Goal: Task Accomplishment & Management: Manage account settings

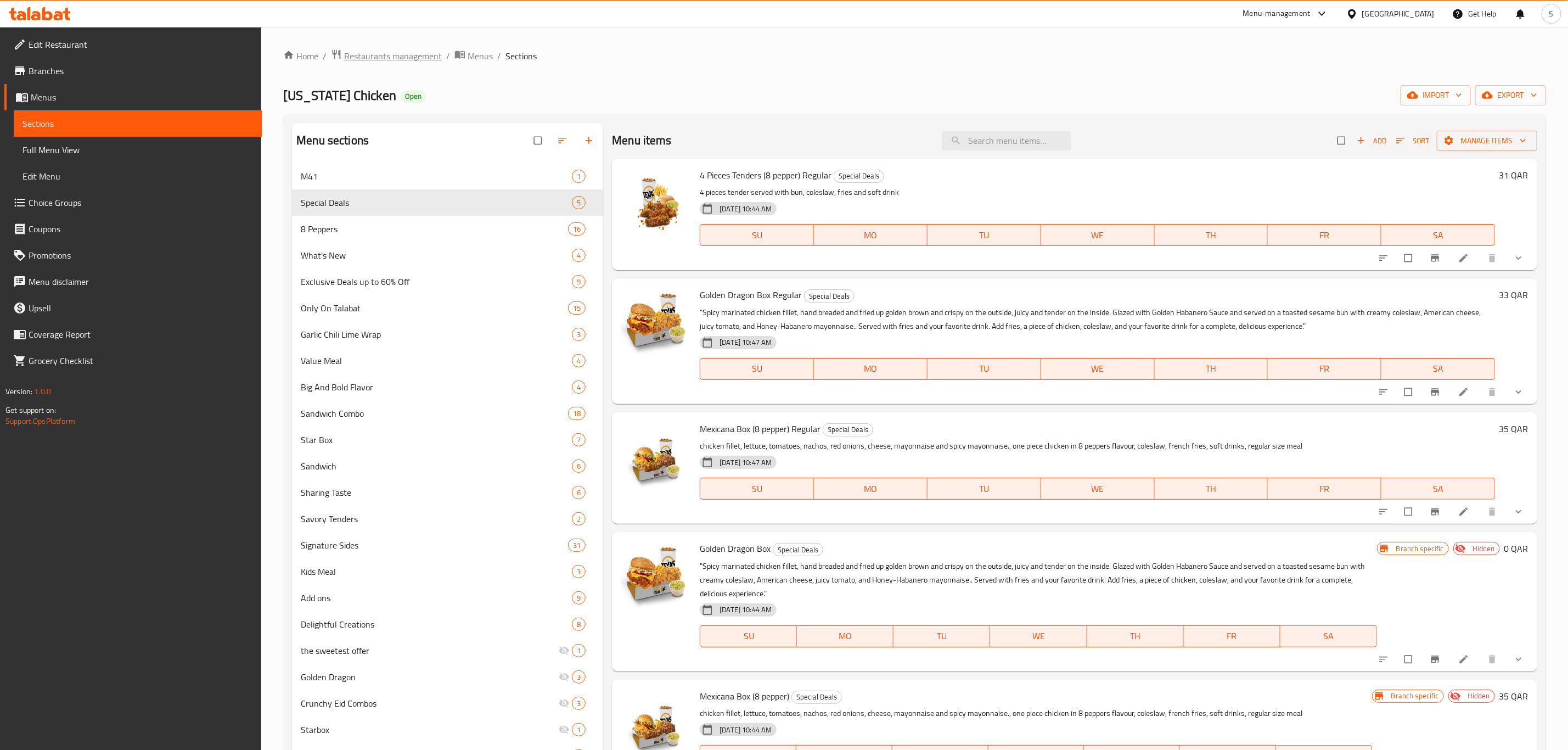
click at [414, 52] on span "Restaurants management" at bounding box center [393, 55] width 98 height 13
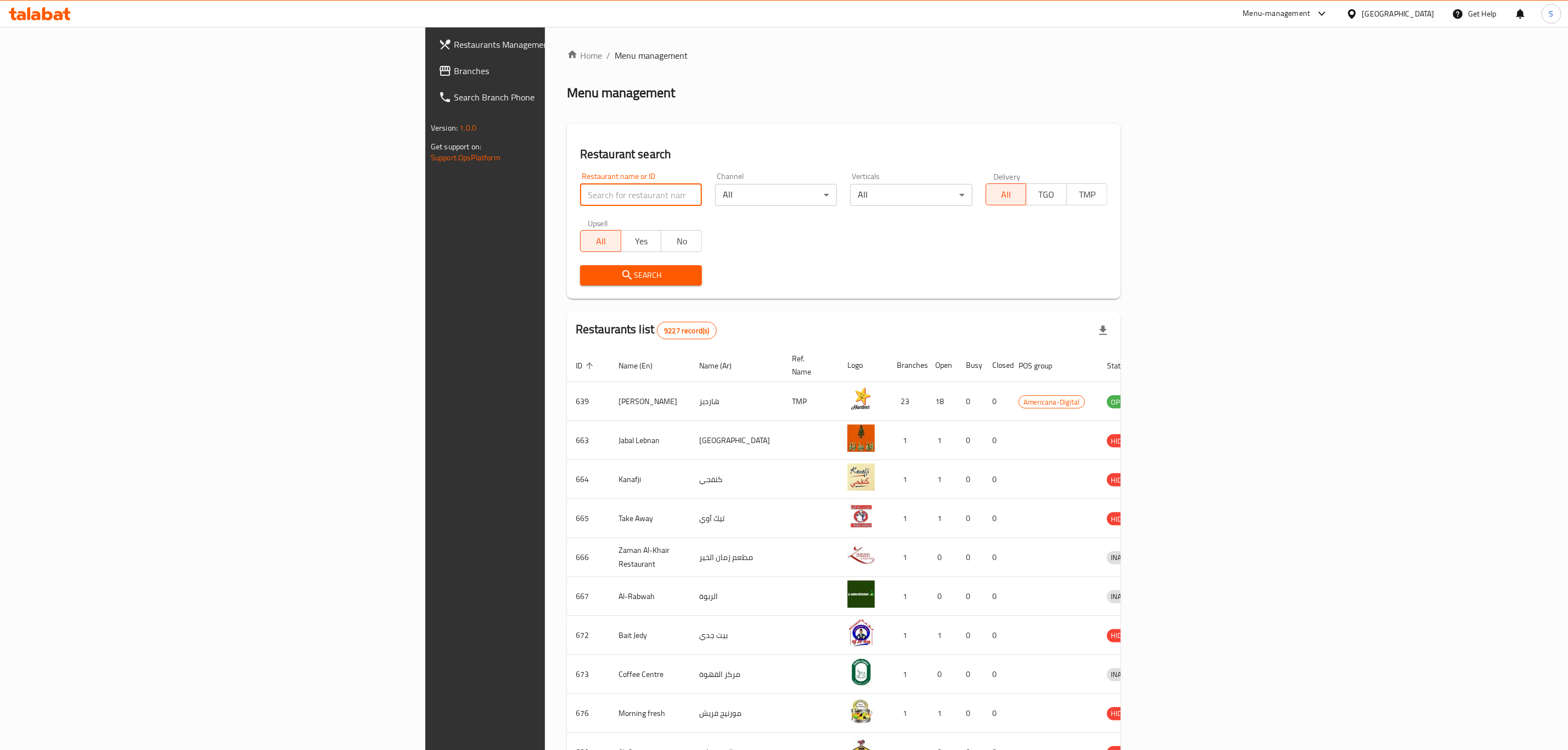
click at [580, 195] on input "search" at bounding box center [641, 195] width 122 height 22
type input "slider z"
click button "Search" at bounding box center [641, 275] width 122 height 20
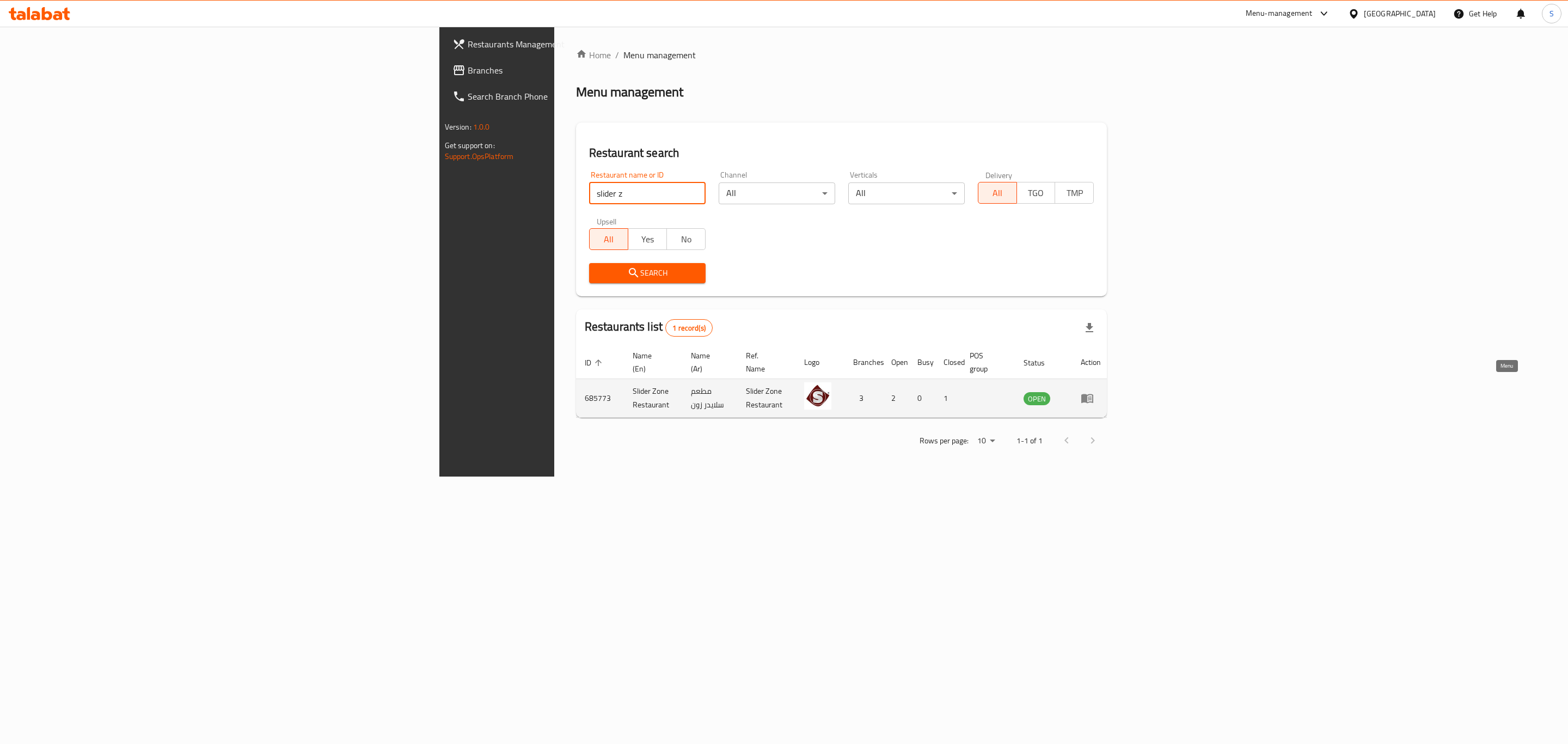
click at [1094, 391] on icon "enhanced table" at bounding box center [1087, 398] width 13 height 13
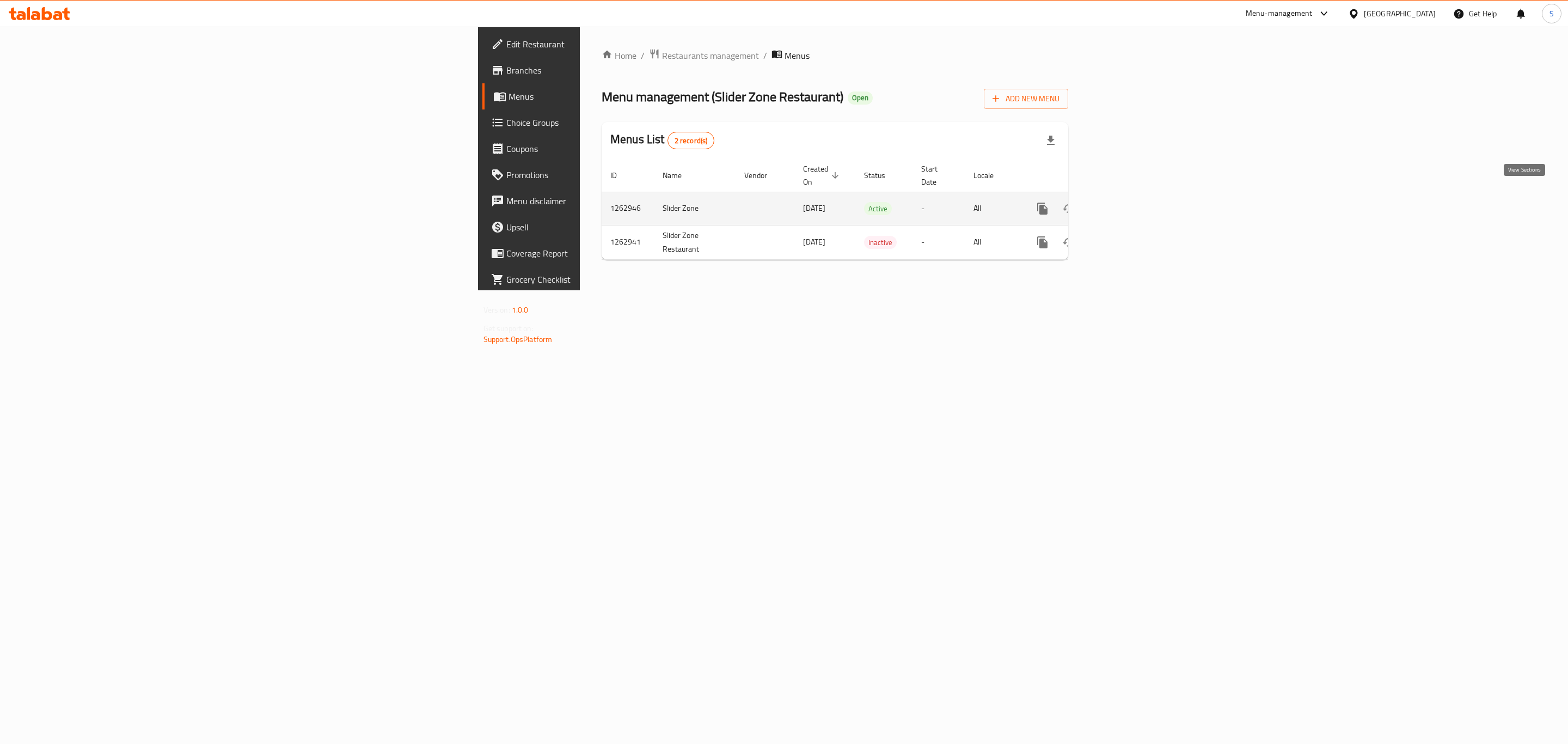
click at [1127, 202] on icon "enhanced table" at bounding box center [1121, 208] width 13 height 13
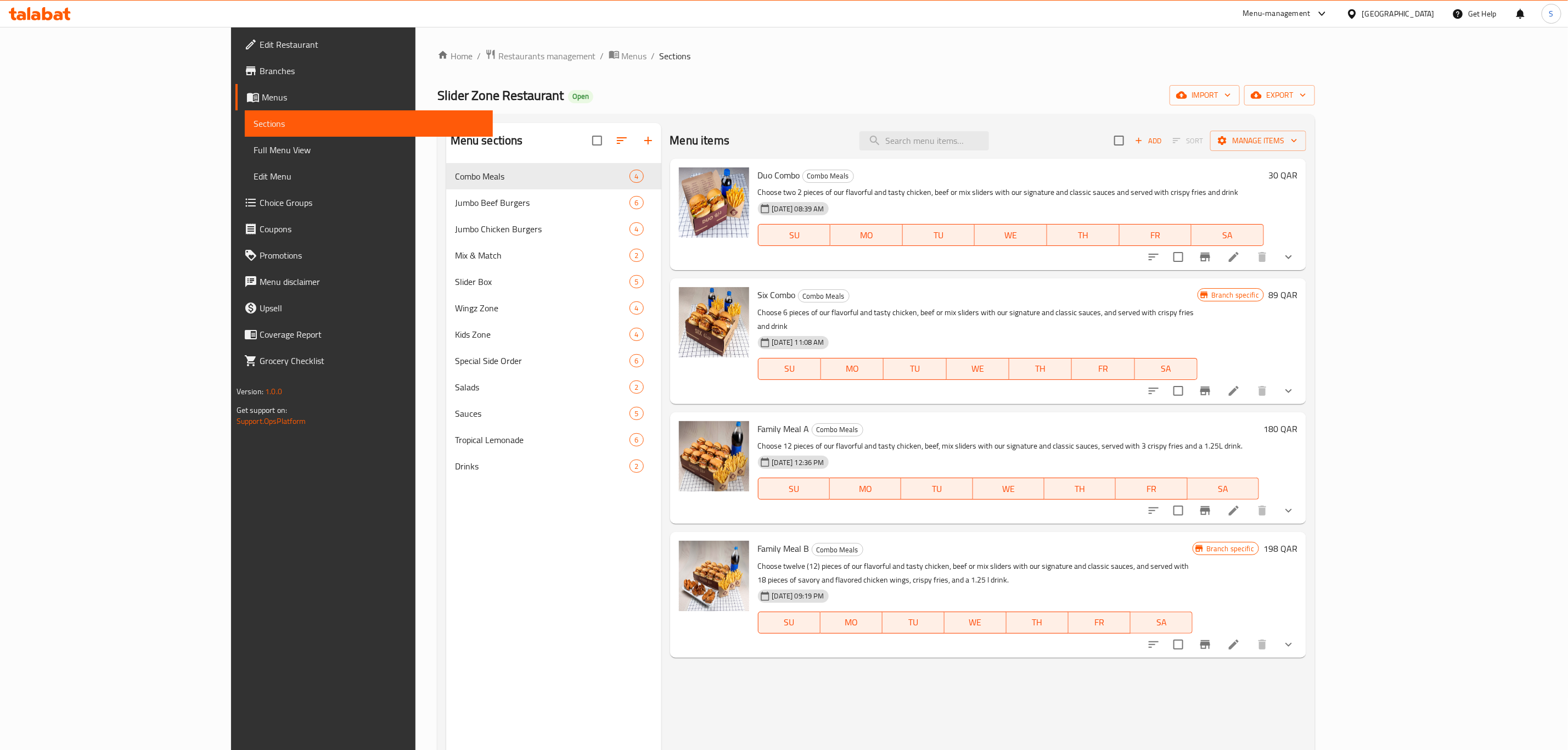
click at [236, 193] on link "Choice Groups" at bounding box center [364, 203] width 257 height 26
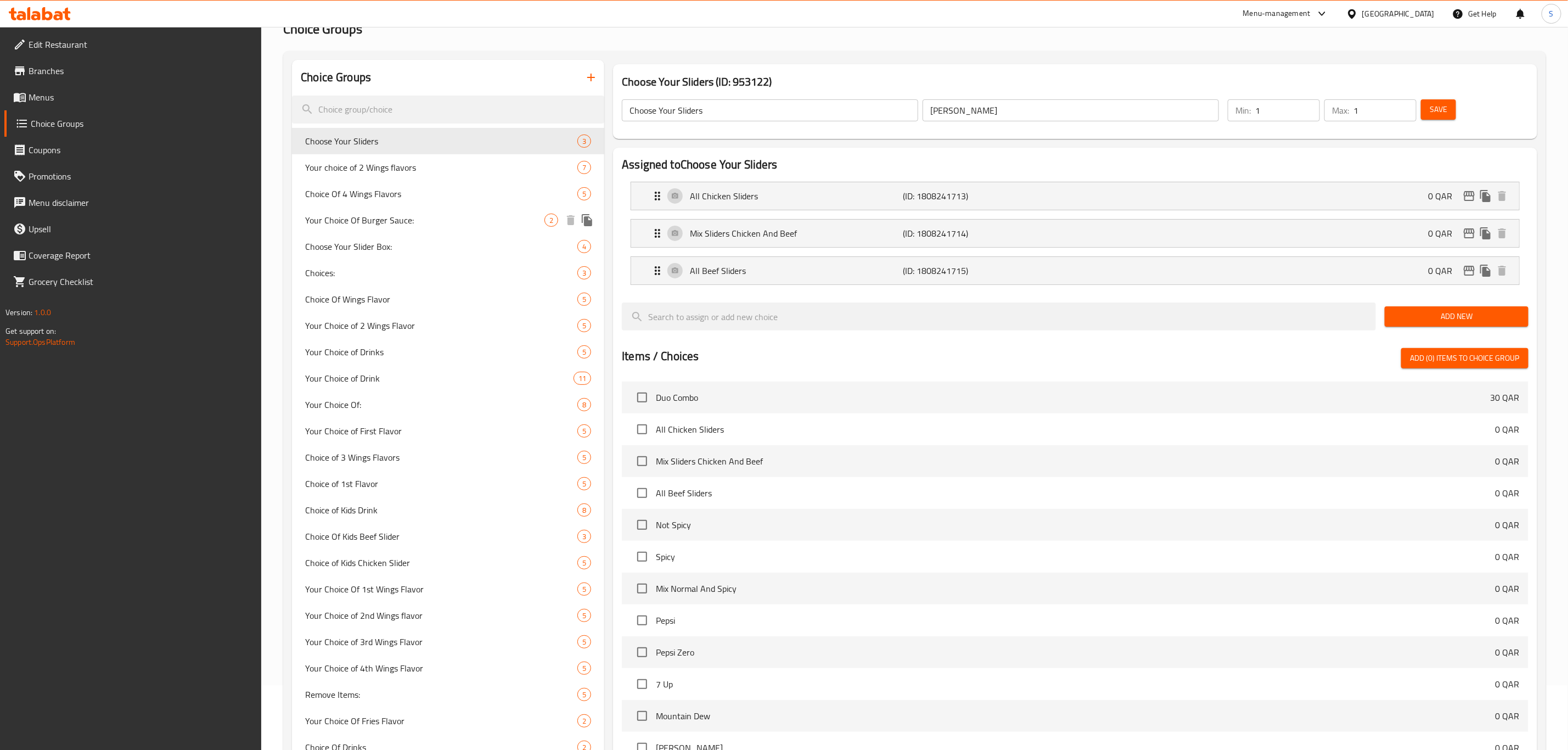
scroll to position [164, 0]
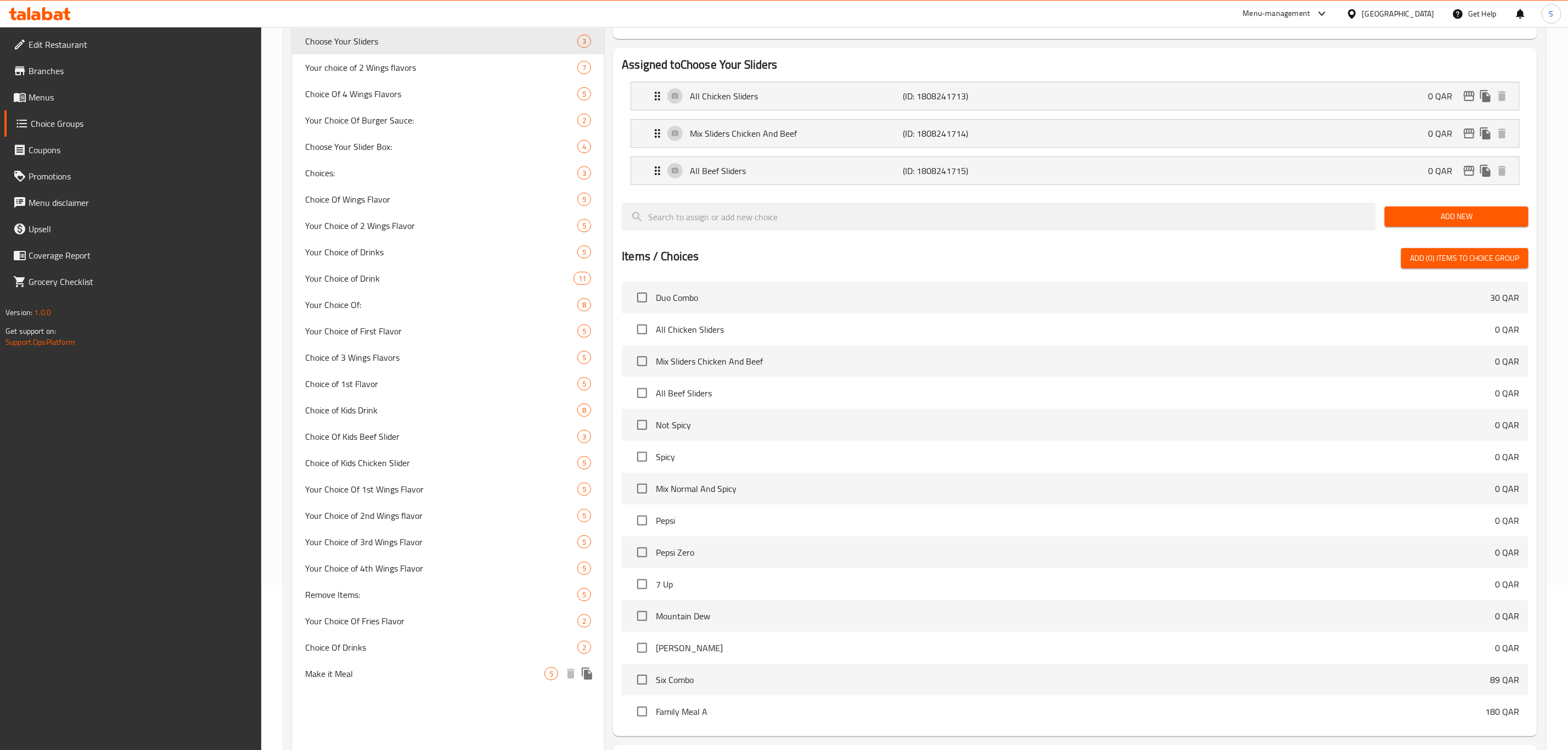
click at [330, 661] on div "Make it Meal 5" at bounding box center [448, 673] width 312 height 26
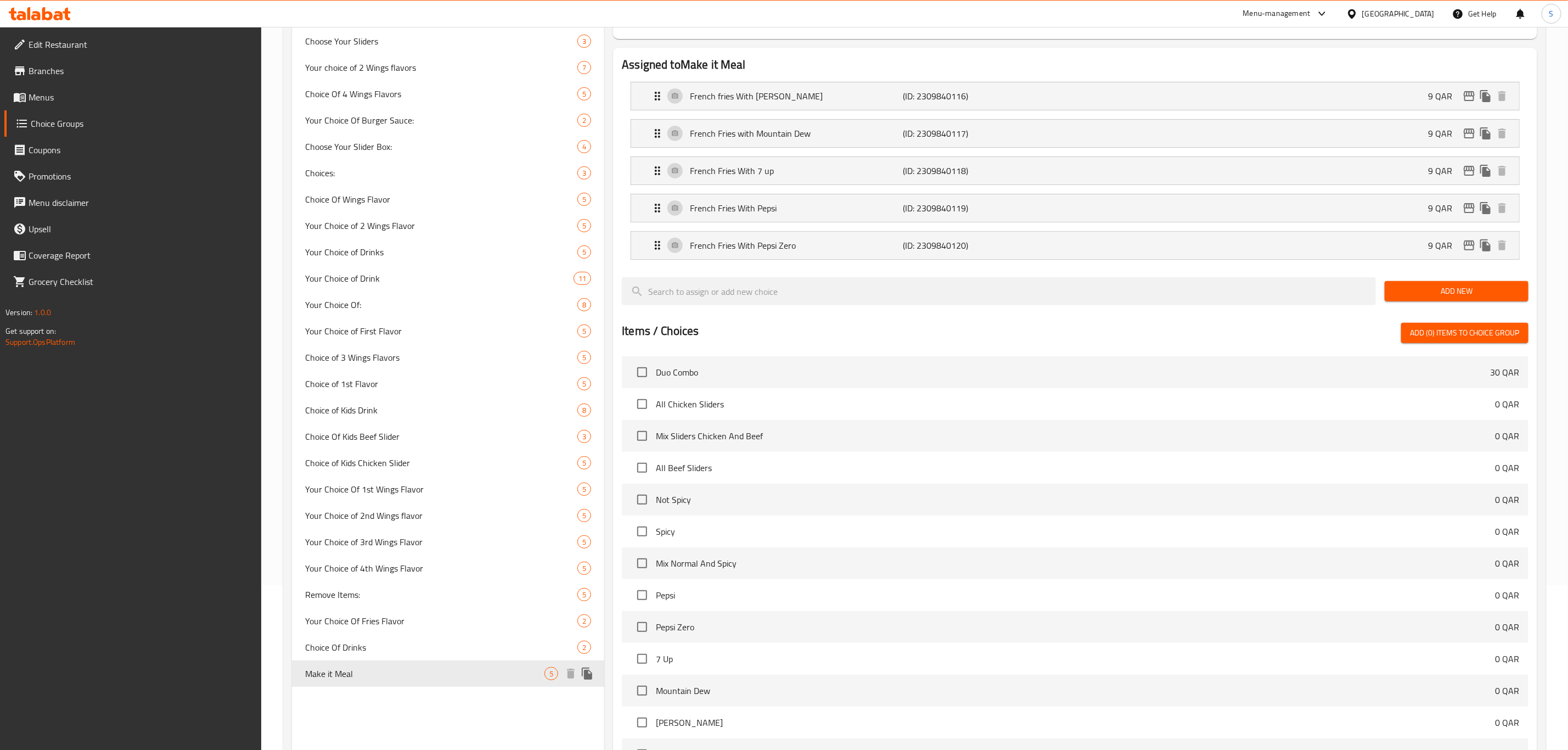
type input "Make it Meal"
type input "اصنعها وجبة"
type input "0"
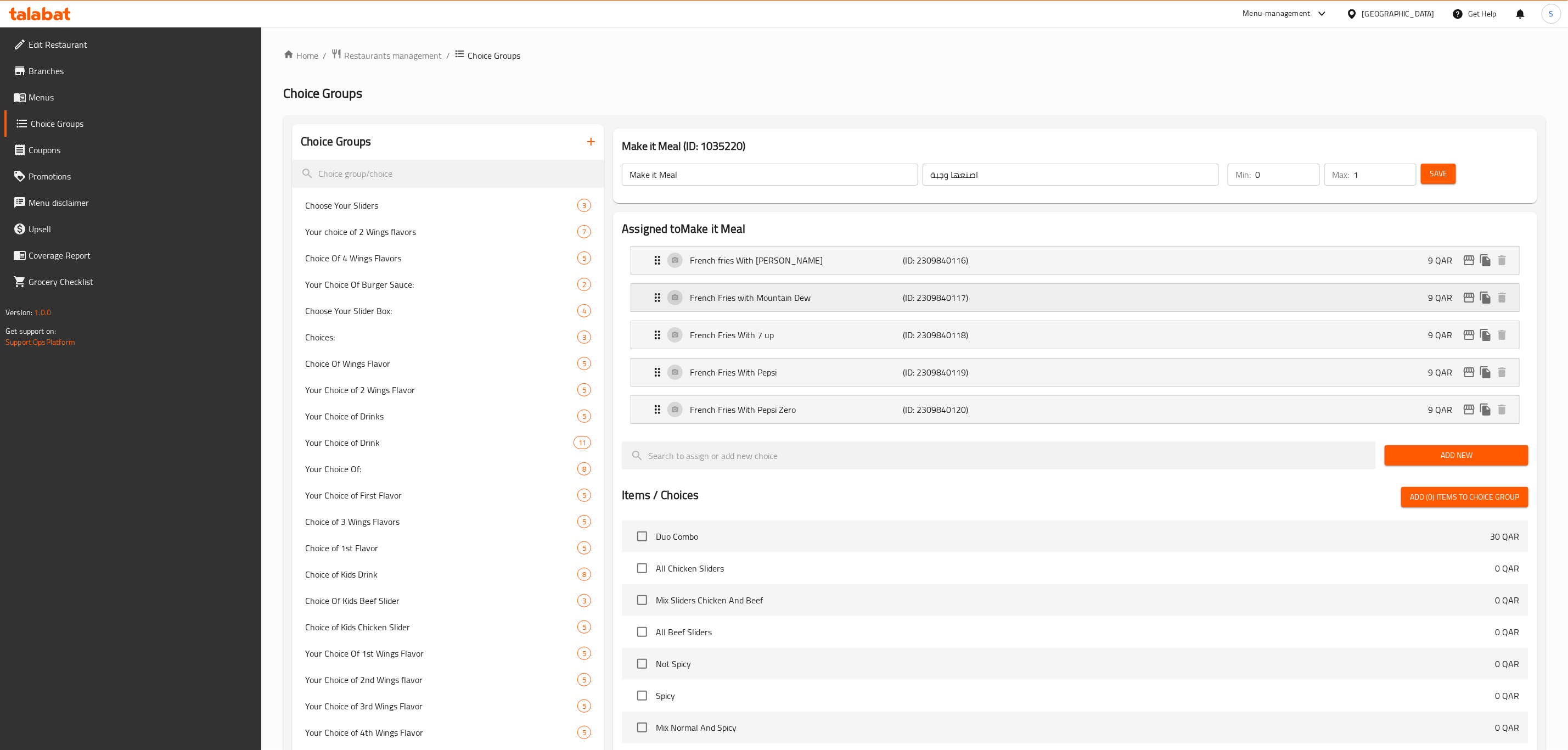
scroll to position [0, 0]
click at [1127, 272] on div "French fries With [PERSON_NAME] (ID: 2309840116) 9 QAR" at bounding box center [1079, 260] width 855 height 28
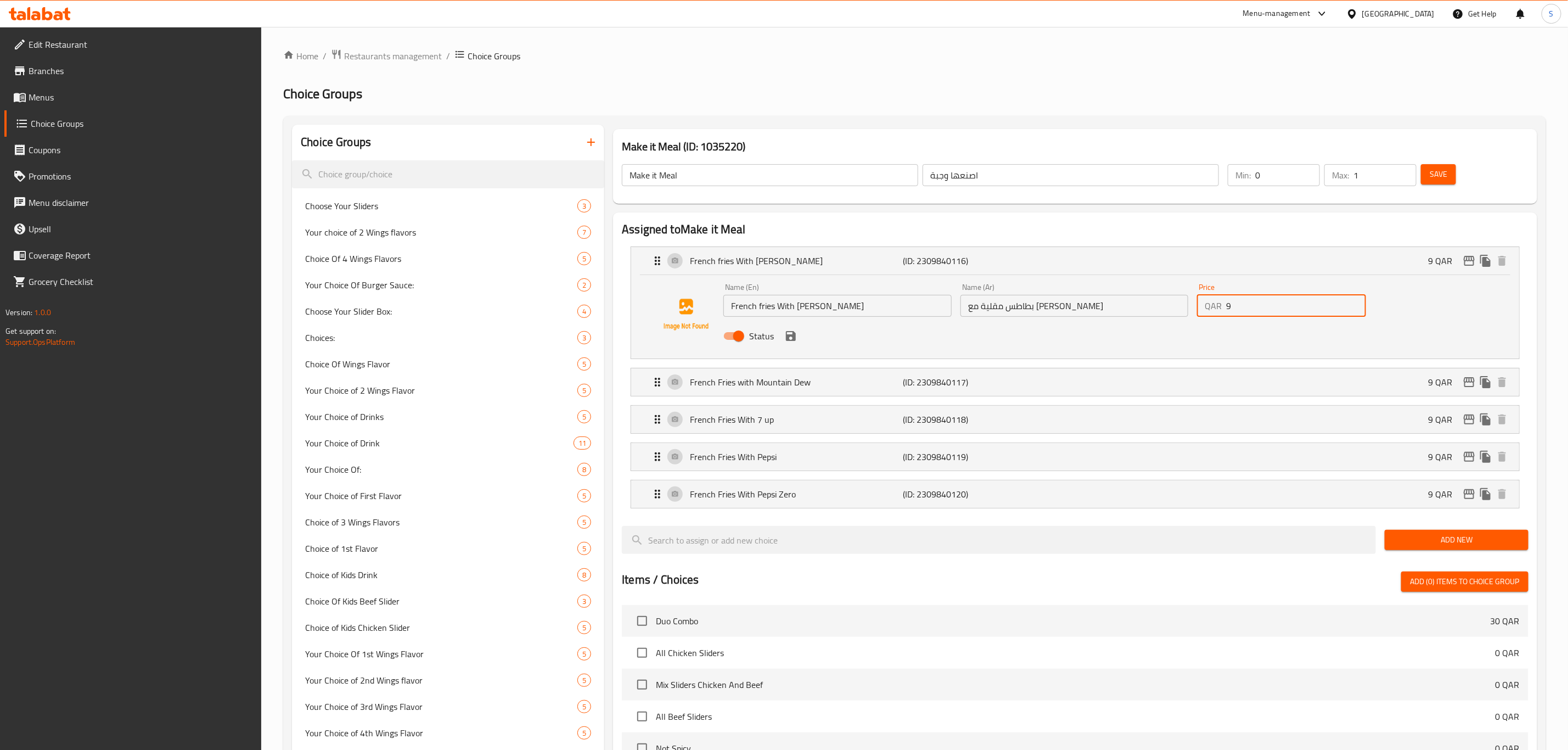
drag, startPoint x: 1257, startPoint y: 295, endPoint x: 1212, endPoint y: 297, distance: 45.0
click at [1212, 296] on div "QAR 9 Price" at bounding box center [1281, 306] width 169 height 22
click at [1470, 259] on icon "edit" at bounding box center [1469, 260] width 13 height 13
type input "5"
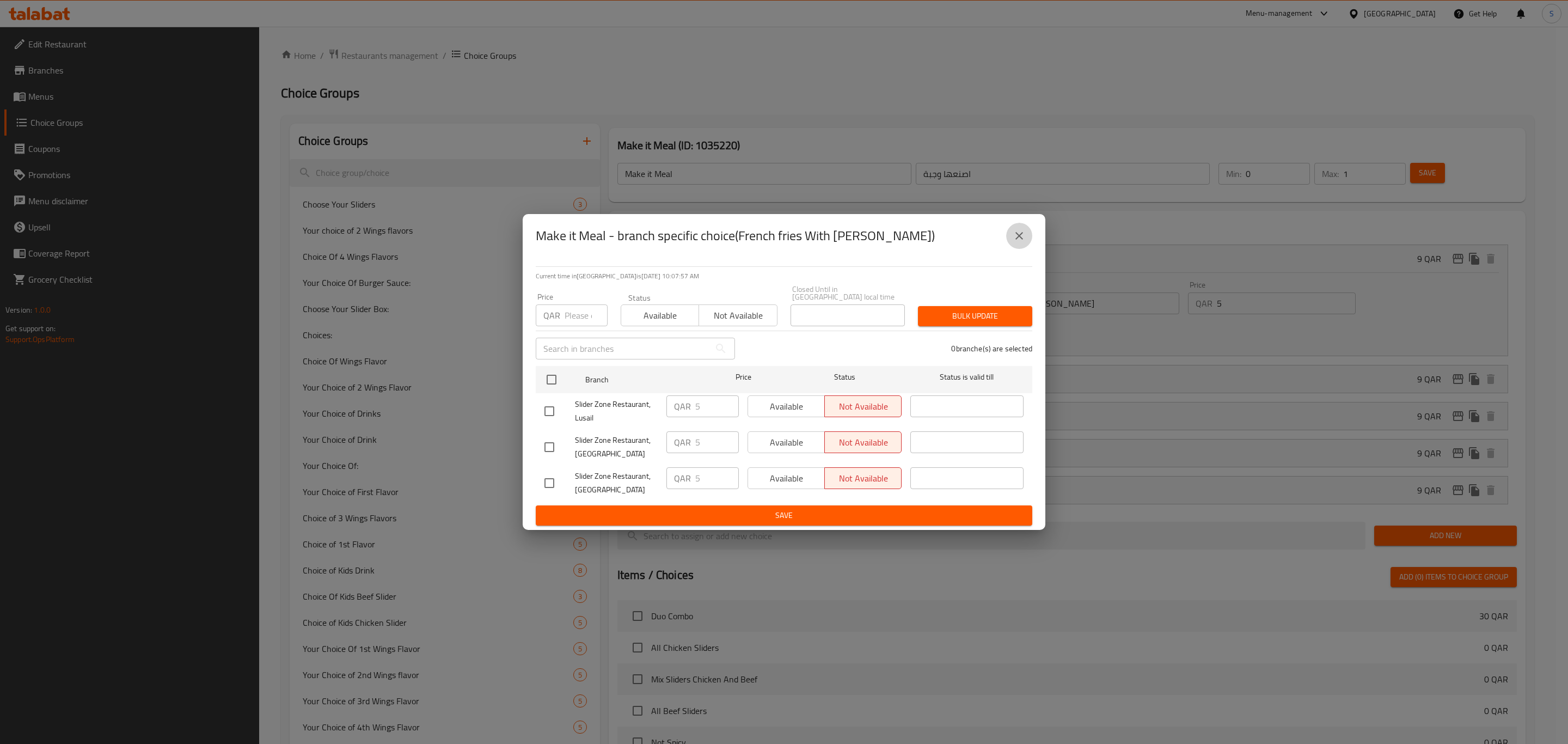
click at [1028, 237] on button "close" at bounding box center [1019, 236] width 26 height 26
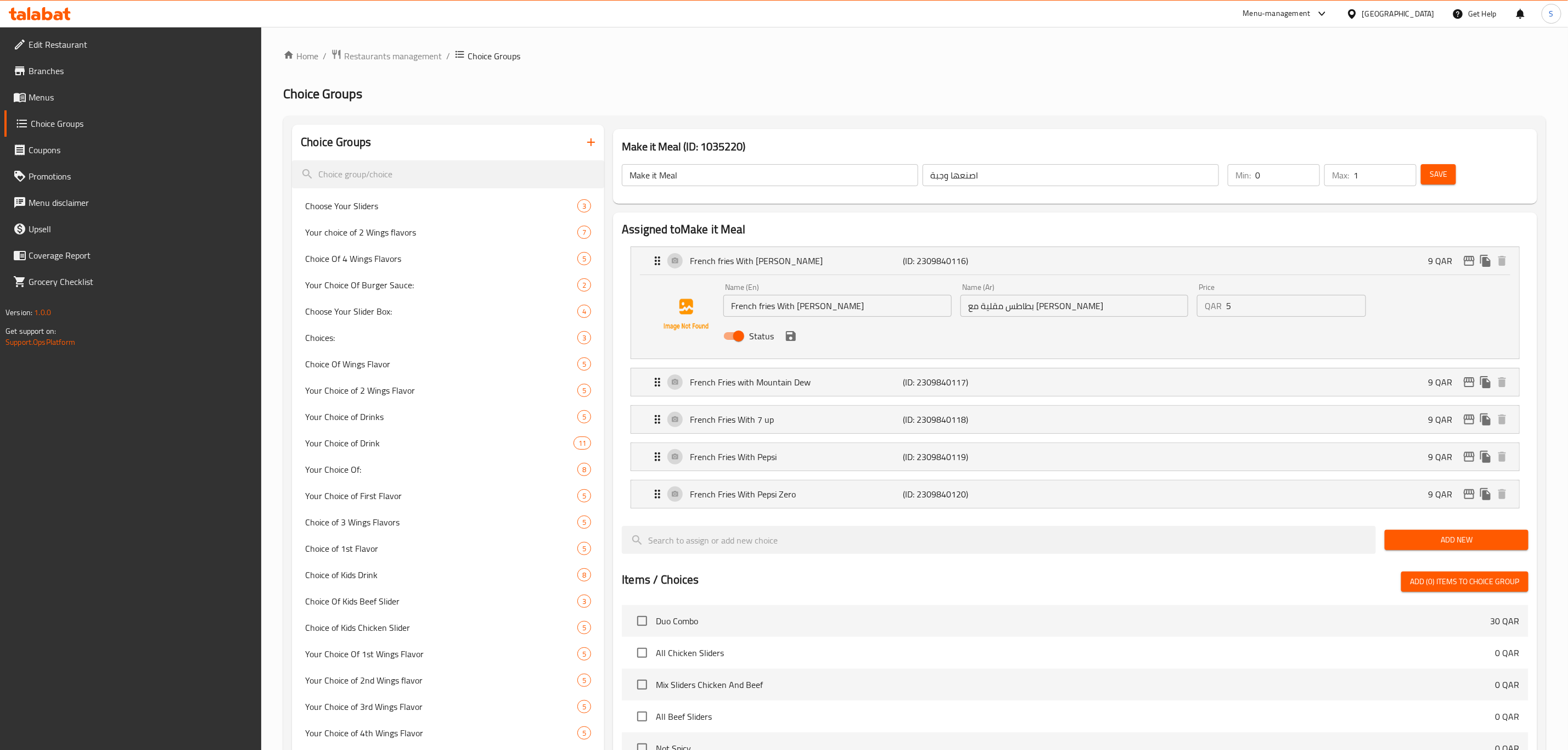
click at [788, 339] on icon "save" at bounding box center [791, 336] width 10 height 10
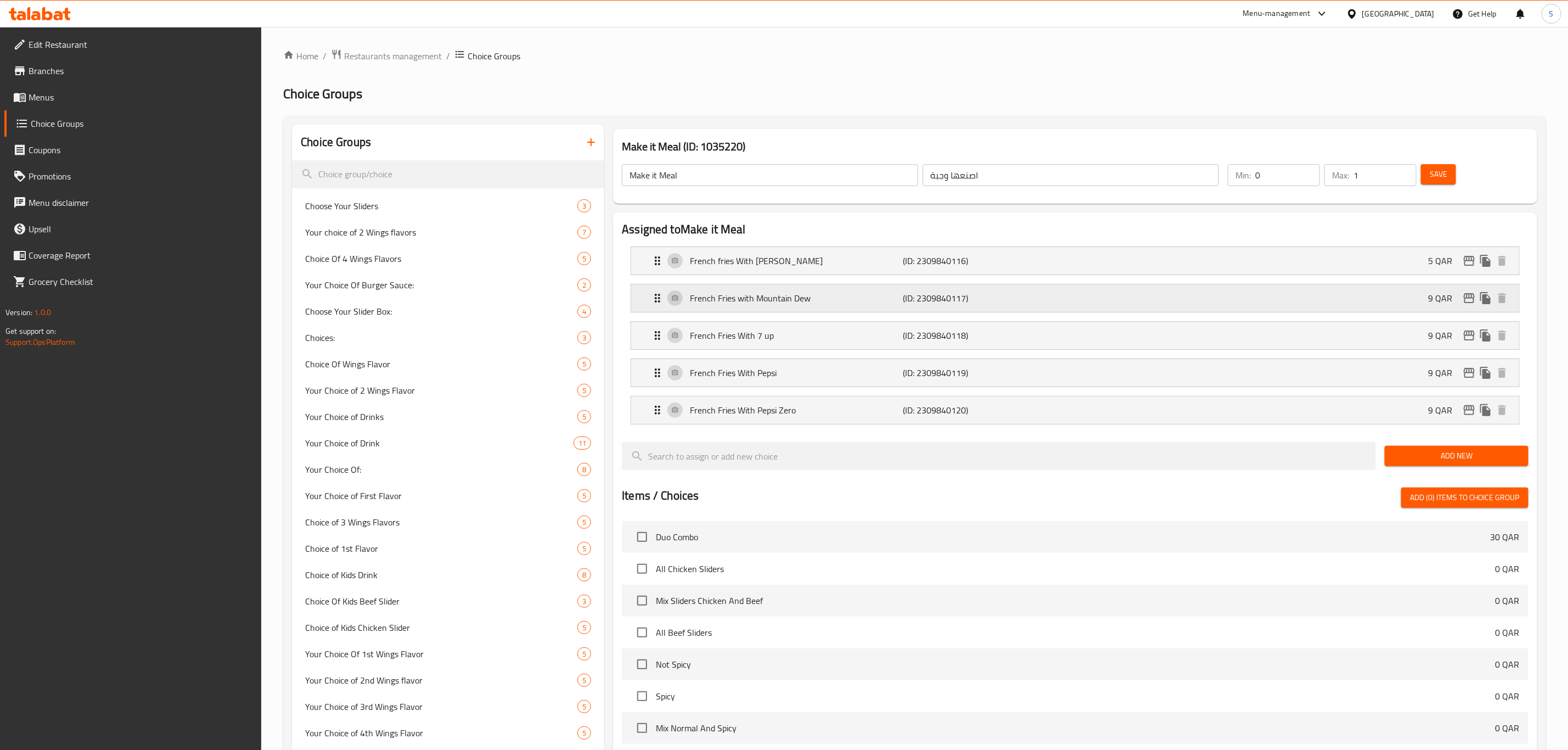
click at [1199, 299] on div "French Fries with Mountain Dew (ID: 2309840117) 9 QAR" at bounding box center [1079, 298] width 855 height 28
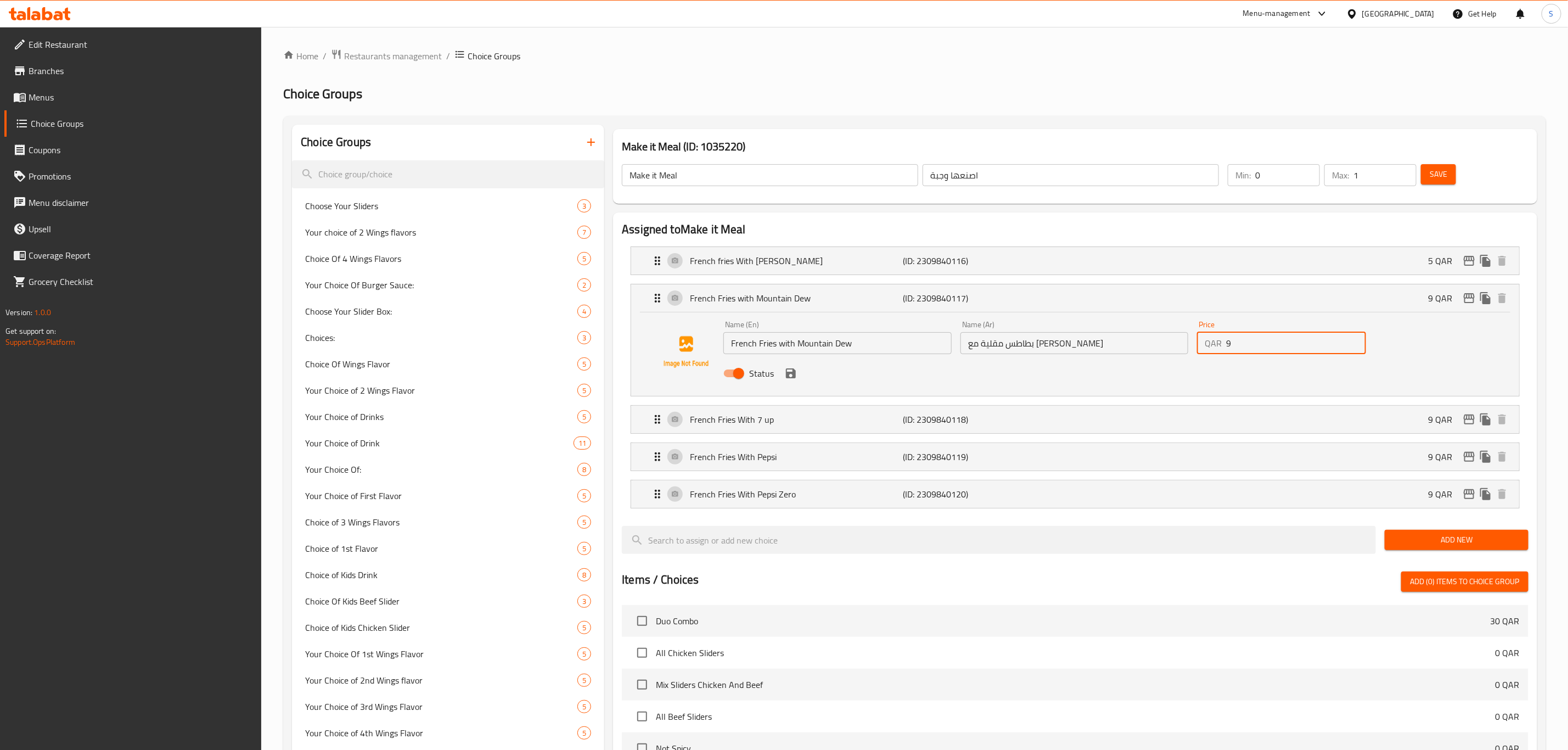
drag, startPoint x: 1234, startPoint y: 345, endPoint x: 1239, endPoint y: 333, distance: 13.0
click at [1227, 335] on input "9" at bounding box center [1296, 343] width 140 height 22
drag, startPoint x: 1250, startPoint y: 335, endPoint x: 1219, endPoint y: 335, distance: 31.0
click at [1222, 335] on div "QAR 9 Price" at bounding box center [1281, 343] width 169 height 22
click at [1463, 299] on icon "edit" at bounding box center [1469, 298] width 13 height 13
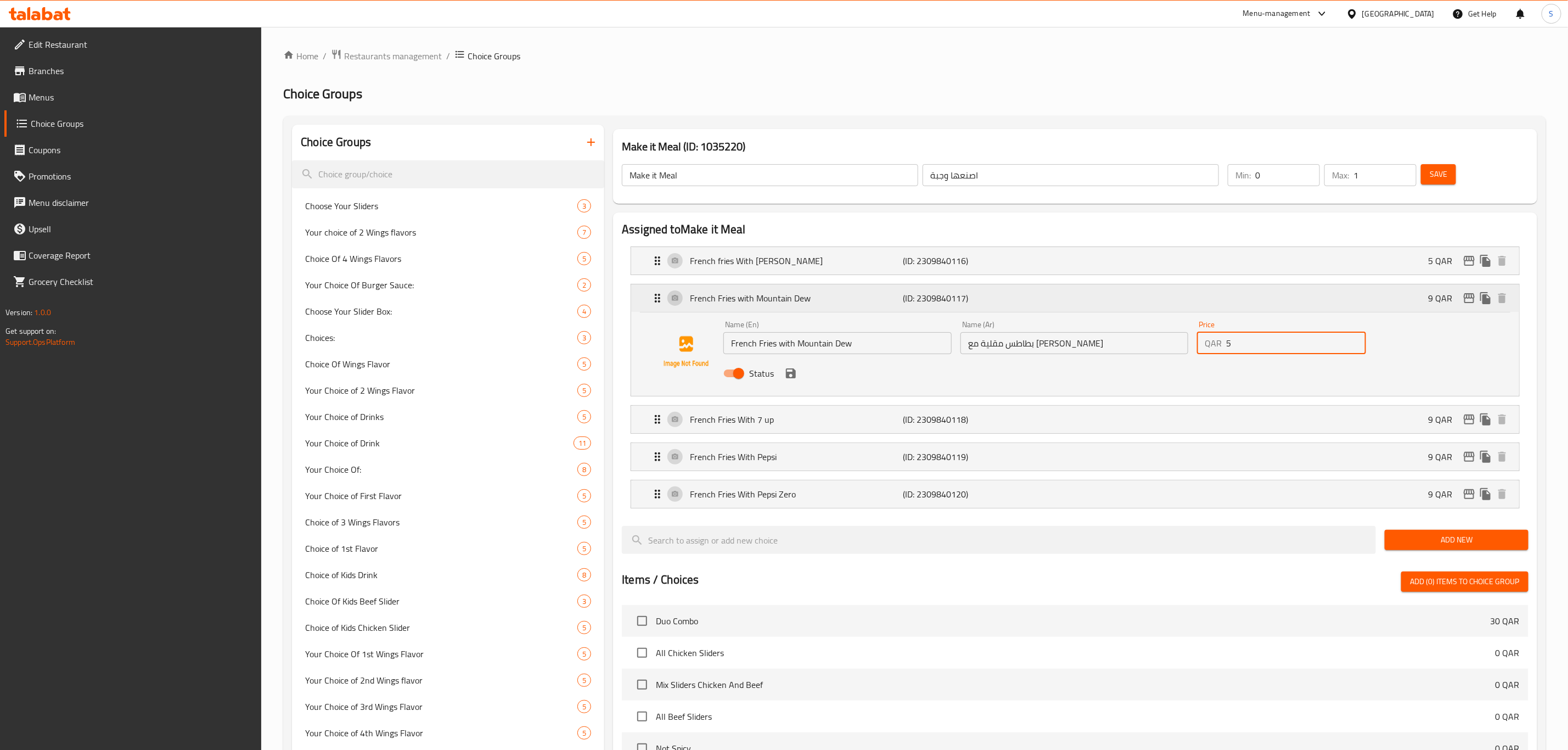
type input "5"
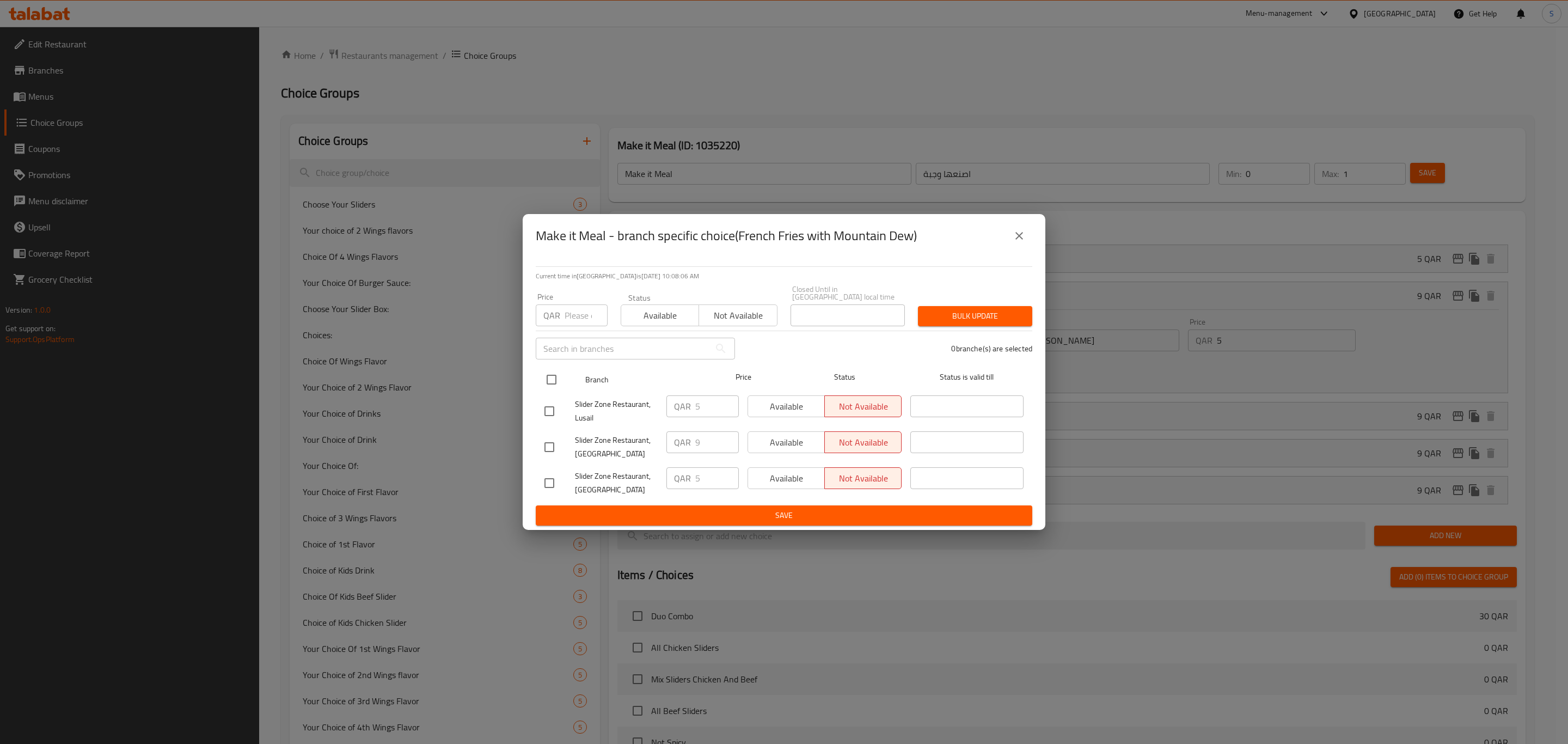
click at [553, 373] on input "checkbox" at bounding box center [551, 380] width 23 height 23
checkbox input "true"
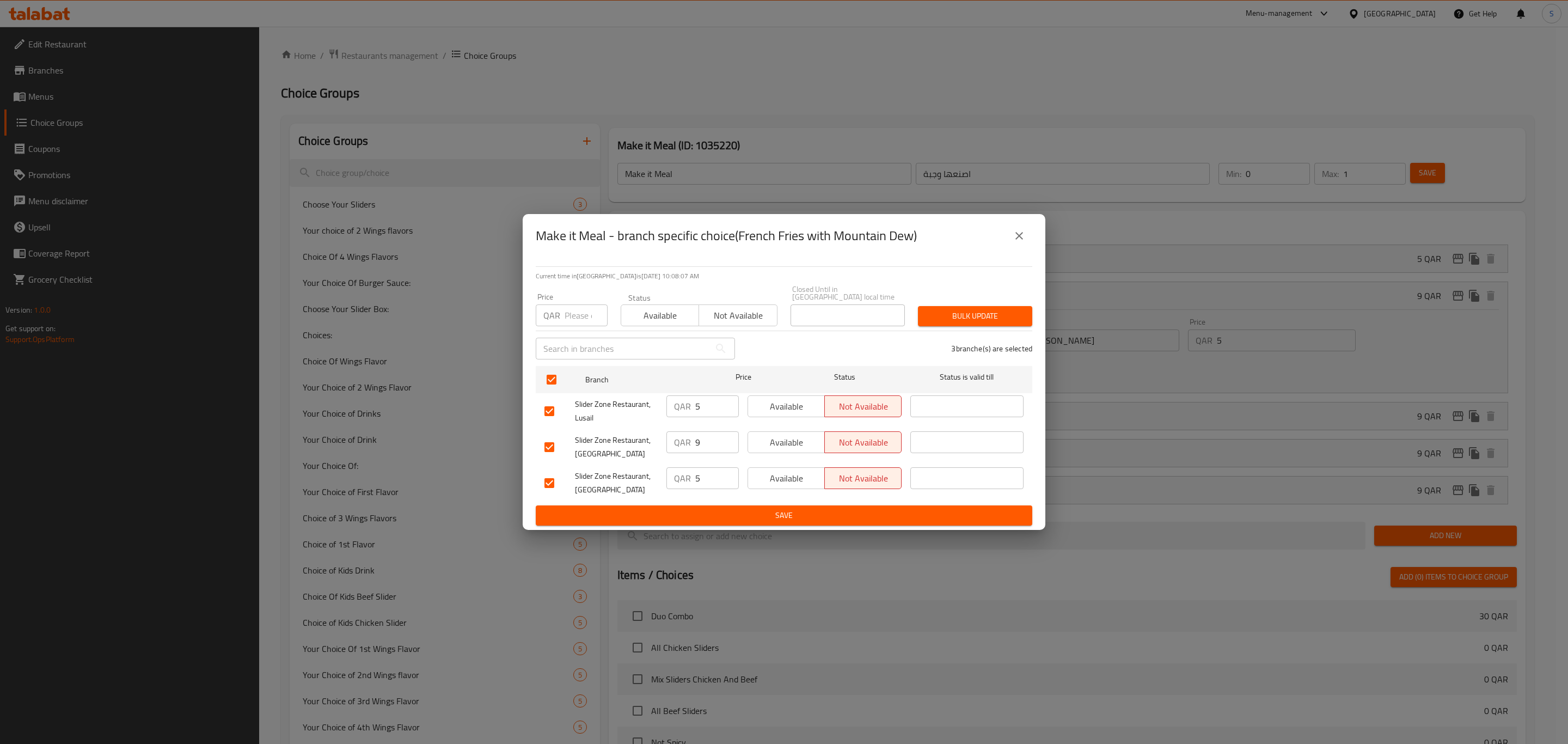
click at [576, 326] on div "Price QAR Price" at bounding box center [572, 309] width 85 height 46
click at [576, 323] on div "Price QAR Price" at bounding box center [572, 309] width 85 height 46
click at [577, 317] on input "number" at bounding box center [586, 315] width 43 height 22
type input "5"
drag, startPoint x: 993, startPoint y: 309, endPoint x: 1057, endPoint y: 322, distance: 65.3
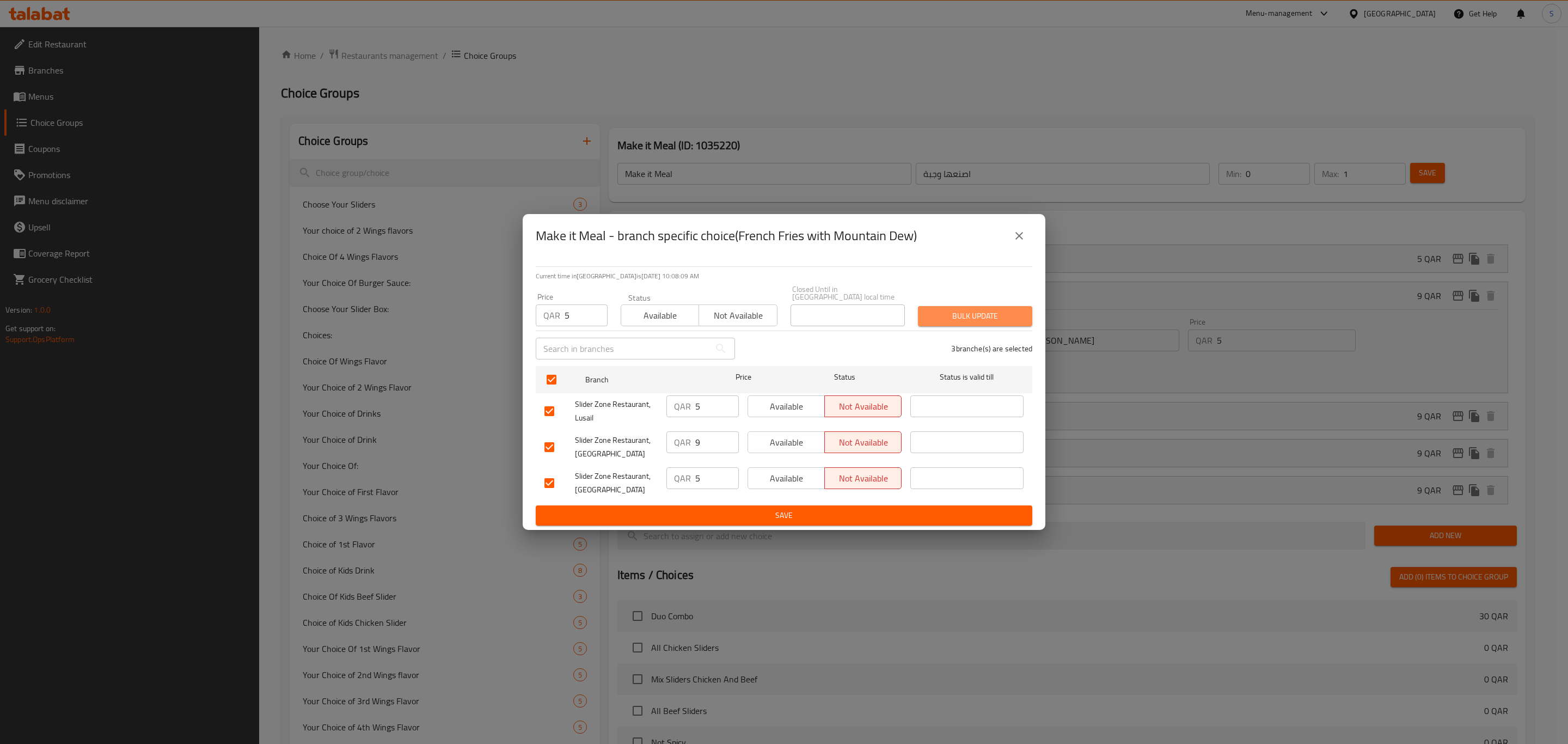
click at [993, 309] on span "Bulk update" at bounding box center [975, 316] width 97 height 13
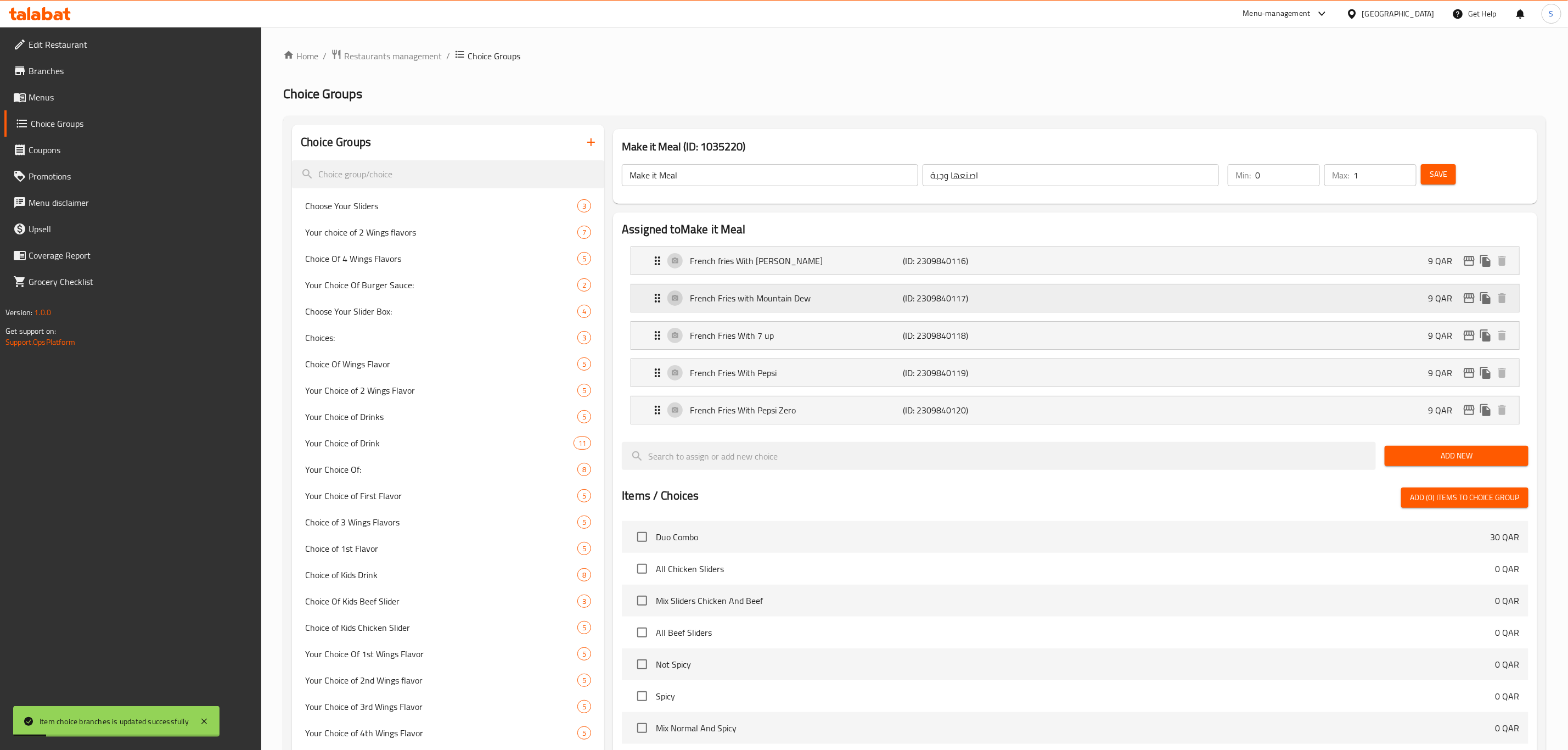
click at [1276, 300] on div "French Fries with Mountain Dew (ID: 2309840117) 9 QAR" at bounding box center [1079, 298] width 855 height 28
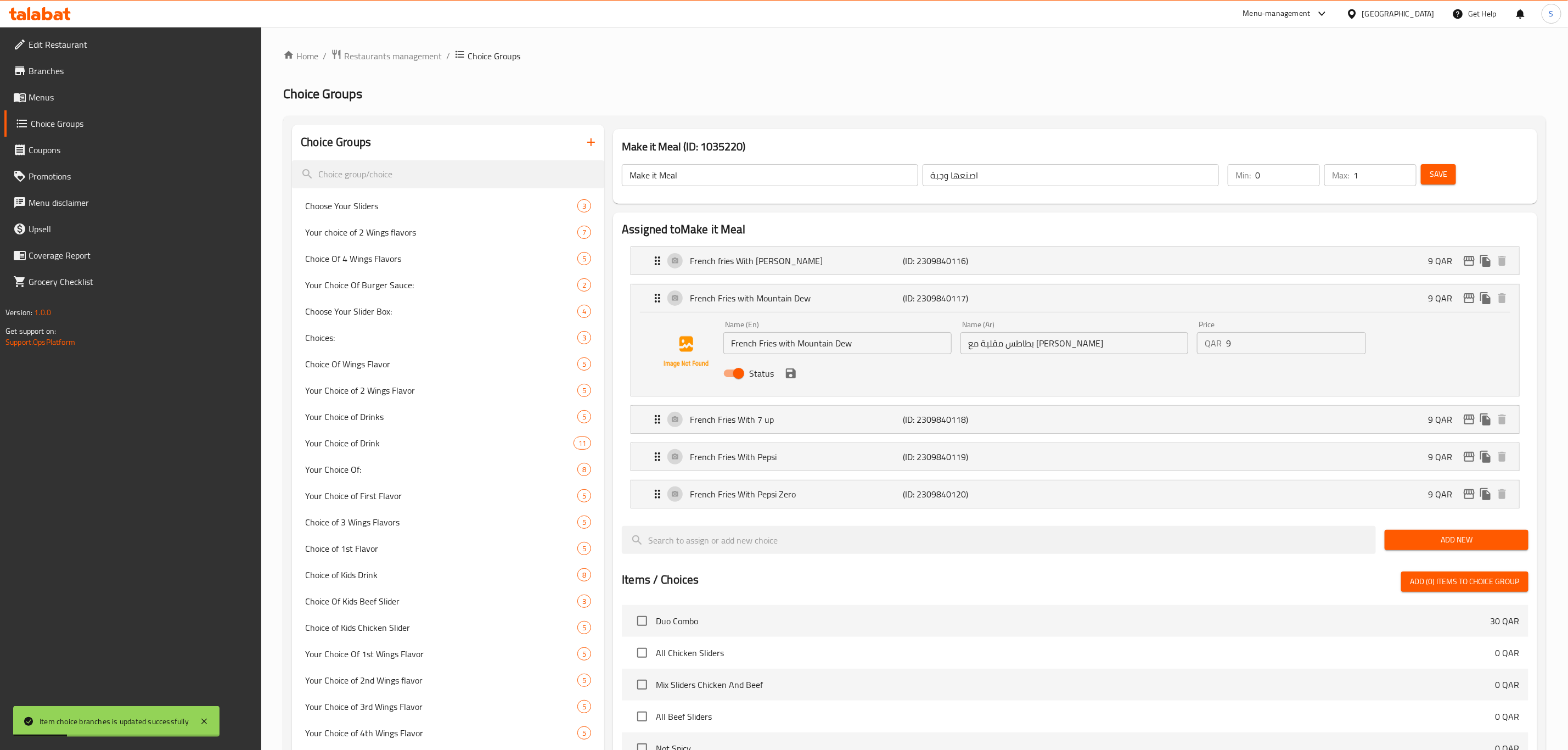
click at [1191, 334] on div "Name (En) French Fries with Mountain Dew Name (En) Name (Ar) بطاطس مقلية مع ماو…" at bounding box center [1075, 352] width 711 height 72
click at [794, 377] on icon "save" at bounding box center [791, 373] width 10 height 10
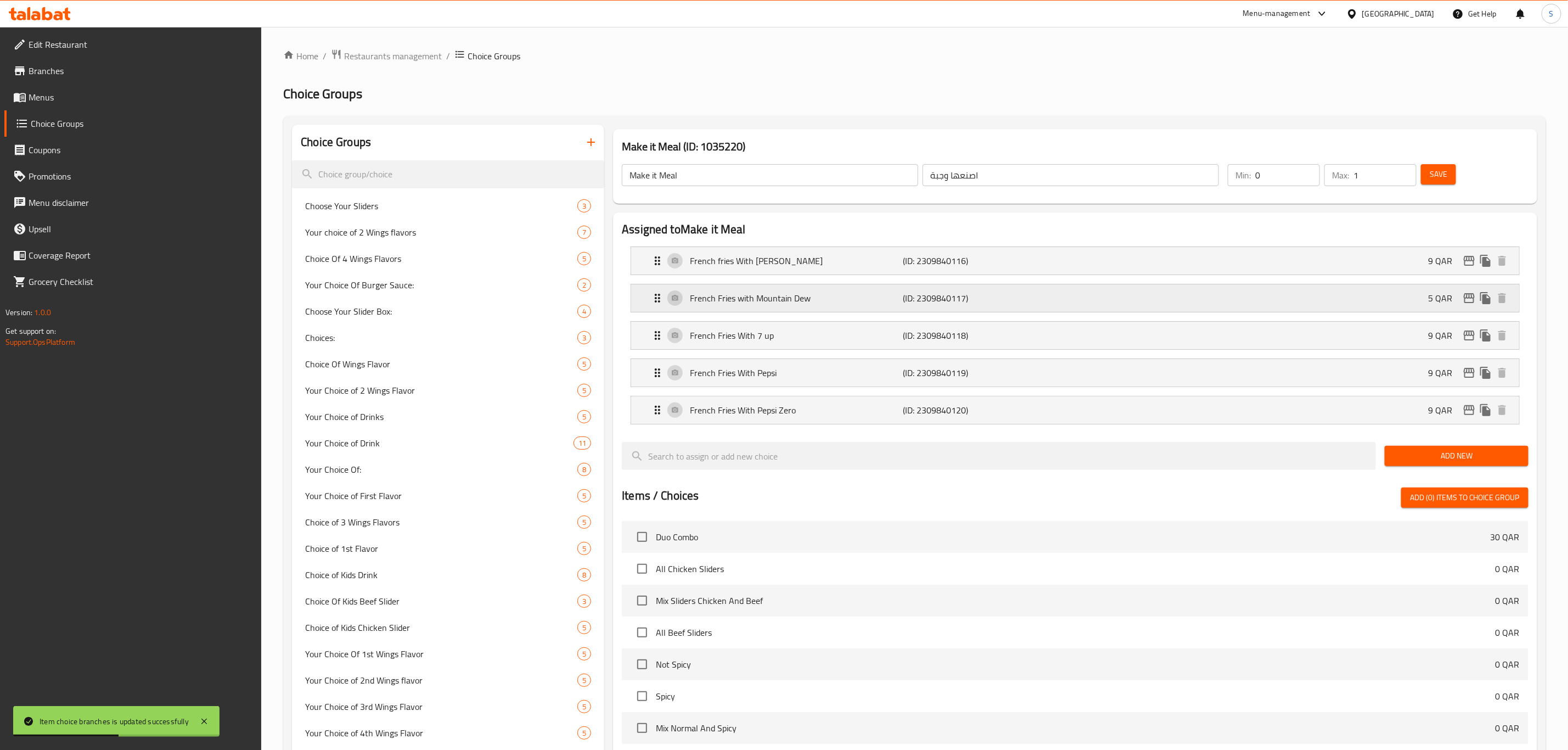
type input "5"
click at [1176, 259] on div "French fries With [PERSON_NAME] (ID: 2309840116) 9 QAR" at bounding box center [1079, 260] width 855 height 28
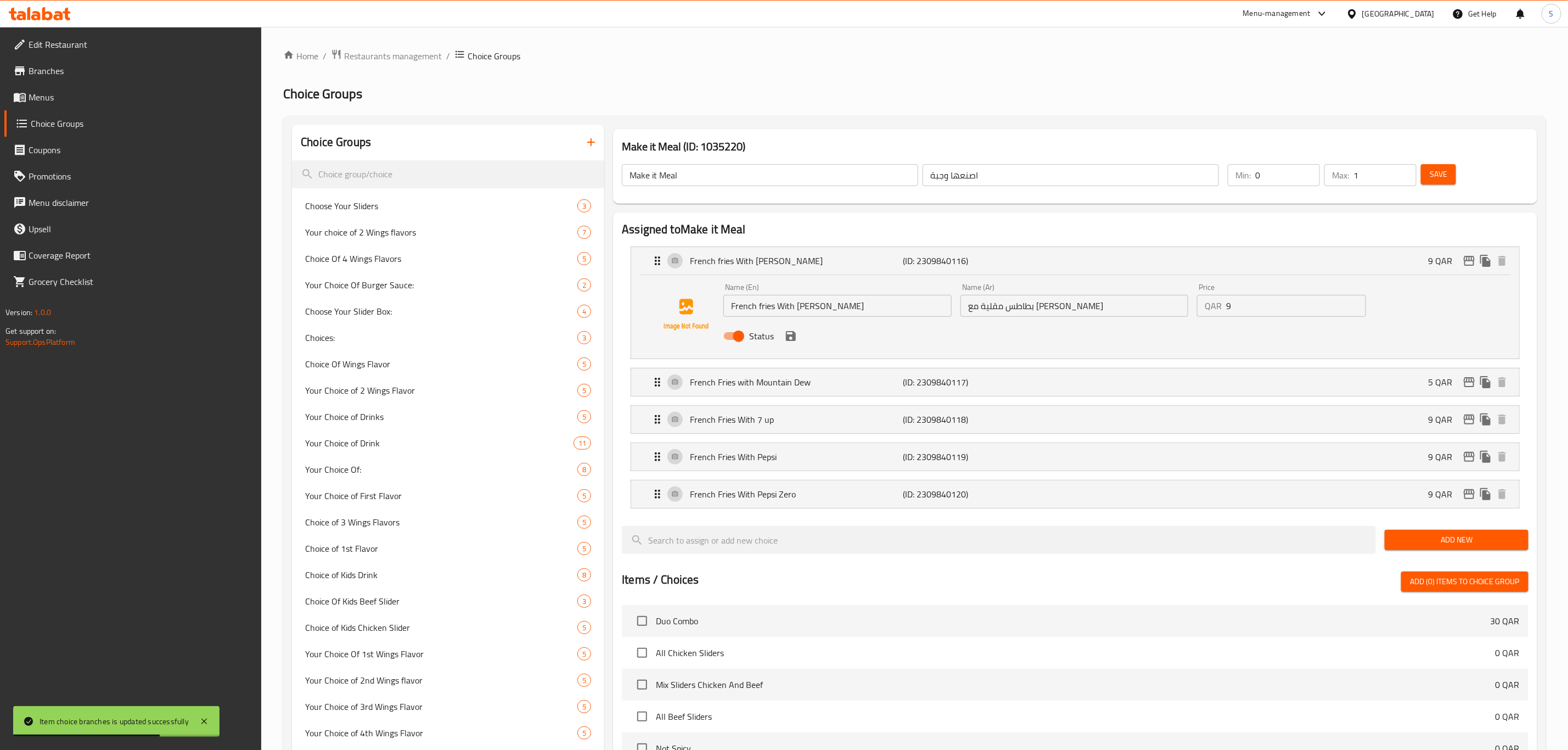
drag, startPoint x: 1245, startPoint y: 308, endPoint x: 1183, endPoint y: 308, distance: 62.0
click at [1189, 306] on div "Name (En) French fries With [PERSON_NAME] Name (En) Name (Ar) بطاطس مقلية مع مي…" at bounding box center [1075, 314] width 711 height 72
drag, startPoint x: 787, startPoint y: 341, endPoint x: 797, endPoint y: 338, distance: 10.4
click at [788, 341] on icon "save" at bounding box center [790, 336] width 13 height 13
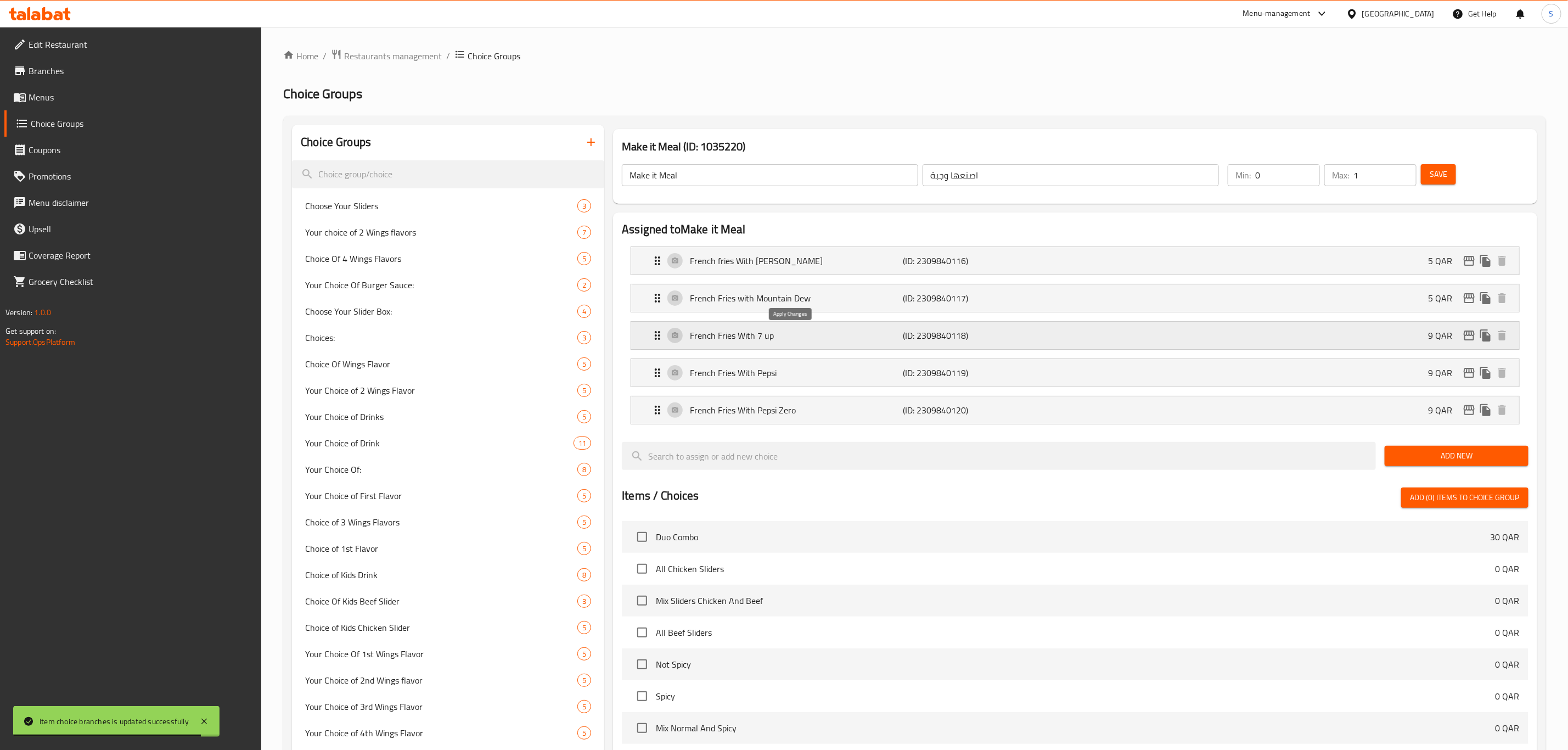
type input "5"
click at [1472, 265] on icon "edit" at bounding box center [1469, 261] width 11 height 10
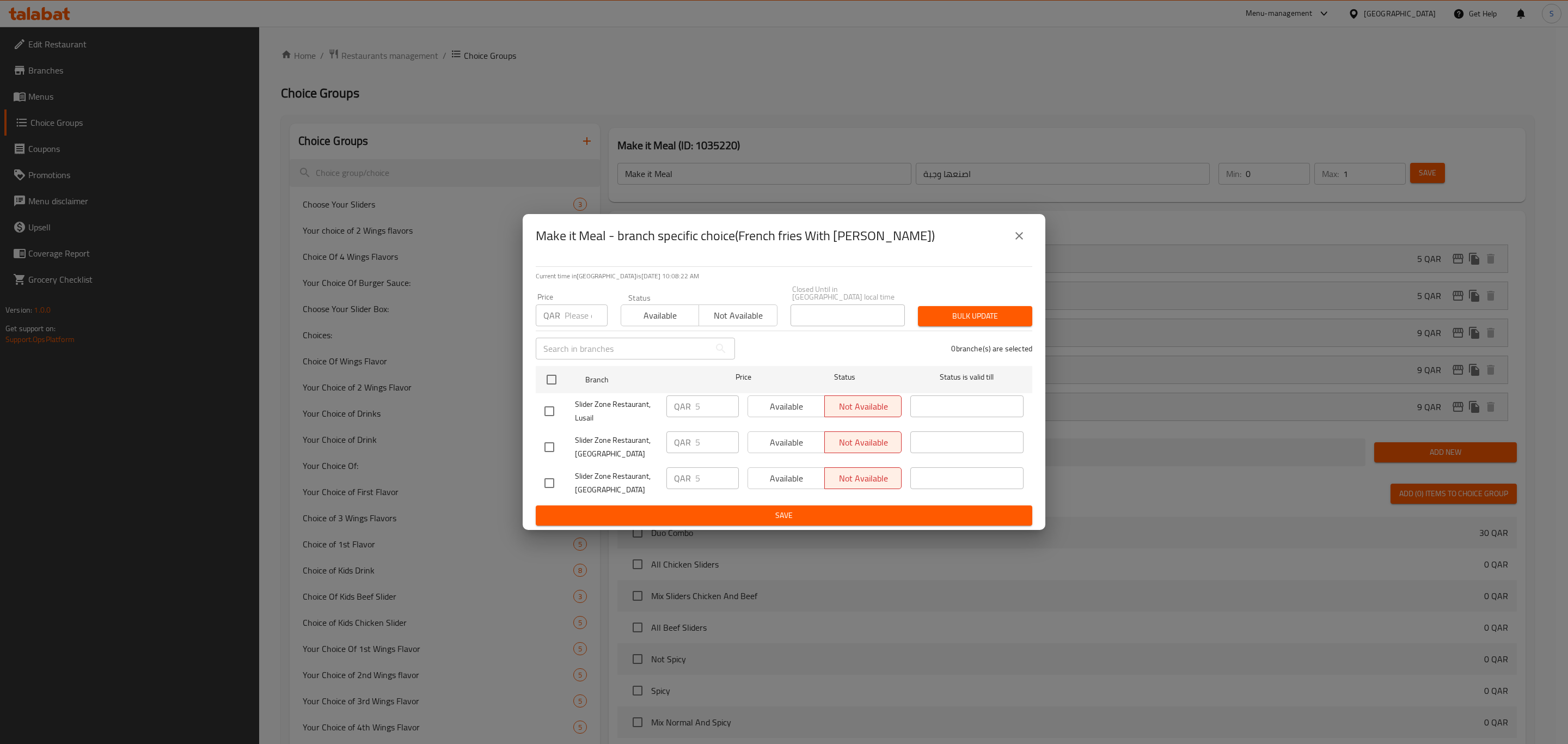
click at [1017, 239] on icon "close" at bounding box center [1019, 236] width 13 height 13
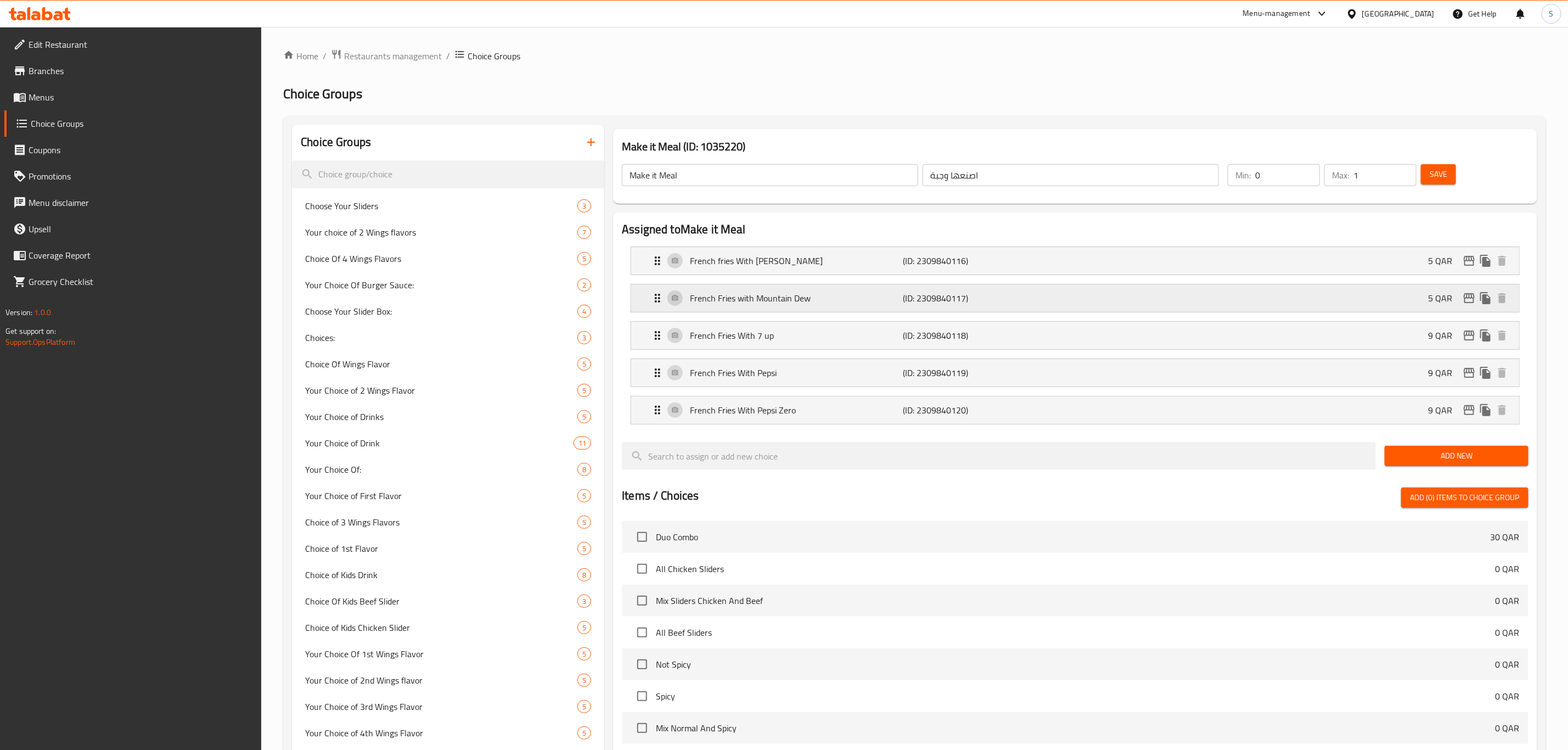
click at [1319, 297] on div "French Fries with Mountain Dew (ID: 2309840117) 5 QAR" at bounding box center [1079, 298] width 855 height 28
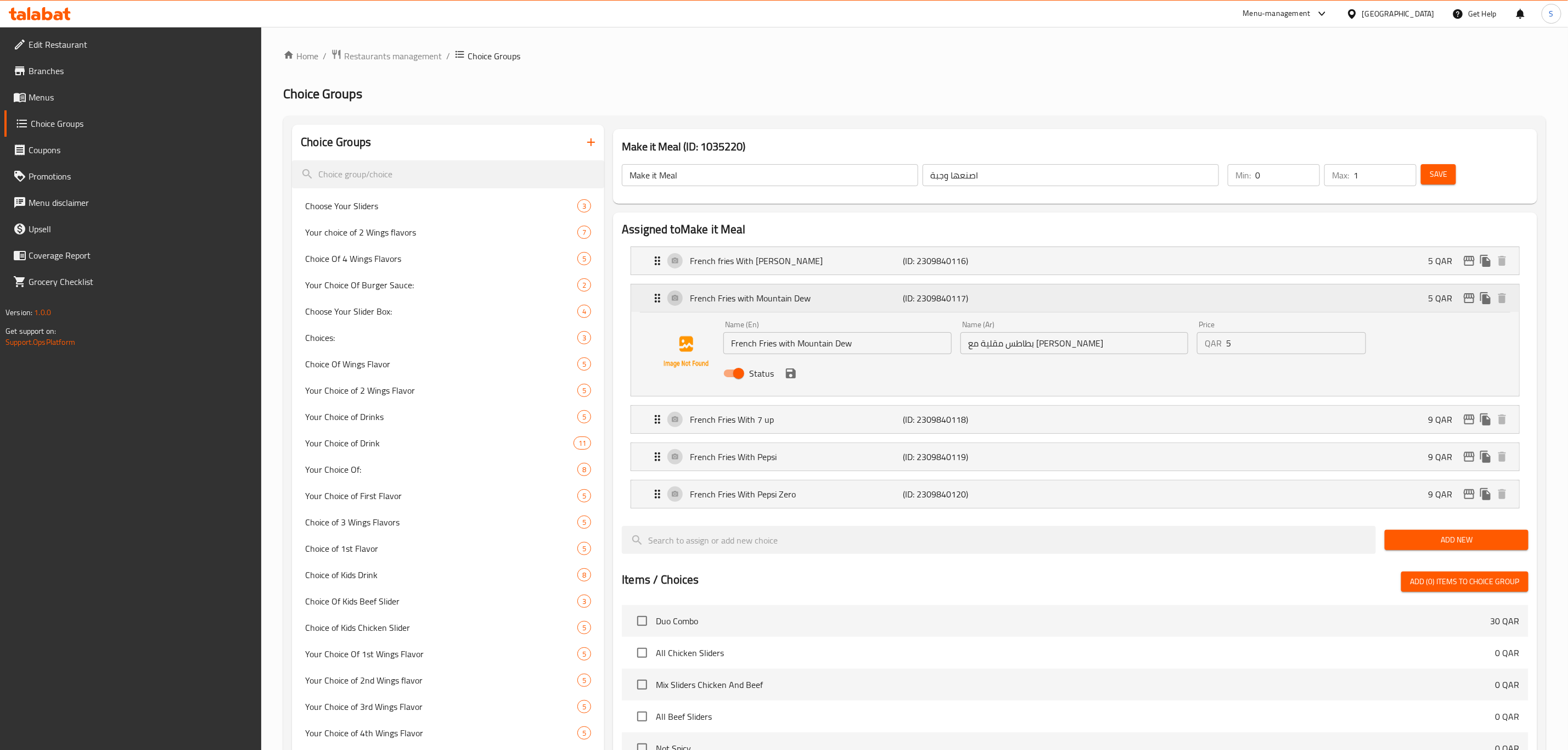
click at [1311, 300] on div "French Fries with Mountain Dew (ID: 2309840117) 5 QAR" at bounding box center [1079, 298] width 855 height 28
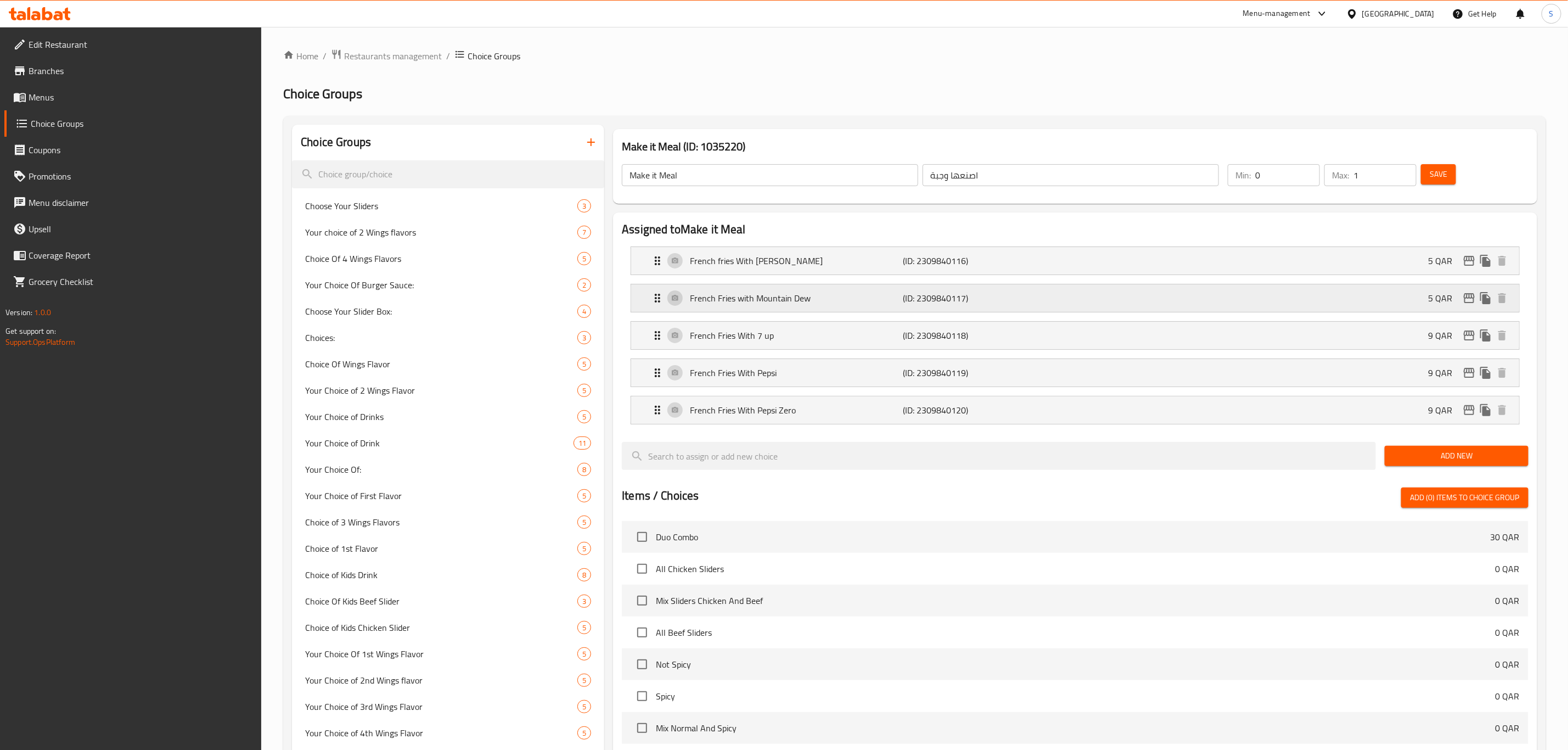
click at [1466, 304] on icon "edit" at bounding box center [1469, 298] width 13 height 13
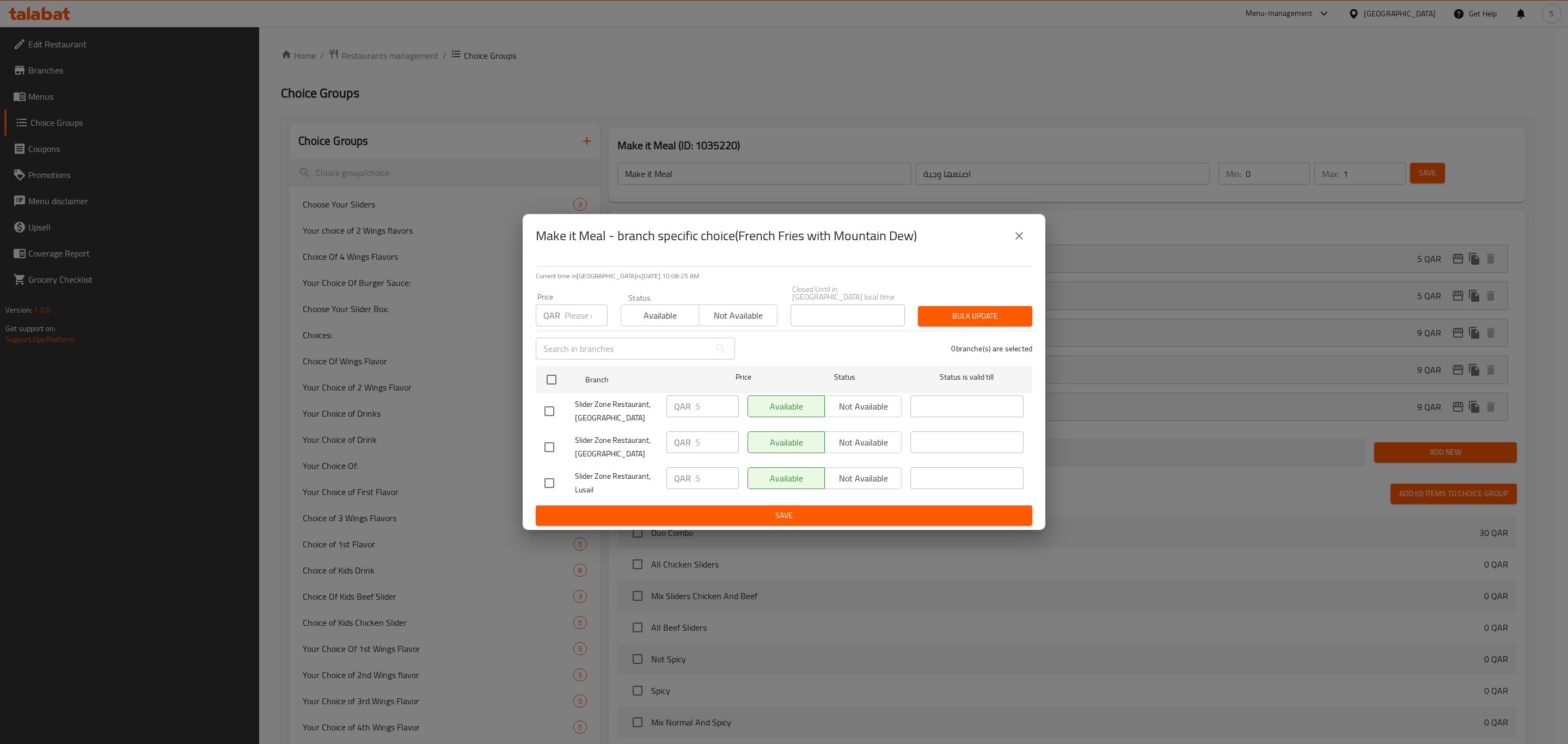
click at [1021, 240] on icon "close" at bounding box center [1019, 236] width 13 height 13
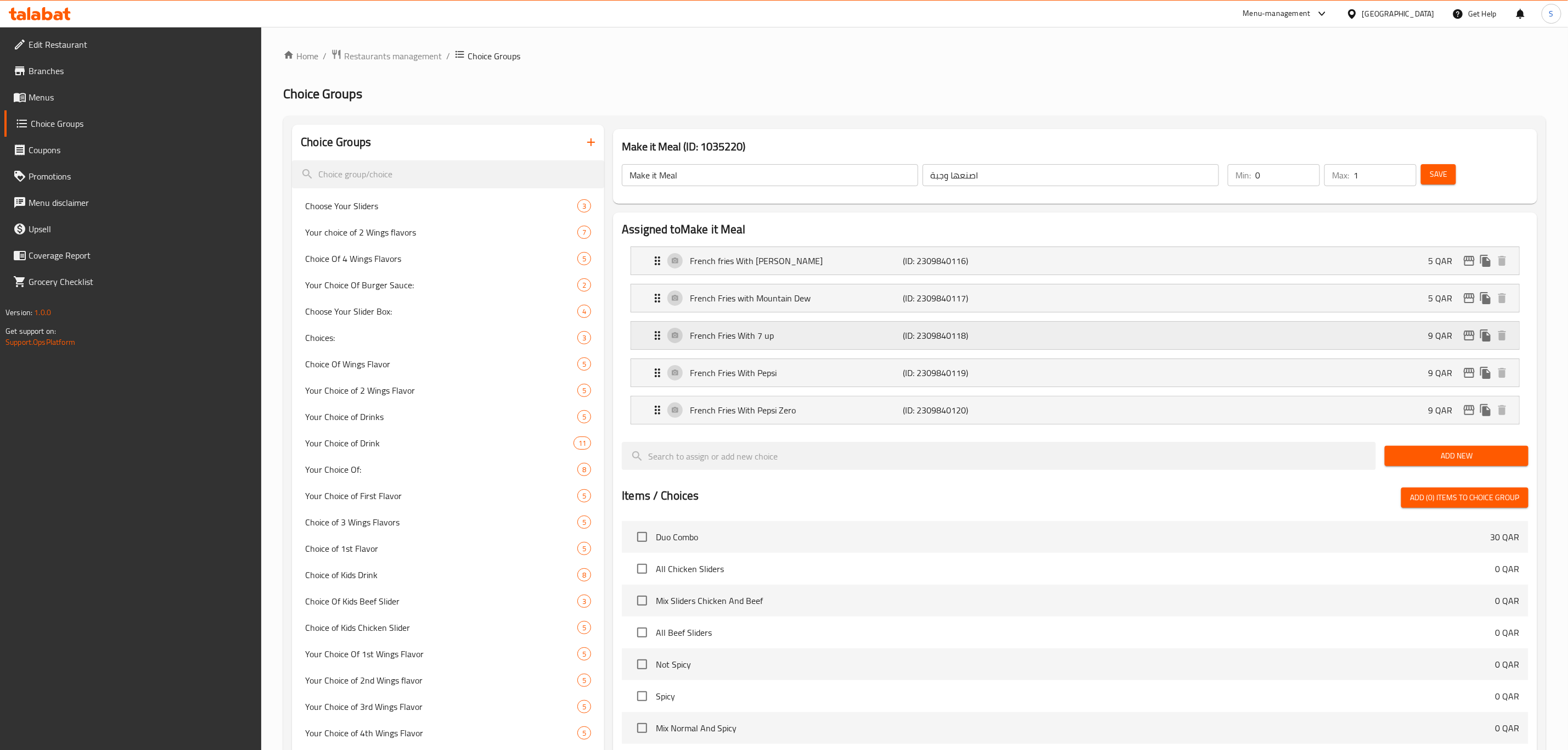
click at [1254, 336] on div "French Fries With 7 up (ID: 2309840118) 9 QAR" at bounding box center [1079, 335] width 855 height 28
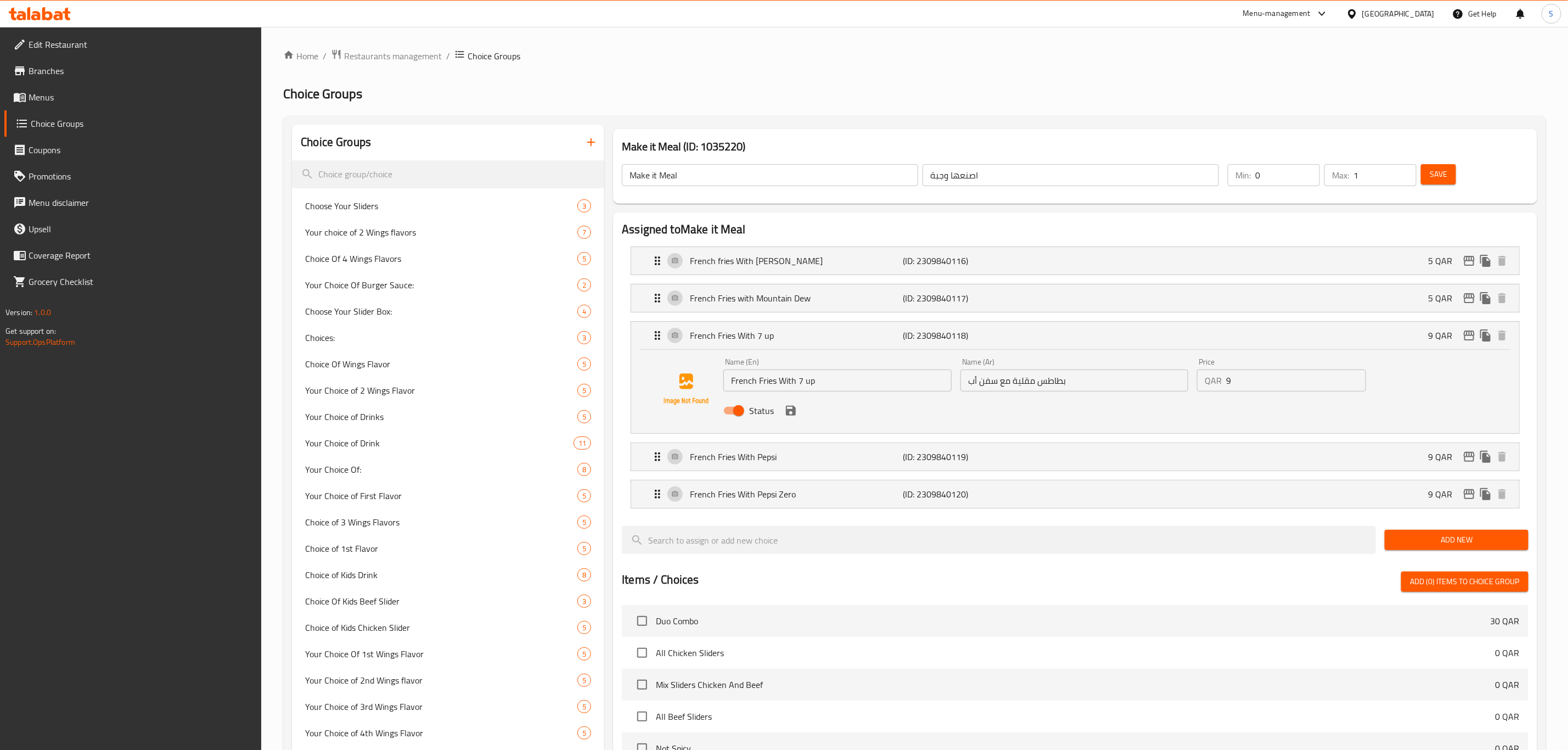
drag, startPoint x: 1250, startPoint y: 382, endPoint x: 1214, endPoint y: 379, distance: 36.1
click at [1215, 379] on div "QAR 9 Price" at bounding box center [1281, 381] width 169 height 22
click at [788, 412] on icon "save" at bounding box center [791, 411] width 10 height 10
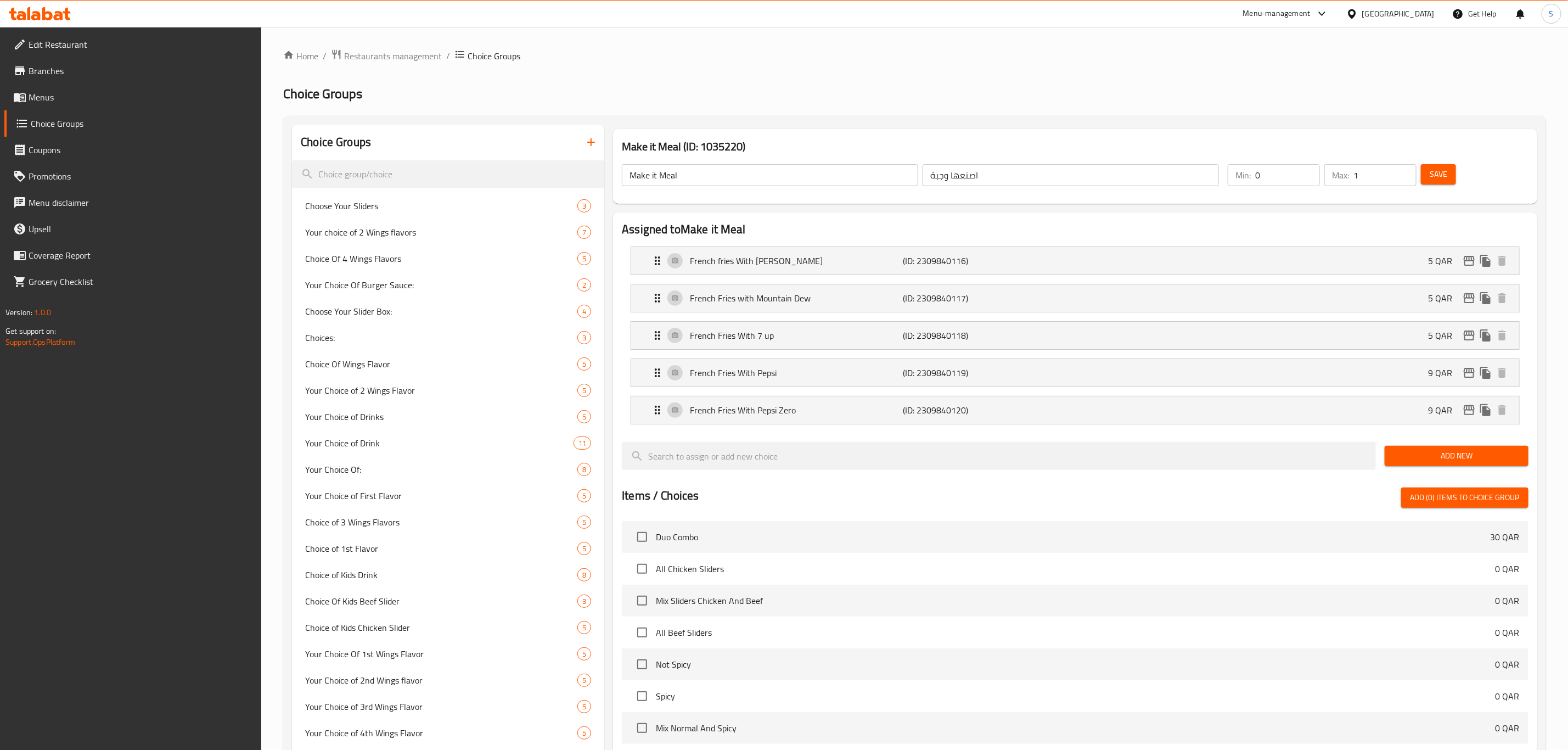
type input "5"
click at [1083, 328] on div "French Fries With 7 up (ID: 2309840118) 5 QAR" at bounding box center [1079, 335] width 855 height 28
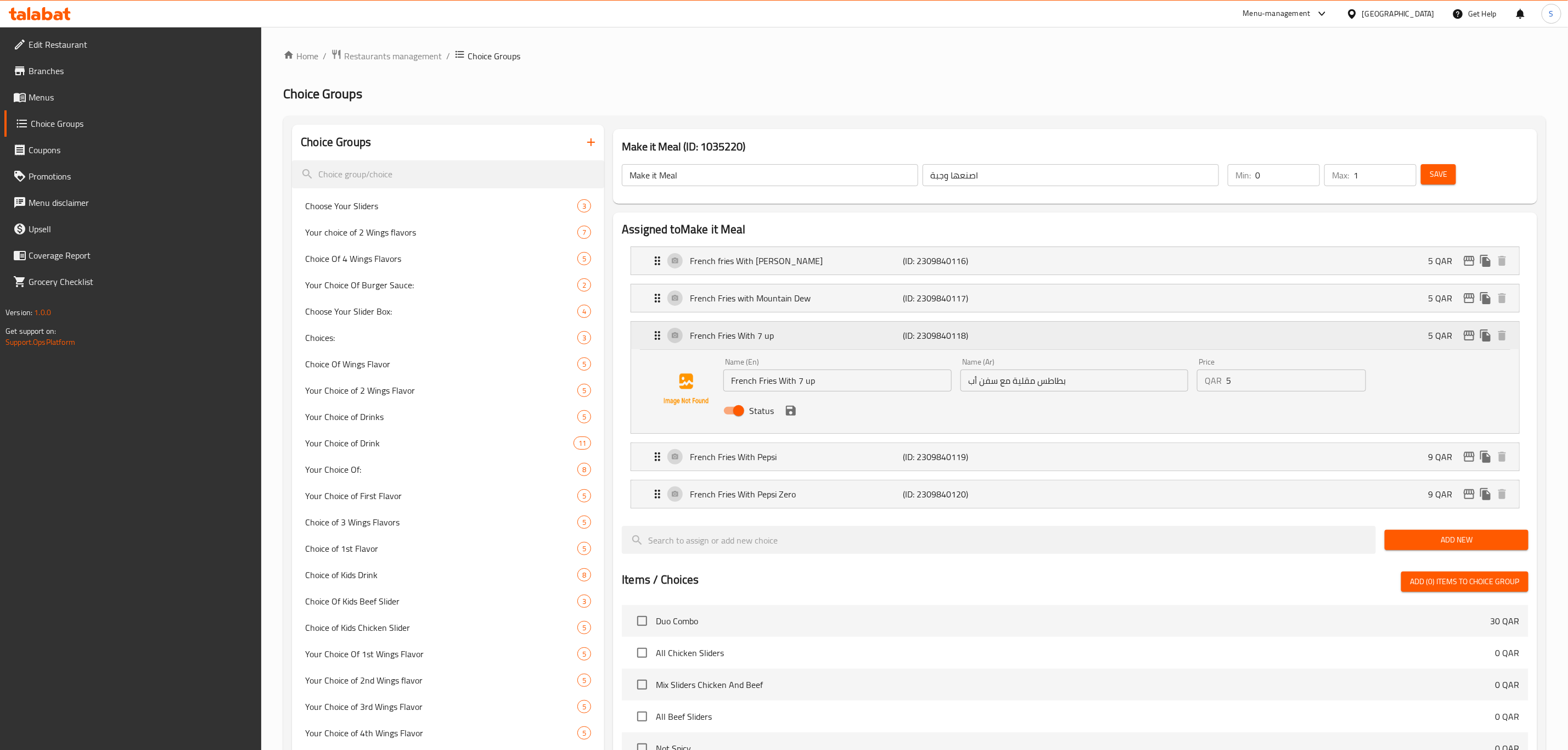
click at [1466, 341] on icon "edit" at bounding box center [1469, 335] width 11 height 10
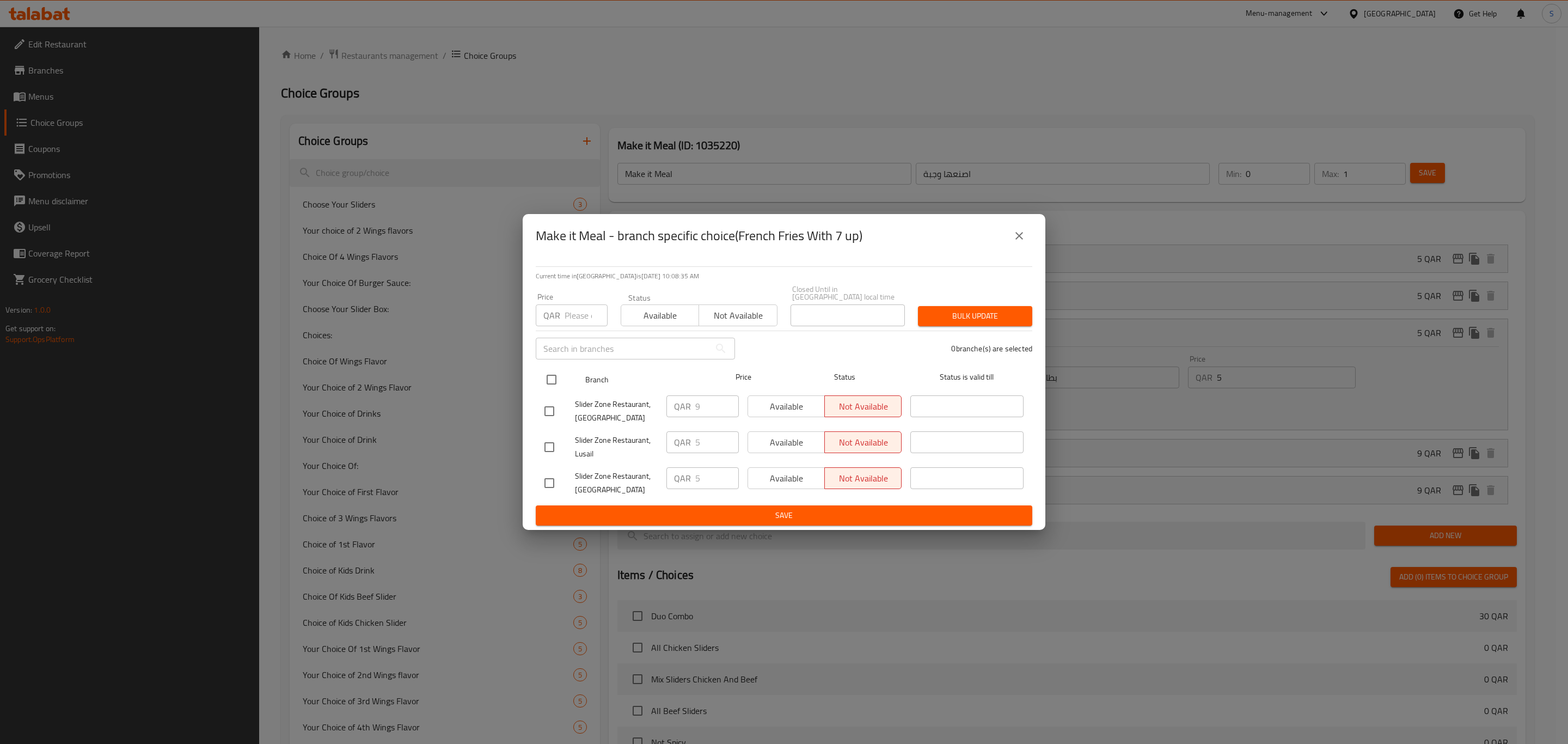
click at [549, 374] on input "checkbox" at bounding box center [551, 380] width 23 height 23
checkbox input "true"
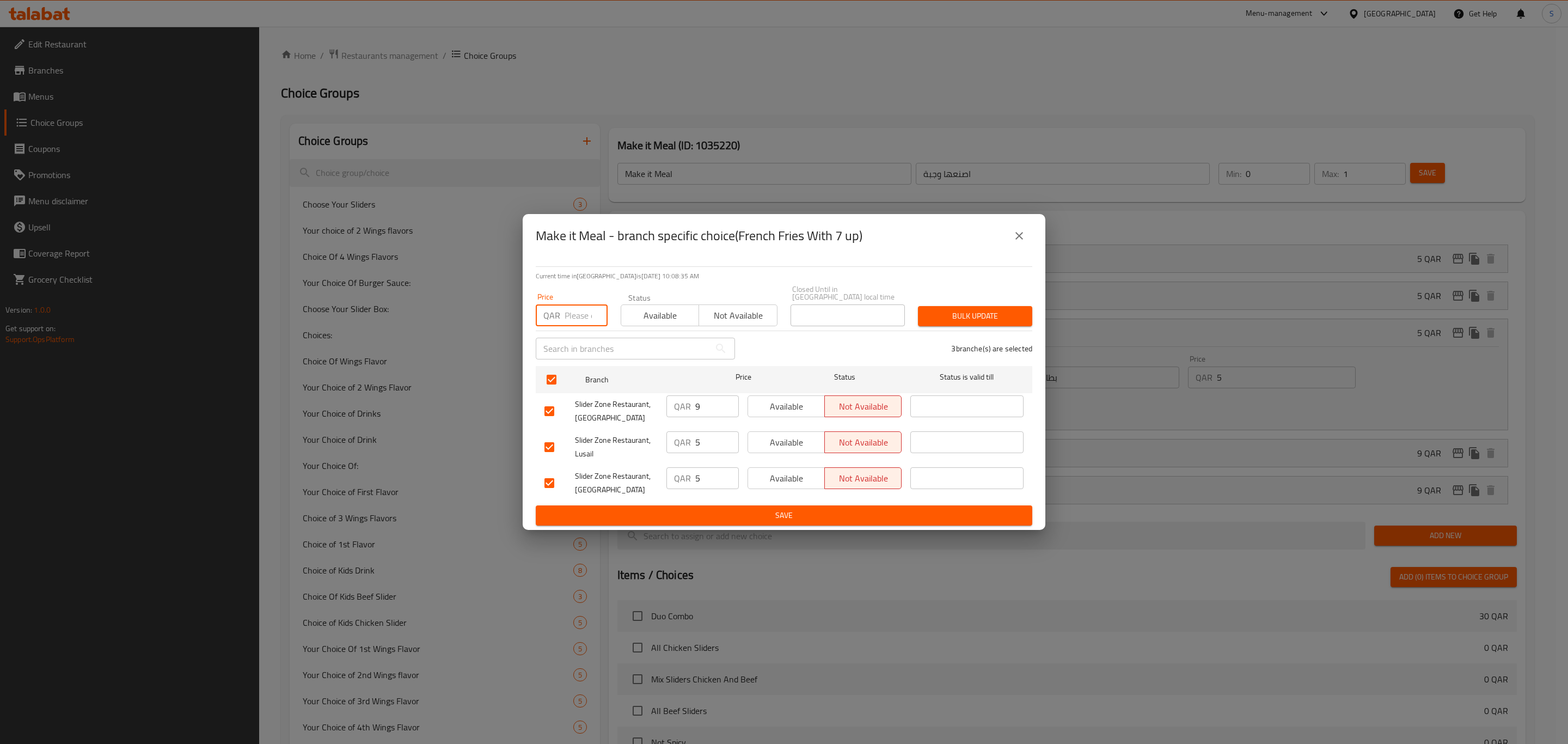
click at [576, 304] on input "number" at bounding box center [586, 315] width 43 height 22
type input "5"
click at [961, 301] on div "Bulk update" at bounding box center [975, 316] width 127 height 33
click at [967, 309] on span "Bulk update" at bounding box center [975, 316] width 97 height 13
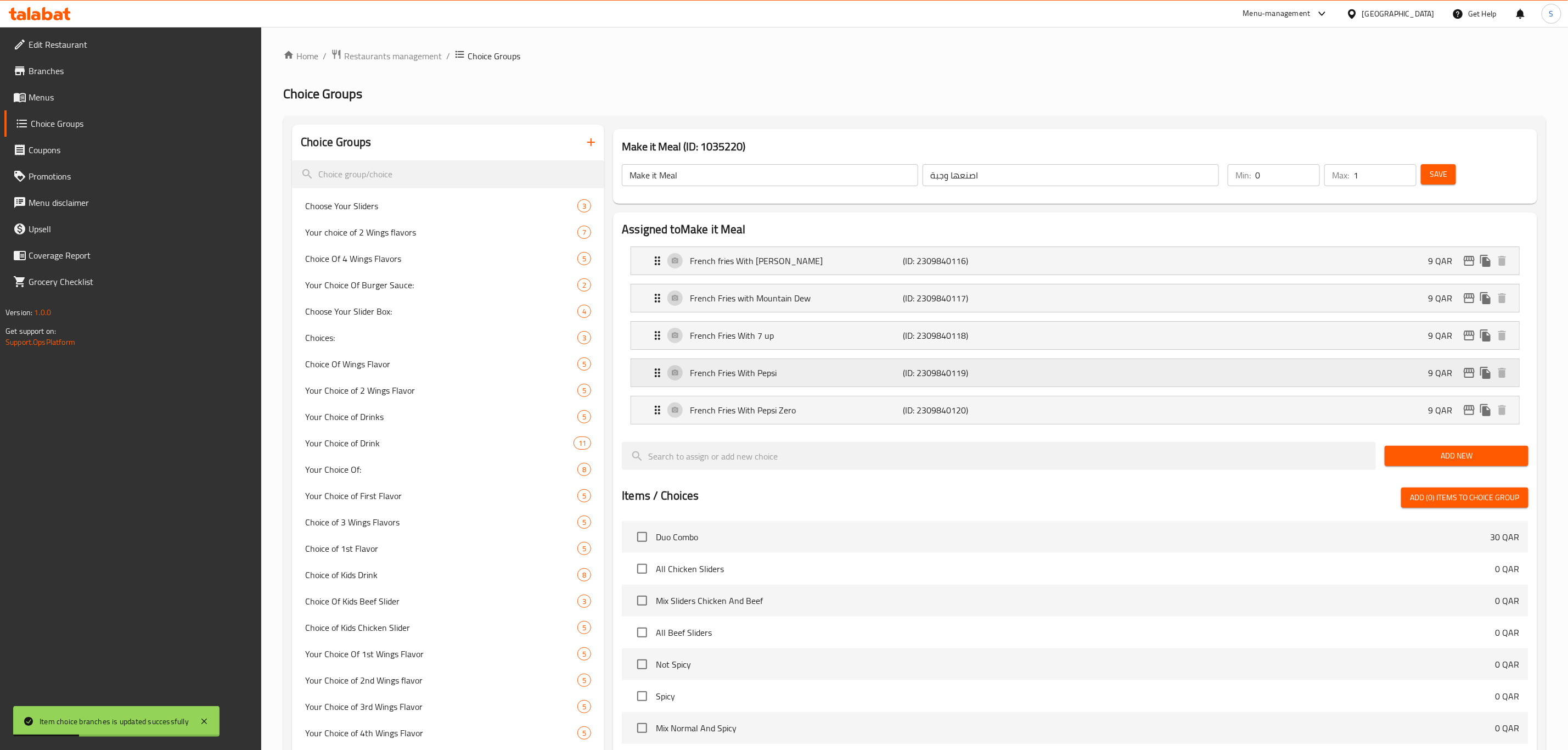
click at [1164, 374] on div "French Fries With Pepsi (ID: 2309840119) 9 QAR" at bounding box center [1079, 373] width 855 height 28
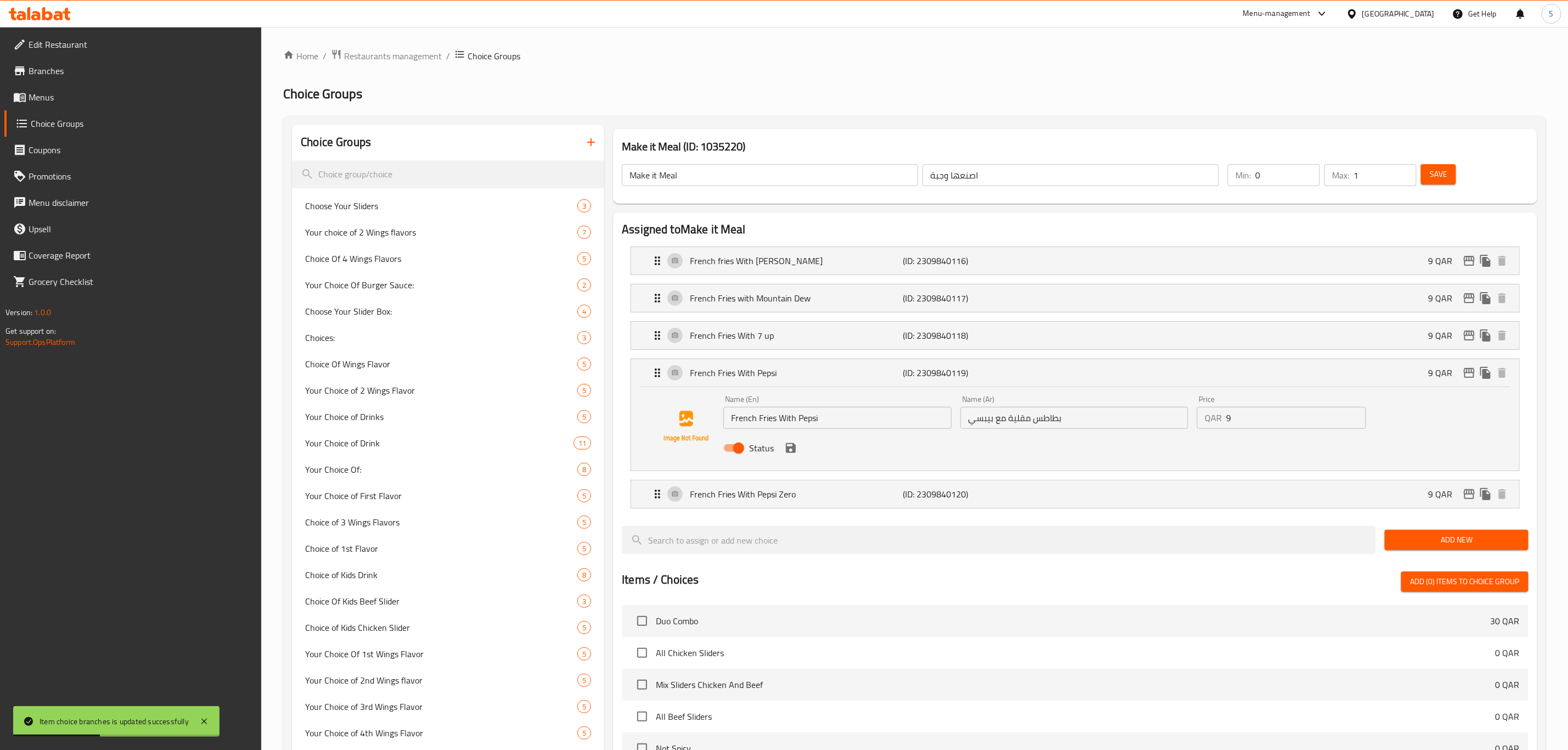
drag, startPoint x: 1234, startPoint y: 420, endPoint x: 1205, endPoint y: 419, distance: 29.0
click at [1214, 419] on div "QAR 9 Price" at bounding box center [1281, 418] width 169 height 22
click at [796, 451] on icon "save" at bounding box center [790, 447] width 13 height 13
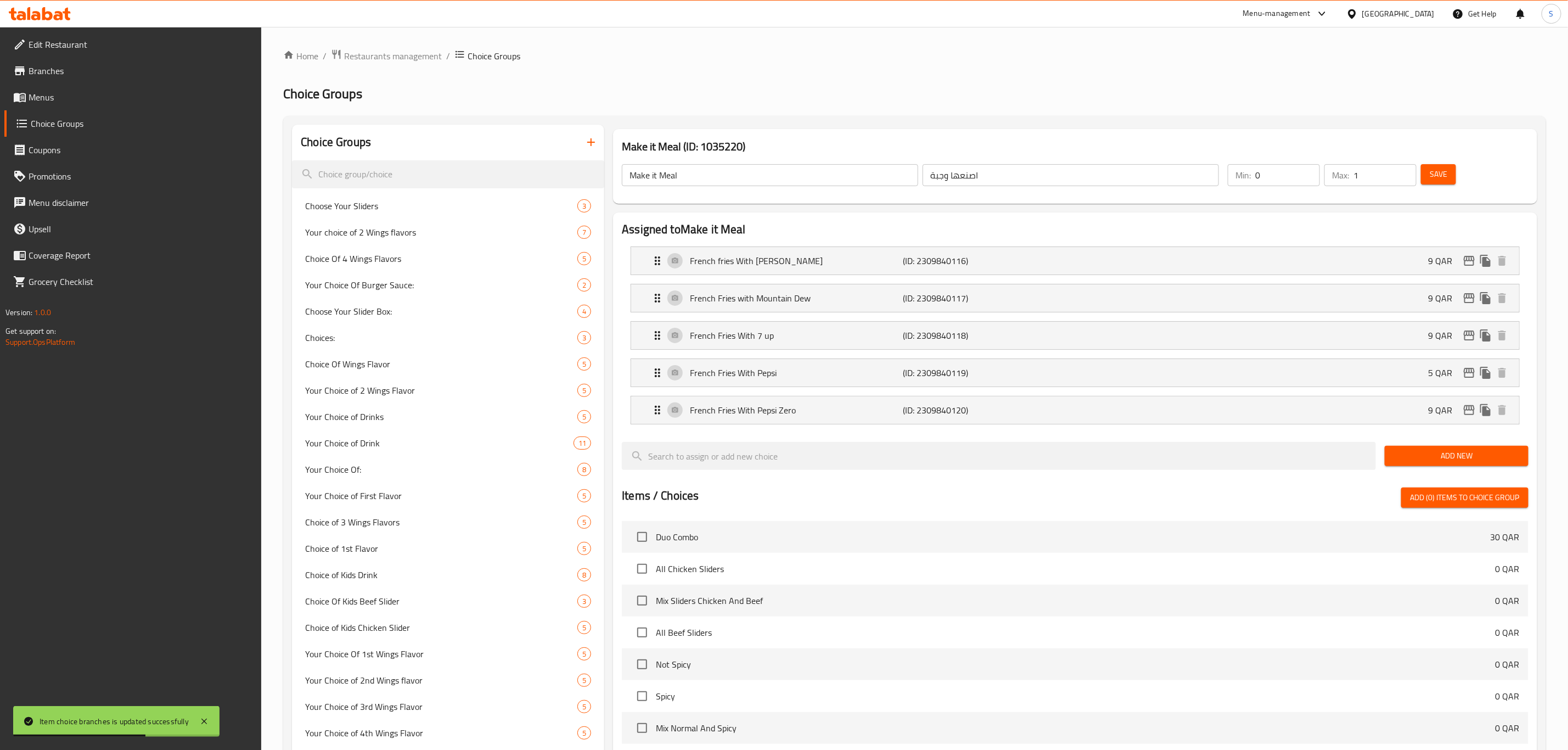
type input "5"
click at [1155, 371] on div "French Fries With Pepsi (ID: 2309840119) 5 QAR" at bounding box center [1079, 373] width 855 height 28
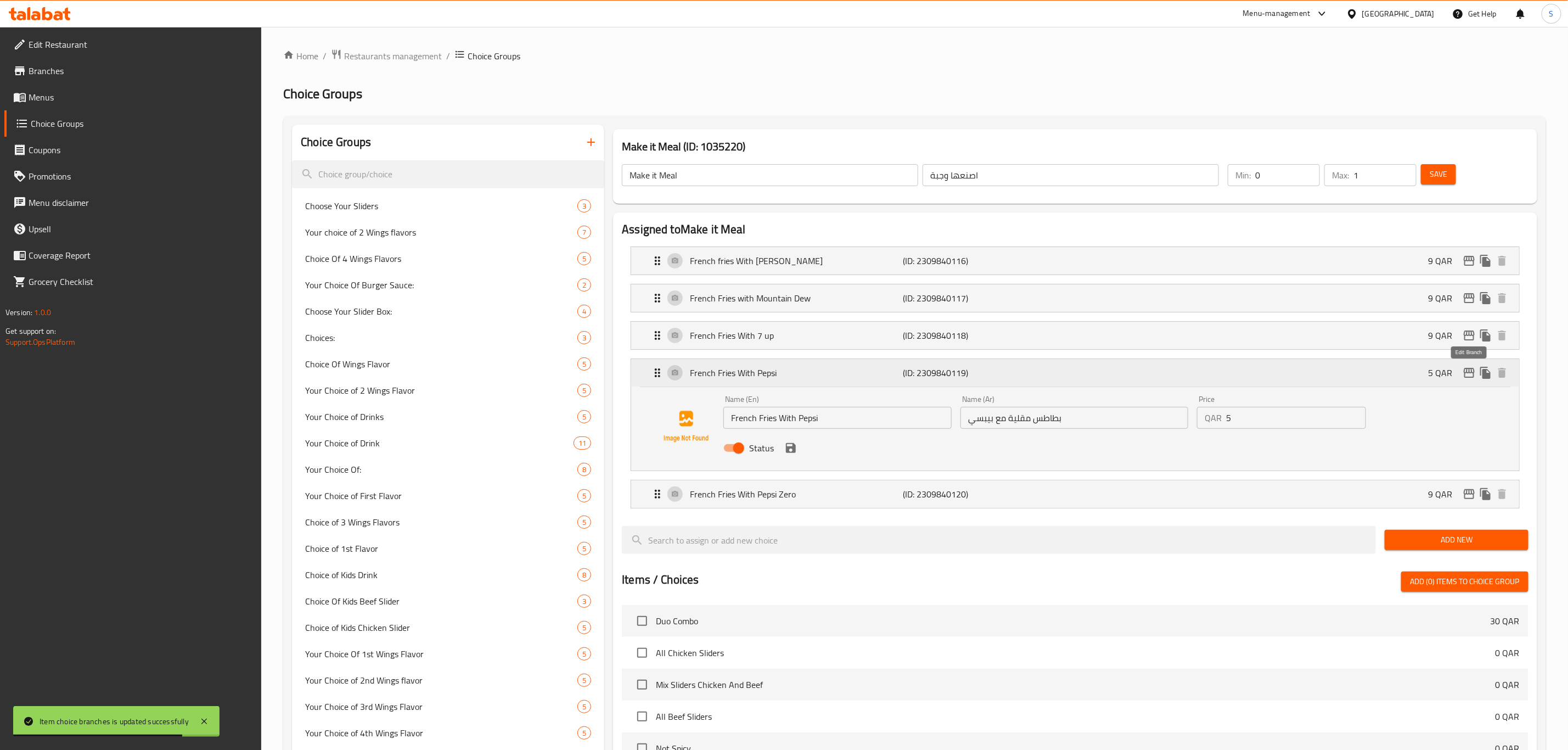
click at [1466, 373] on icon "edit" at bounding box center [1469, 373] width 13 height 13
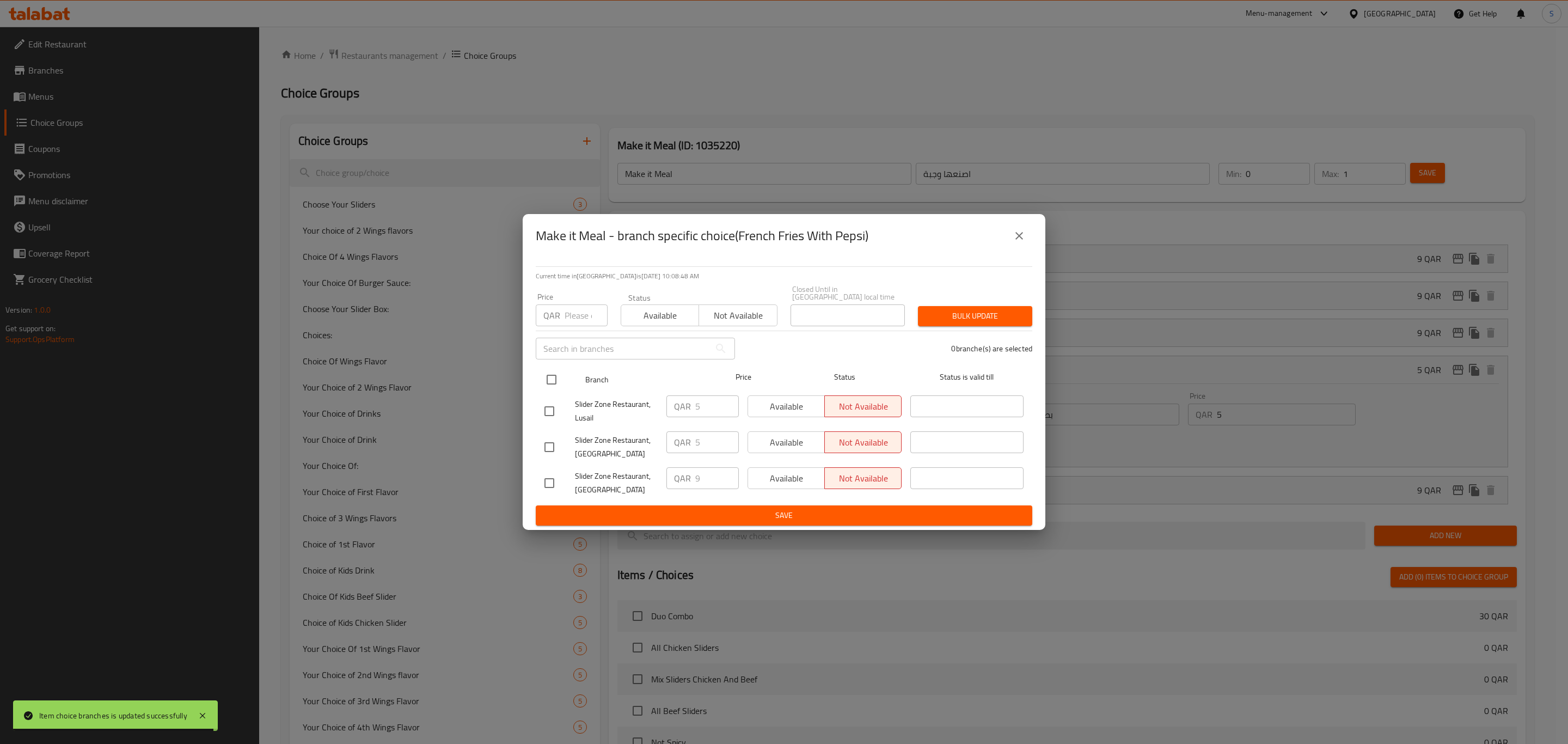
click at [555, 373] on input "checkbox" at bounding box center [551, 380] width 23 height 23
checkbox input "true"
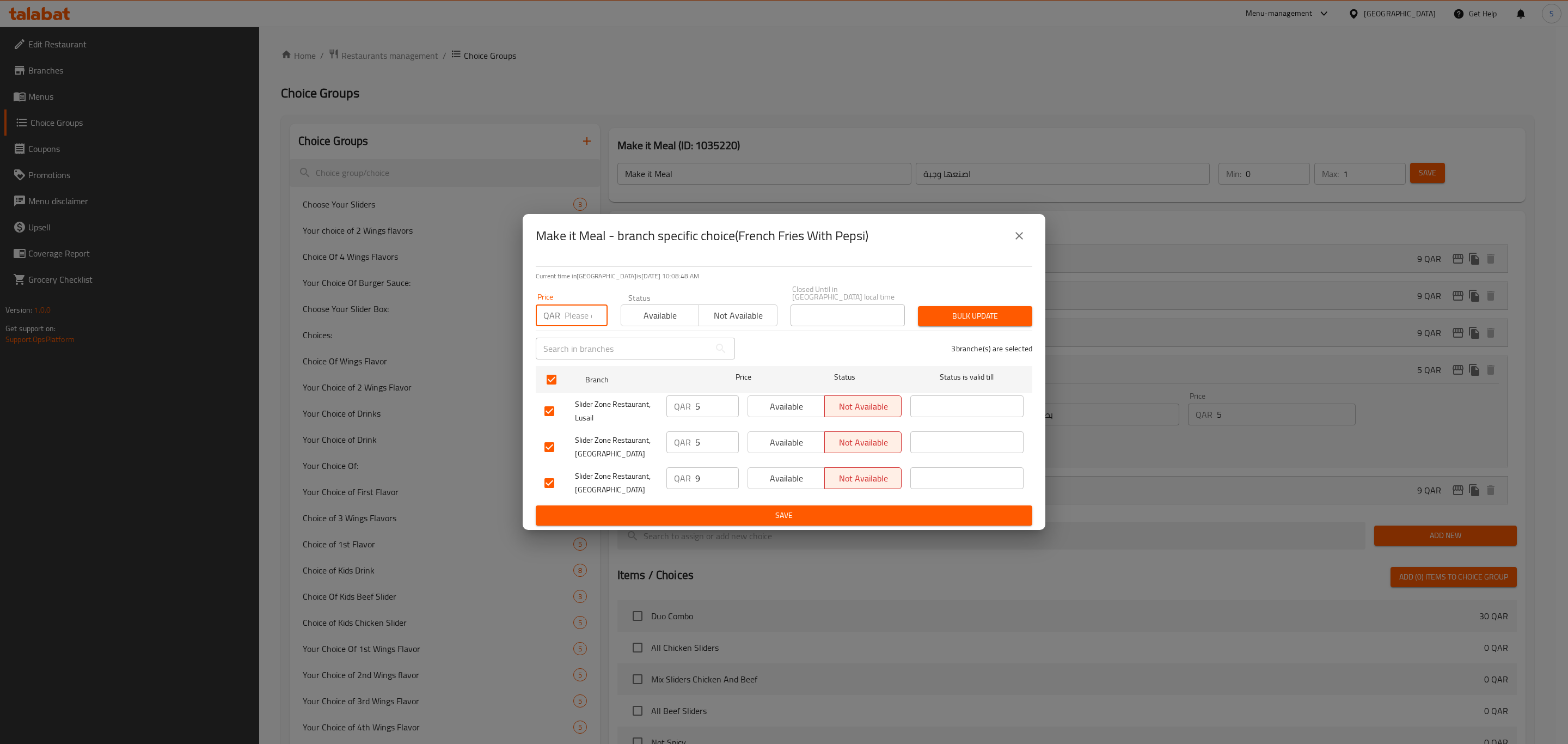
click at [570, 311] on input "number" at bounding box center [586, 315] width 43 height 22
type input "5"
click at [967, 312] on span "Bulk update" at bounding box center [975, 316] width 97 height 13
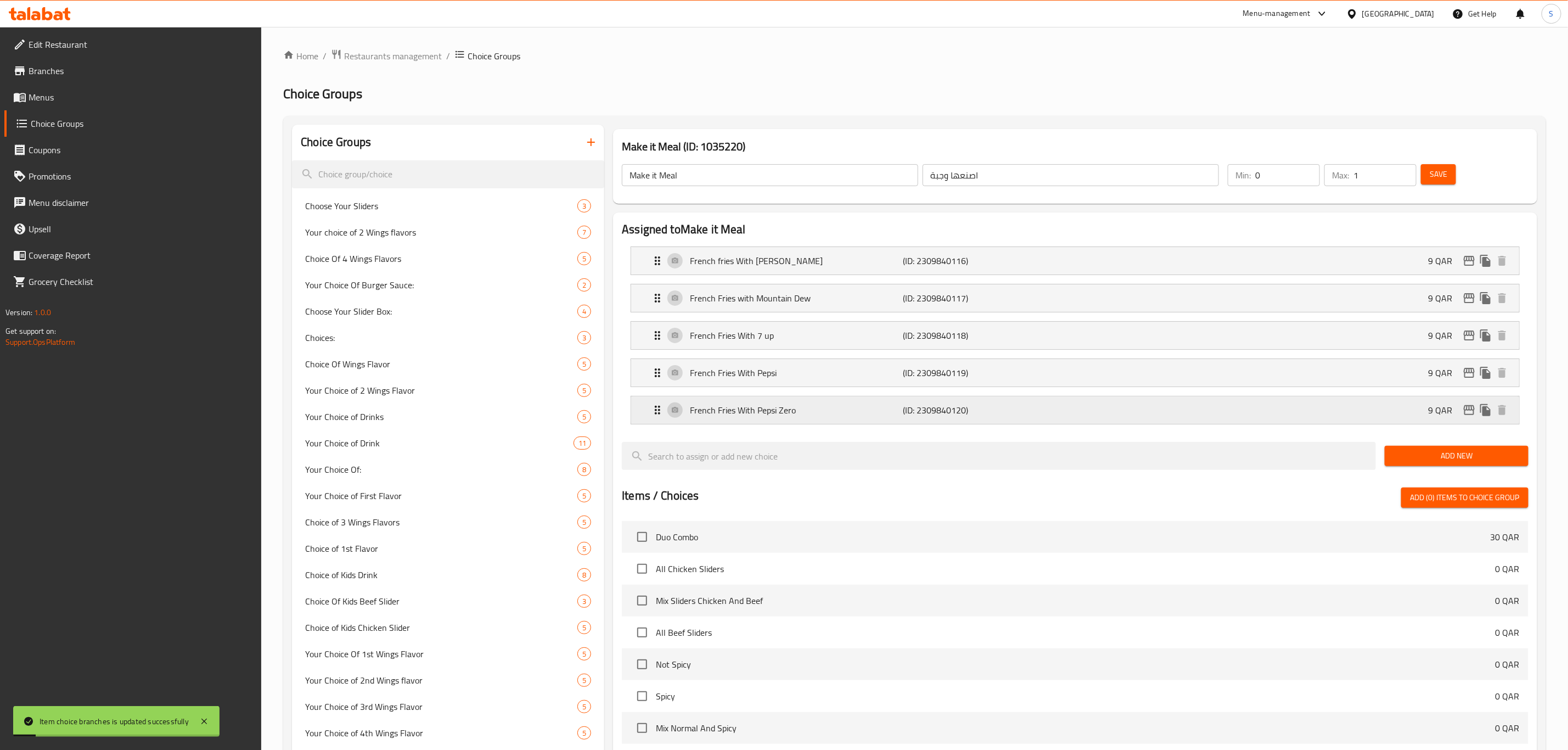
click at [870, 412] on p "French Fries With Pepsi Zero" at bounding box center [796, 409] width 213 height 13
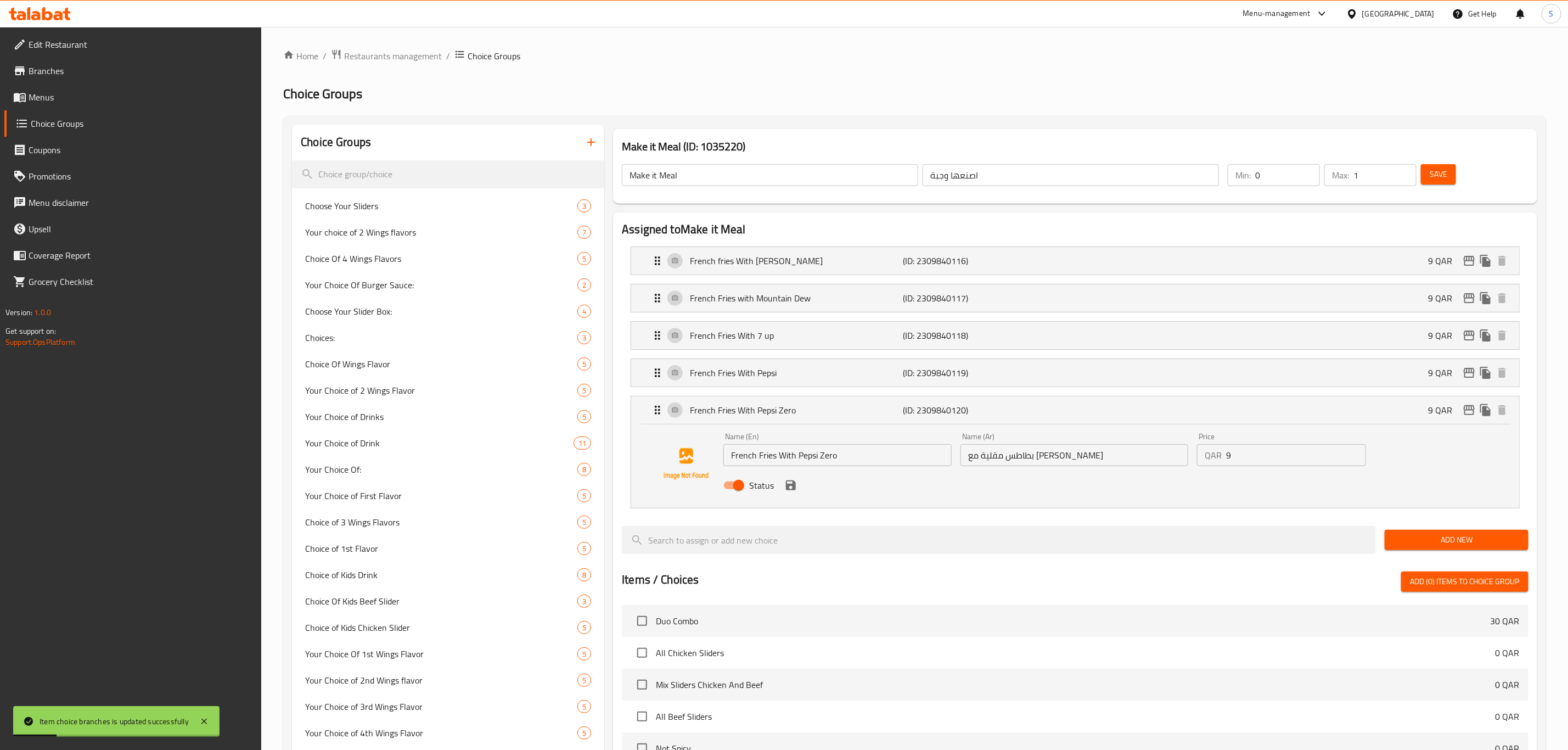
click at [1204, 453] on div "QAR 9 Price" at bounding box center [1281, 455] width 169 height 22
click at [1469, 406] on icon "edit" at bounding box center [1469, 409] width 13 height 13
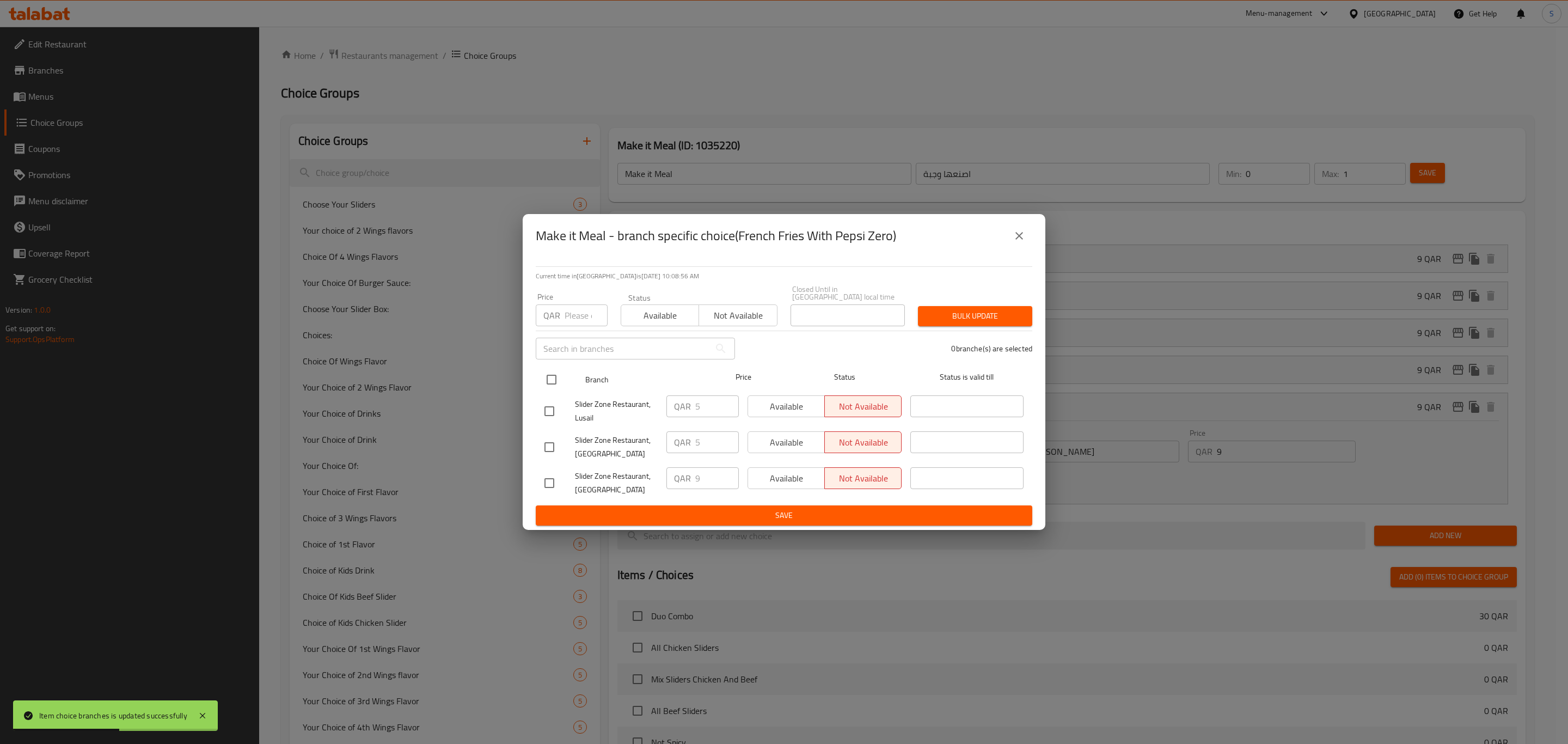
click at [555, 376] on input "checkbox" at bounding box center [551, 380] width 23 height 23
checkbox input "true"
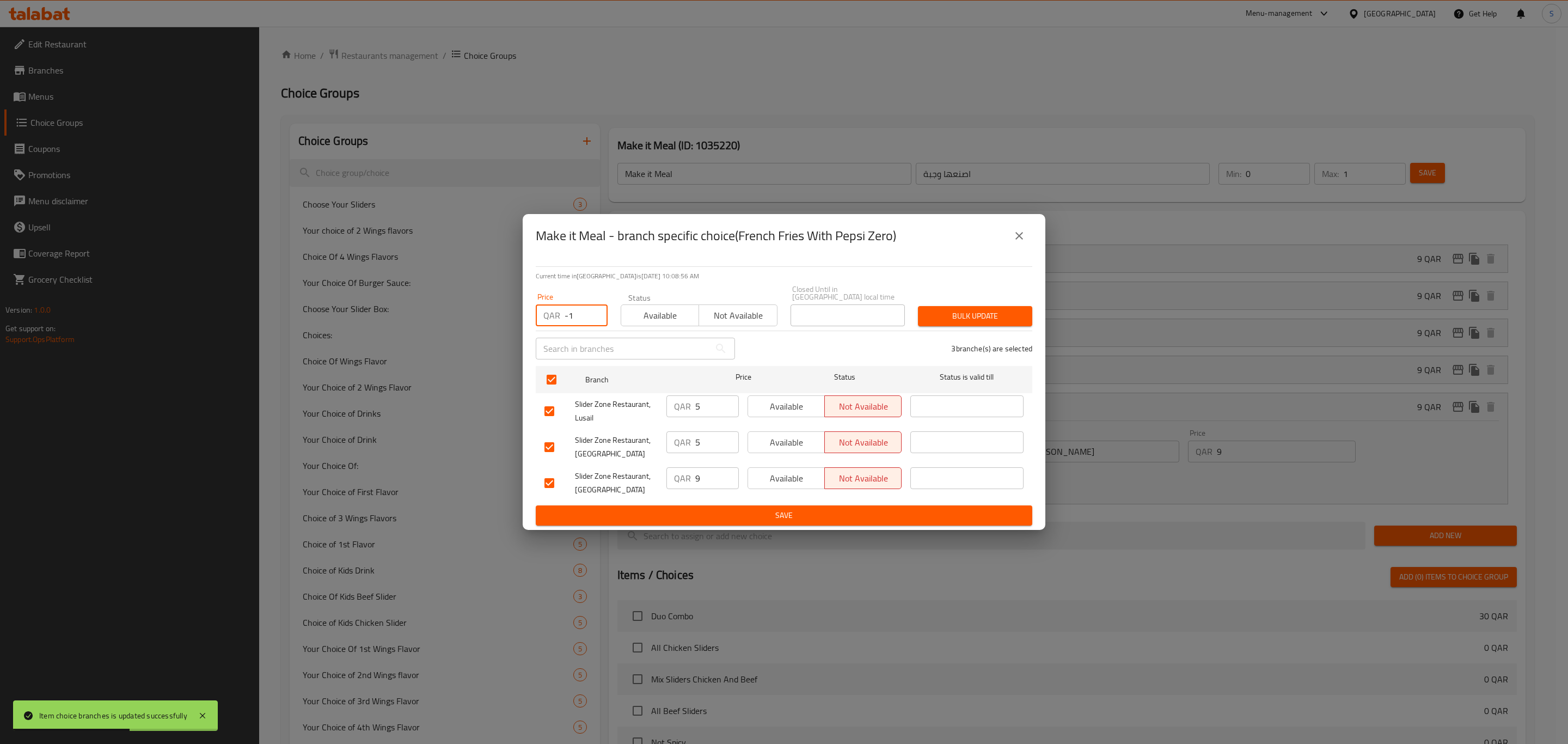
click at [592, 312] on input "-1" at bounding box center [586, 315] width 43 height 22
drag, startPoint x: 581, startPoint y: 311, endPoint x: 452, endPoint y: 307, distance: 129.1
click at [527, 309] on div "Current time in [GEOGRAPHIC_DATA] is [DATE] 10:08:57 AM Price QAR -1 Price Stat…" at bounding box center [784, 393] width 523 height 272
type input "5"
click at [937, 316] on span "Bulk update" at bounding box center [975, 316] width 97 height 13
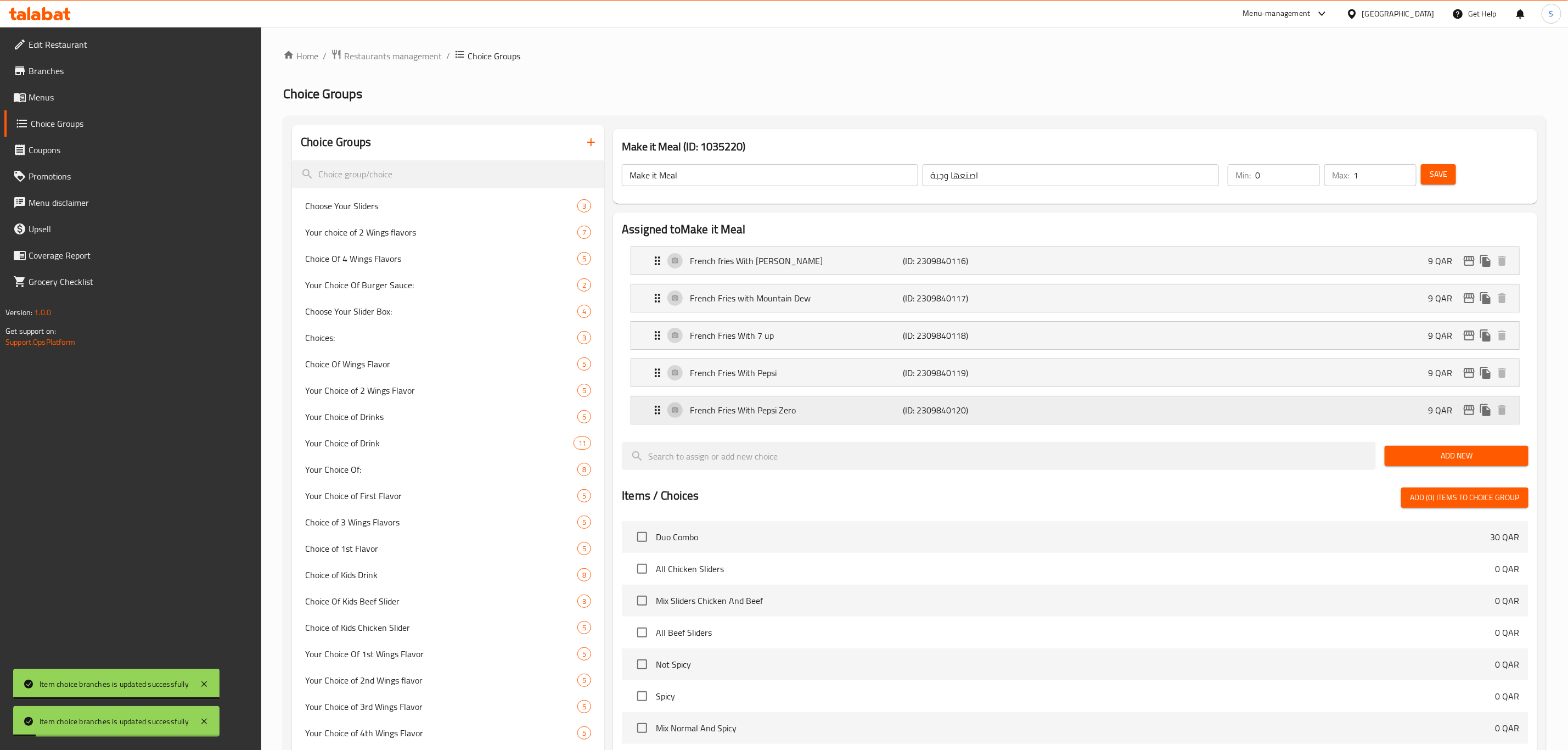
click at [1021, 419] on div "French Fries With Pepsi Zero (ID: 2309840120) 9 QAR" at bounding box center [1079, 410] width 855 height 28
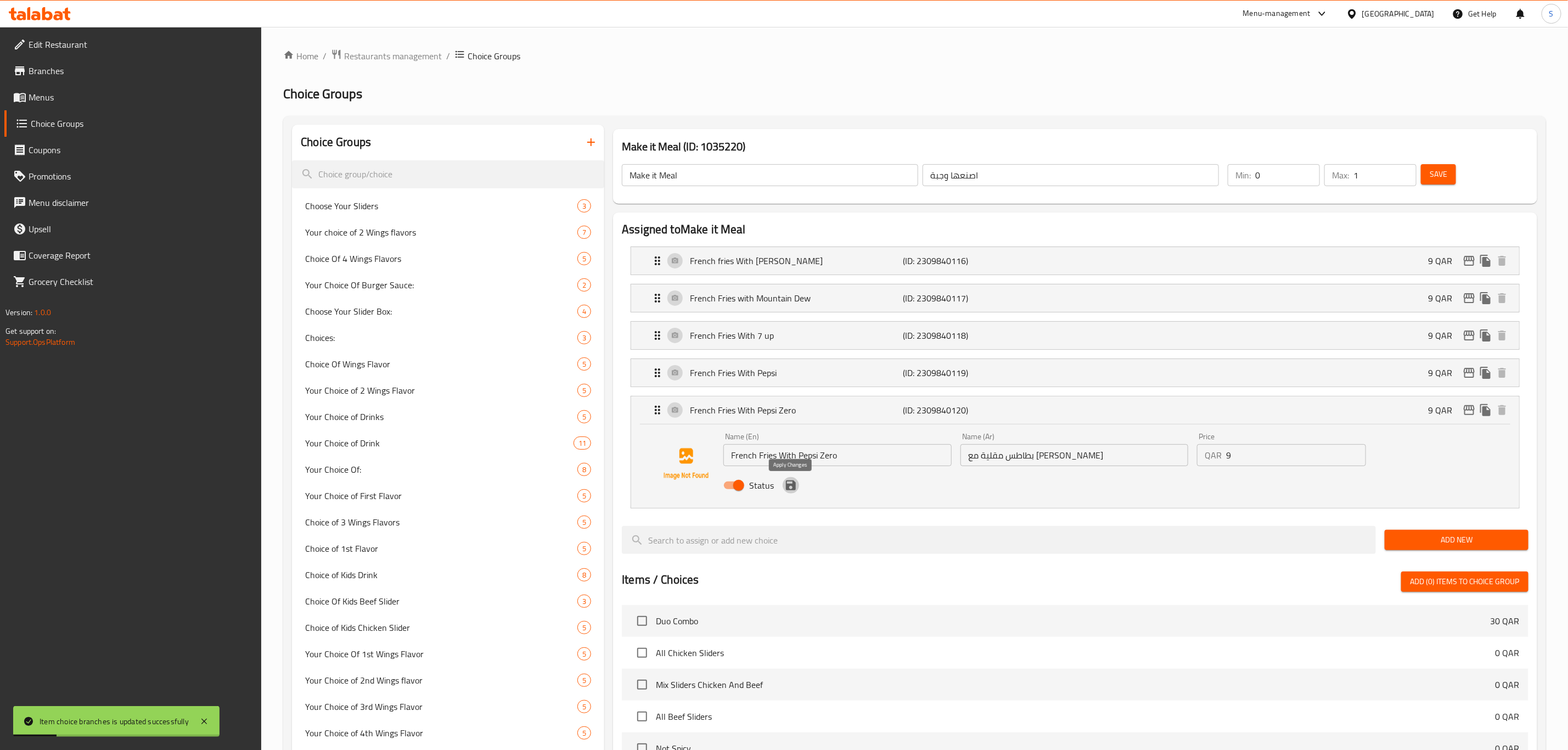
click at [792, 485] on icon "save" at bounding box center [790, 485] width 13 height 13
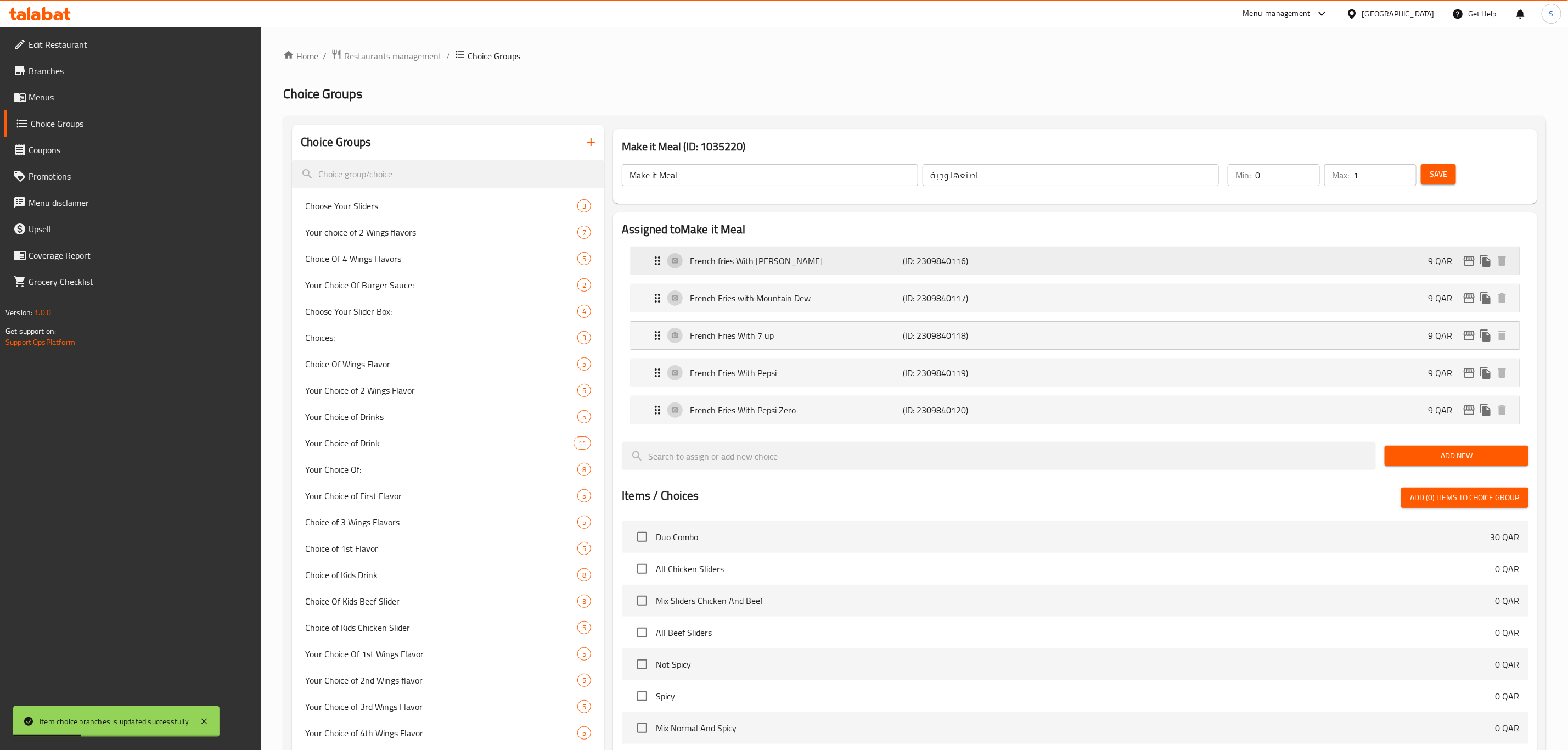
click at [1397, 257] on div "French fries With [PERSON_NAME] (ID: 2309840116) 9 QAR" at bounding box center [1079, 260] width 855 height 28
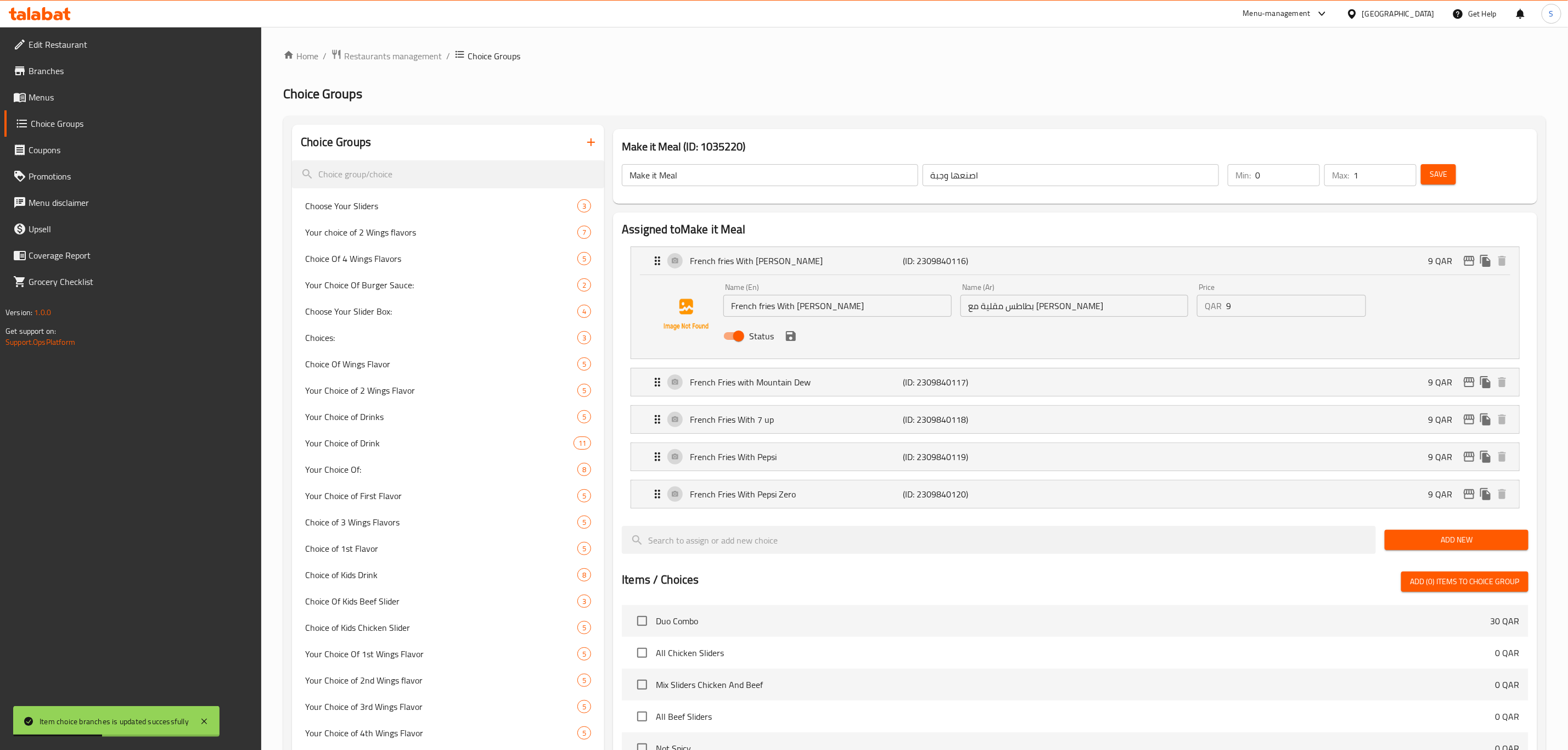
click at [1206, 303] on div "QAR 9 Price" at bounding box center [1281, 306] width 169 height 22
click at [788, 336] on icon "save" at bounding box center [791, 336] width 10 height 10
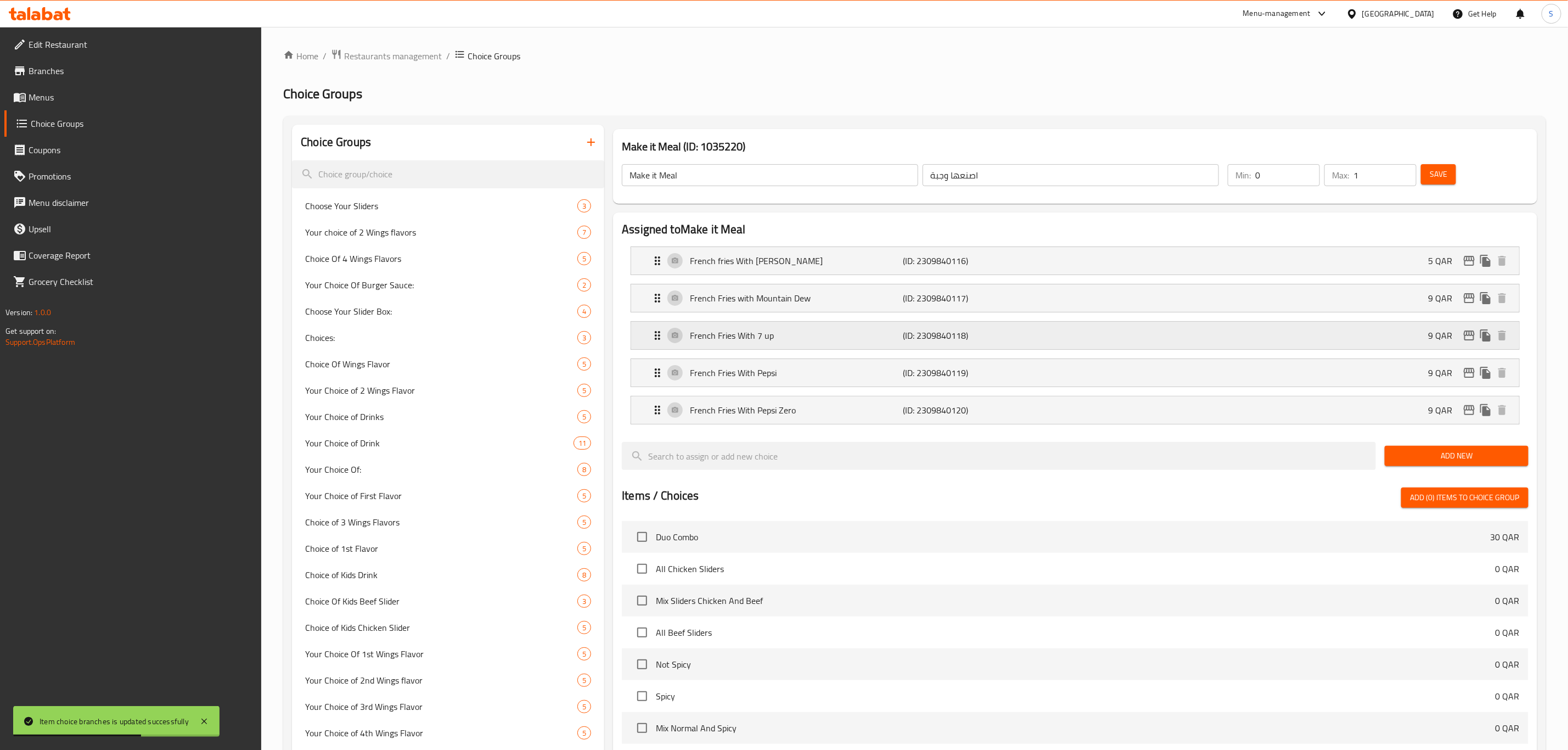
type input "5"
click at [1016, 304] on p "(ID: 2309840117)" at bounding box center [975, 298] width 142 height 13
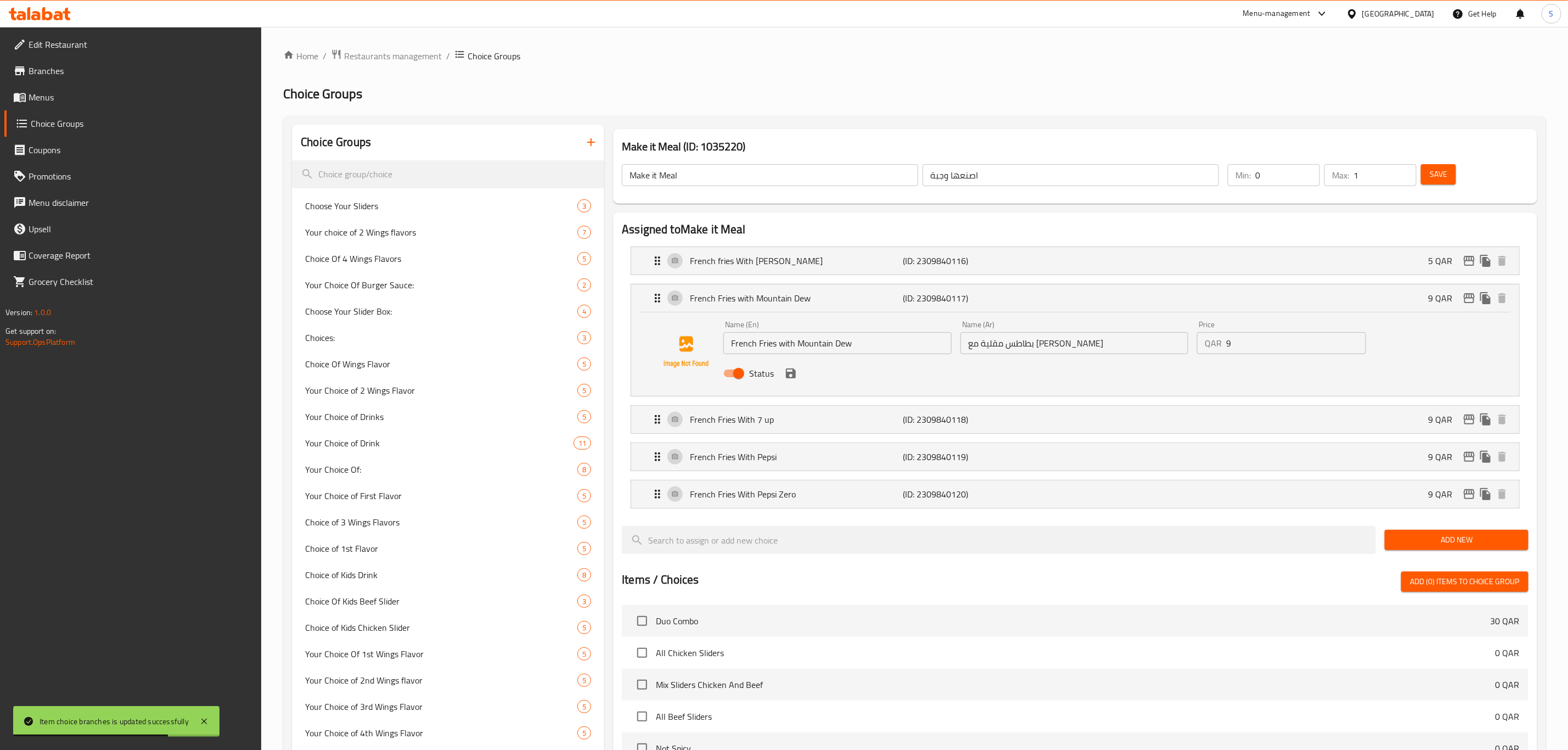
drag, startPoint x: 1234, startPoint y: 338, endPoint x: 1191, endPoint y: 336, distance: 43.0
click at [1191, 336] on div "Name (En) French Fries with Mountain Dew Name (En) Name (Ar) بطاطس مقلية مع ماو…" at bounding box center [1075, 352] width 711 height 72
drag, startPoint x: 788, startPoint y: 376, endPoint x: 828, endPoint y: 376, distance: 40.0
click at [789, 376] on icon "save" at bounding box center [791, 373] width 10 height 10
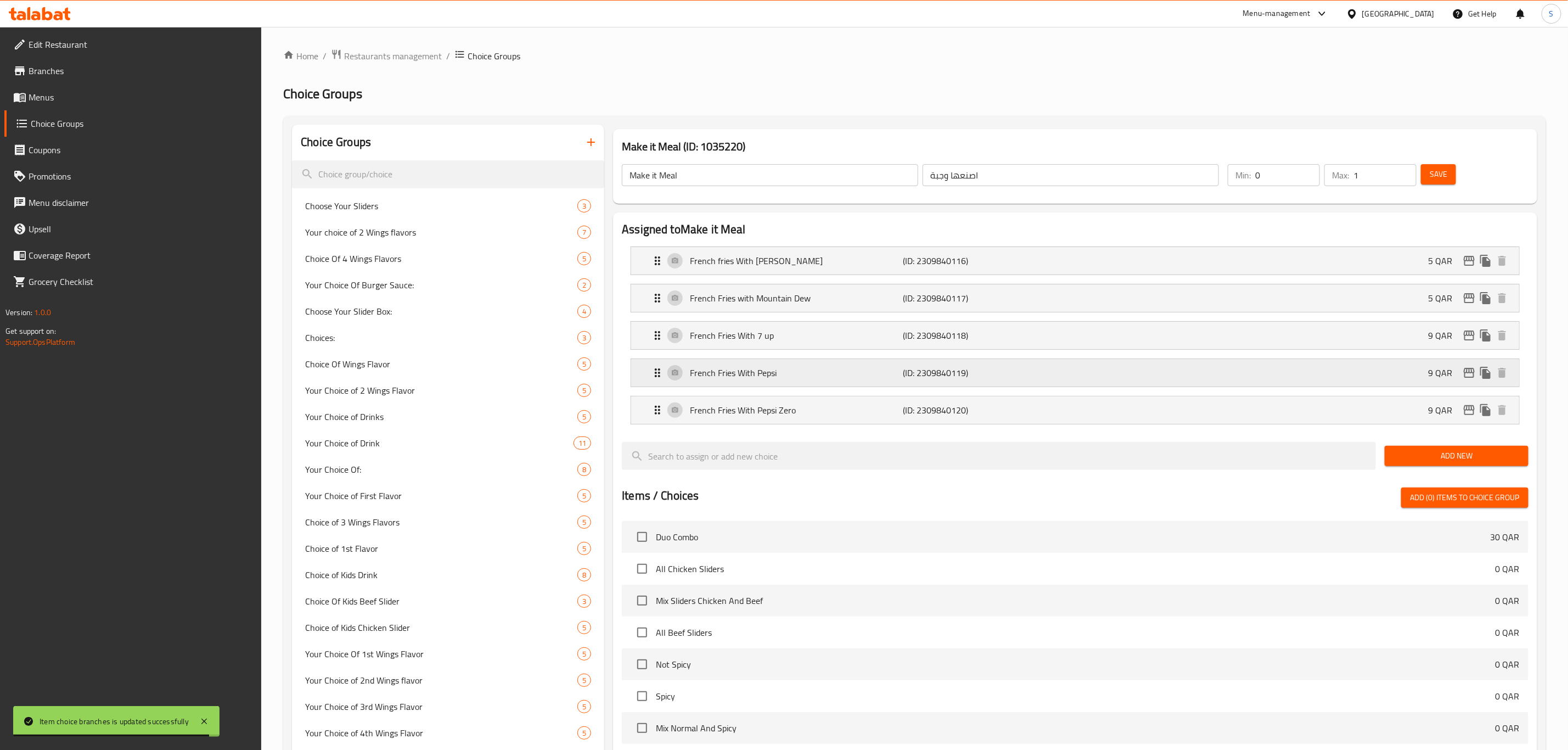
type input "5"
click at [991, 334] on p "(ID: 2309840118)" at bounding box center [975, 335] width 142 height 13
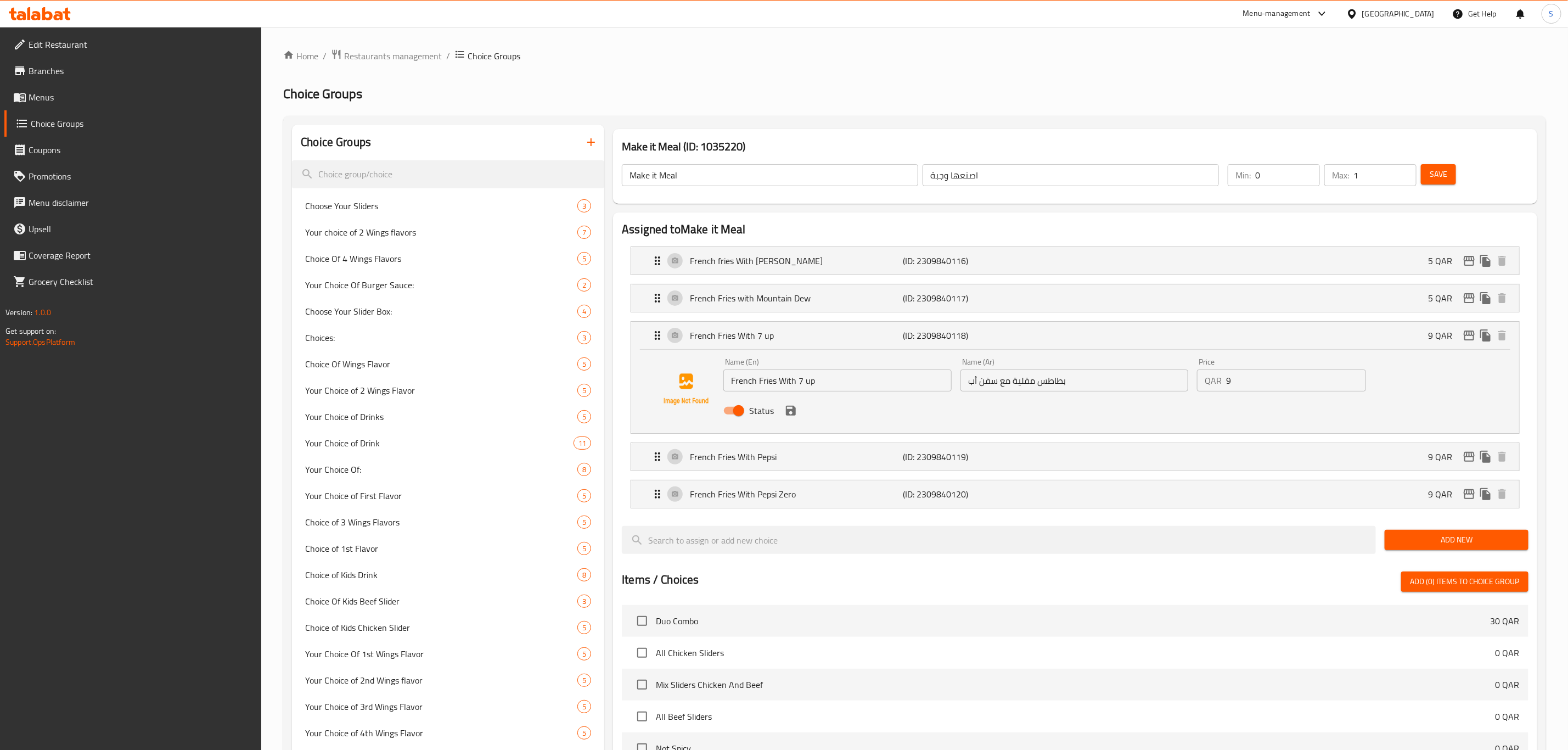
click at [1191, 376] on div "Name (En) French Fries With 7 up Name (En) Name (Ar) بطاطس مقلية مع سفن أب Name…" at bounding box center [1075, 389] width 711 height 72
drag, startPoint x: 789, startPoint y: 416, endPoint x: 795, endPoint y: 416, distance: 6.0
click at [789, 416] on icon "save" at bounding box center [791, 411] width 10 height 10
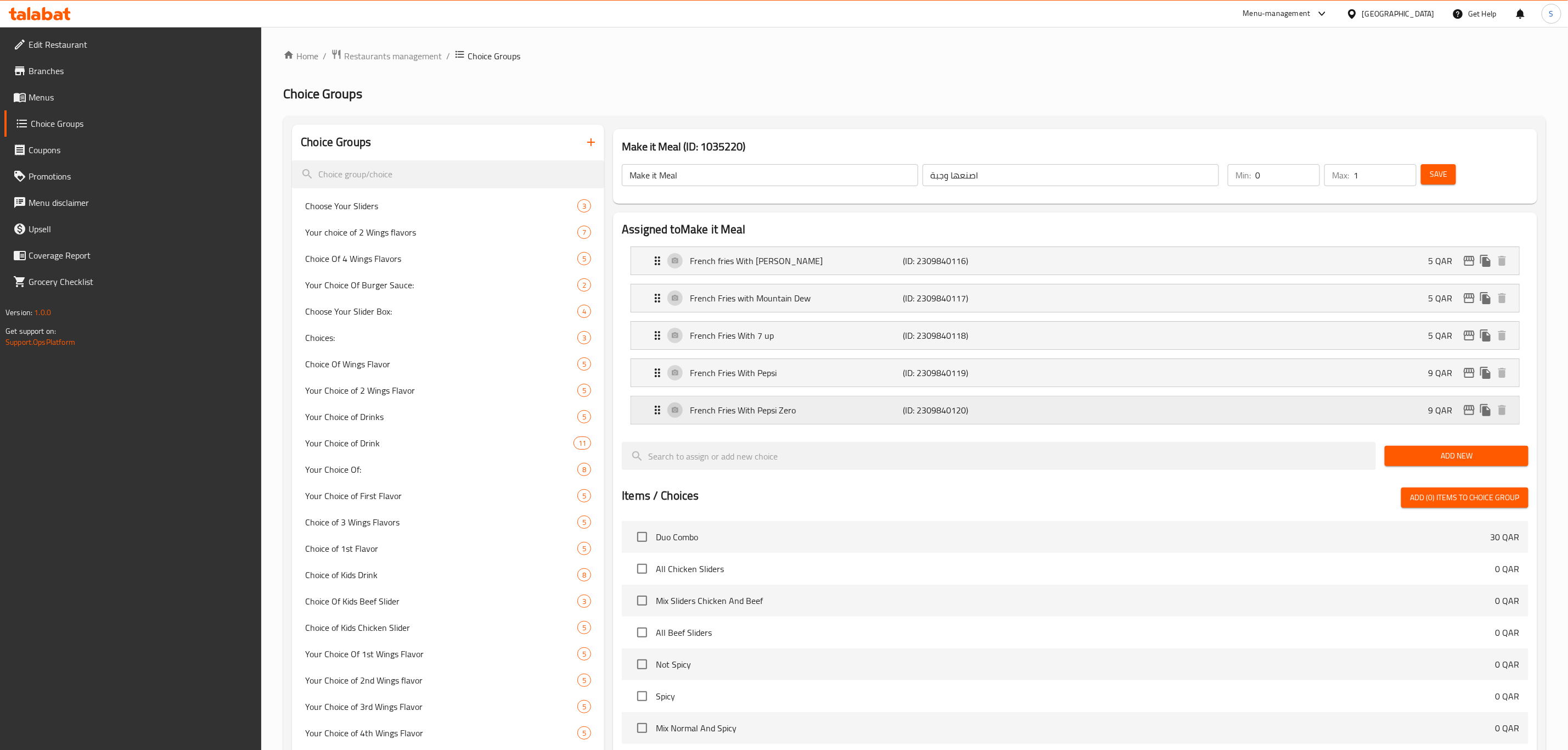
type input "5"
drag, startPoint x: 1077, startPoint y: 376, endPoint x: 1083, endPoint y: 374, distance: 6.3
click at [1077, 374] on div "French Fries With Pepsi (ID: 2309840119) 9 QAR" at bounding box center [1079, 373] width 855 height 28
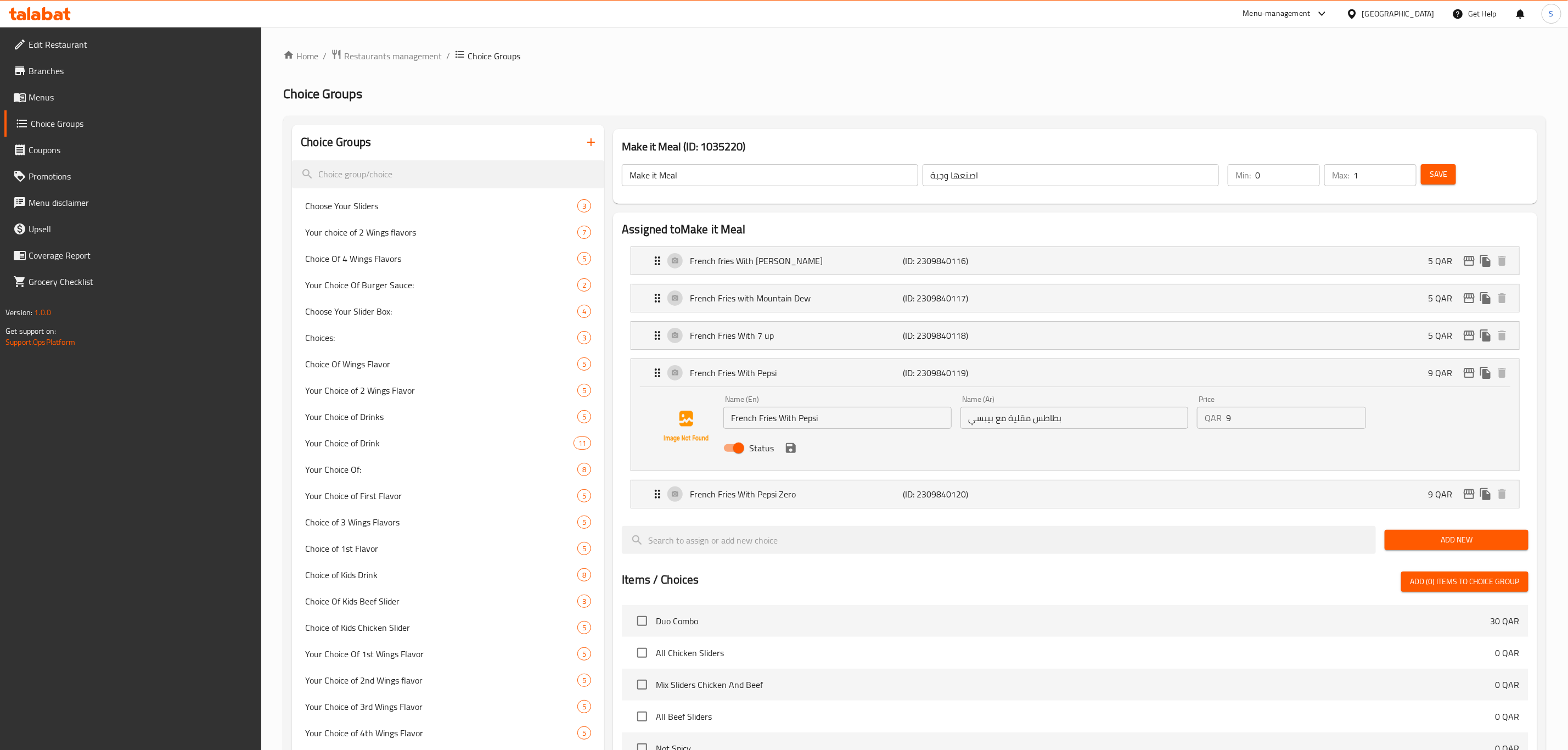
click at [1197, 416] on div "QAR 9 Price" at bounding box center [1281, 418] width 169 height 22
click at [795, 452] on icon "save" at bounding box center [791, 448] width 10 height 10
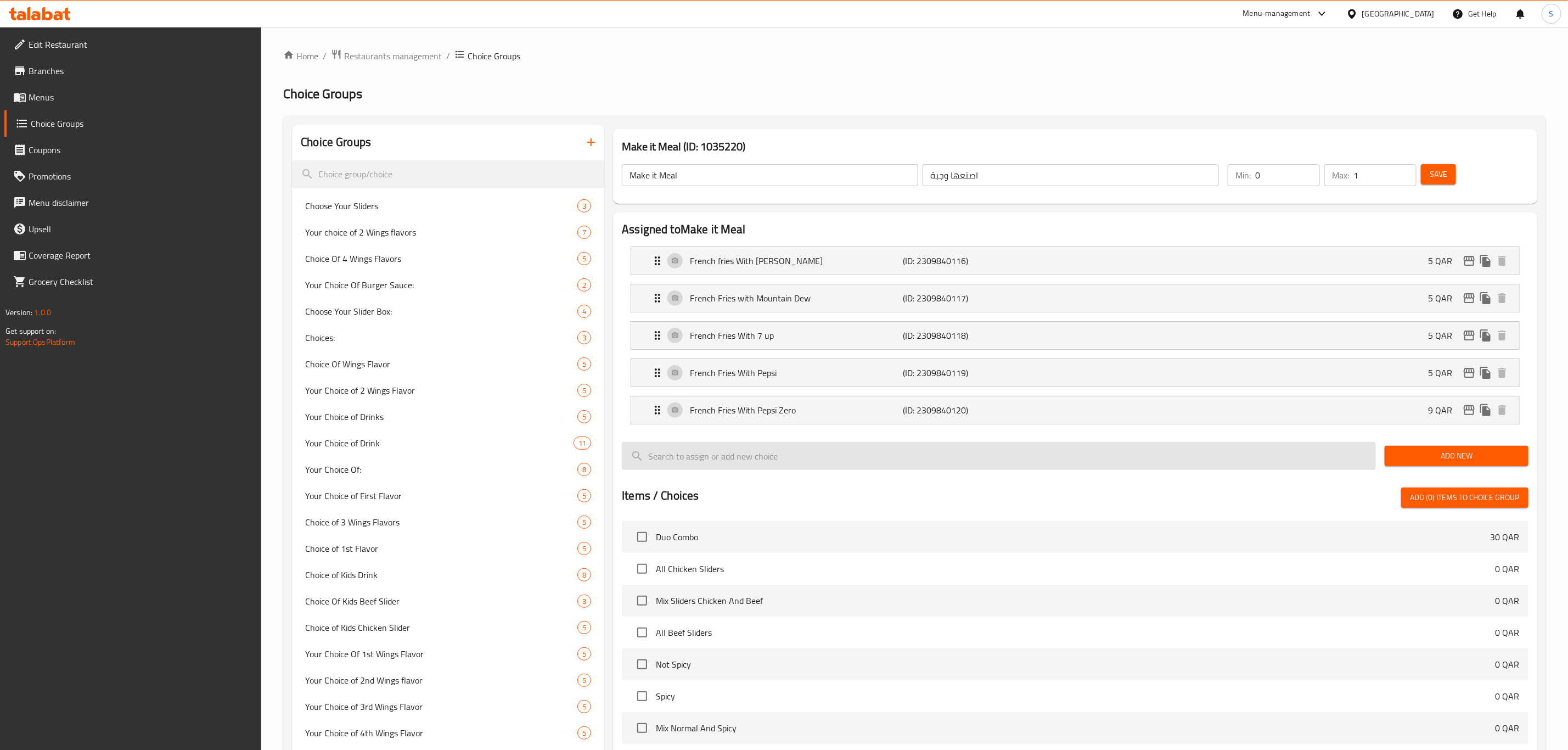
type input "5"
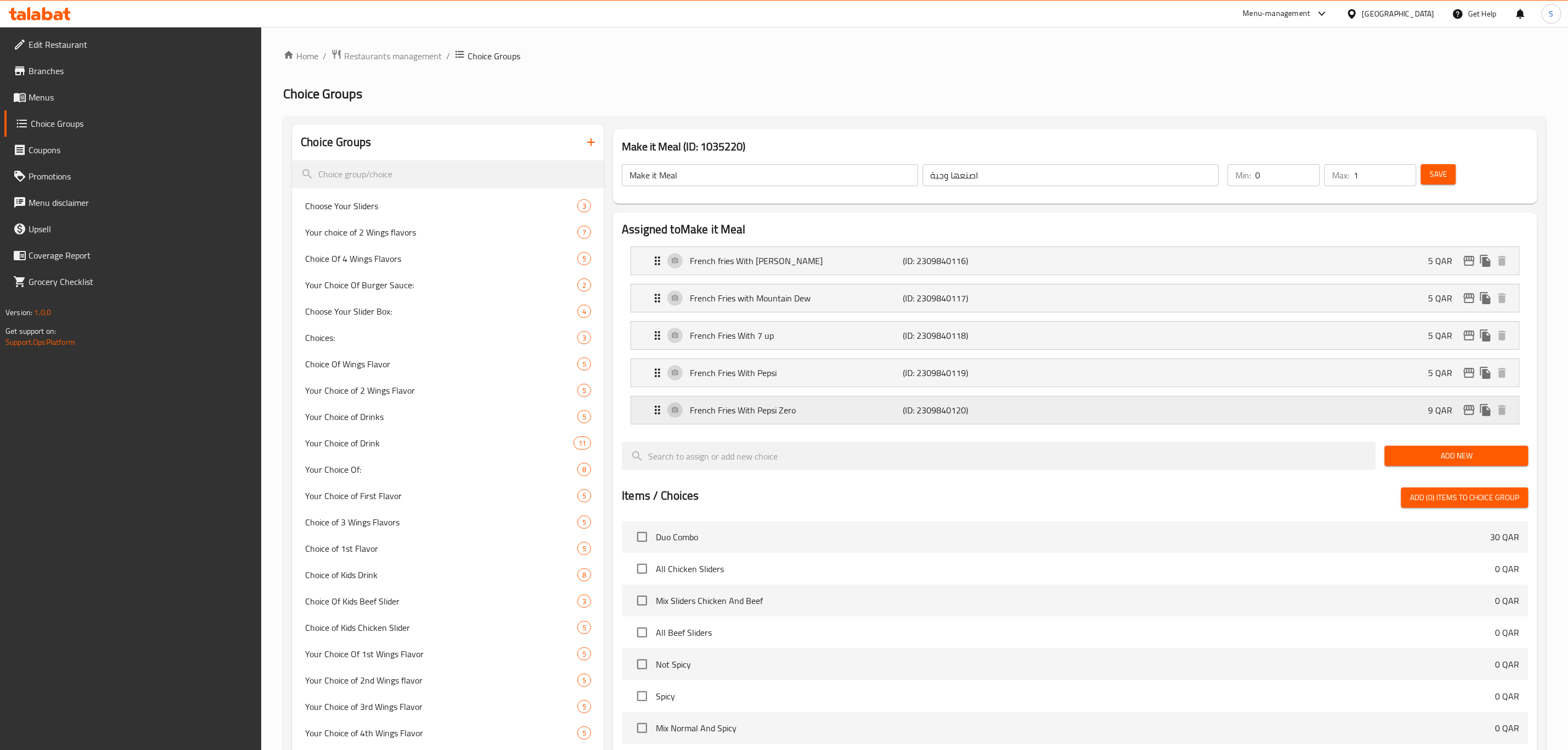
drag, startPoint x: 1061, startPoint y: 417, endPoint x: 1081, endPoint y: 417, distance: 20.0
click at [1061, 417] on div "French Fries With Pepsi Zero (ID: 2309840120) 9 QAR" at bounding box center [1079, 410] width 855 height 28
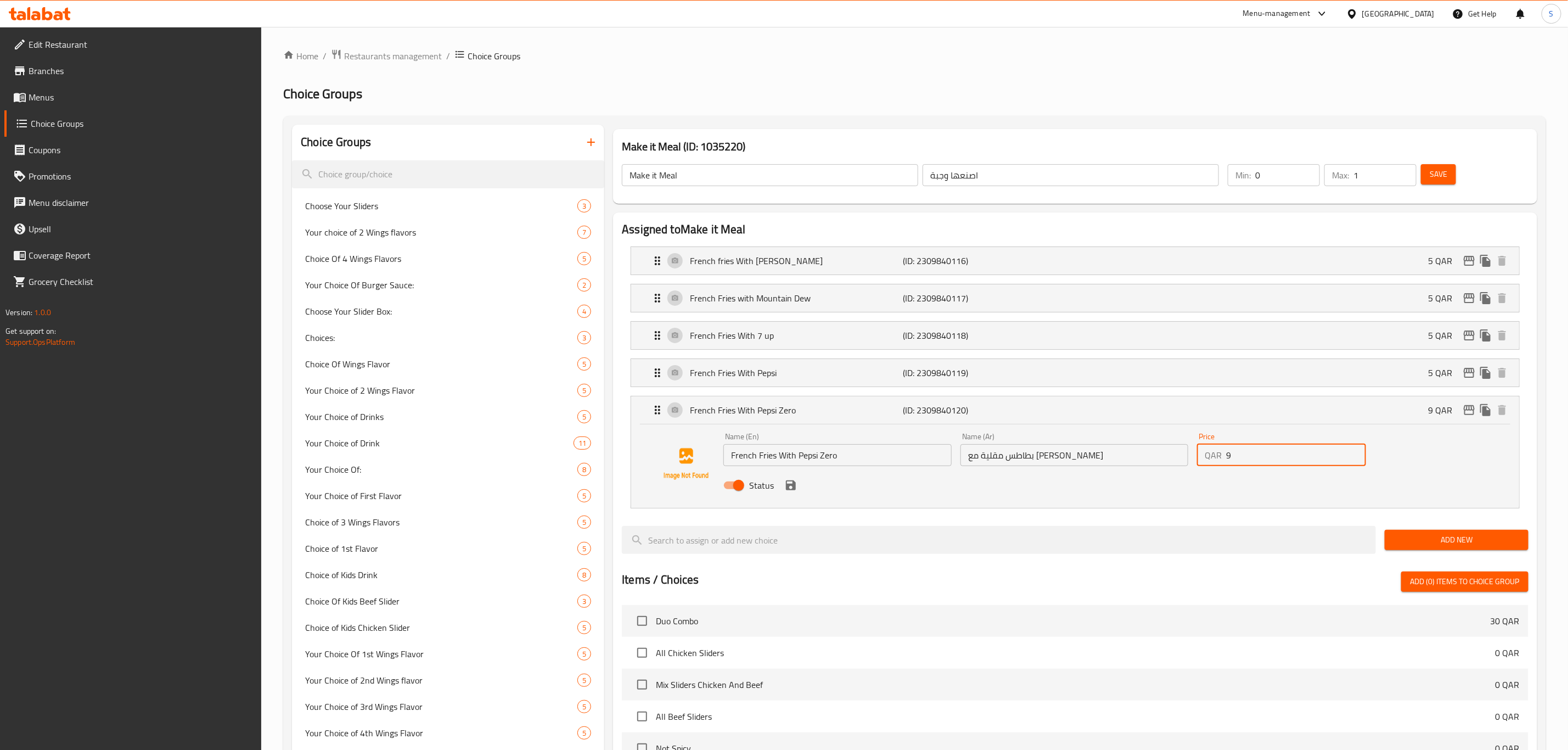
drag, startPoint x: 1248, startPoint y: 457, endPoint x: 1199, endPoint y: 455, distance: 49.0
click at [1200, 455] on div "QAR 9 Price" at bounding box center [1281, 455] width 169 height 22
click at [784, 486] on icon "save" at bounding box center [790, 485] width 13 height 13
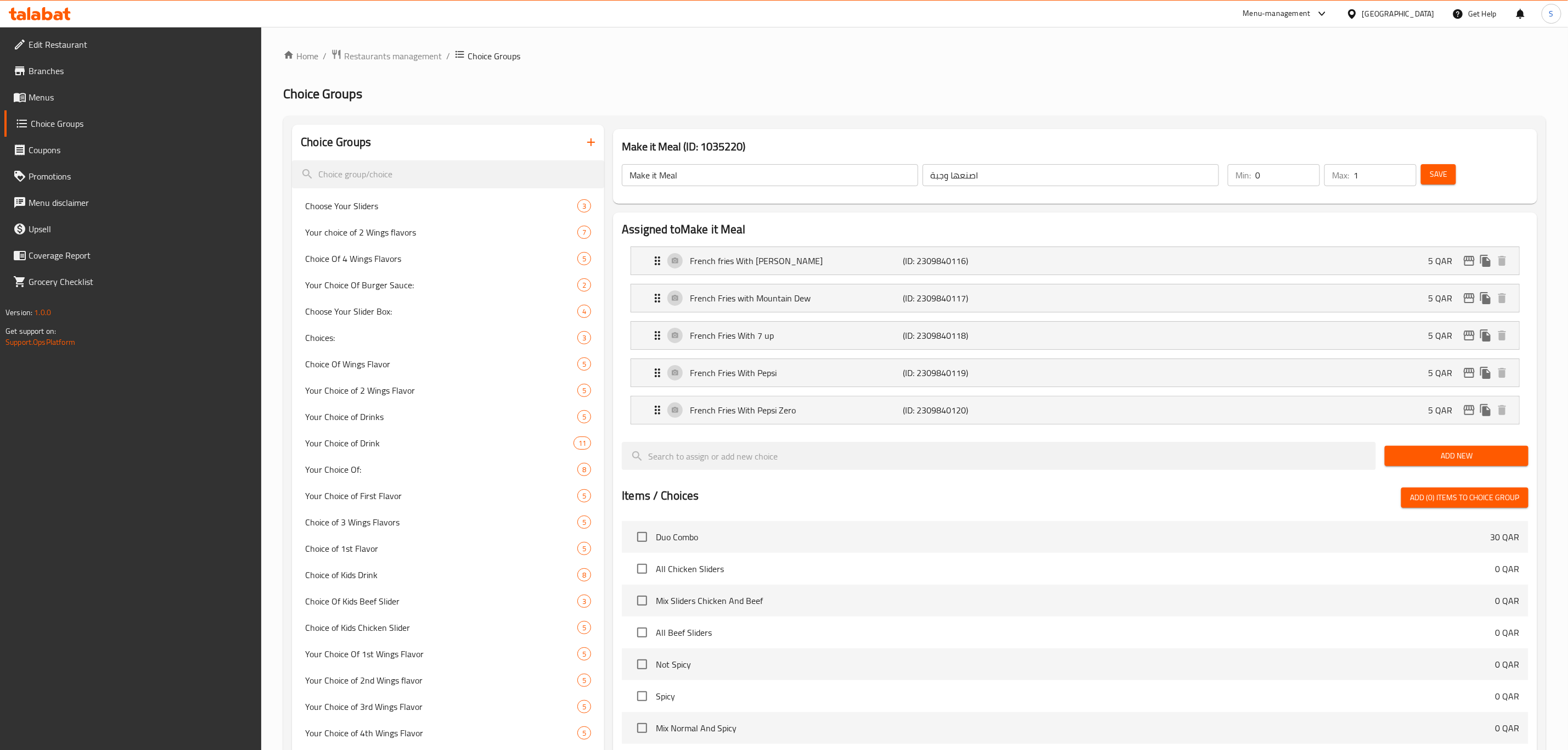
type input "5"
click at [1449, 172] on button "Save" at bounding box center [1439, 174] width 35 height 20
click at [1161, 259] on div "French fries With [PERSON_NAME] (ID: 2309840116) 5 QAR" at bounding box center [1079, 260] width 855 height 28
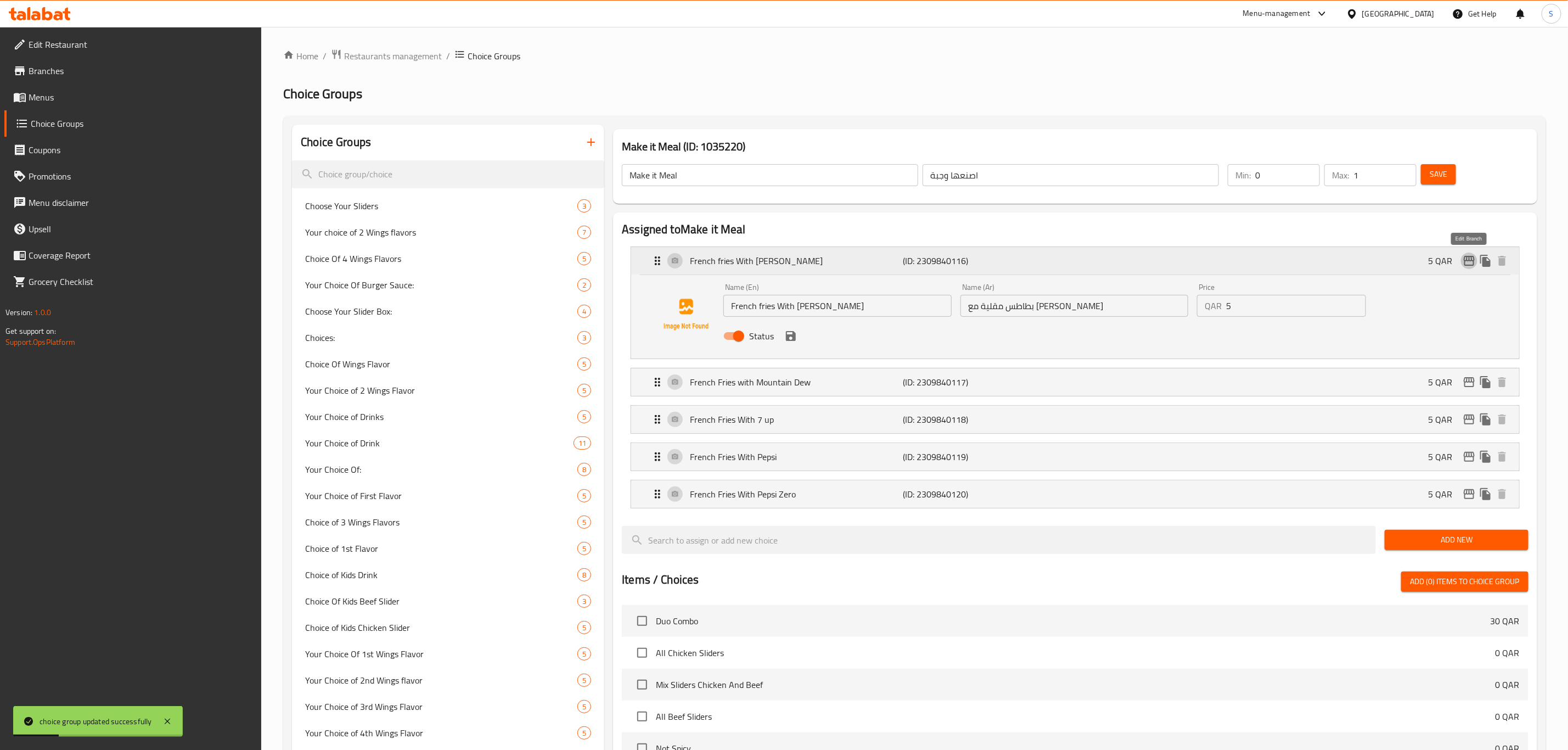
click at [1466, 258] on icon "edit" at bounding box center [1469, 260] width 13 height 13
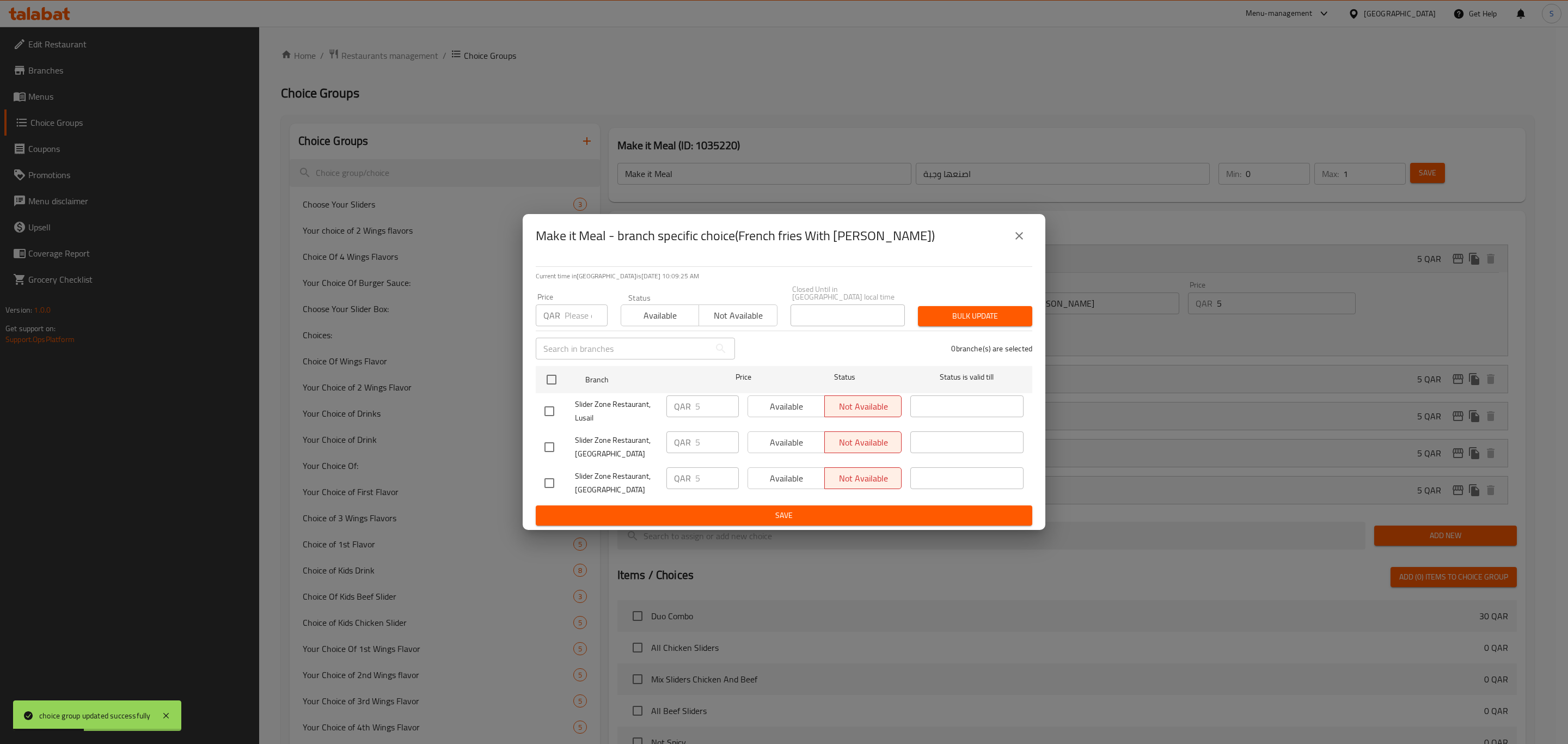
drag, startPoint x: 1020, startPoint y: 240, endPoint x: 1068, endPoint y: 247, distance: 48.5
click at [1021, 237] on icon "close" at bounding box center [1019, 236] width 8 height 8
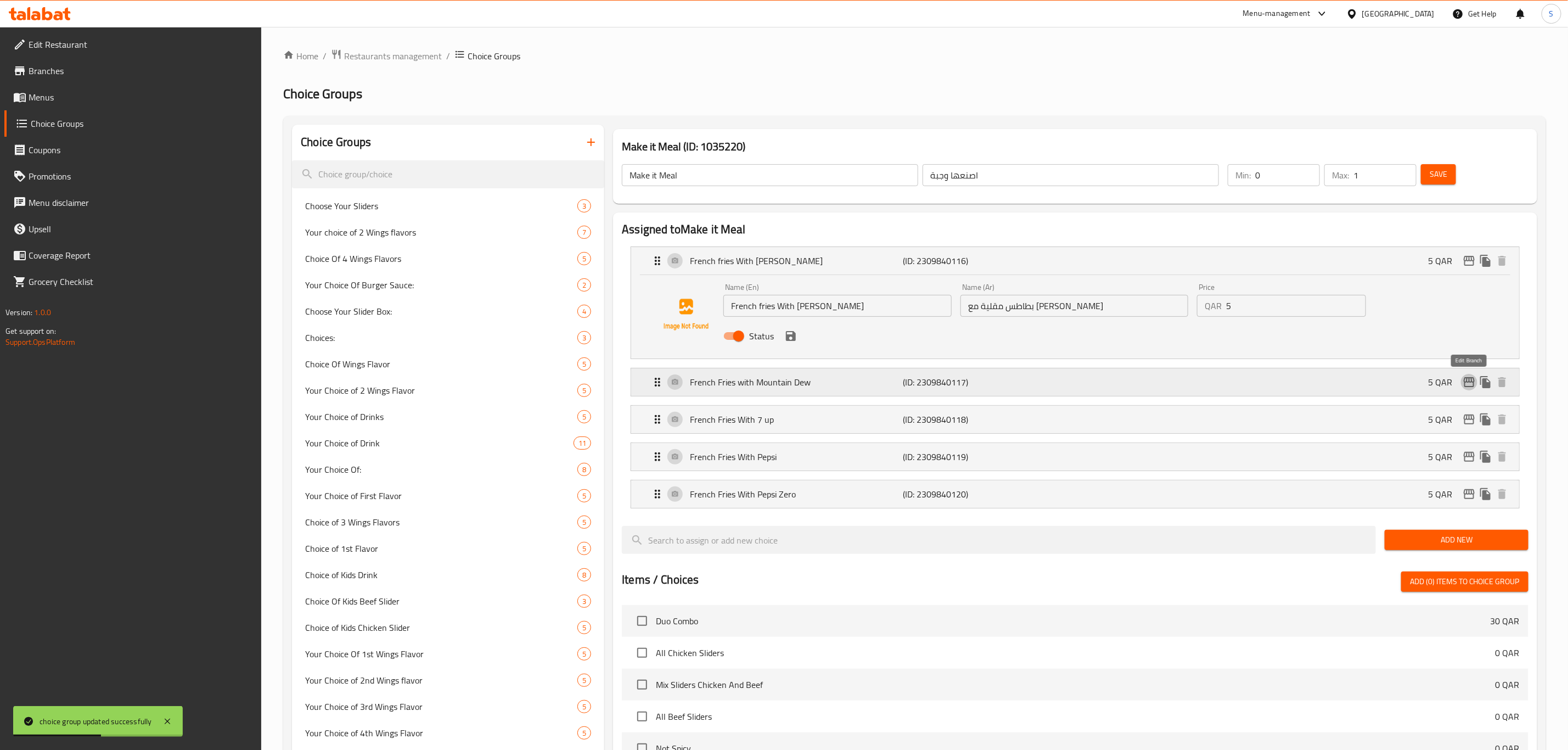
click at [1470, 384] on icon "edit" at bounding box center [1469, 382] width 13 height 13
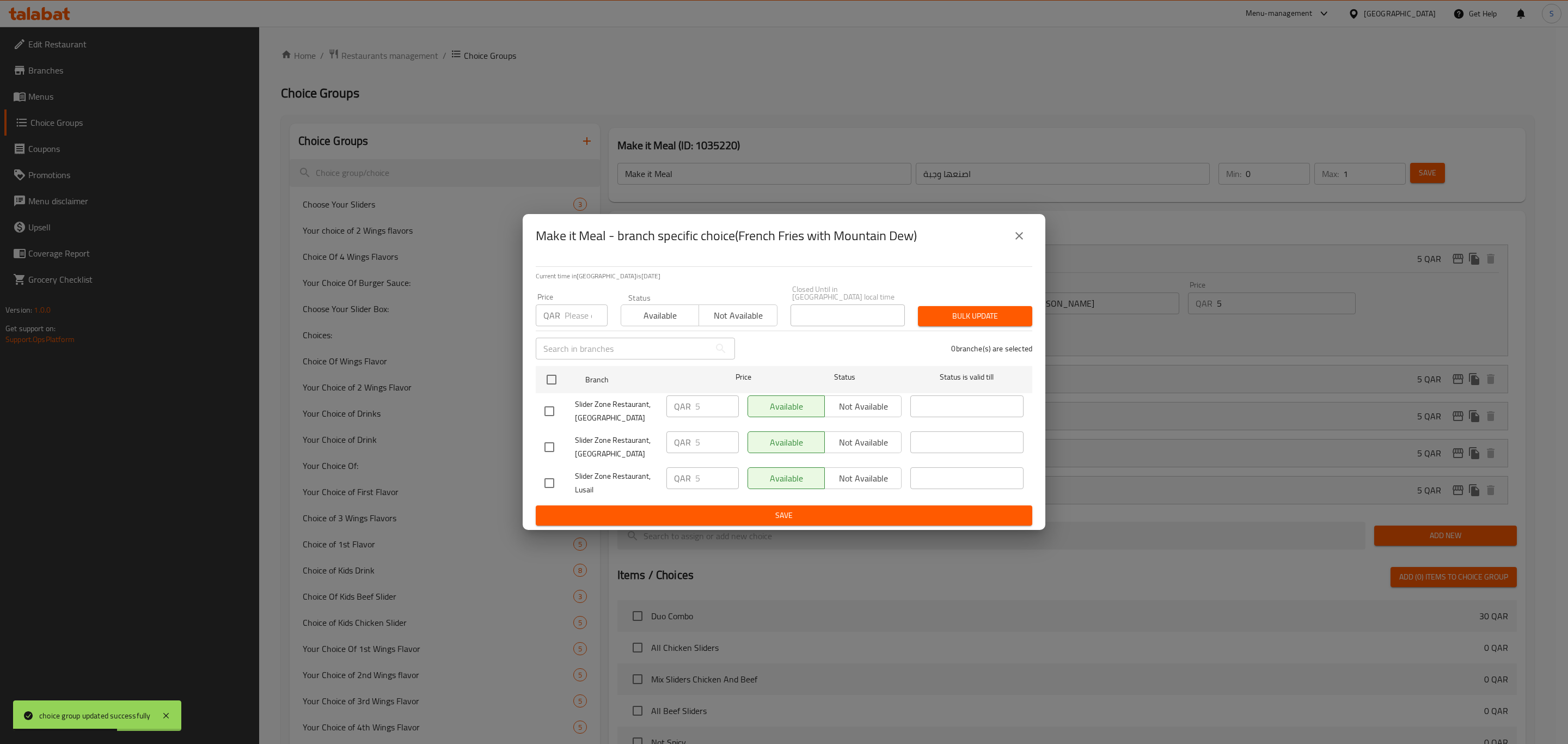
drag, startPoint x: 1024, startPoint y: 242, endPoint x: 1064, endPoint y: 261, distance: 44.3
click at [1024, 242] on icon "close" at bounding box center [1019, 236] width 13 height 13
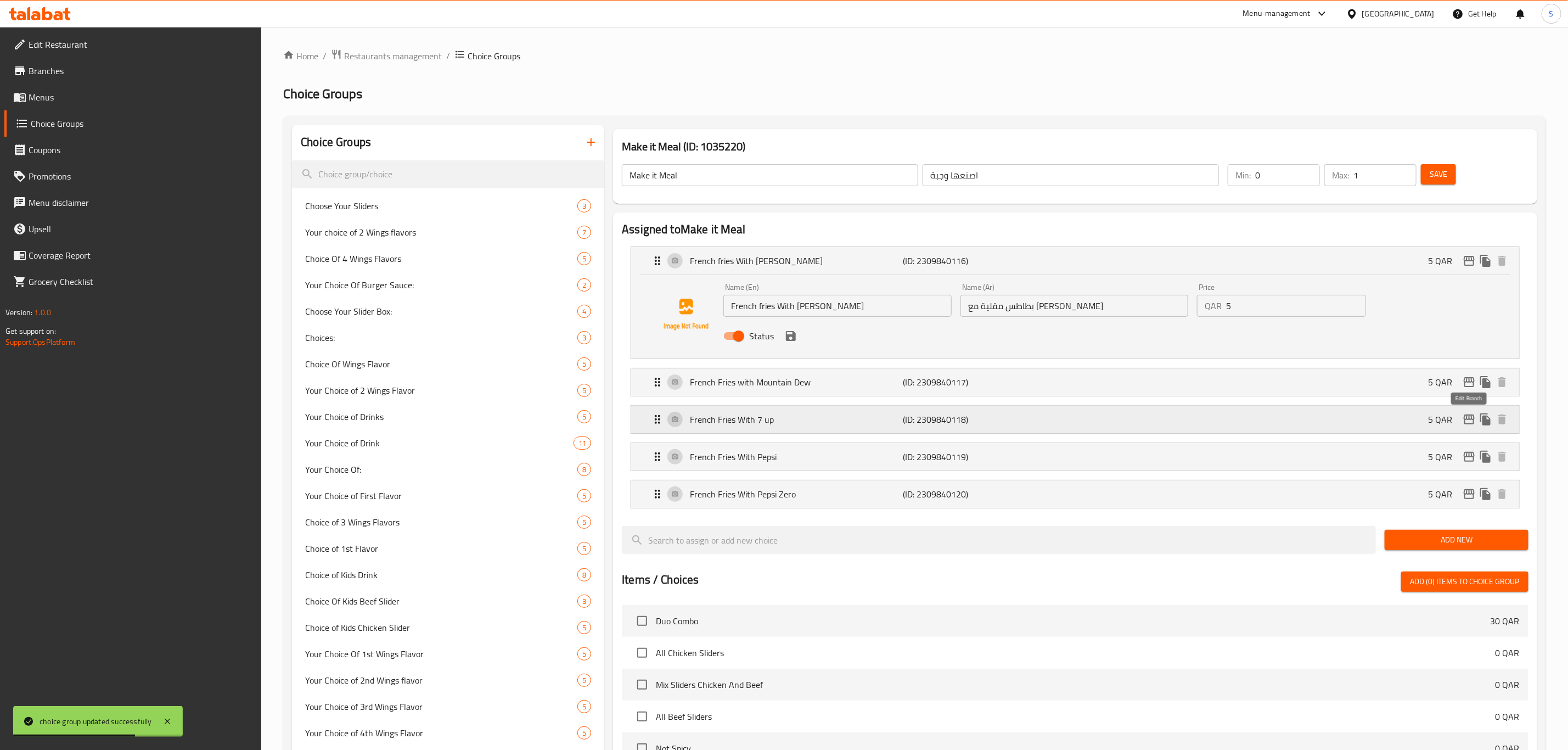
click at [1471, 416] on icon "edit" at bounding box center [1469, 419] width 11 height 10
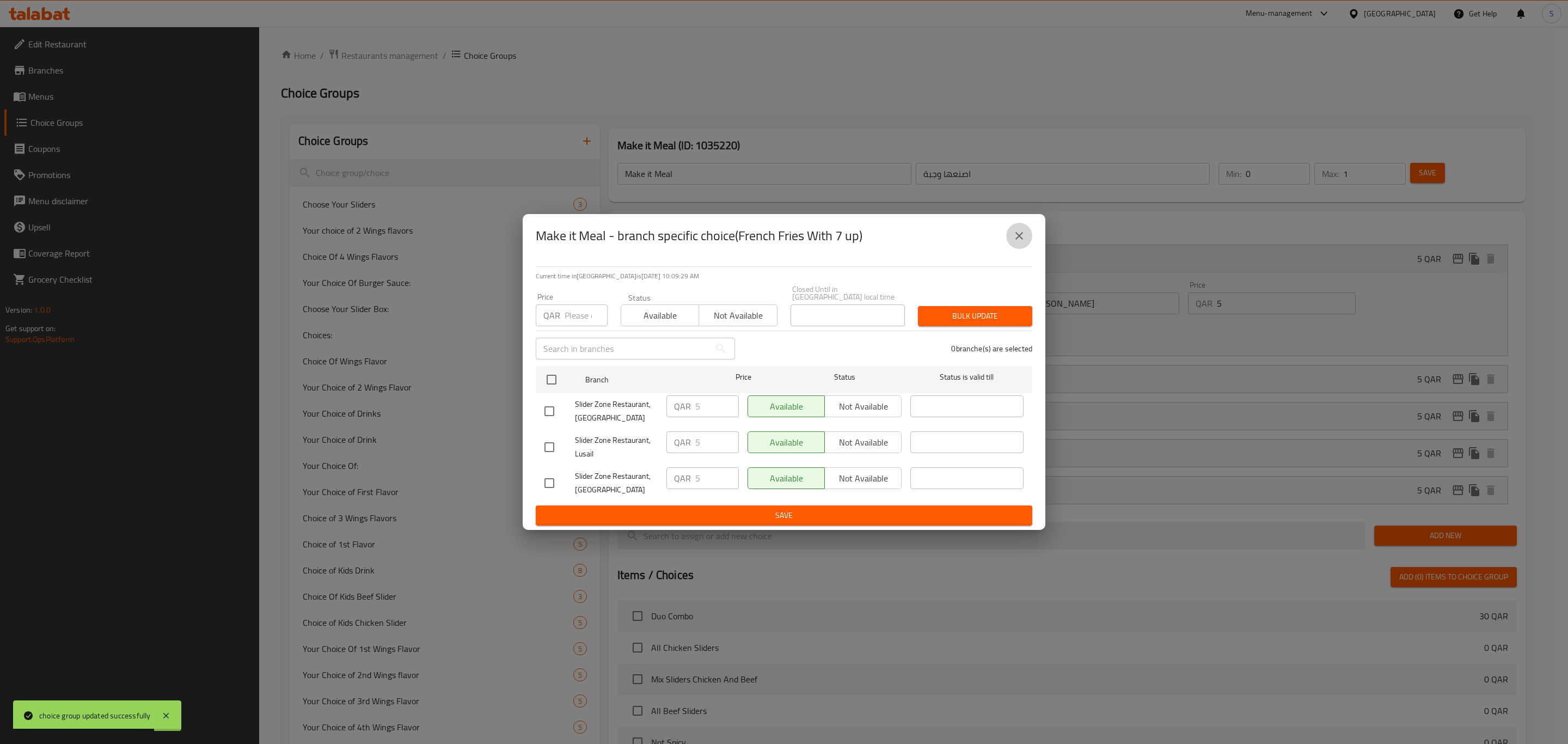
drag, startPoint x: 1019, startPoint y: 245, endPoint x: 1029, endPoint y: 254, distance: 13.5
click at [1020, 242] on icon "close" at bounding box center [1019, 236] width 13 height 13
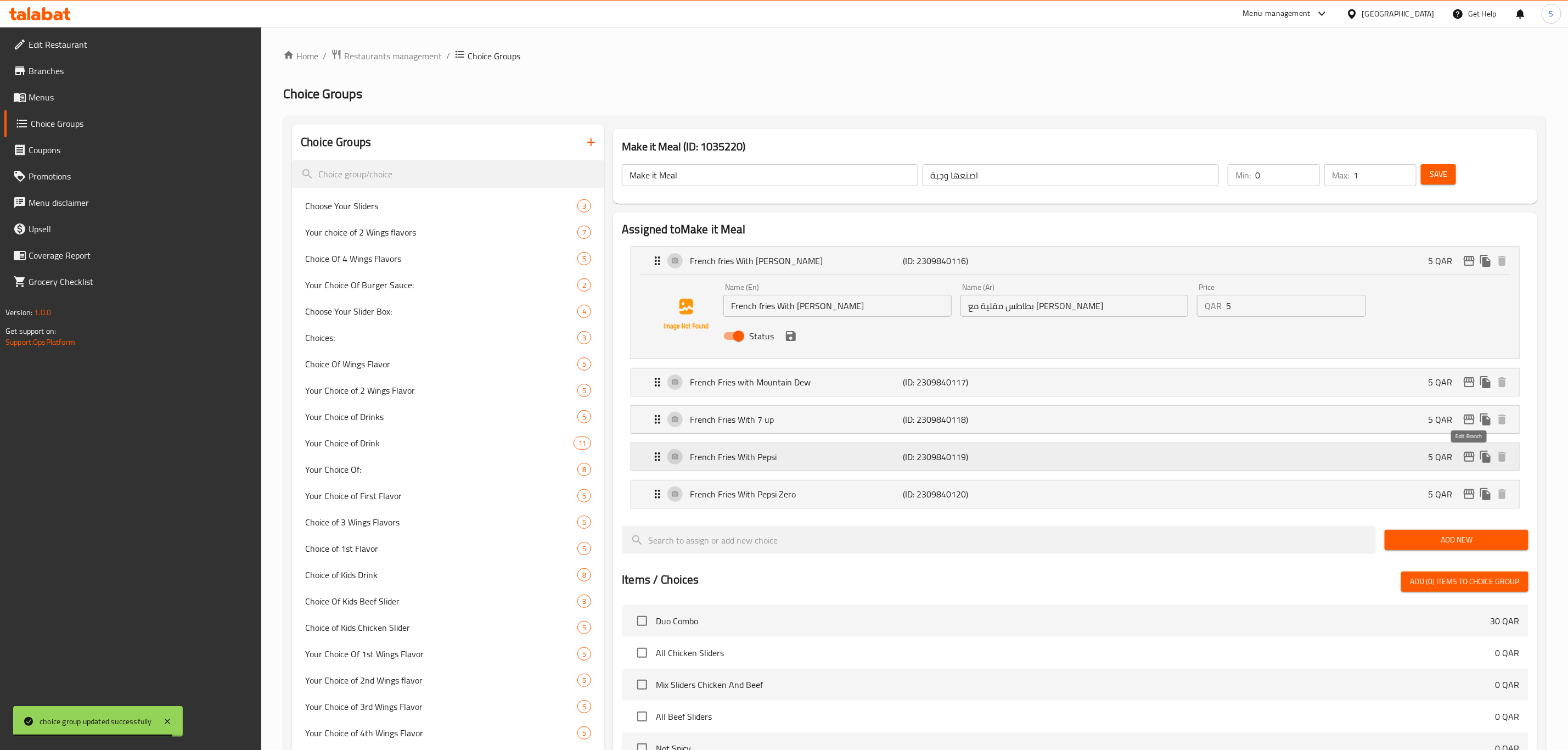
click at [1469, 452] on icon "edit" at bounding box center [1469, 456] width 13 height 13
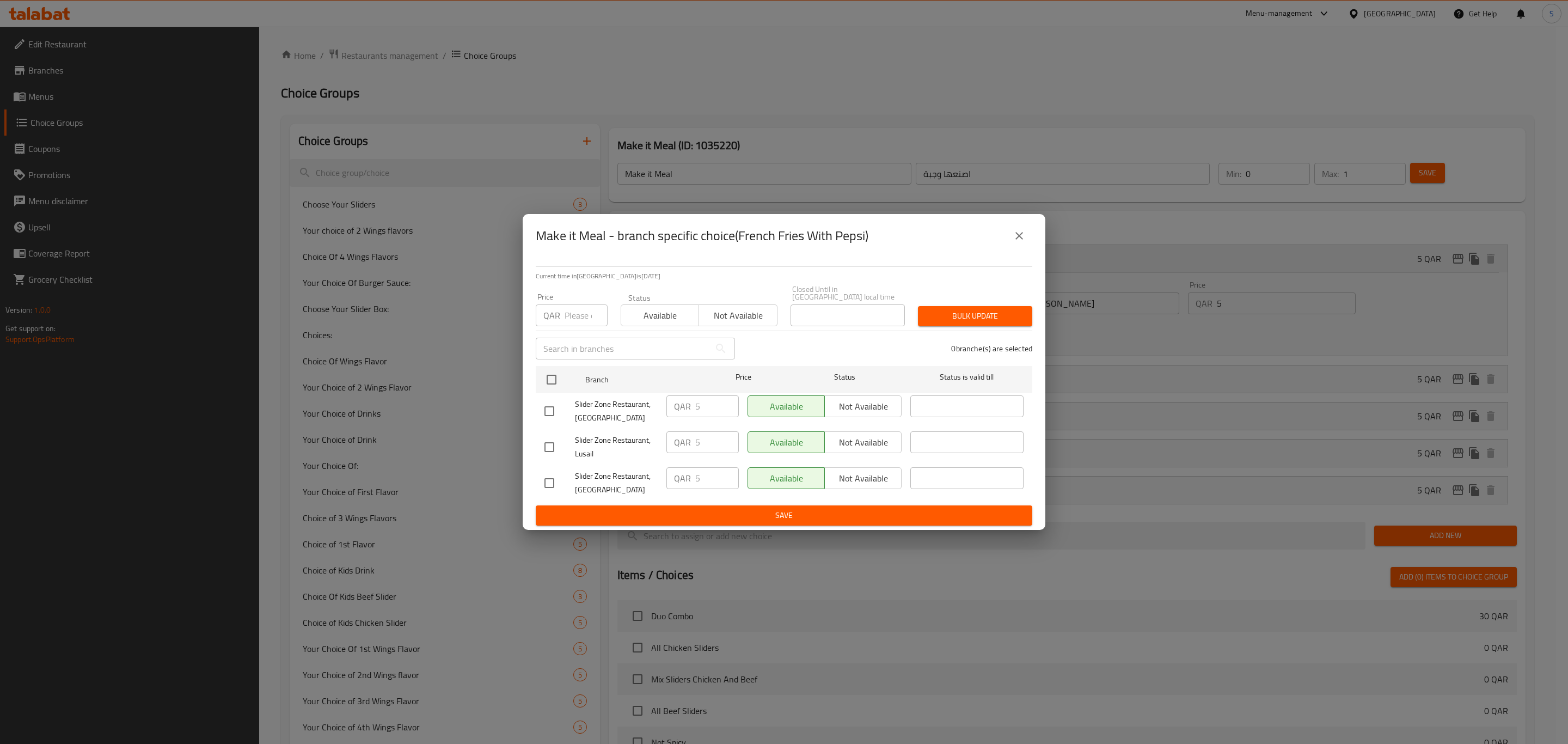
drag, startPoint x: 1023, startPoint y: 239, endPoint x: 1081, endPoint y: 260, distance: 61.7
click at [1023, 237] on icon "close" at bounding box center [1019, 236] width 13 height 13
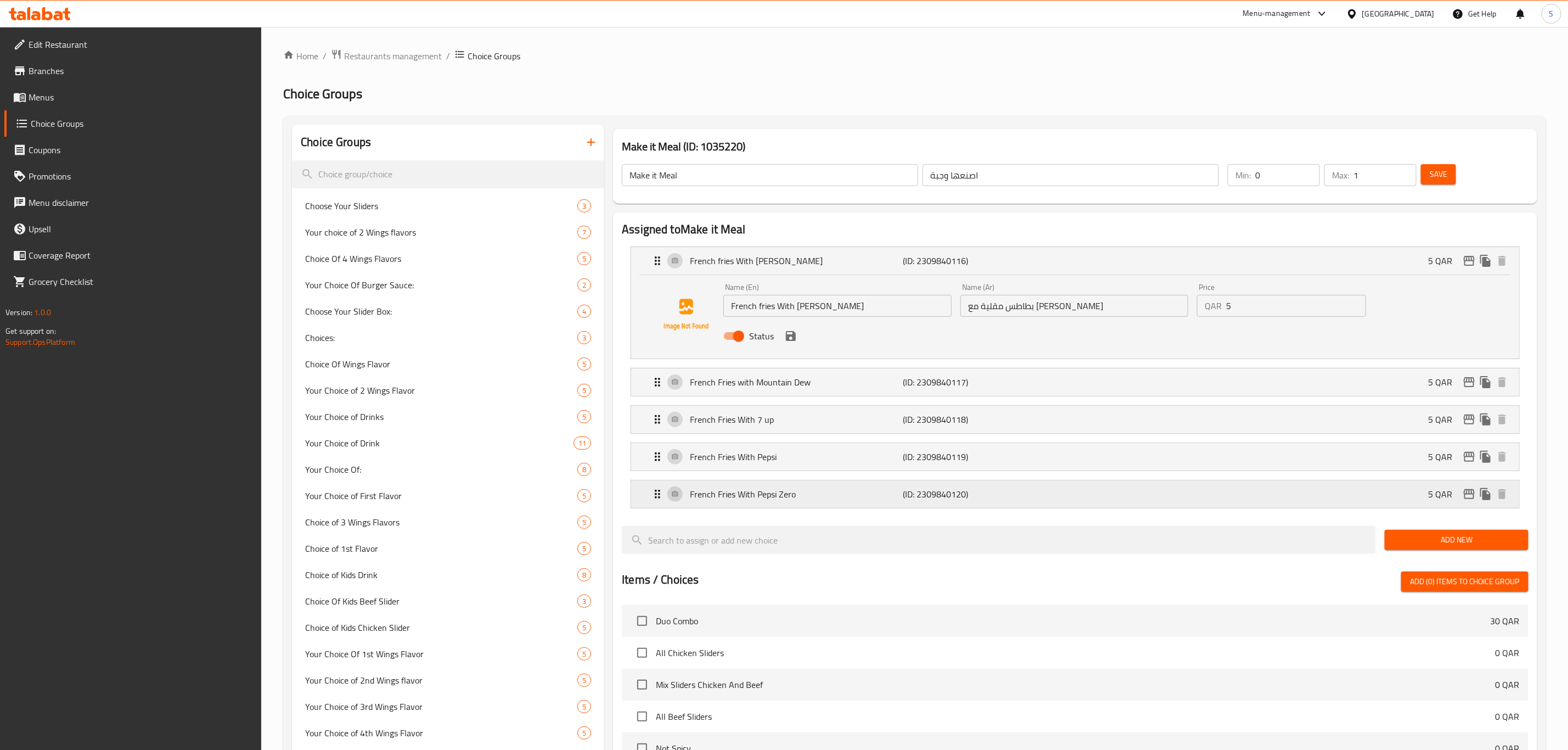
click at [1473, 495] on icon "edit" at bounding box center [1469, 493] width 13 height 13
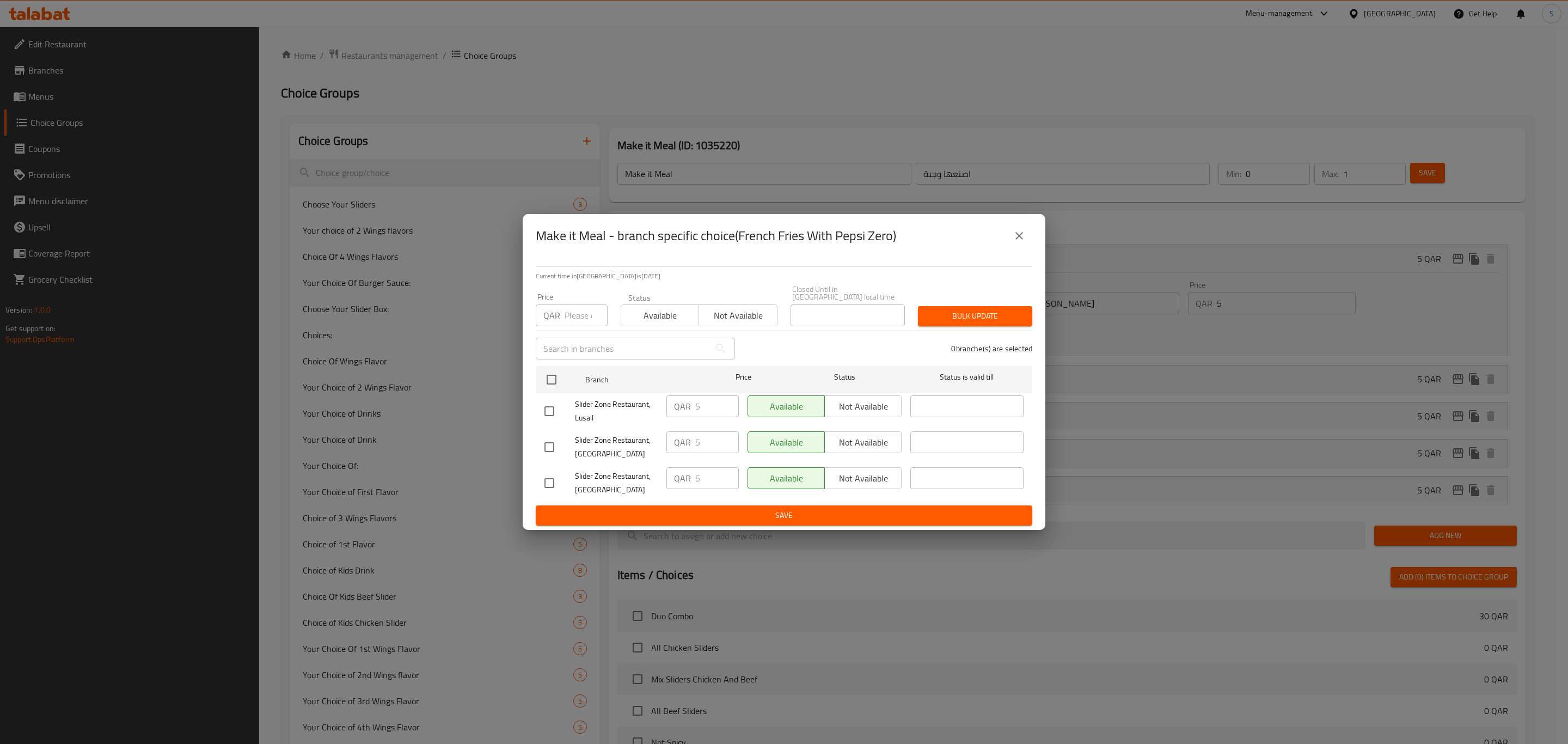
click at [1013, 242] on icon "close" at bounding box center [1019, 236] width 13 height 13
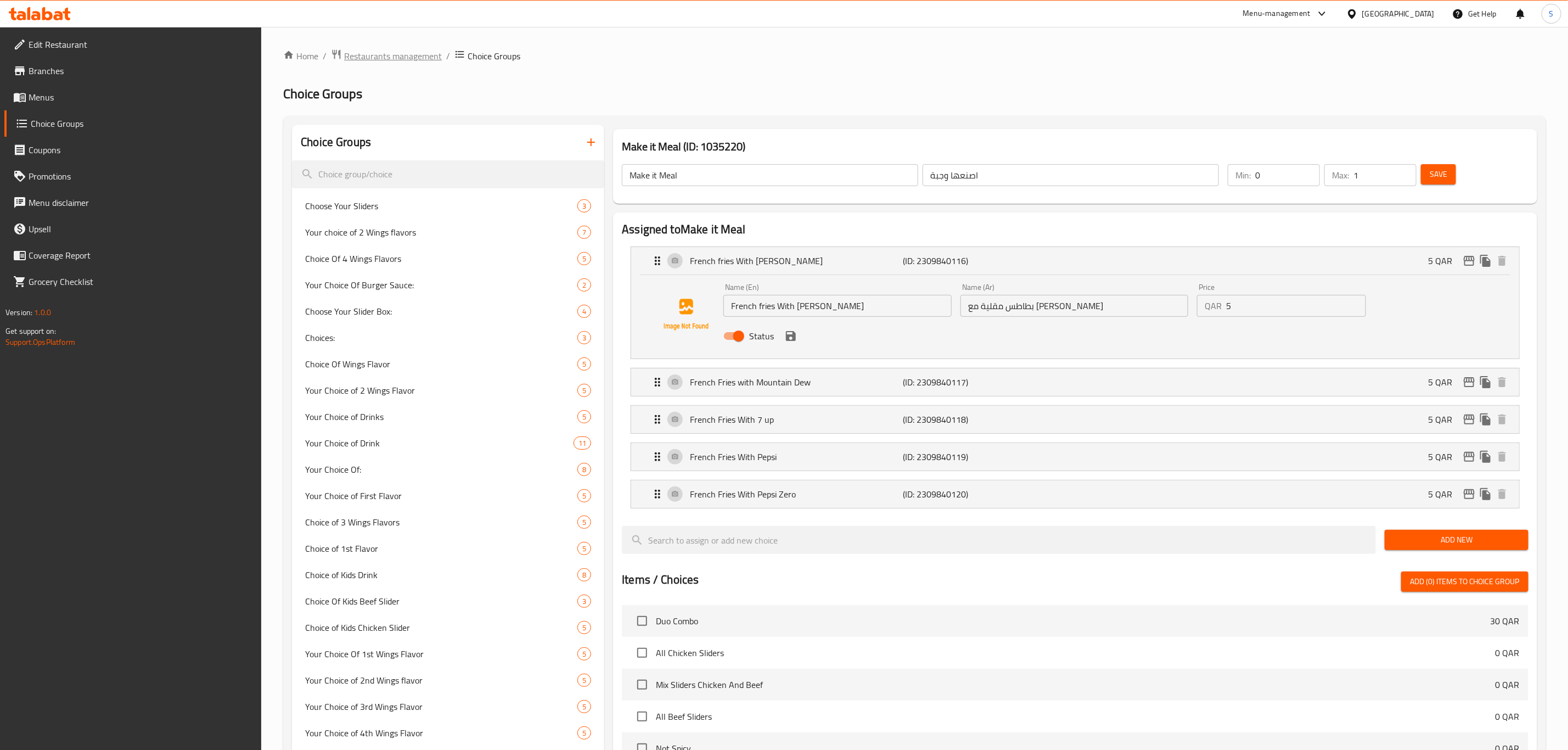
click at [367, 55] on span "Restaurants management" at bounding box center [393, 55] width 98 height 13
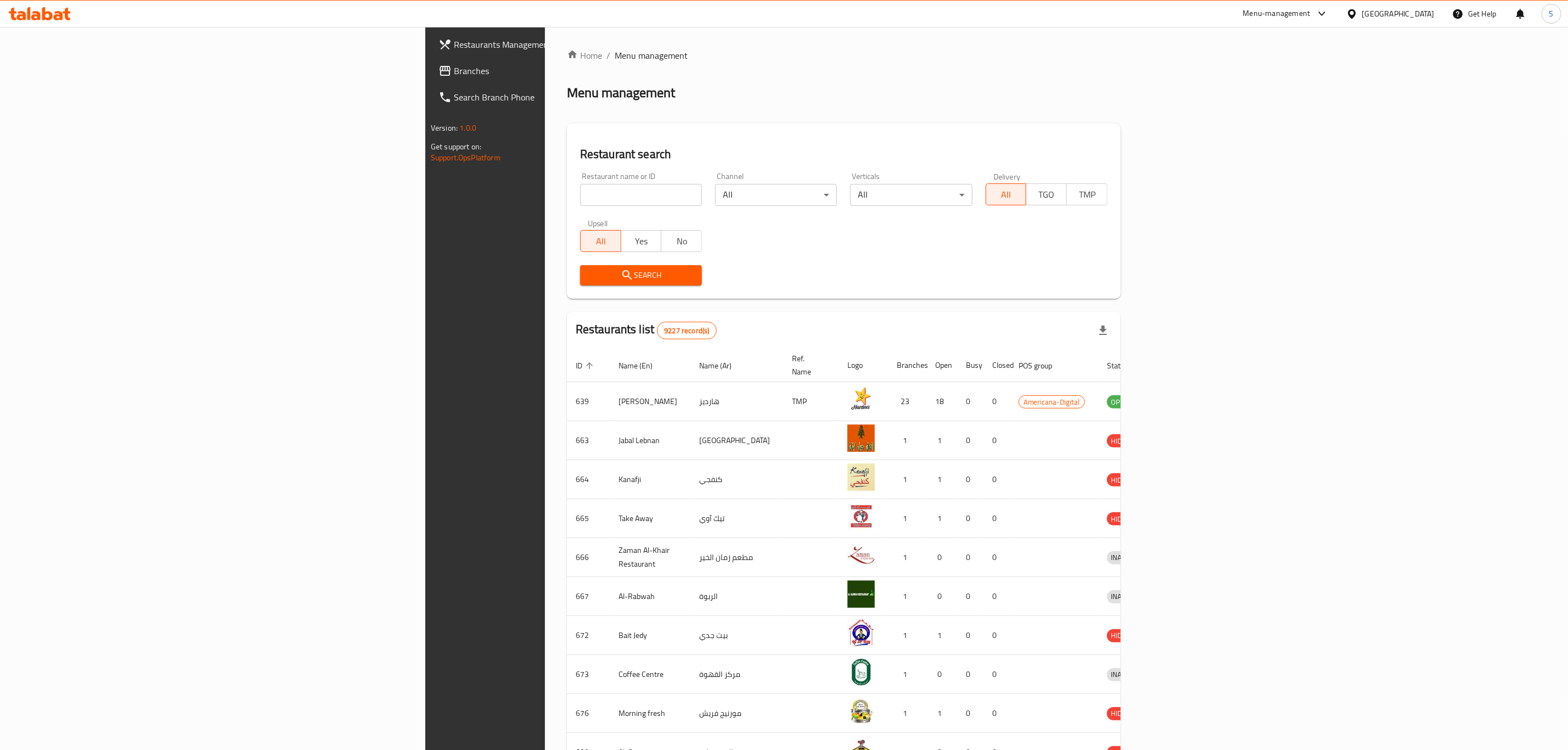
click at [580, 187] on input "search" at bounding box center [641, 195] width 122 height 22
type input "fell o"
click button "Search" at bounding box center [641, 275] width 122 height 20
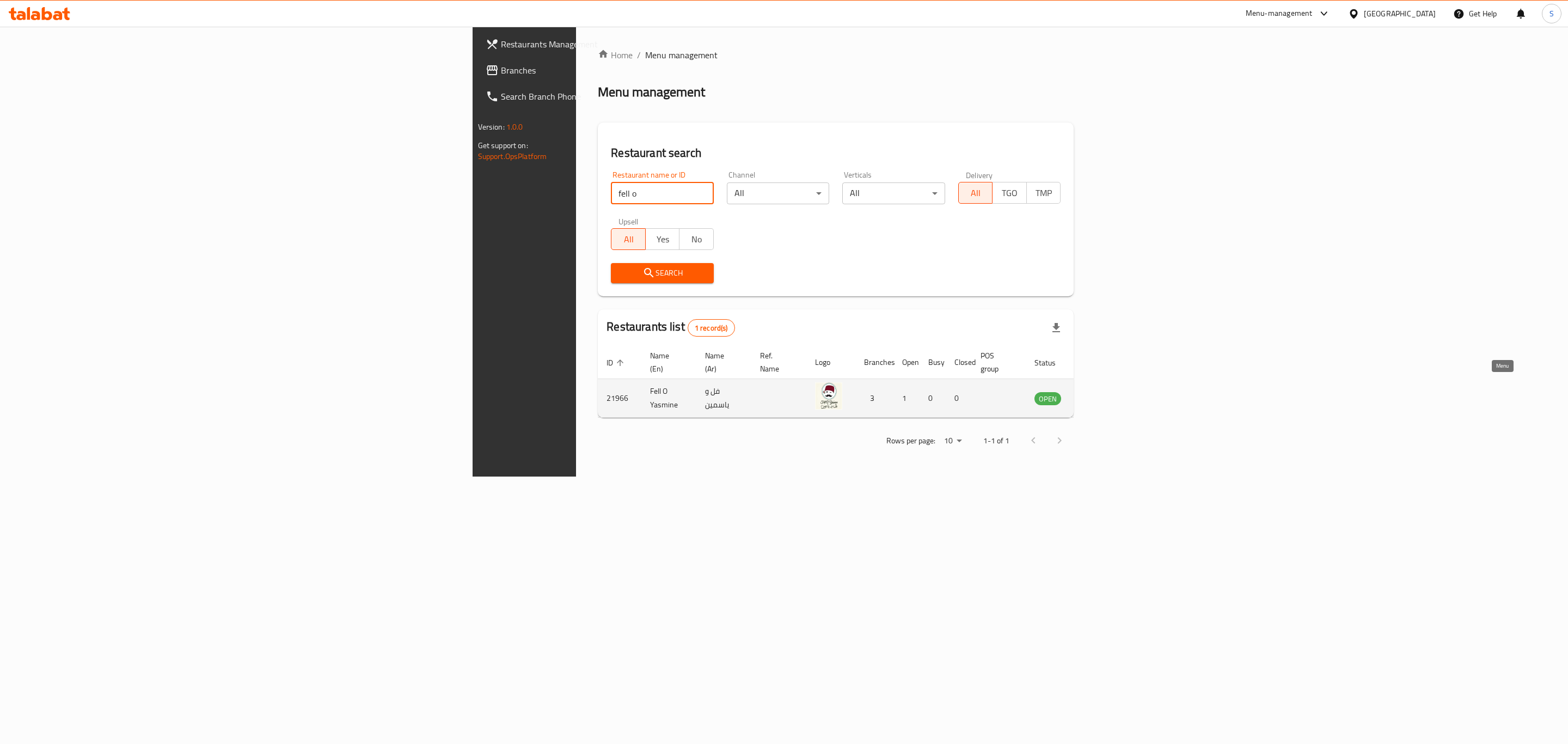
click at [1105, 391] on icon "enhanced table" at bounding box center [1097, 398] width 13 height 13
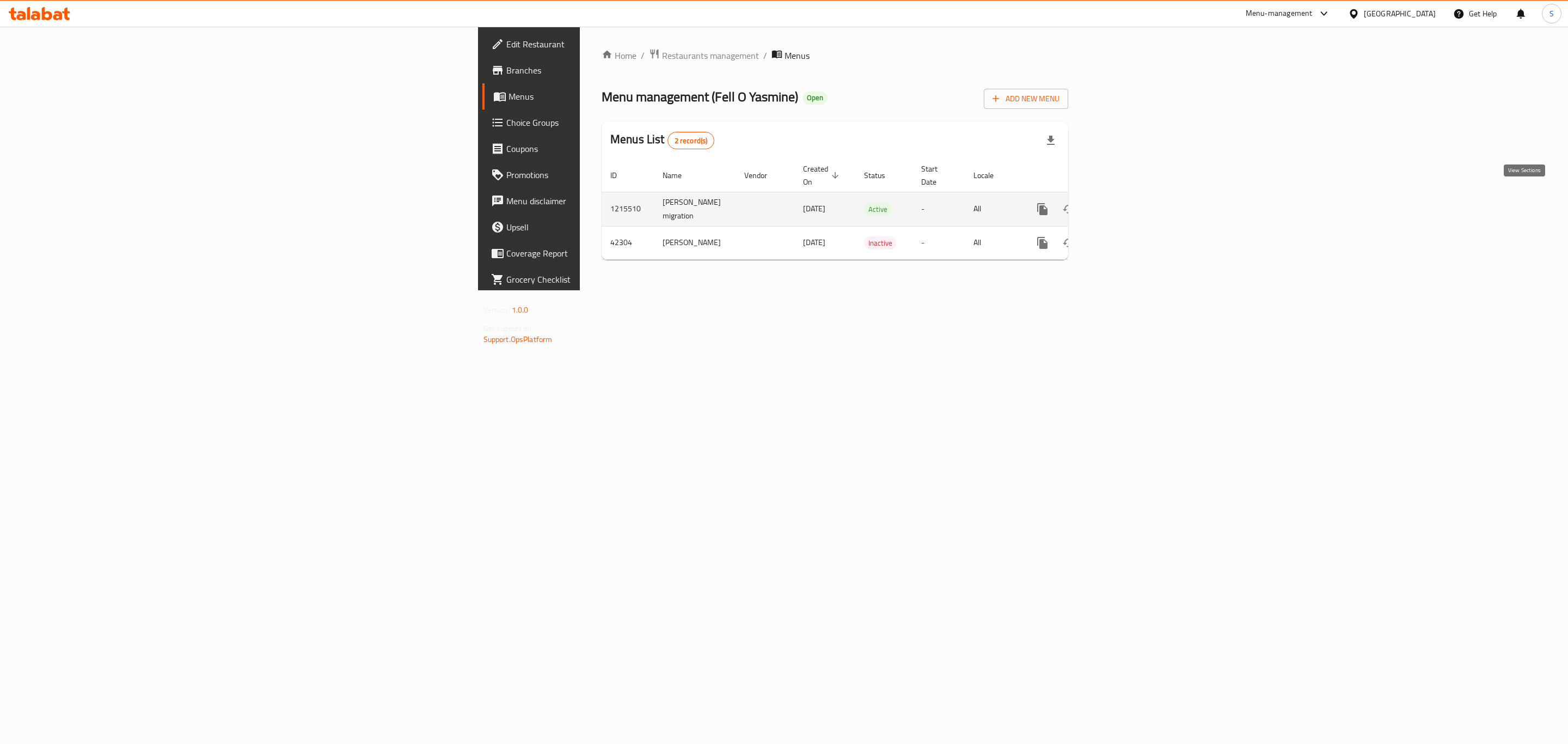
click at [1127, 203] on icon "enhanced table" at bounding box center [1121, 209] width 13 height 13
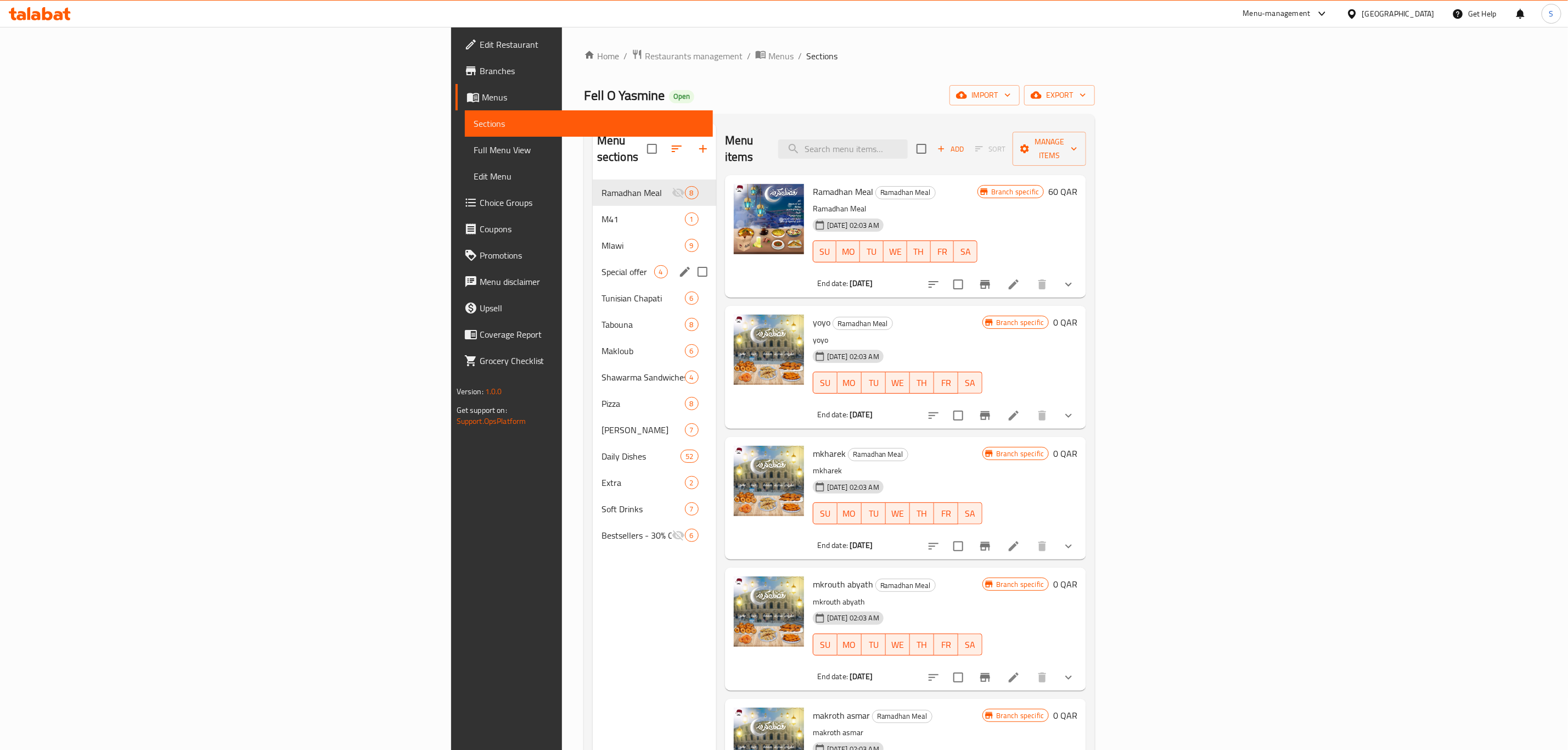
click at [593, 258] on div "Special offer 4" at bounding box center [654, 271] width 123 height 26
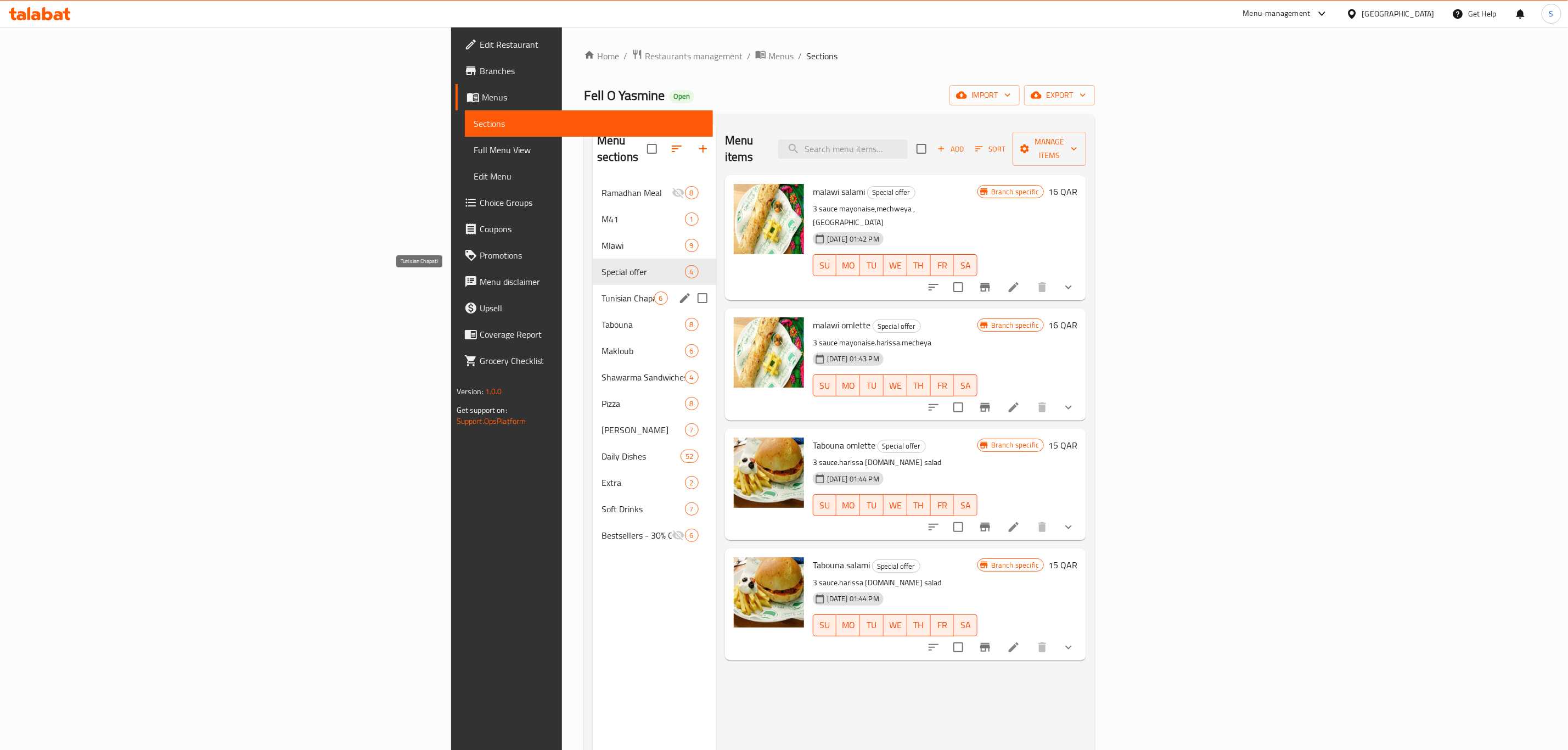
click at [601, 292] on span "Tunisian Chapati" at bounding box center [628, 298] width 53 height 13
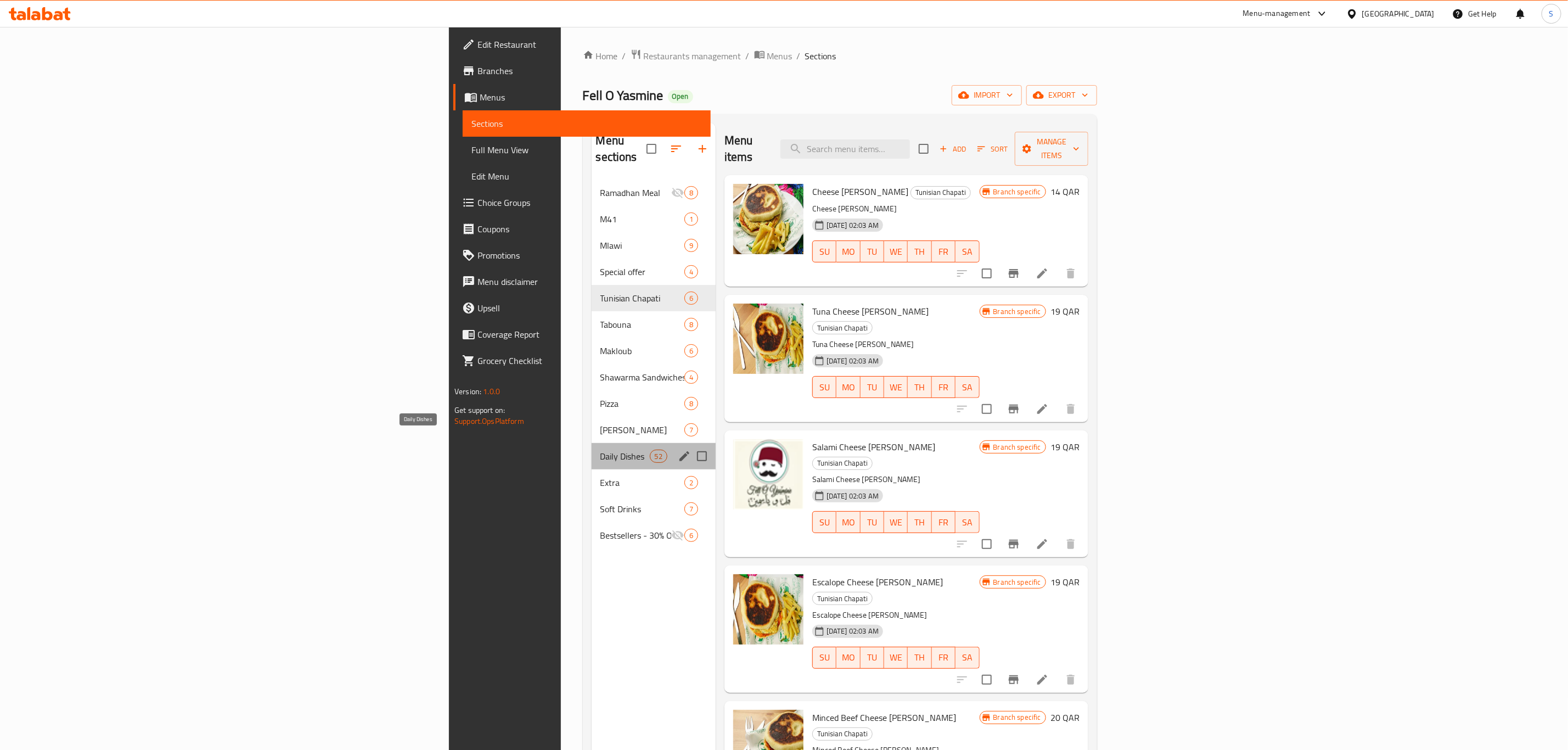
click at [601, 450] on span "Daily Dishes" at bounding box center [625, 456] width 49 height 13
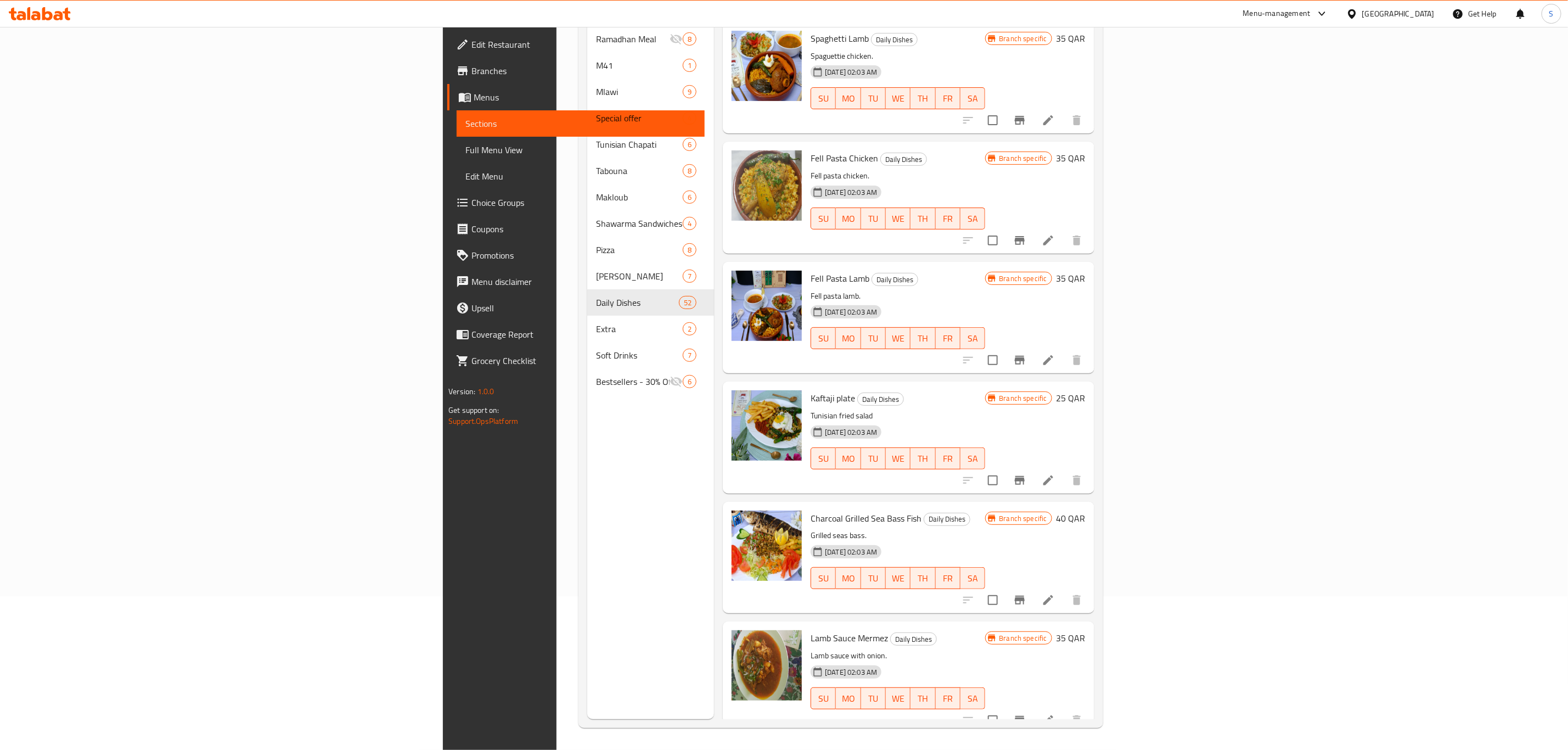
scroll to position [1318, 0]
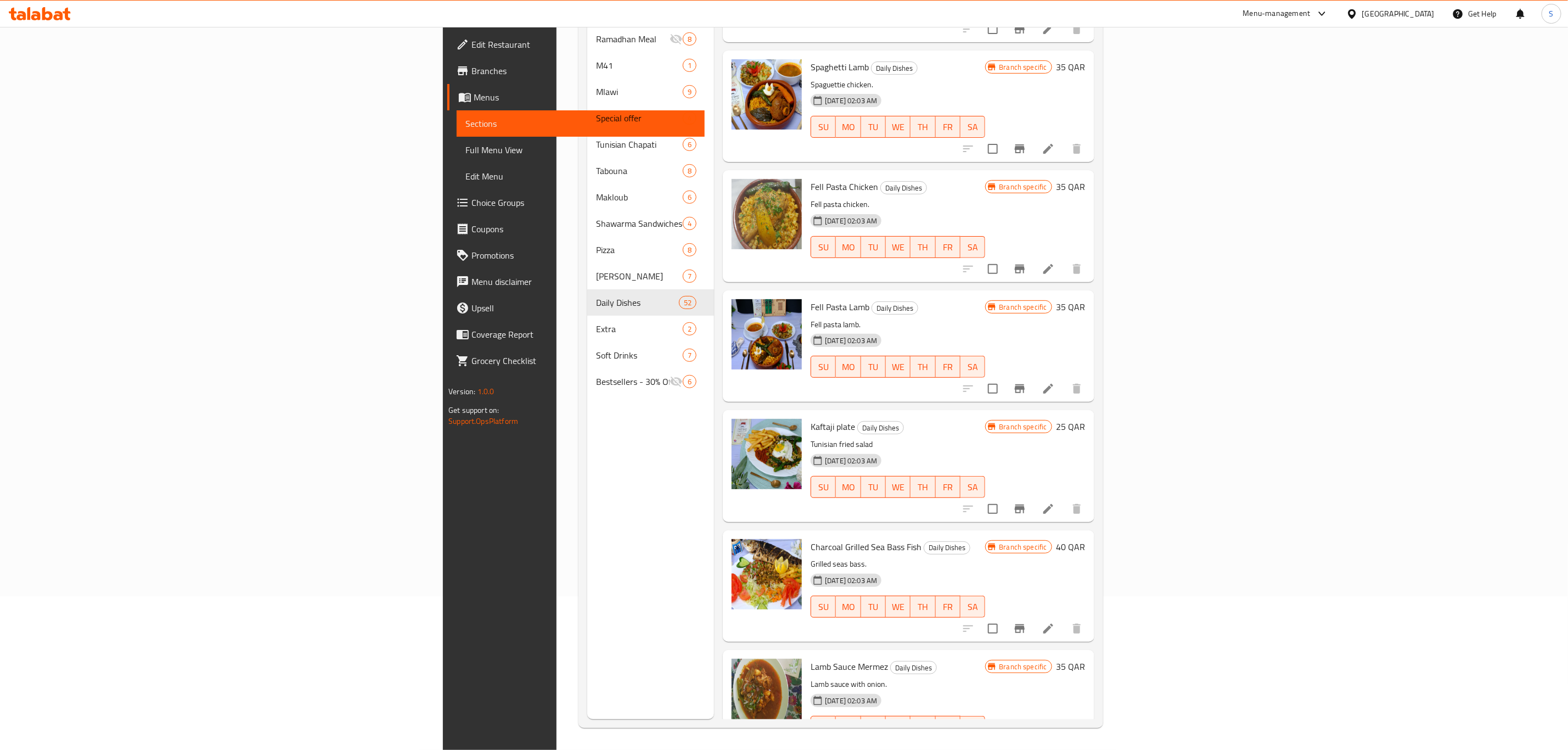
click at [1064, 619] on li at bounding box center [1048, 628] width 31 height 20
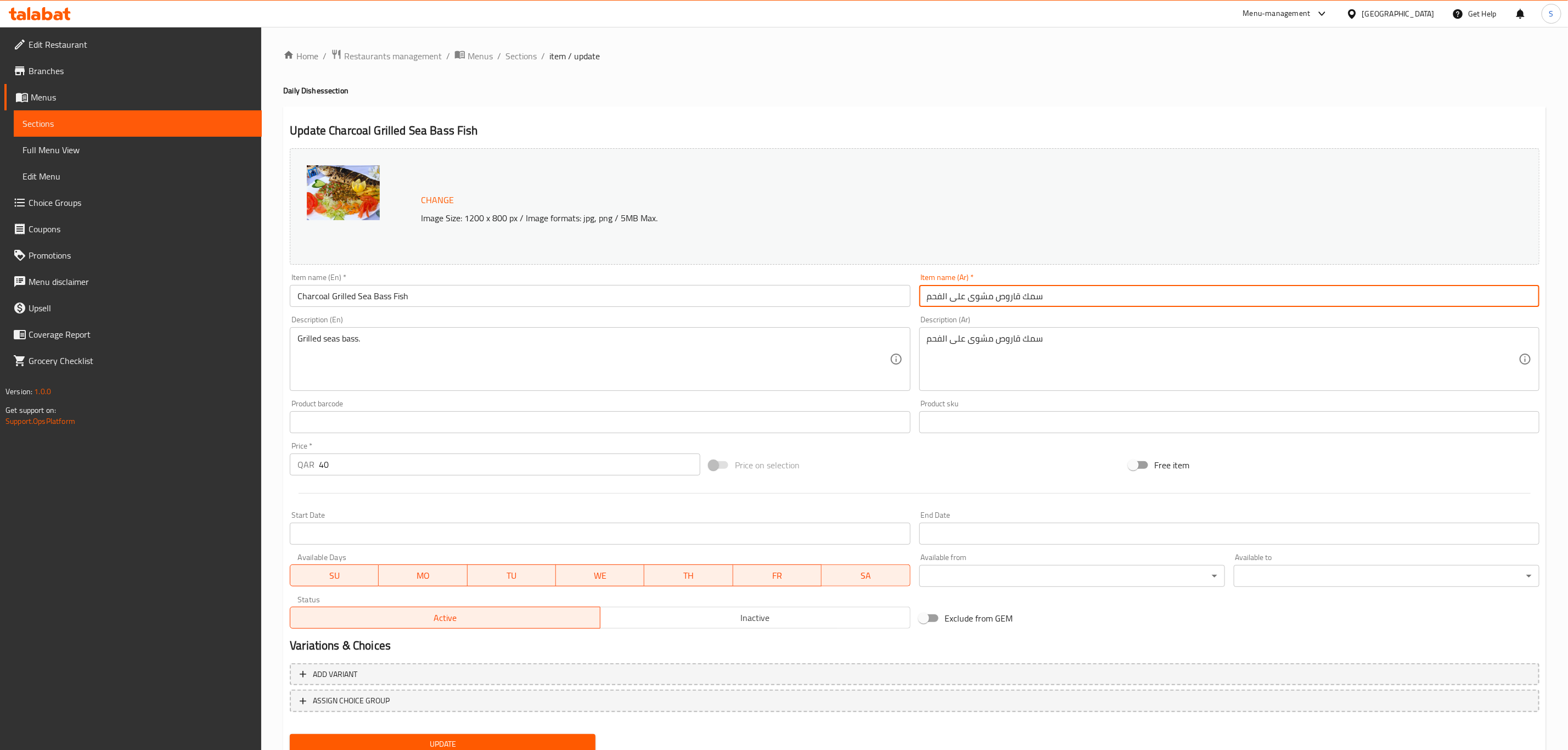
click at [1008, 299] on input "سمك قاروص مشوى على الفحم" at bounding box center [1229, 296] width 620 height 22
type input "سمك مشوى على الفحم"
click at [310, 293] on input "Charcoal Grilled Sea Bass Fish" at bounding box center [600, 296] width 620 height 22
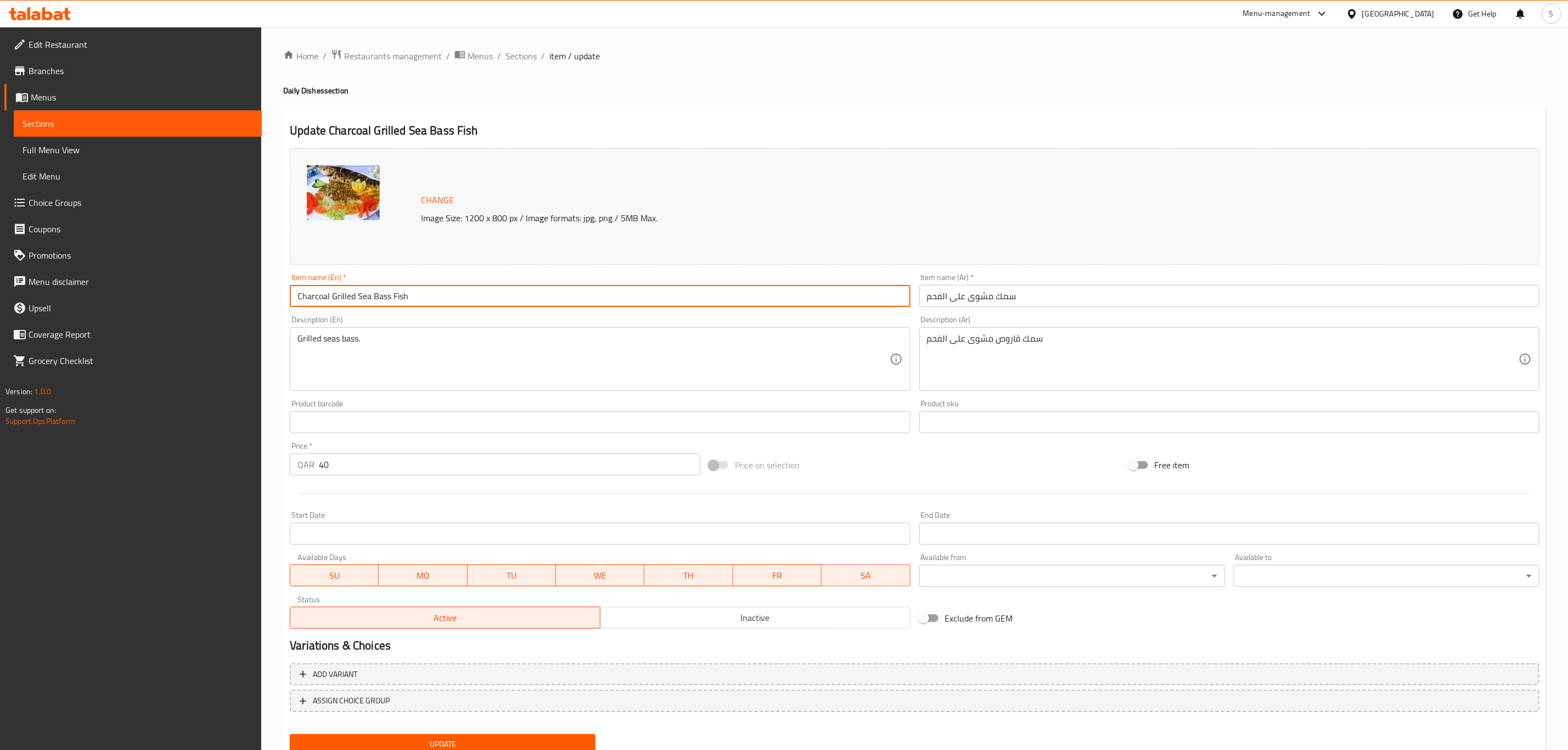
click at [310, 293] on input "Charcoal Grilled Sea Bass Fish" at bounding box center [600, 296] width 620 height 22
drag, startPoint x: 325, startPoint y: 294, endPoint x: 356, endPoint y: 295, distance: 31.0
click at [356, 295] on input "Grilled Sea Bass Fish" at bounding box center [600, 296] width 620 height 22
type input "Grilled Fish"
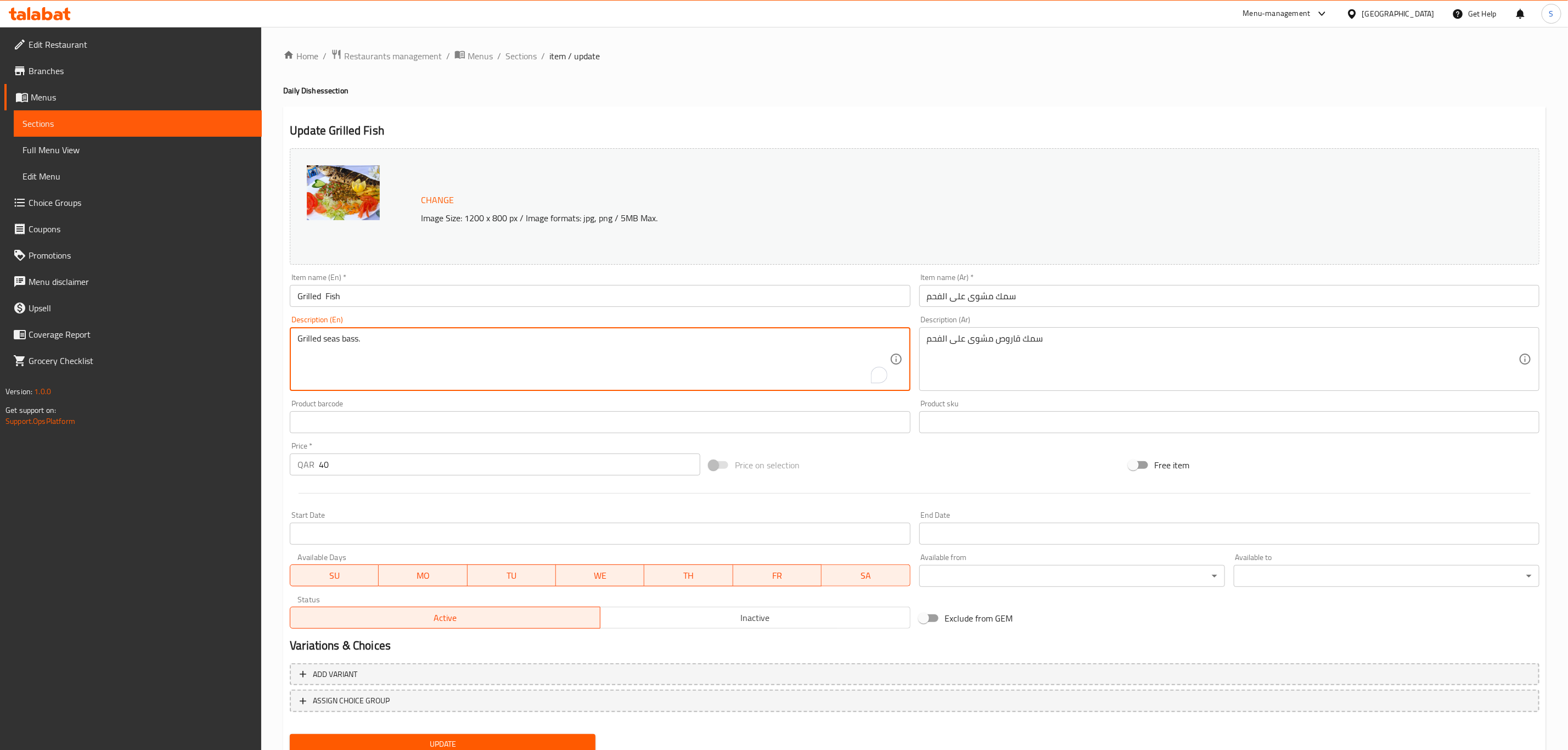
drag, startPoint x: 357, startPoint y: 339, endPoint x: 323, endPoint y: 336, distance: 34.1
type textarea "Grilled Fish."
click at [991, 476] on div "Price on selection" at bounding box center [914, 465] width 419 height 29
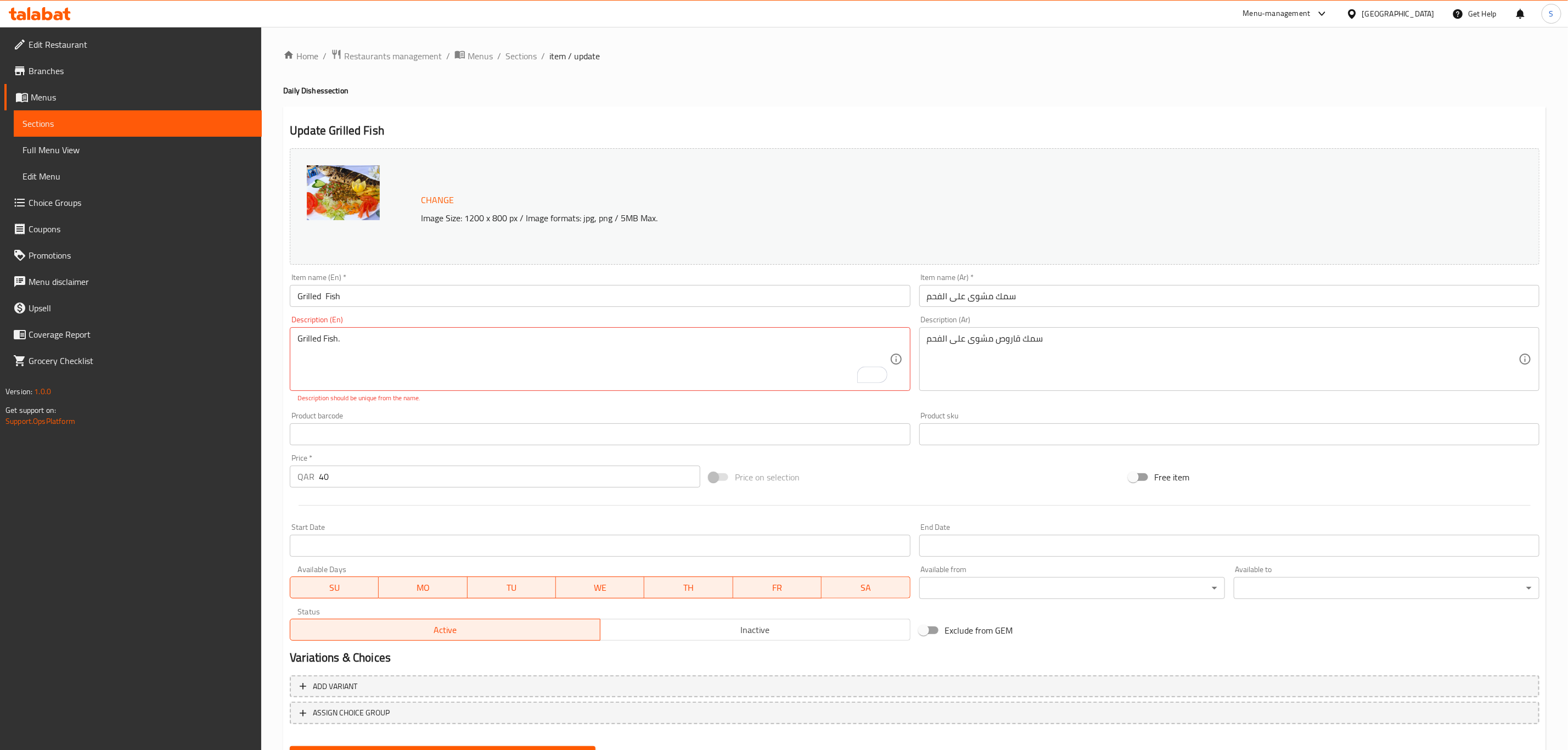
click at [1006, 333] on div "سمك قاروص مشوى على الفحم Description (Ar)" at bounding box center [1229, 359] width 620 height 64
click at [1006, 333] on textarea "سمك قاروص مشوى على الفحم" at bounding box center [1223, 359] width 592 height 52
type textarea "سمك مشوى على الفحم"
drag, startPoint x: 338, startPoint y: 478, endPoint x: 296, endPoint y: 473, distance: 42.3
click at [296, 475] on div "QAR 40 Price *" at bounding box center [495, 476] width 411 height 22
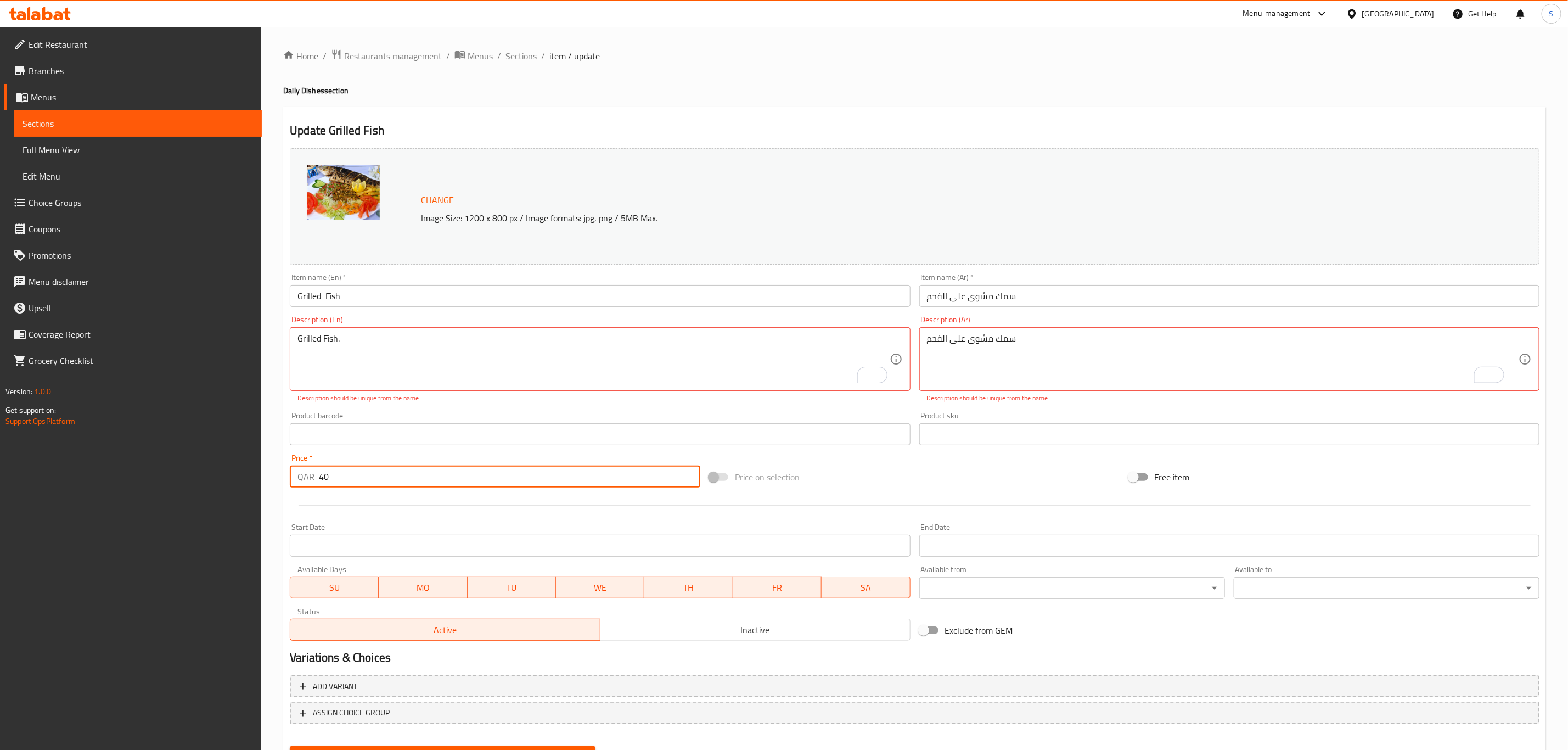
click at [537, 415] on div "Product barcode Product barcode" at bounding box center [600, 428] width 620 height 34
type textarea "Grilled Fish with meal"
click at [437, 412] on div "Product barcode Product barcode" at bounding box center [600, 428] width 620 height 34
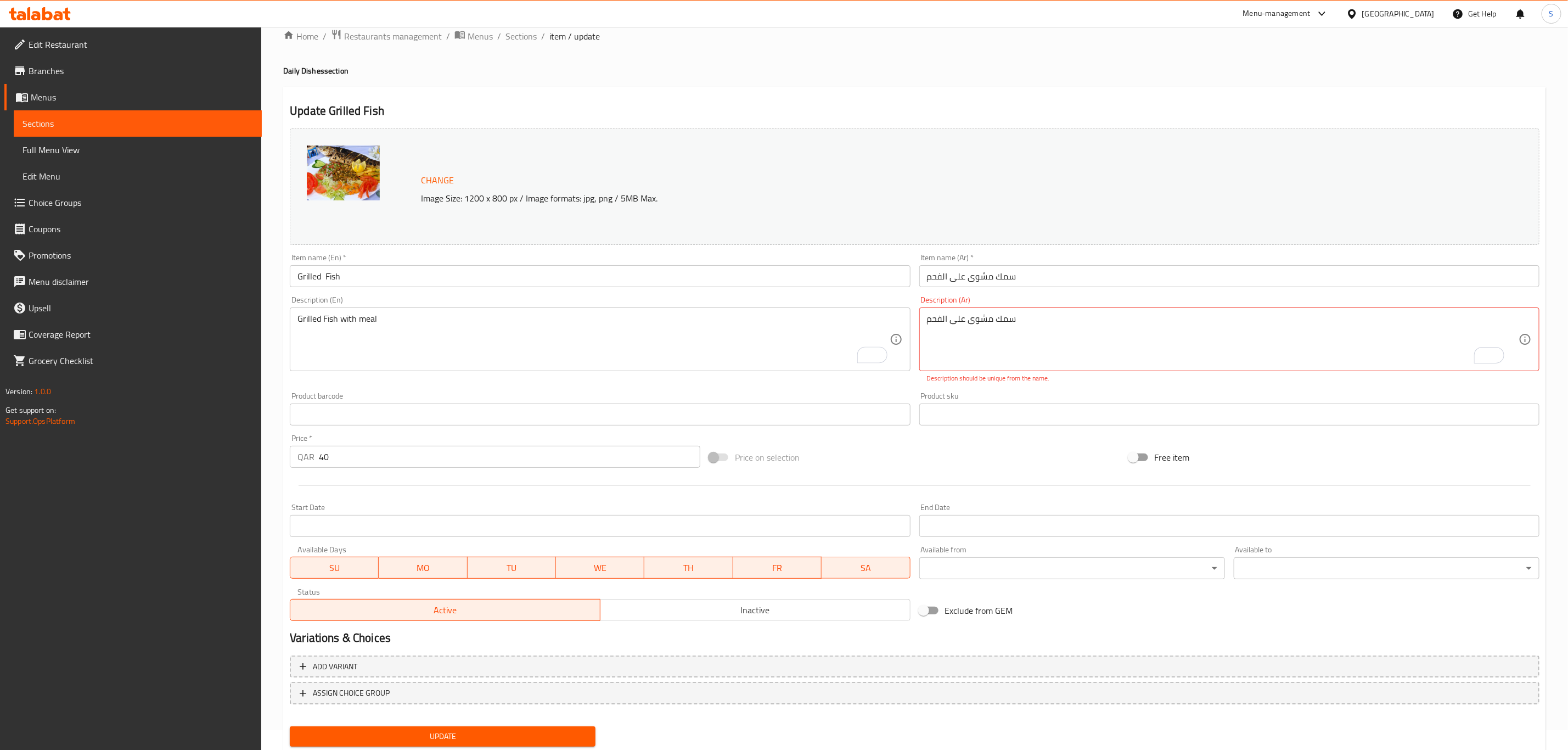
scroll to position [53, 0]
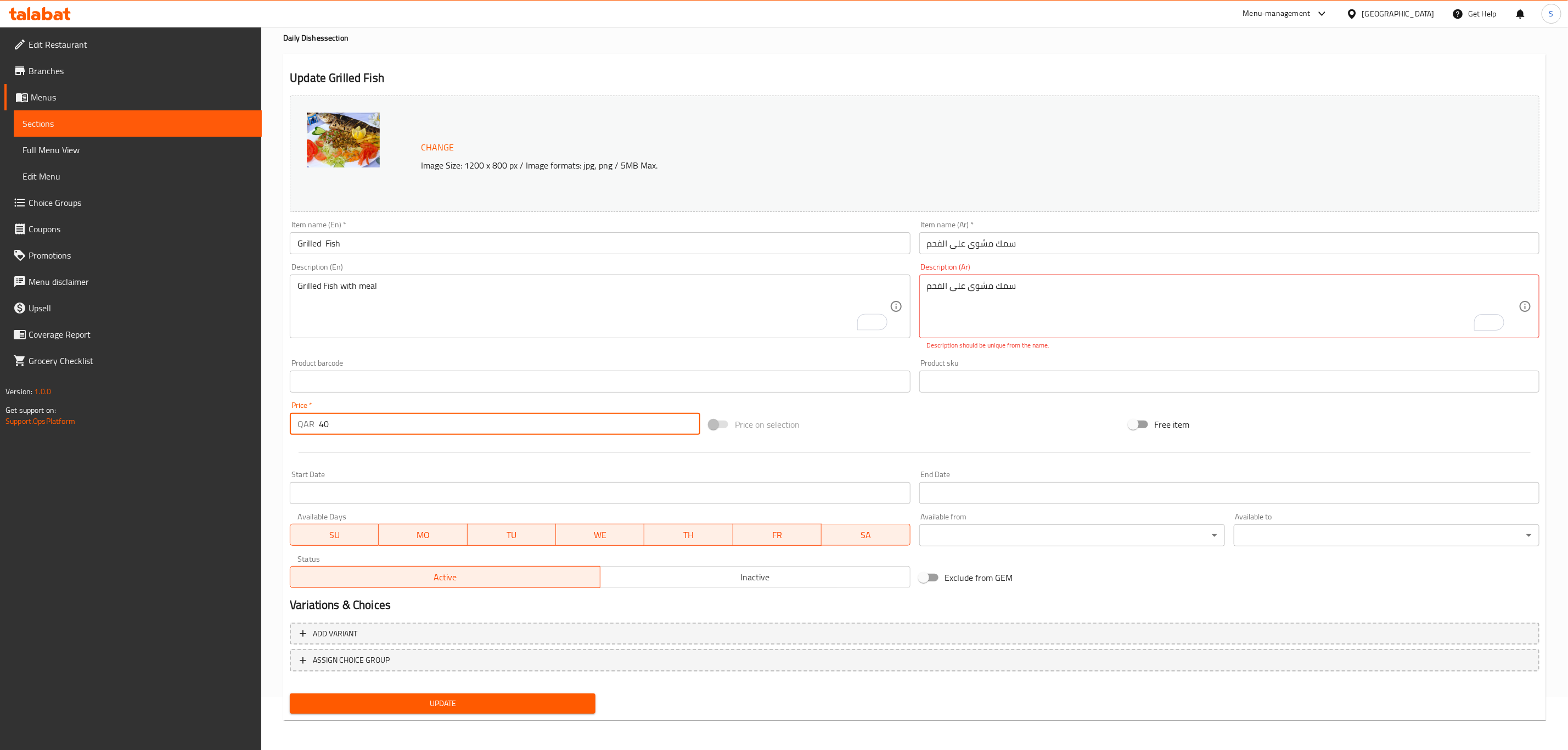
click at [321, 419] on input "40" at bounding box center [510, 424] width 382 height 22
type input "45"
click at [374, 450] on div at bounding box center [914, 453] width 1259 height 27
drag, startPoint x: 965, startPoint y: 288, endPoint x: 900, endPoint y: 290, distance: 65.0
click at [900, 290] on div "Change Image Size: 1200 x 800 px / Image formats: jpg, png / 5MB Max. Item name…" at bounding box center [914, 341] width 1259 height 501
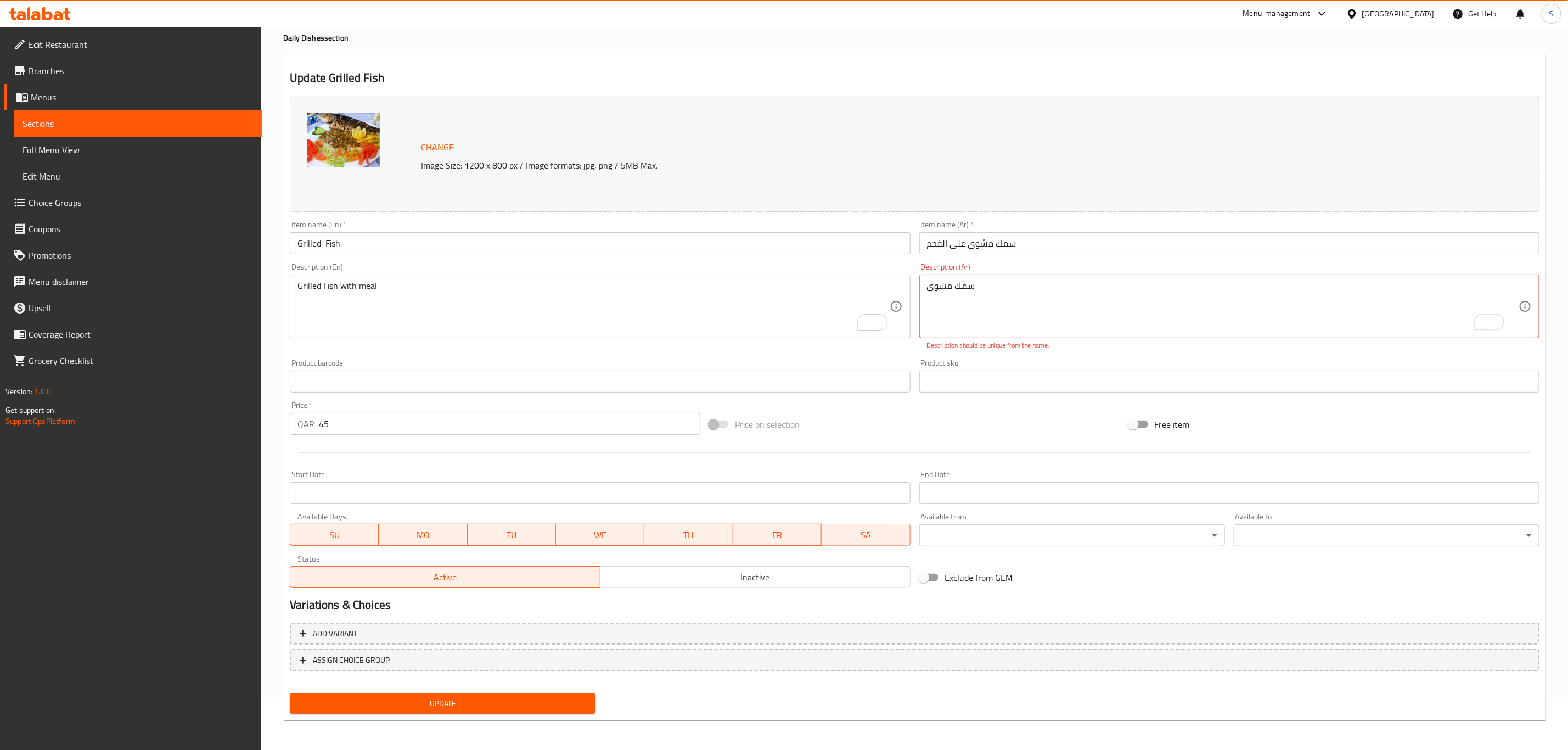
click at [1019, 412] on div "Price on selection" at bounding box center [914, 424] width 419 height 29
click at [959, 244] on input "سمك مشوى على الفحم" at bounding box center [1229, 243] width 620 height 22
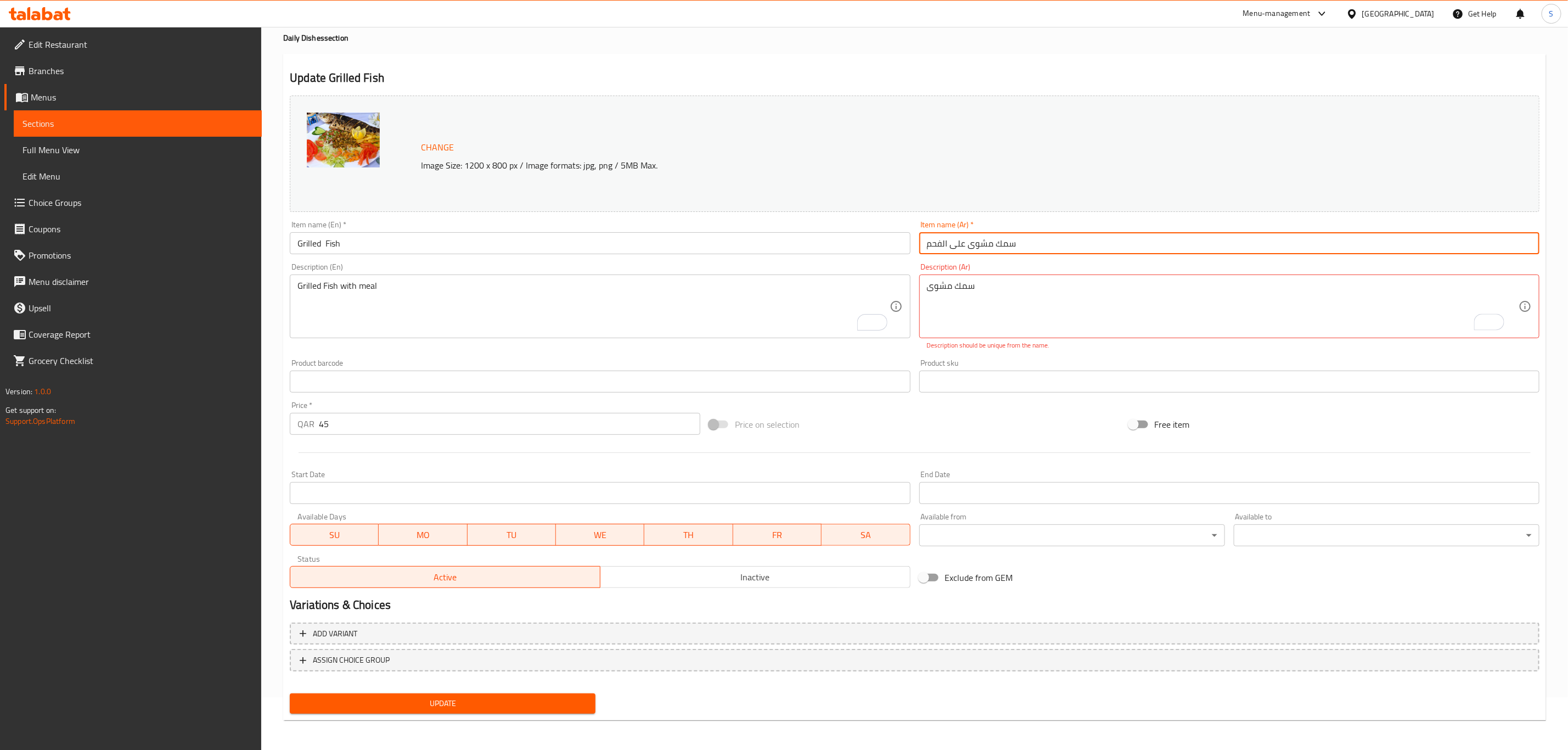
click at [959, 244] on input "سمك مشوى على الفحم" at bounding box center [1229, 243] width 620 height 22
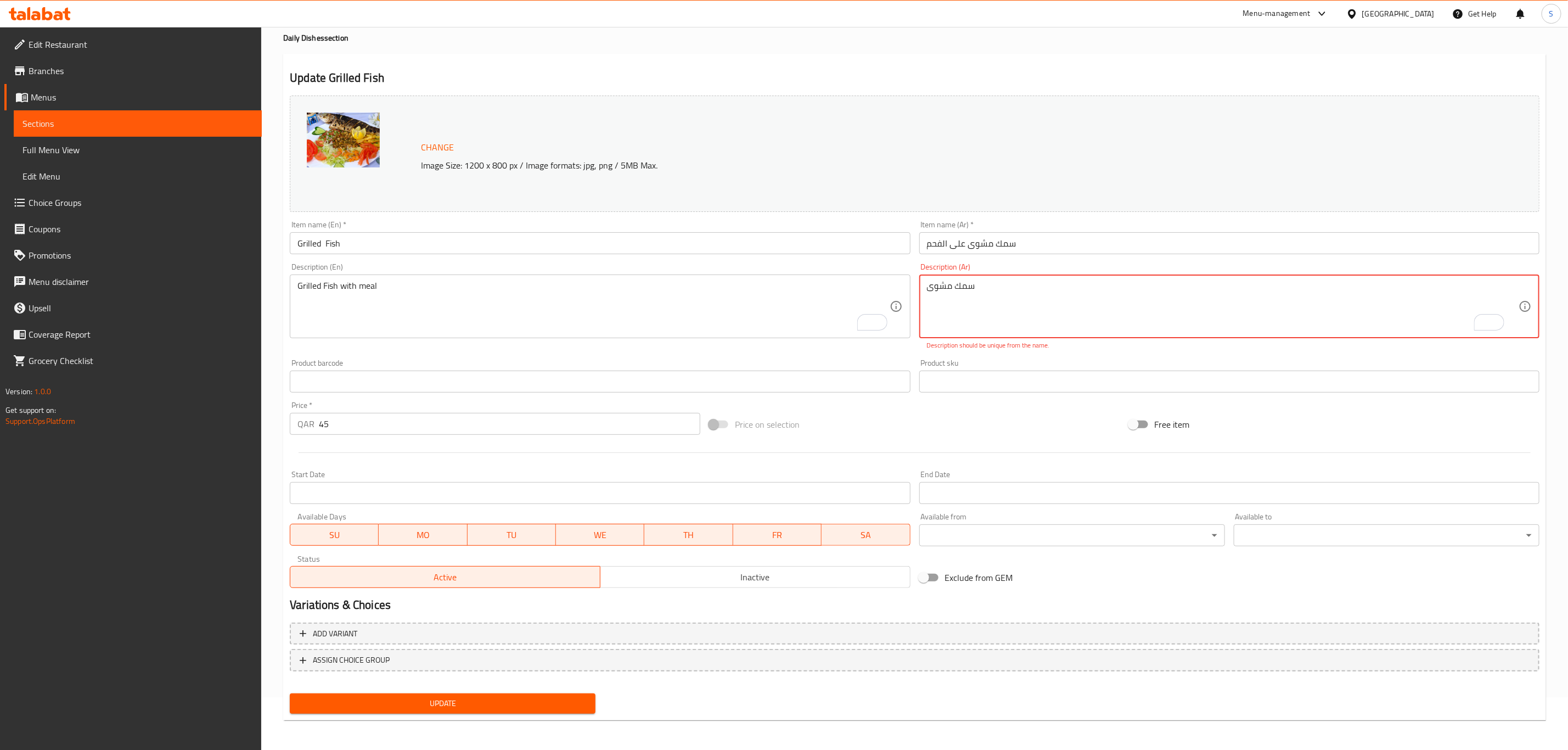
paste textarea "To enrich screen reader interactions, please activate Accessibility in Grammarl…"
click at [959, 241] on input "سمك مشوى على الفحم" at bounding box center [1229, 243] width 620 height 22
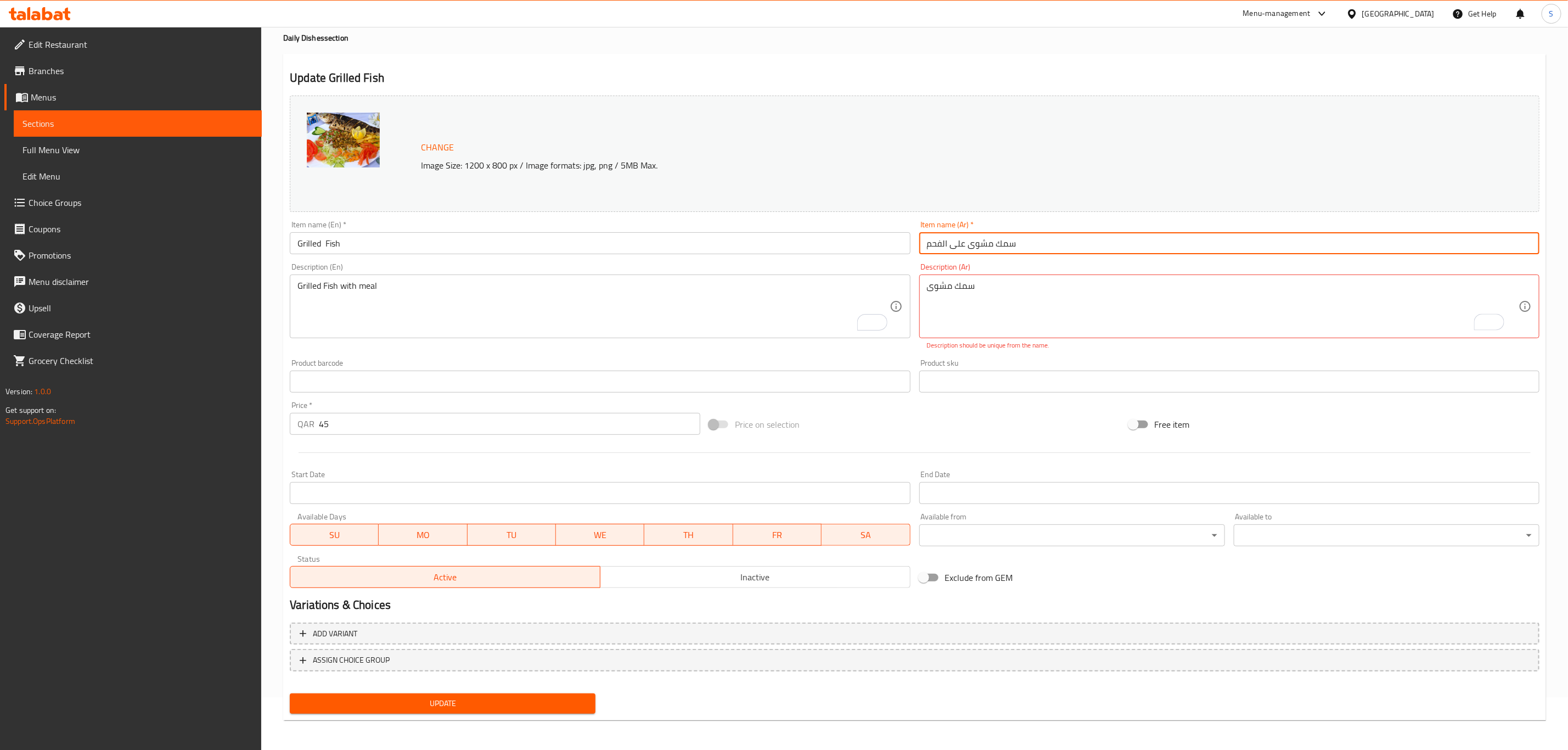
click at [959, 241] on input "سمك مشوى على الفحم" at bounding box center [1229, 243] width 620 height 22
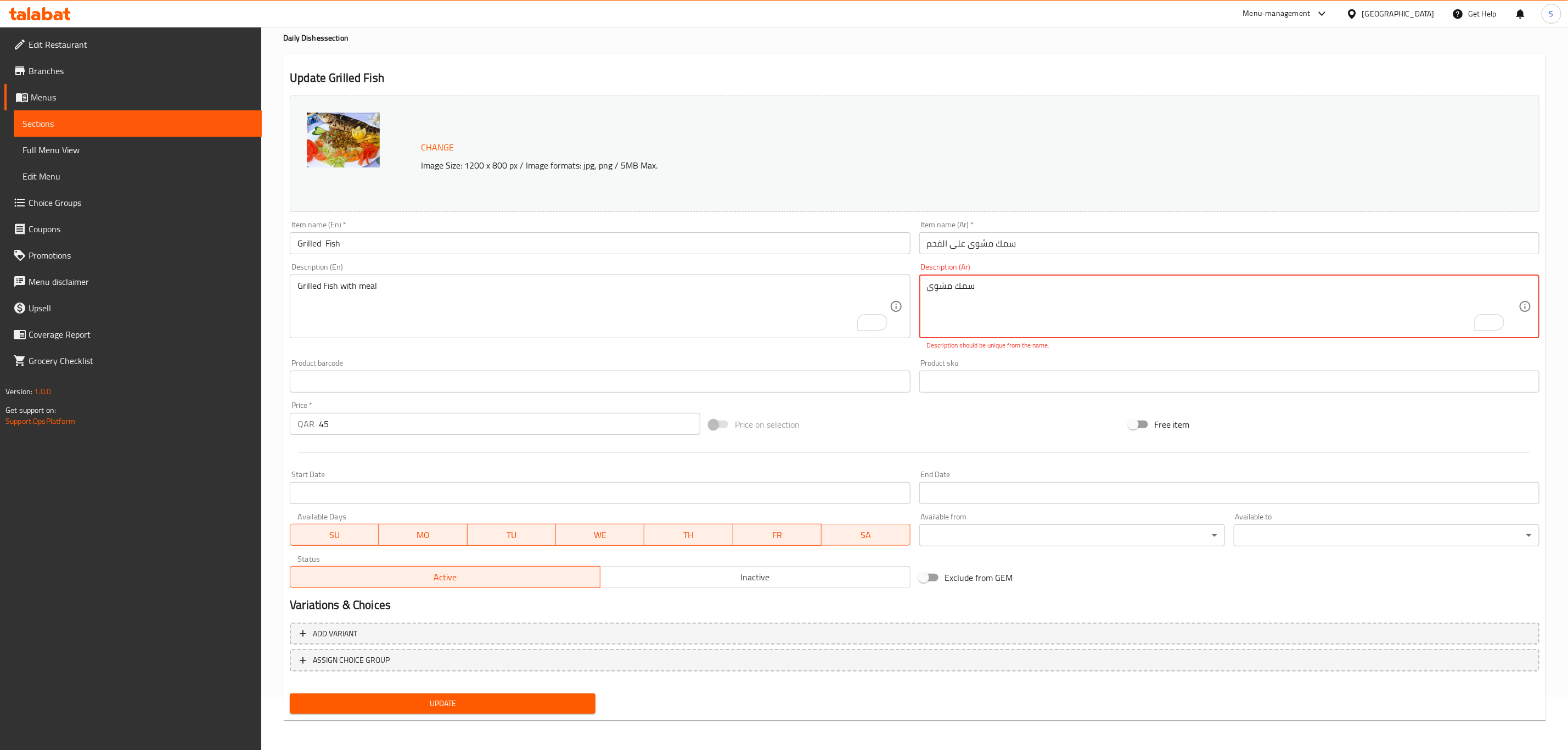
click at [929, 287] on textarea "سمك مشوى" at bounding box center [1223, 306] width 592 height 52
paste textarea "على"
click at [986, 316] on textarea "على سمك مشوى" at bounding box center [1223, 306] width 592 height 52
click at [970, 452] on div at bounding box center [914, 453] width 1259 height 27
click at [980, 425] on div "Price on selection" at bounding box center [914, 424] width 419 height 29
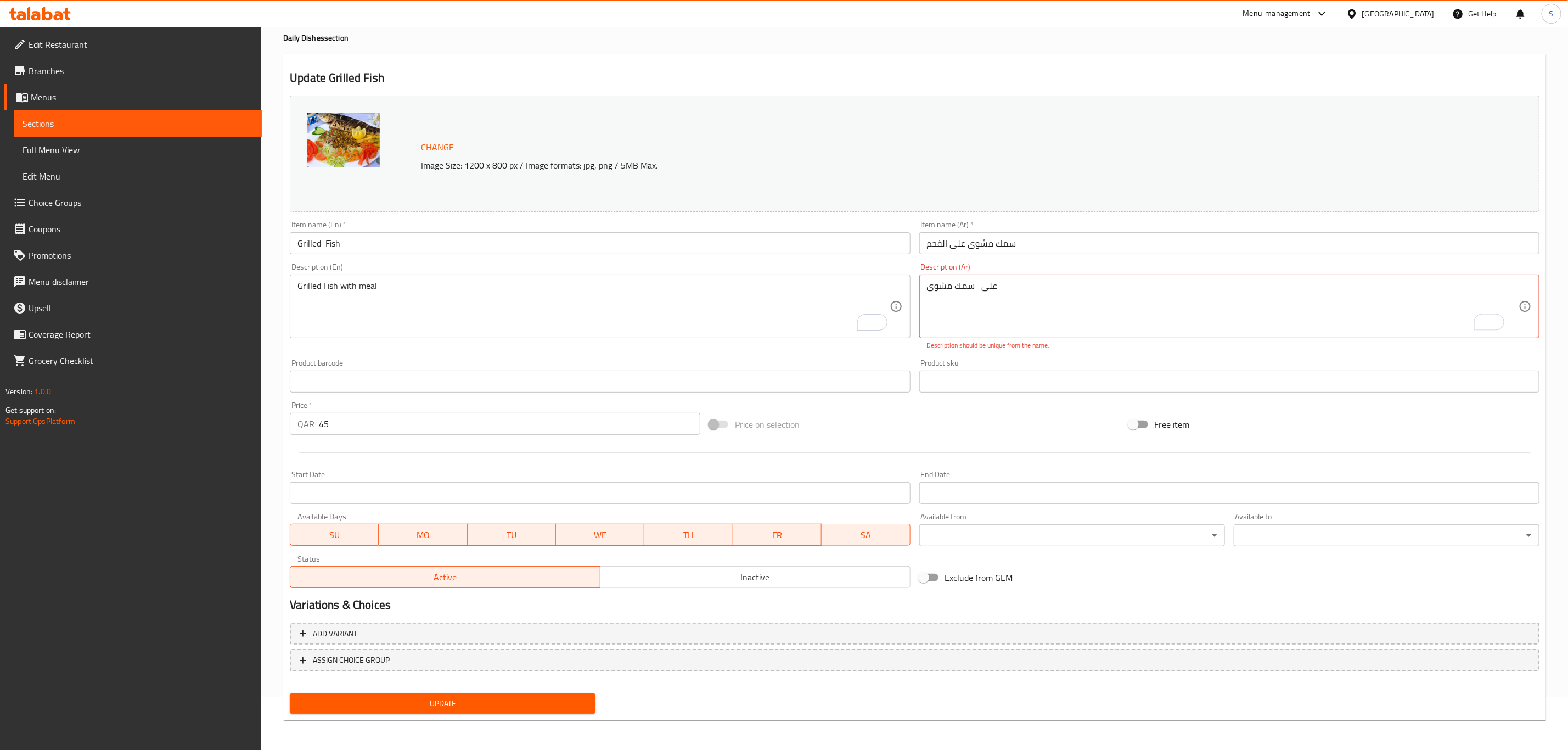
click at [928, 242] on input "سمك مشوى على الفحم" at bounding box center [1229, 243] width 620 height 22
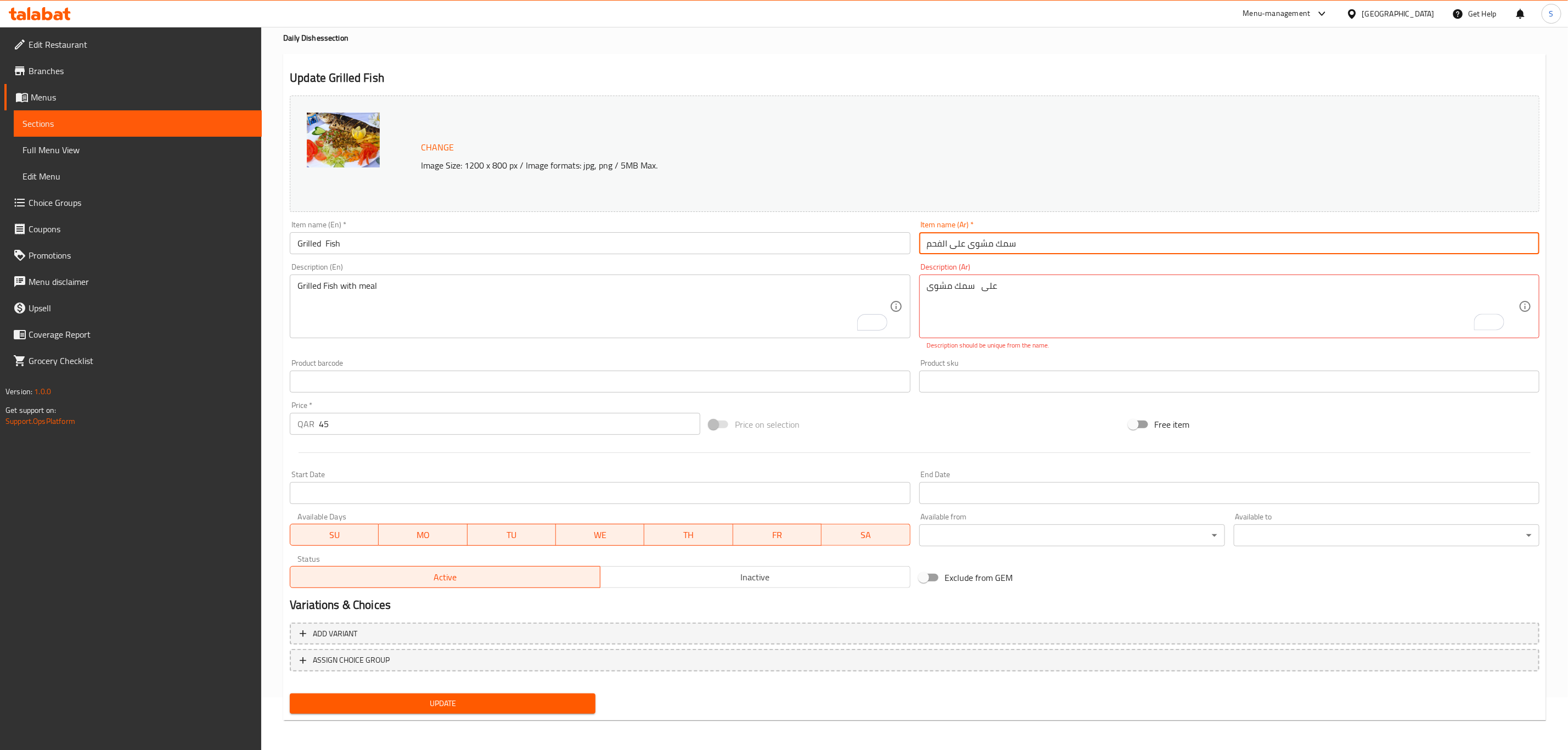
click at [937, 242] on input "سمك مشوى على الفحم" at bounding box center [1229, 243] width 620 height 22
click at [938, 242] on input "سمك مشوى على الفحم" at bounding box center [1229, 243] width 620 height 22
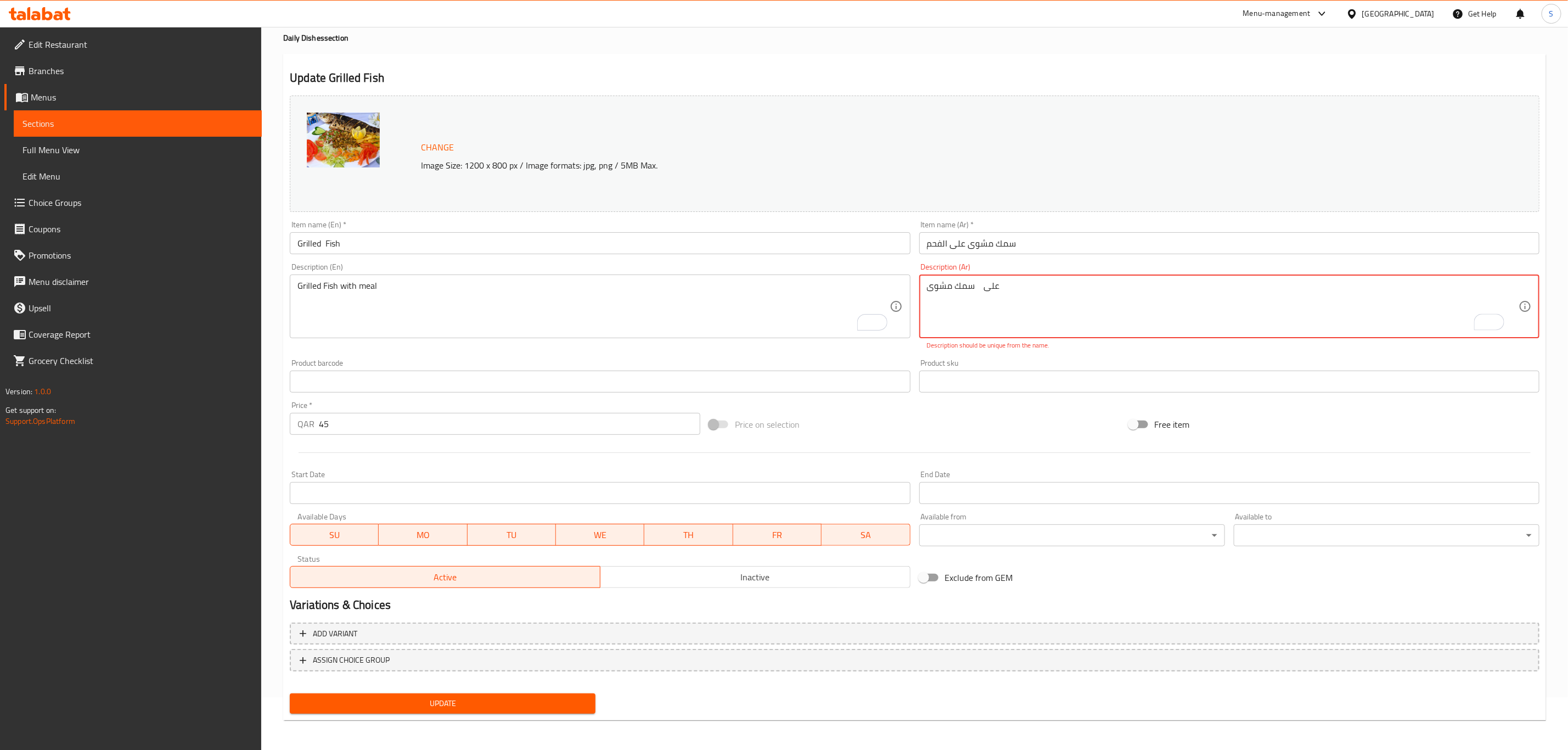
paste textarea "الفحم"
click at [989, 353] on div "Description (Ar) على الفحم سمك مشوى Description (Ar) Description should be uniq…" at bounding box center [1229, 306] width 629 height 96
type textarea "عل الفحم سمك مشوى"
click at [992, 362] on div "Product sku Product sku" at bounding box center [1229, 376] width 620 height 34
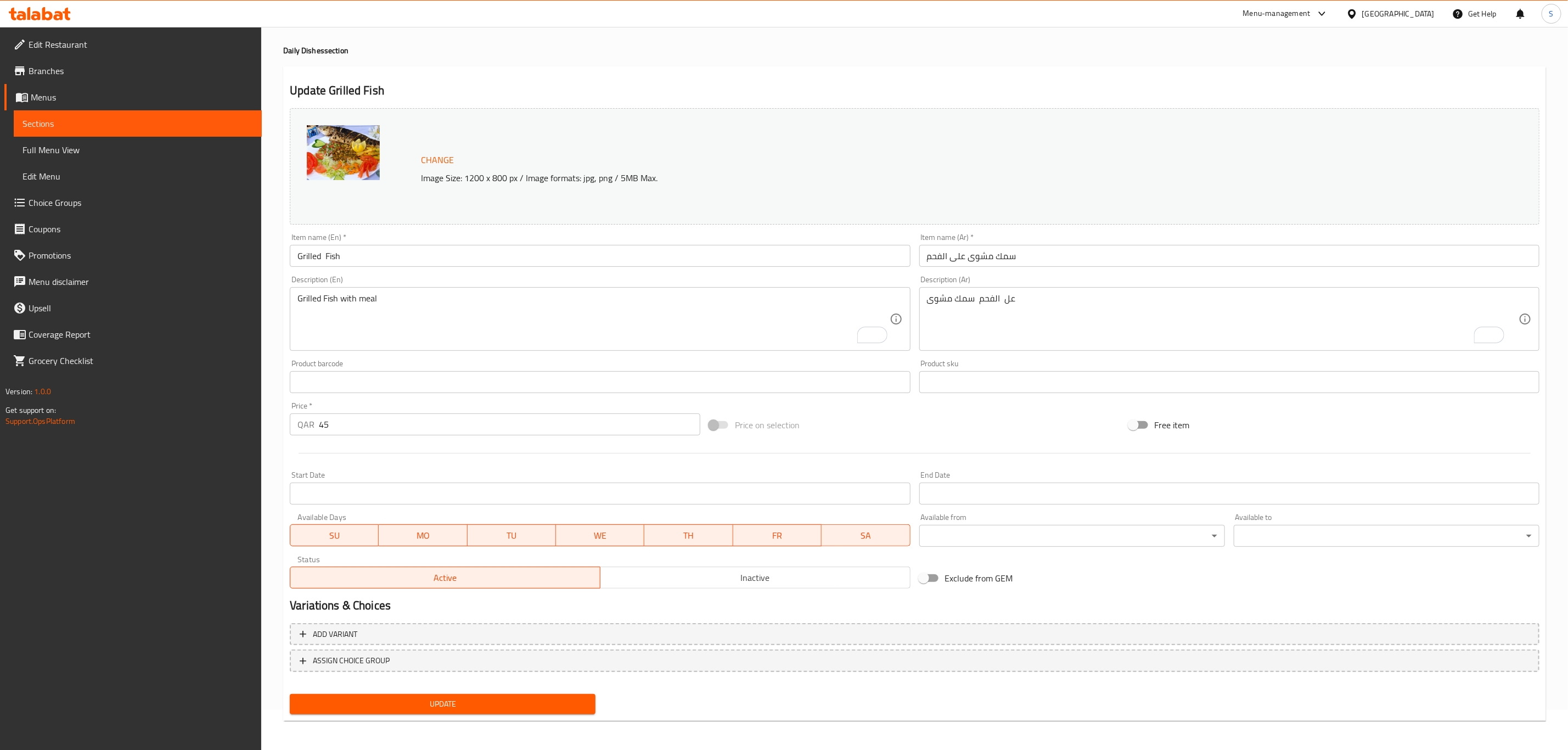
click at [444, 704] on span "Update" at bounding box center [443, 704] width 288 height 14
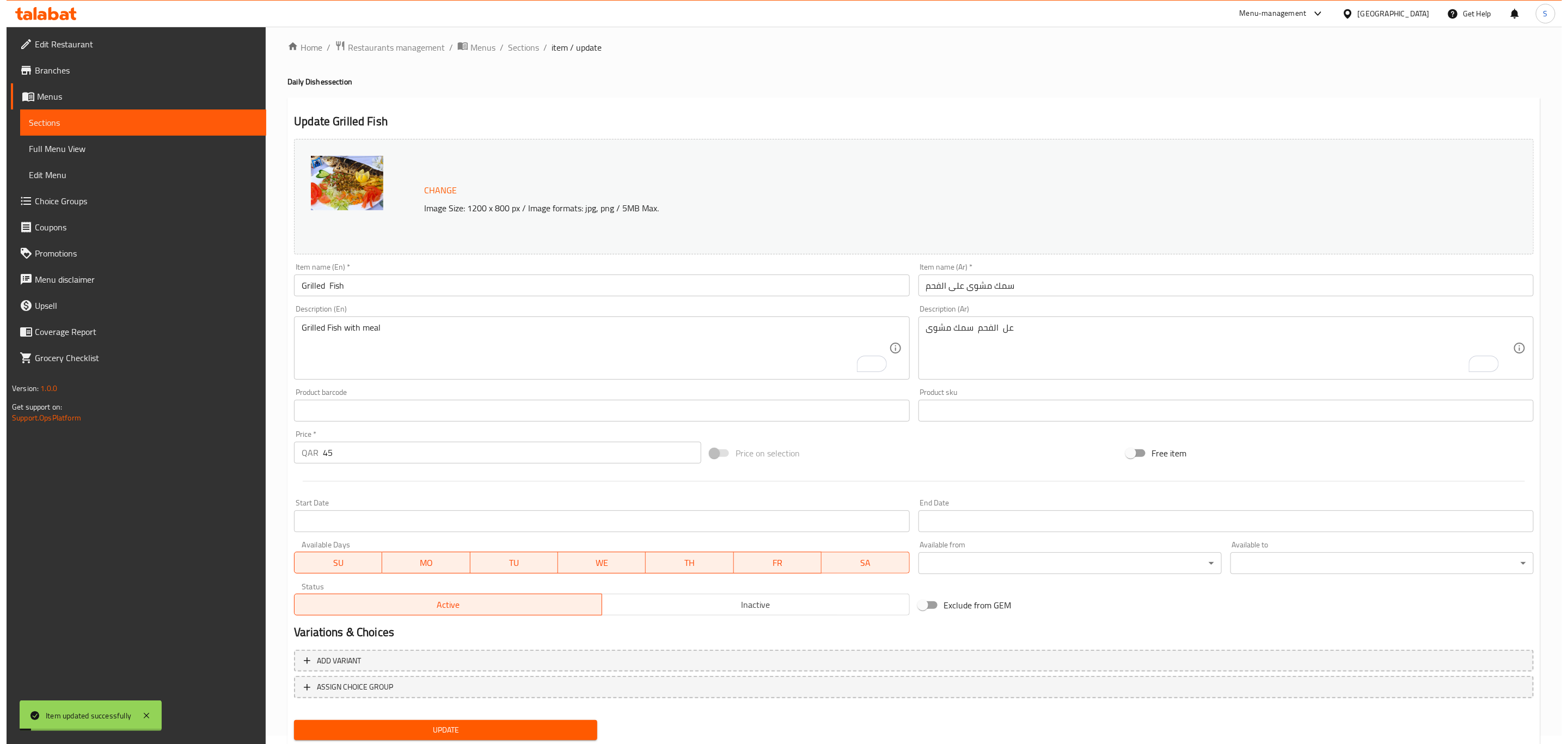
scroll to position [0, 0]
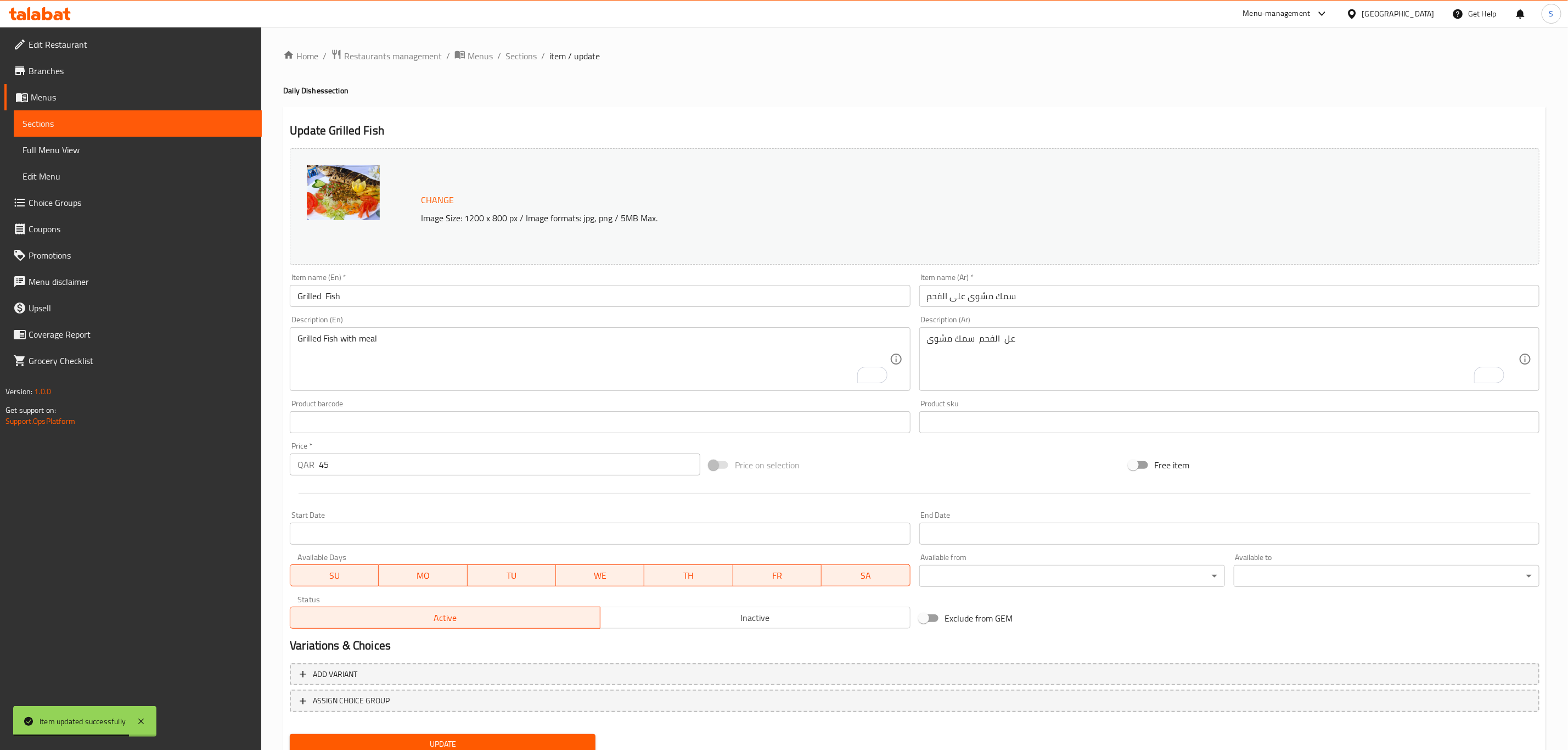
click at [86, 196] on span "Choice Groups" at bounding box center [141, 202] width 225 height 13
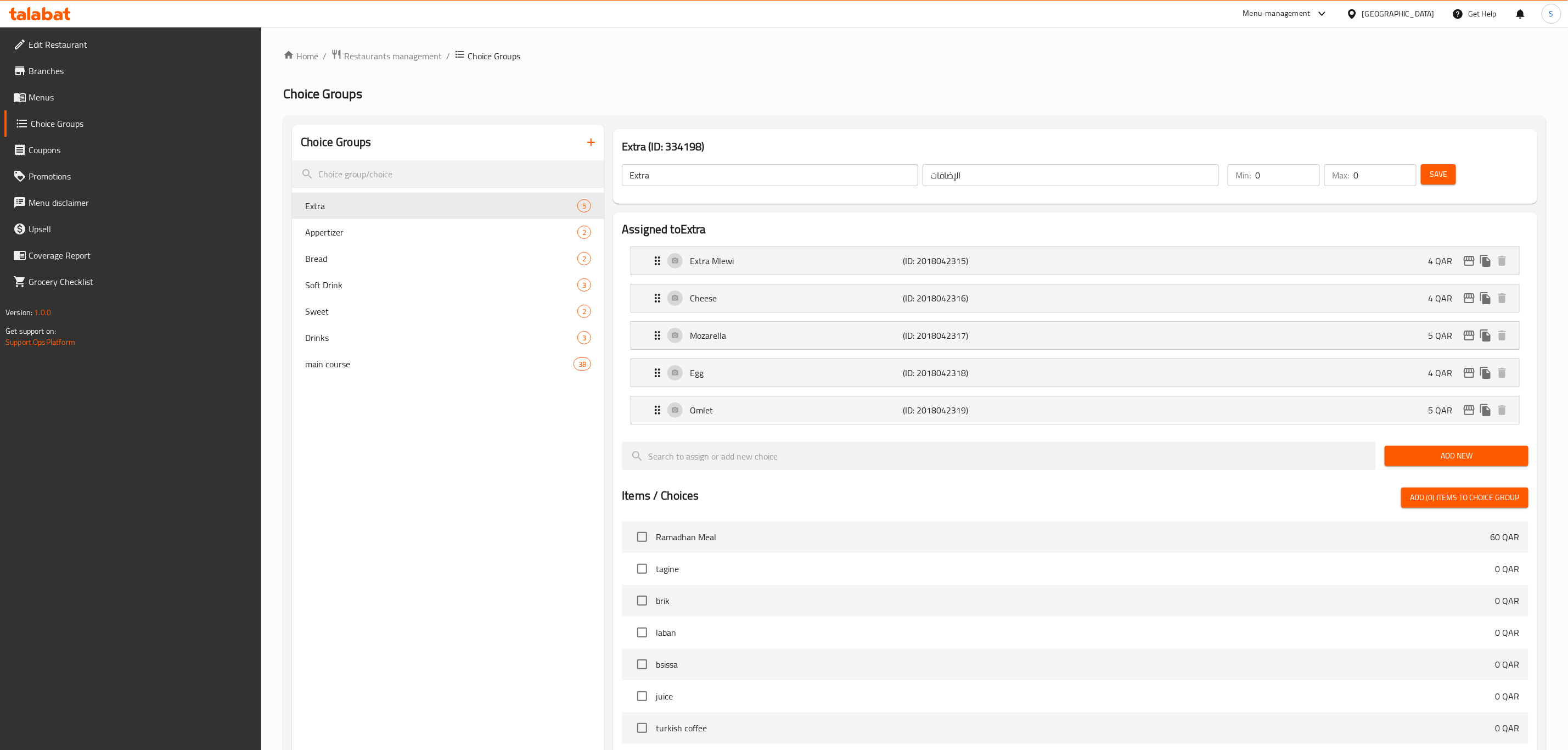
click at [589, 145] on icon "button" at bounding box center [591, 142] width 13 height 13
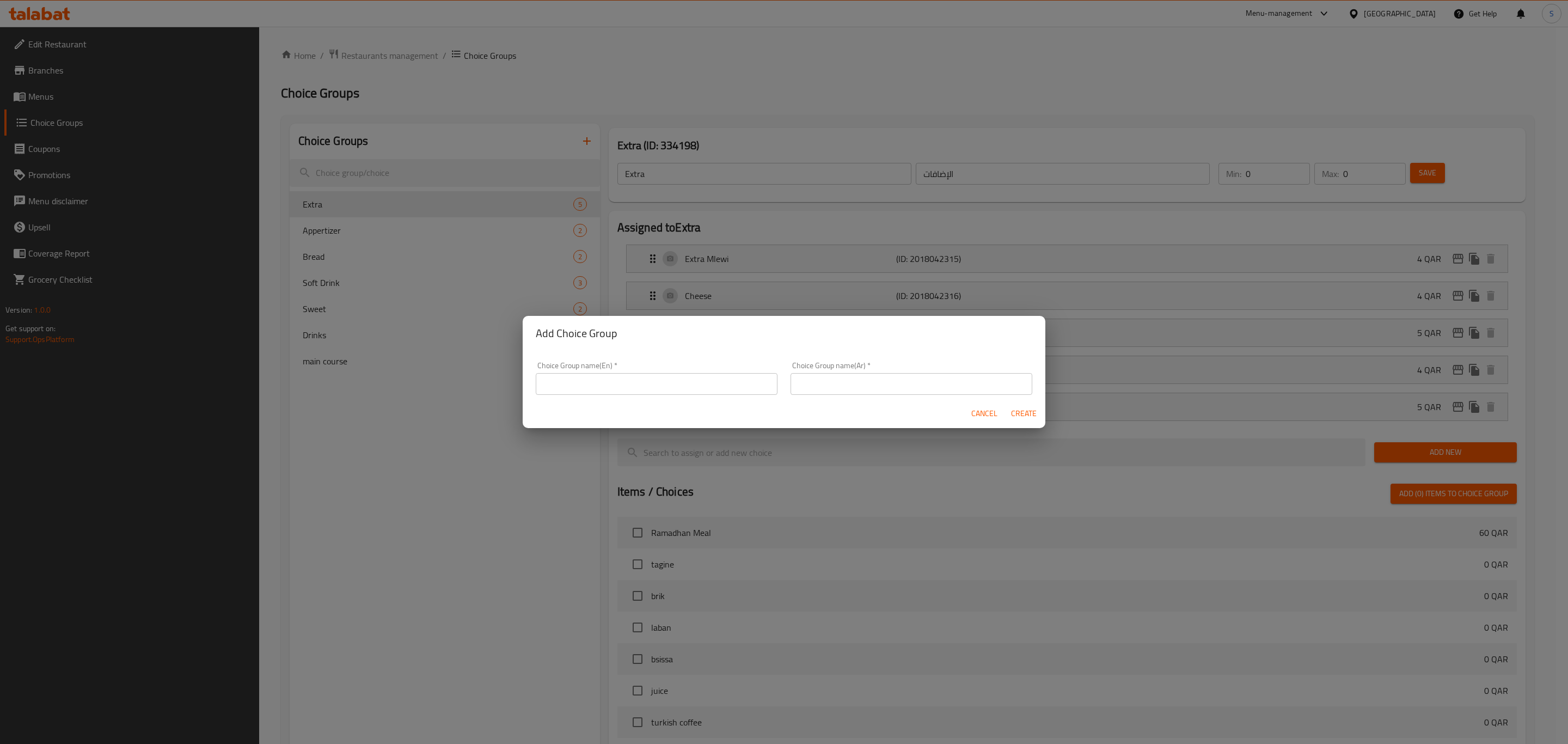
click at [620, 385] on input "text" at bounding box center [656, 384] width 242 height 22
drag, startPoint x: 582, startPoint y: 387, endPoint x: 440, endPoint y: 374, distance: 142.6
click at [440, 374] on div "Add Choice Group Choice Group name(En)   * Choose your fish Choice Group name(E…" at bounding box center [784, 372] width 1568 height 744
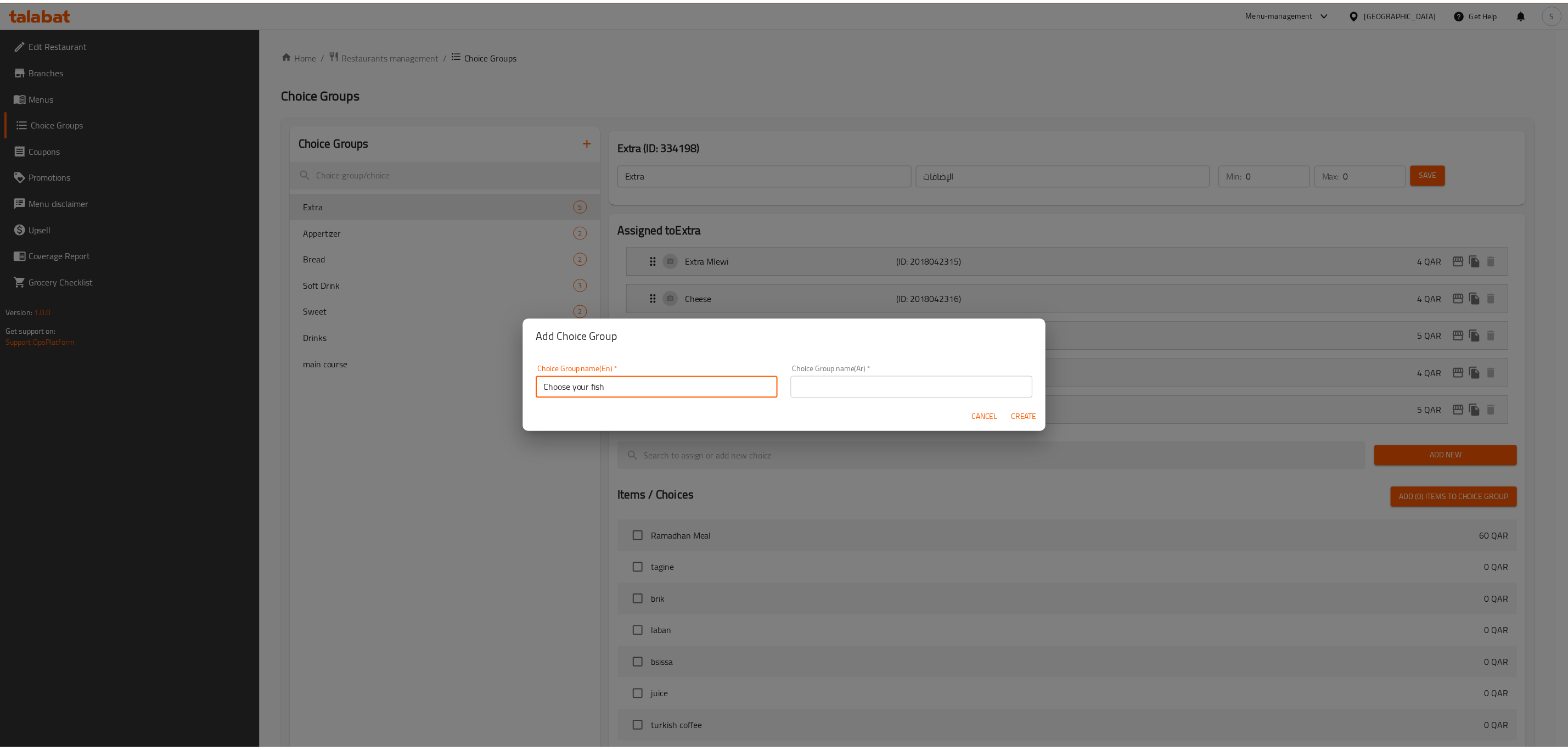
scroll to position [2, 0]
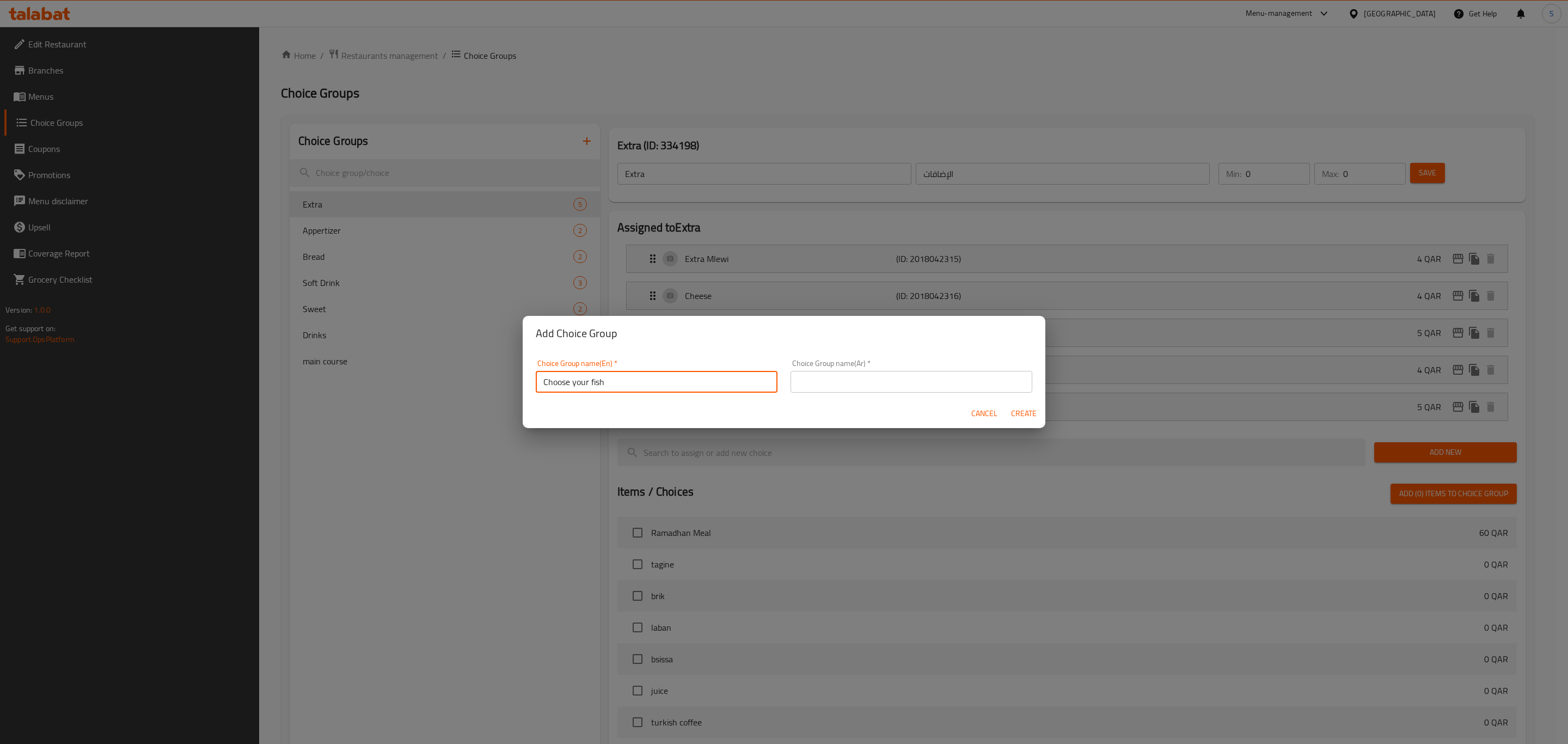
type input "Choose your fish"
click at [900, 378] on input "text" at bounding box center [911, 382] width 242 height 22
paste input "Choose your fish"
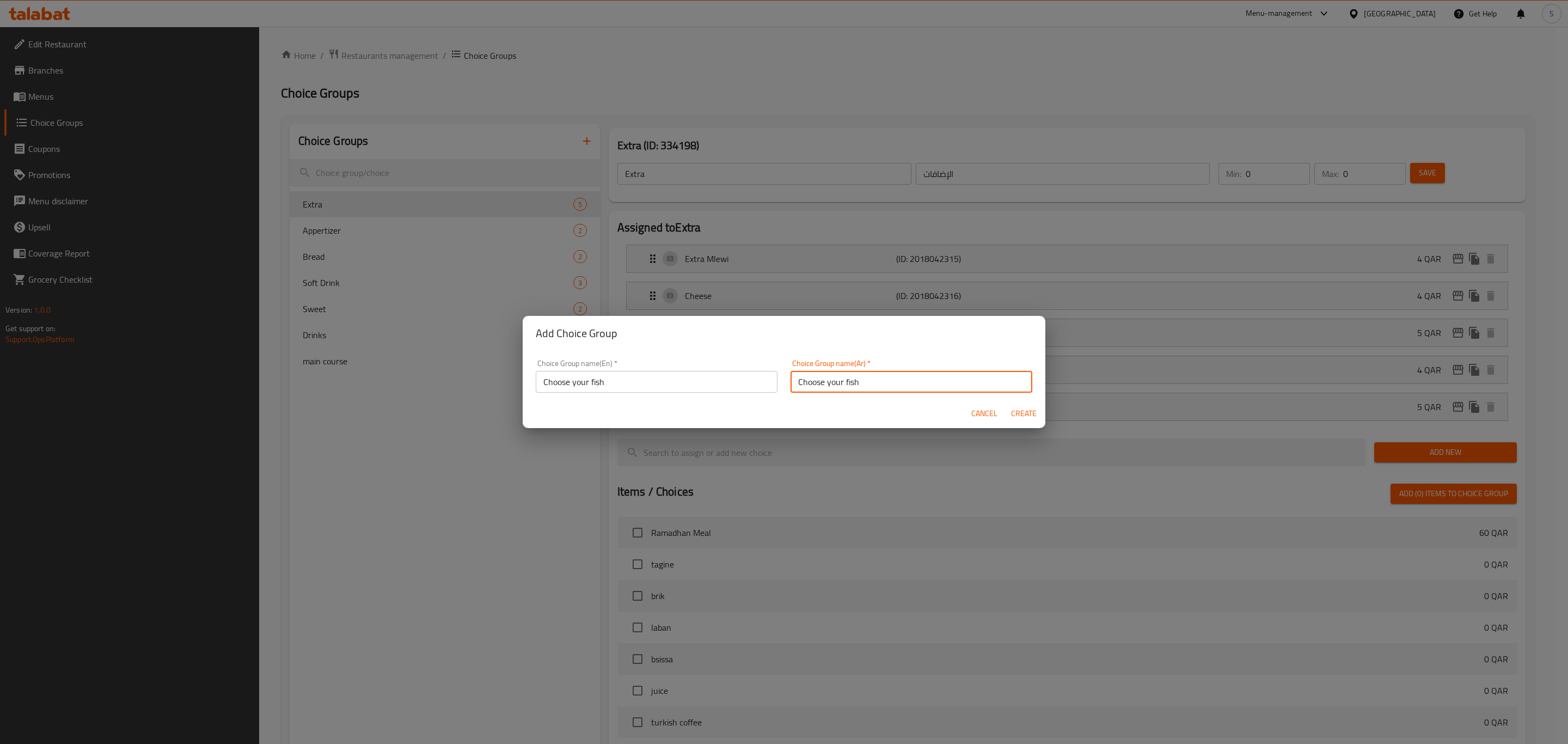
type input "Choose your fish"
click at [1024, 409] on span "Create" at bounding box center [1023, 413] width 26 height 13
type input "Choose your fish"
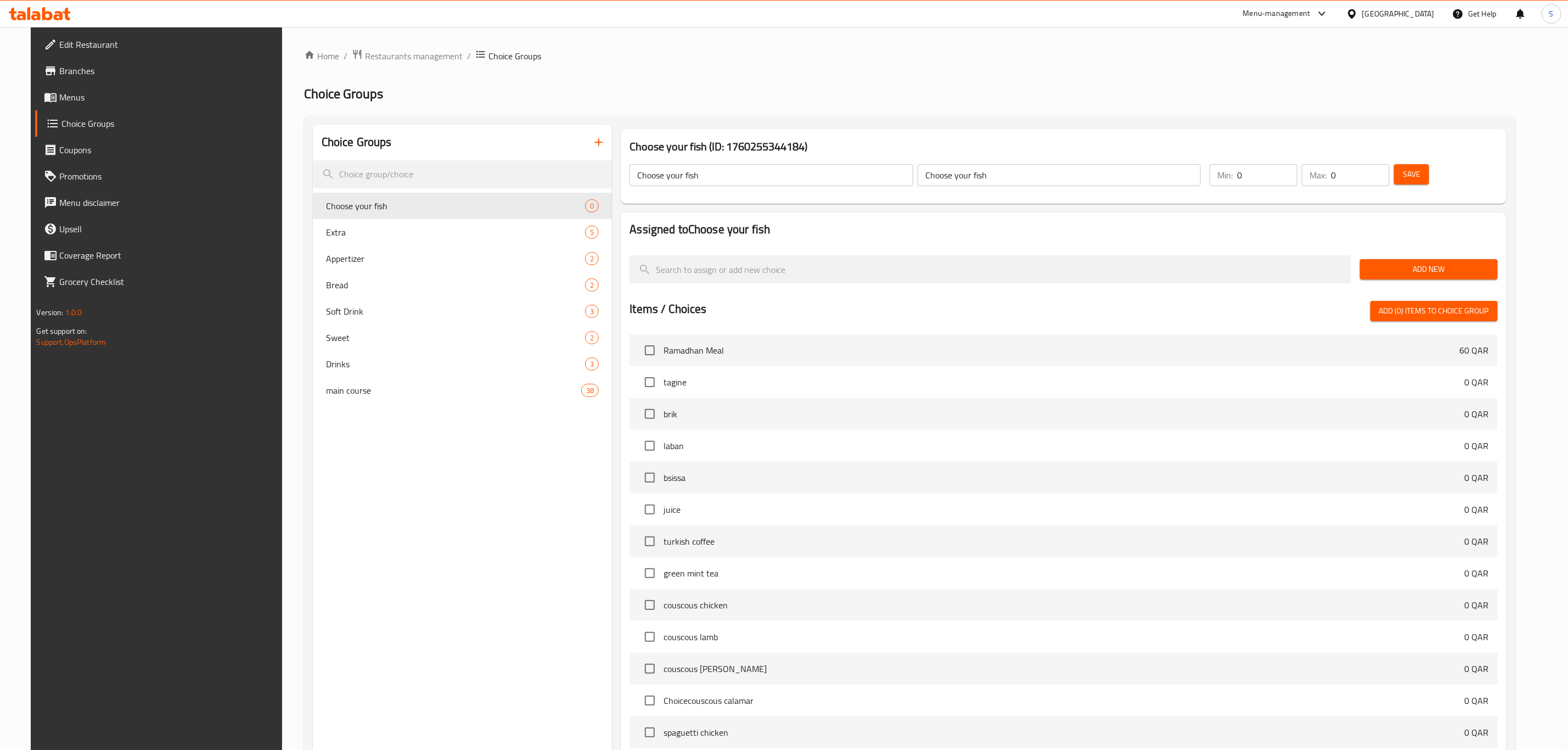
drag, startPoint x: 1267, startPoint y: 172, endPoint x: 1238, endPoint y: 171, distance: 29.0
click at [1240, 171] on div "Min: 0 ​" at bounding box center [1253, 175] width 88 height 22
type input "1"
drag, startPoint x: 1372, startPoint y: 174, endPoint x: 1329, endPoint y: 171, distance: 43.1
click at [1318, 169] on div "Min: 1 ​ Max: 0 ​" at bounding box center [1300, 175] width 189 height 31
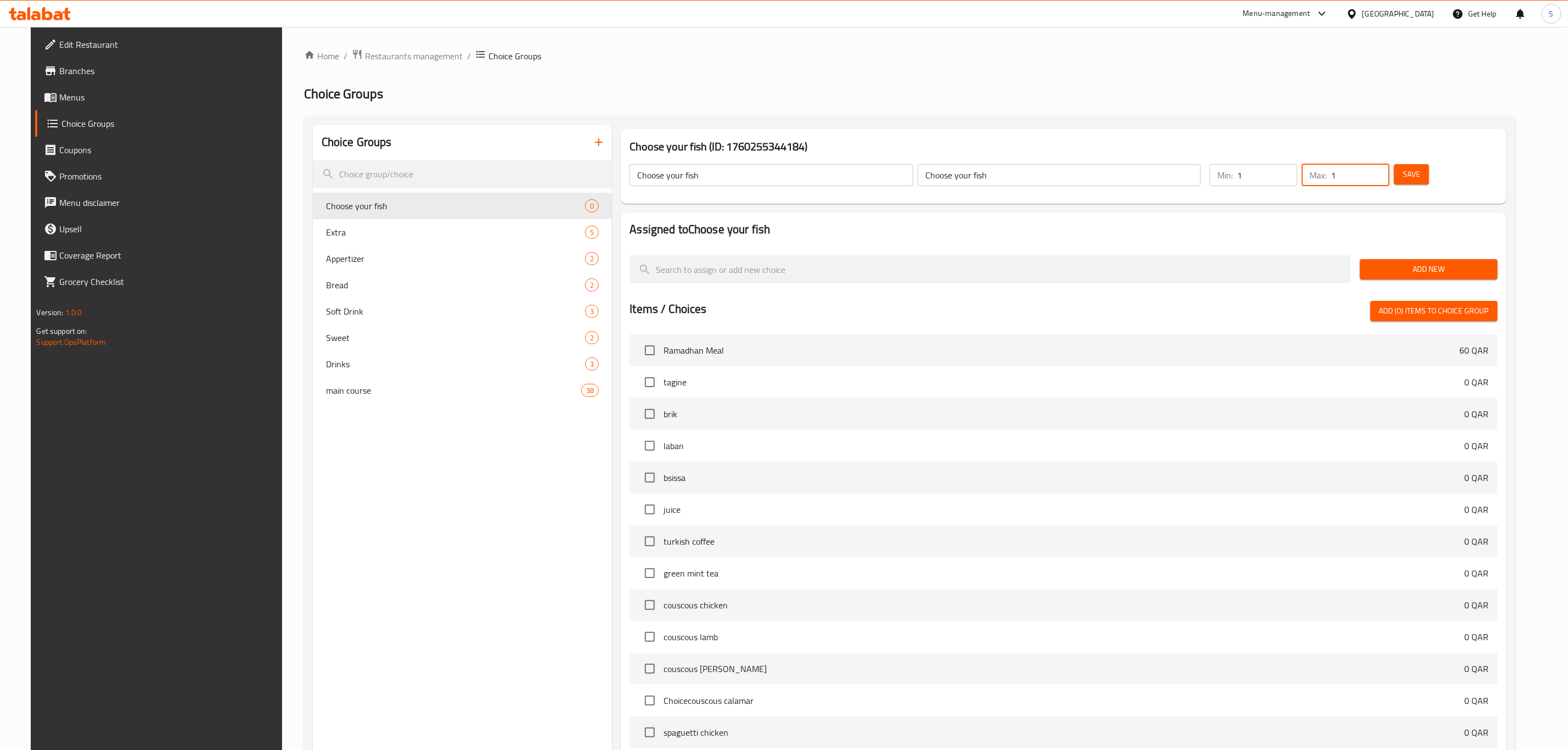
type input "1"
click at [1425, 265] on span "Add New" at bounding box center [1429, 269] width 120 height 14
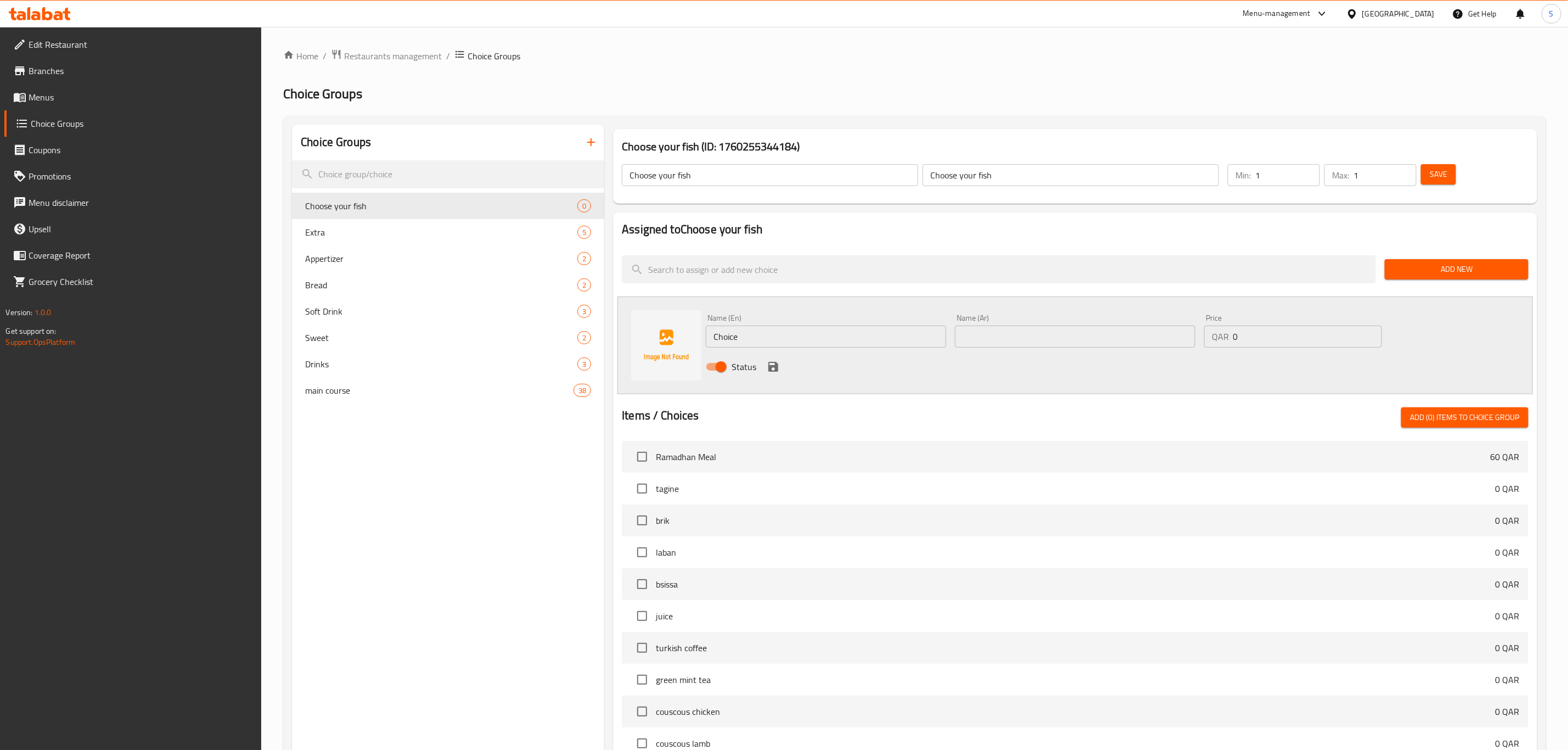
drag, startPoint x: 710, startPoint y: 330, endPoint x: 661, endPoint y: 317, distance: 50.7
click at [667, 319] on div "Name (En) Choice Name (En) Name (Ar) Name (Ar) Price QAR 0 Price Status" at bounding box center [1075, 345] width 916 height 98
drag, startPoint x: 769, startPoint y: 330, endPoint x: 651, endPoint y: 331, distance: 118.0
click at [649, 331] on div "Name (En) Sea bass Name (En) Name (Ar) Name (Ar) Price QAR 0 Price Status" at bounding box center [1075, 345] width 916 height 98
type input "Sea bass"
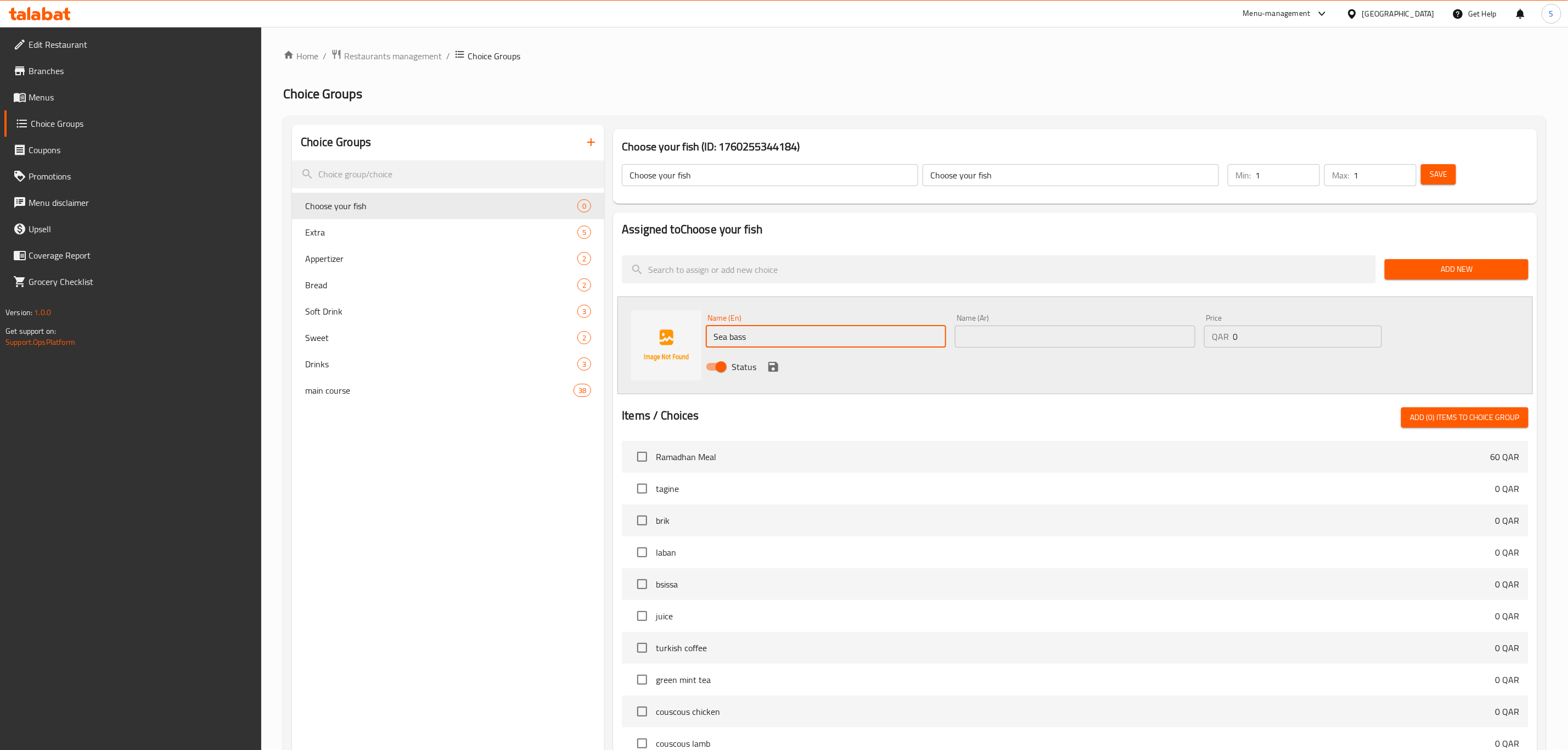
click at [1067, 339] on input "text" at bounding box center [1075, 336] width 241 height 22
paste input "Sea bass"
type input "Sea bass"
drag, startPoint x: 771, startPoint y: 364, endPoint x: 882, endPoint y: 368, distance: 111.1
click at [771, 365] on icon "save" at bounding box center [773, 366] width 13 height 13
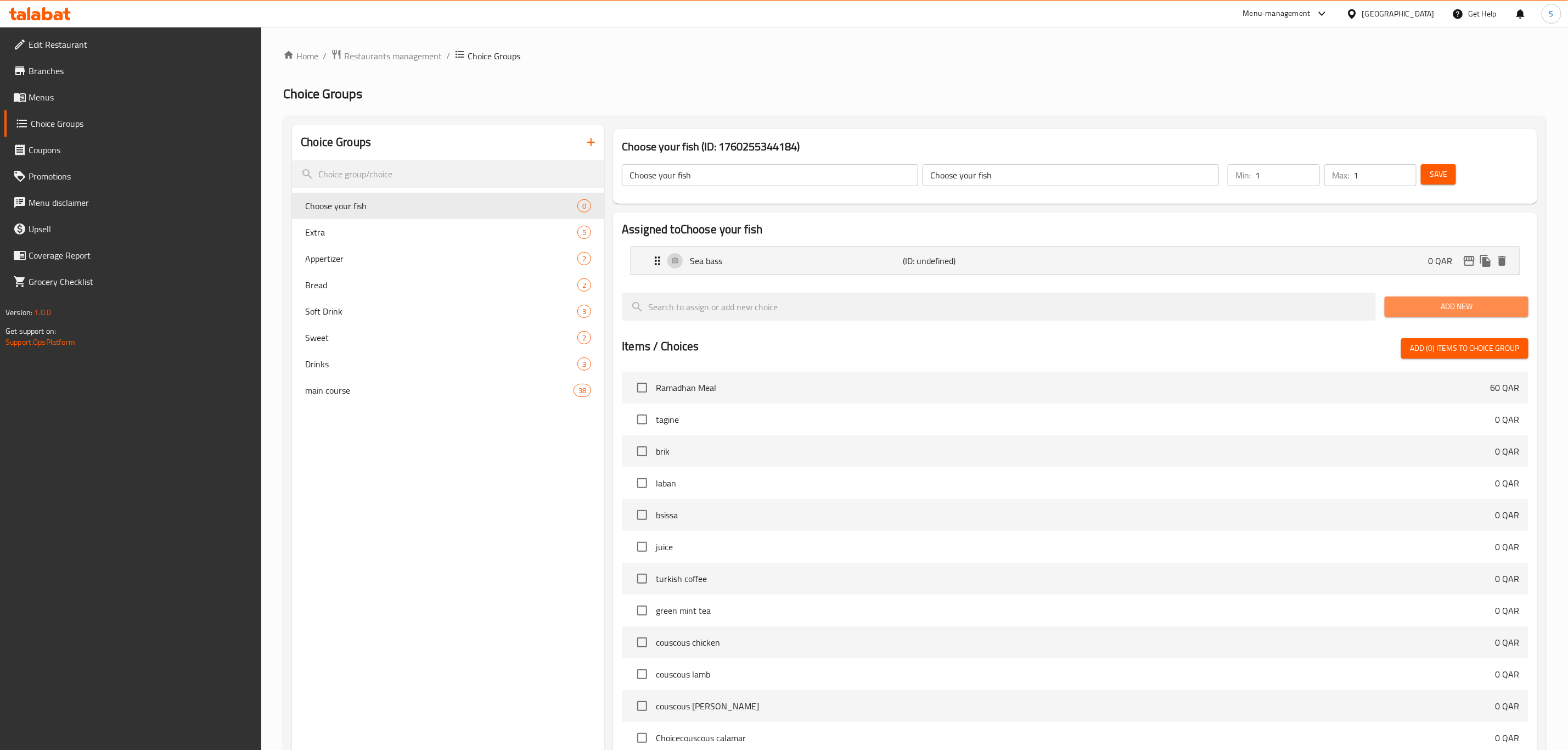
click at [1459, 304] on span "Add New" at bounding box center [1457, 306] width 126 height 14
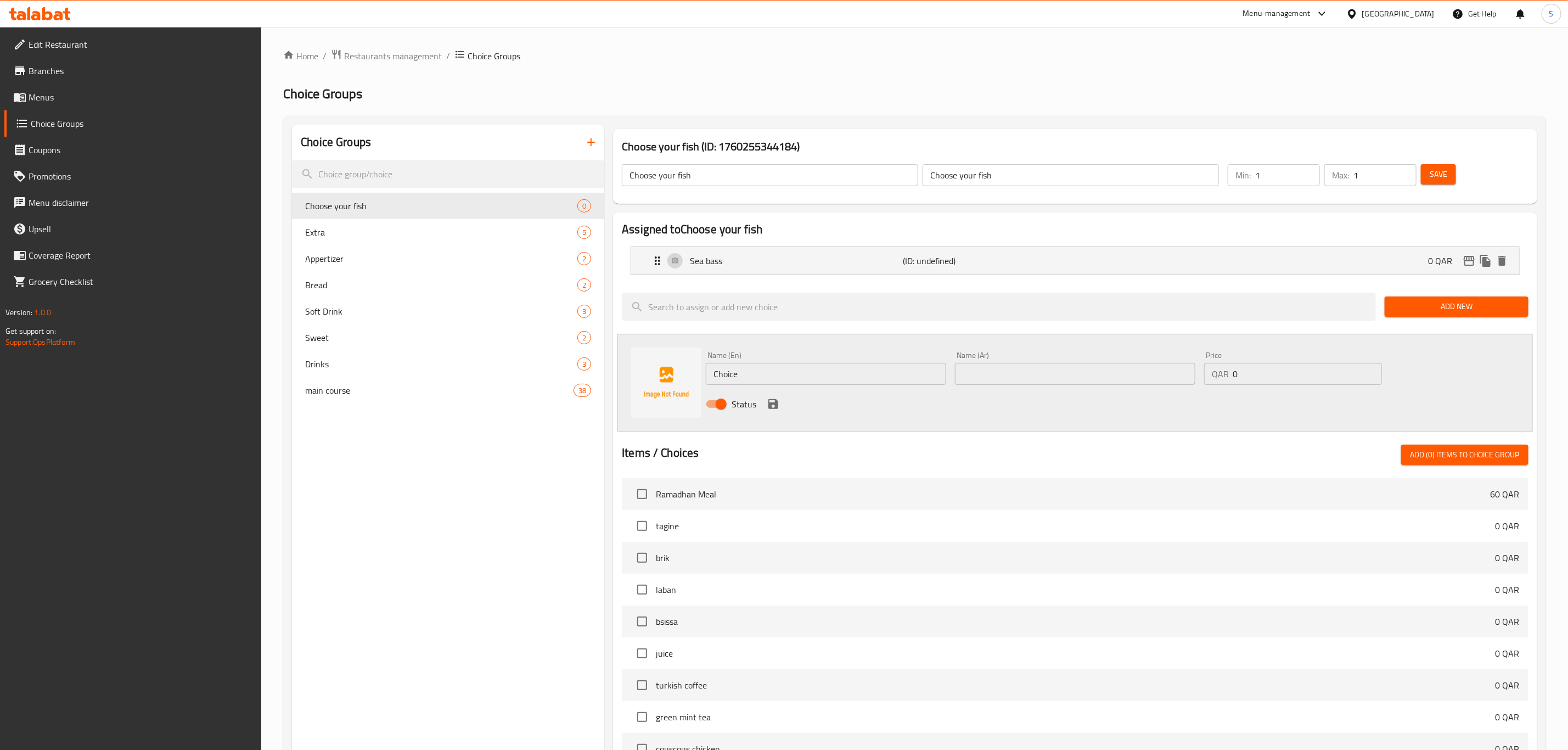
drag, startPoint x: 705, startPoint y: 368, endPoint x: 657, endPoint y: 369, distance: 48.0
click at [660, 368] on div "Name (En) Choice Name (En) Name (Ar) Name (Ar) Price QAR 0 Price Status" at bounding box center [1075, 382] width 916 height 98
drag, startPoint x: 773, startPoint y: 382, endPoint x: 699, endPoint y: 382, distance: 74.0
click at [699, 382] on div "Name (En) Sea Breem Name (En) Name (Ar) Name (Ar) Price QAR 0 Price Status" at bounding box center [1075, 382] width 916 height 98
type input "Sea Breem"
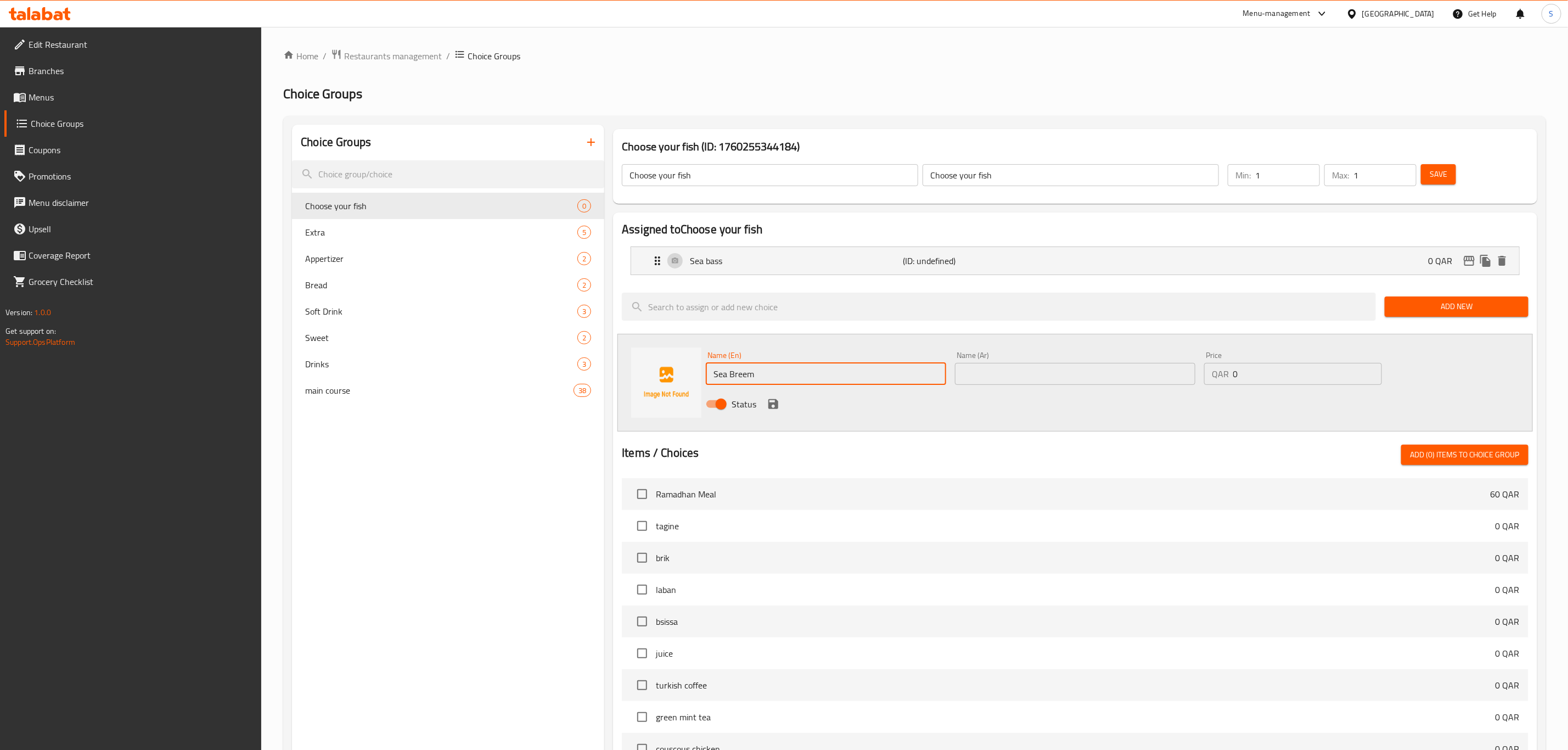
click at [1126, 382] on input "text" at bounding box center [1075, 374] width 241 height 22
paste input "Sea Breem"
type input "Sea Breem"
click at [773, 402] on icon "save" at bounding box center [773, 404] width 13 height 13
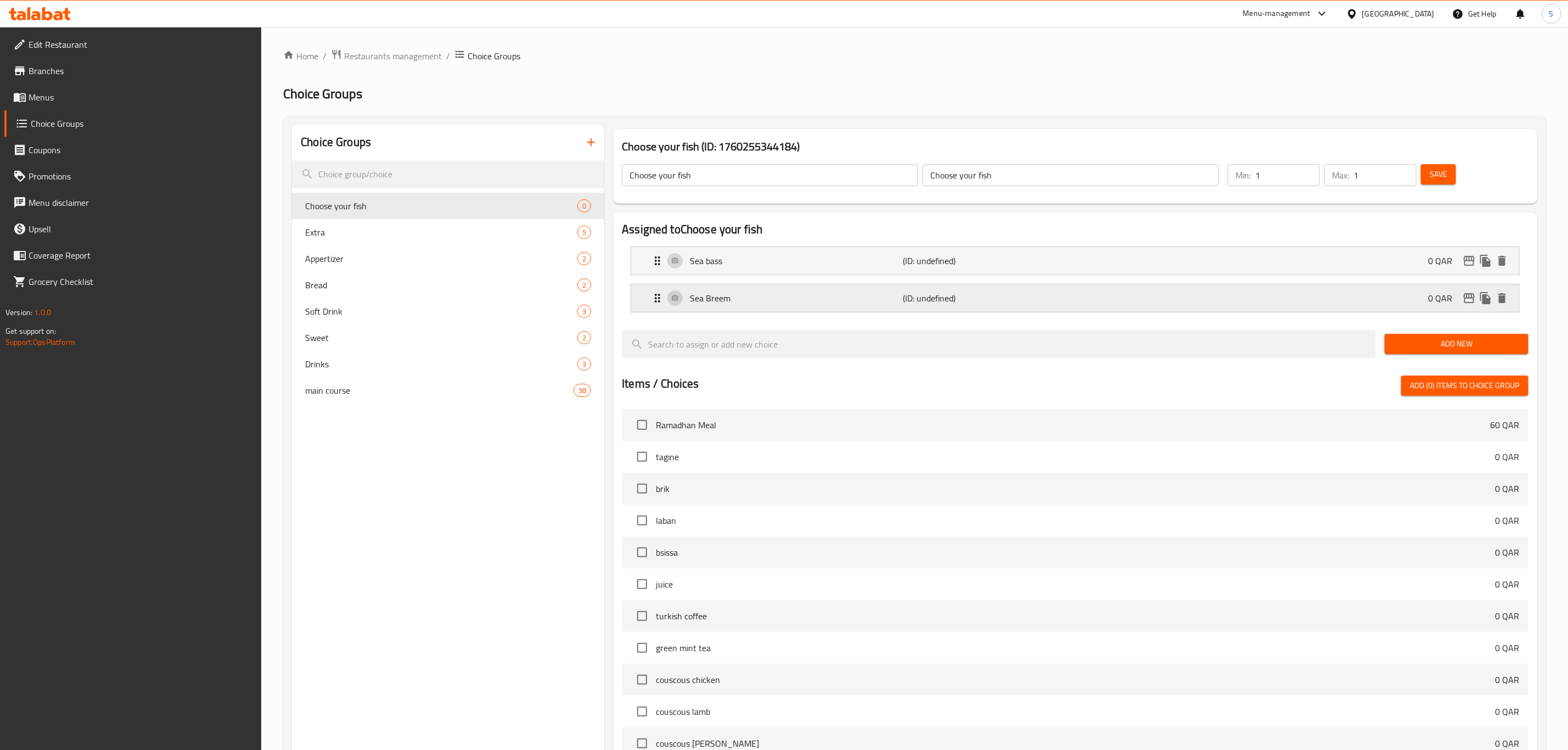
click at [794, 304] on p "Sea Breem" at bounding box center [796, 298] width 213 height 13
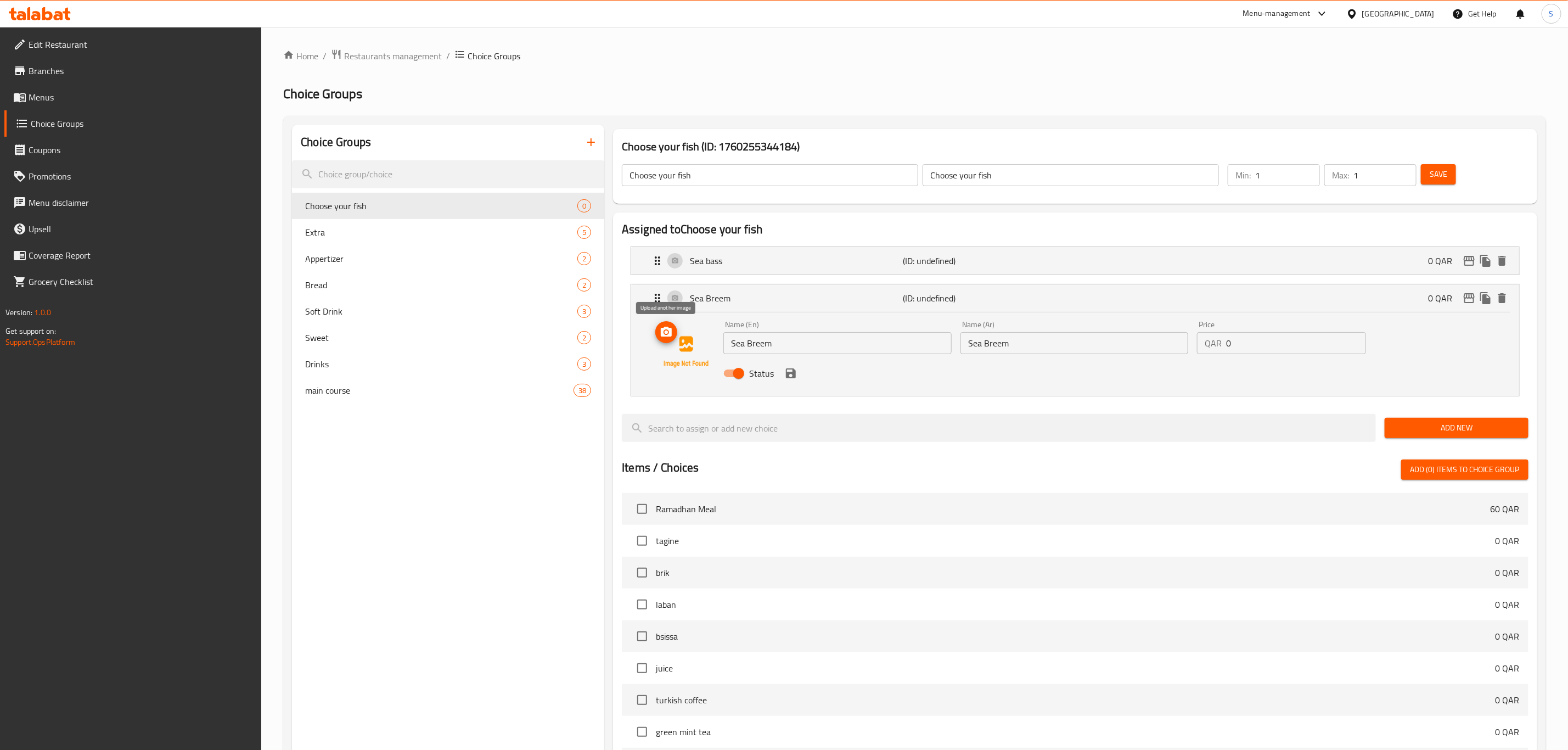
click at [668, 338] on icon "upload picture" at bounding box center [666, 331] width 13 height 13
click at [830, 257] on p "Sea bass" at bounding box center [796, 260] width 213 height 13
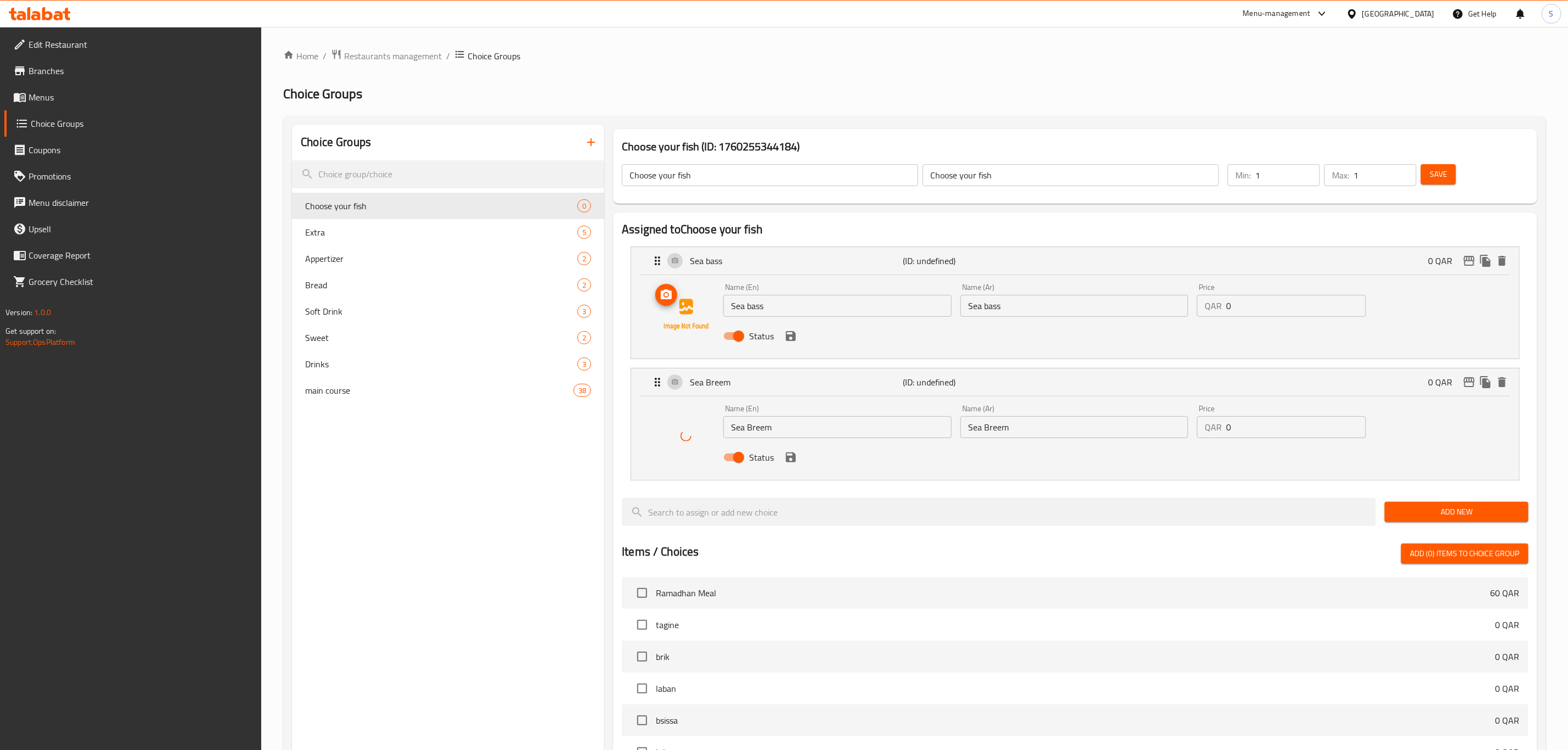
click at [665, 300] on icon "upload picture" at bounding box center [666, 295] width 13 height 13
click at [1443, 168] on span "Save" at bounding box center [1439, 174] width 18 height 14
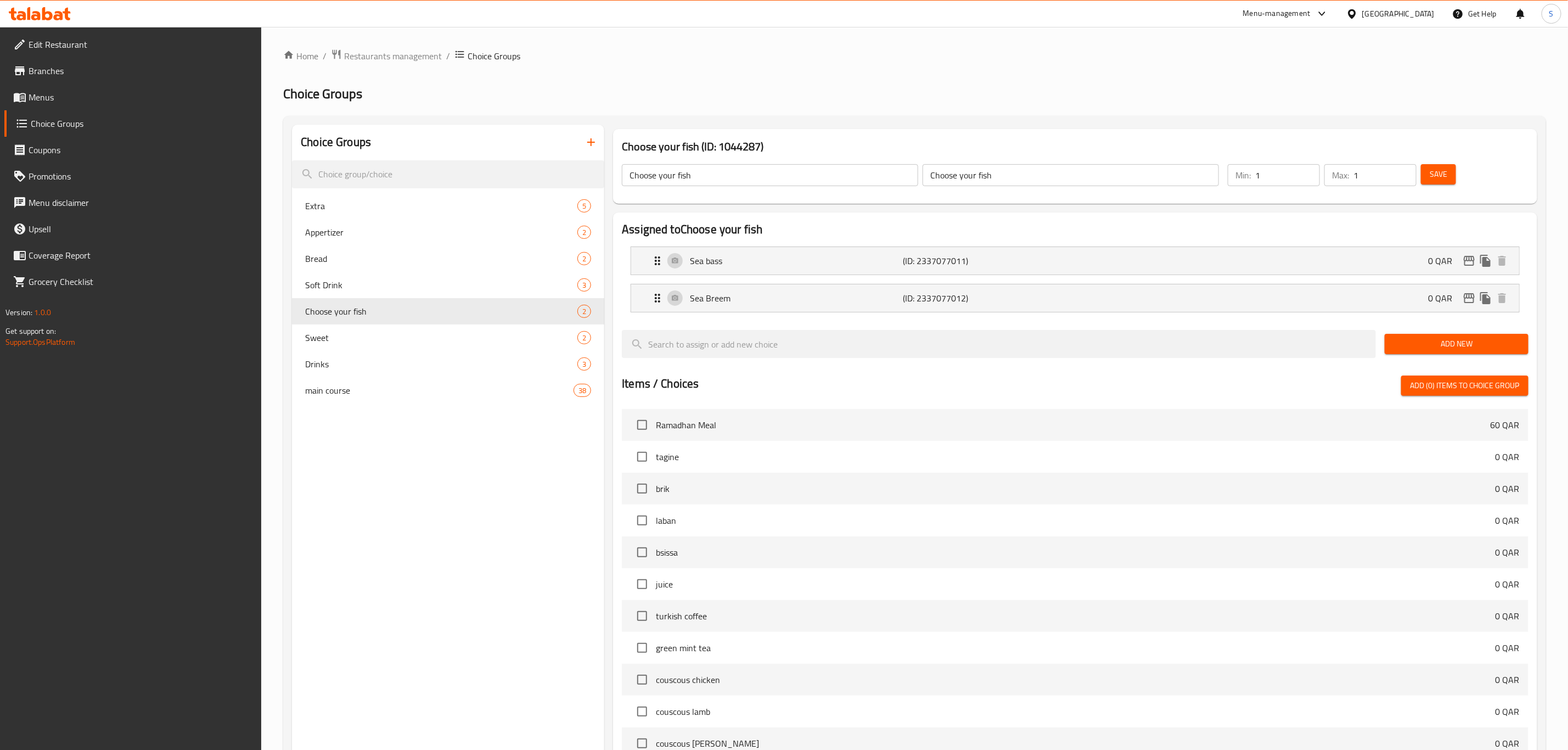
click at [60, 77] on span "Branches" at bounding box center [141, 71] width 225 height 13
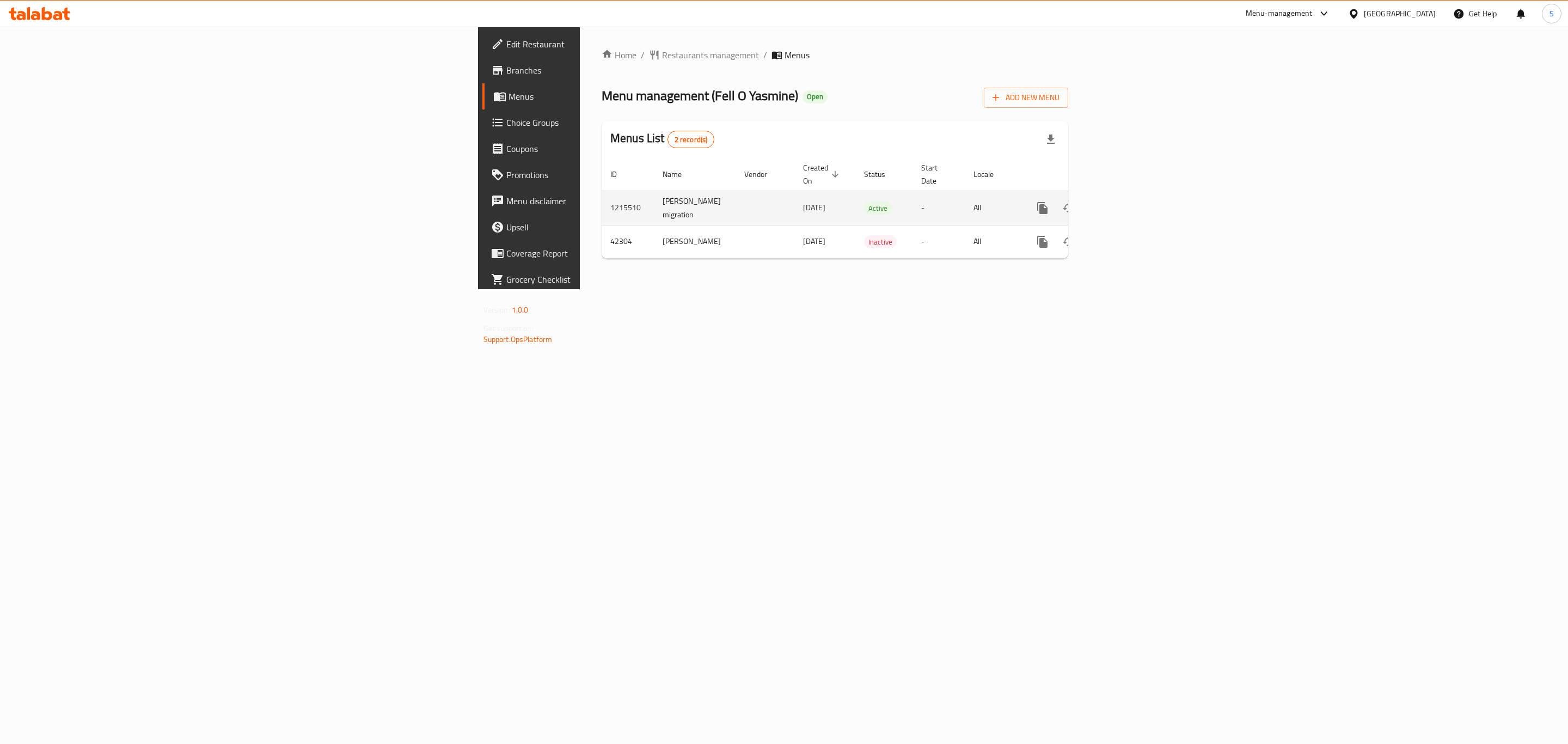
click at [1127, 202] on icon "enhanced table" at bounding box center [1121, 208] width 13 height 13
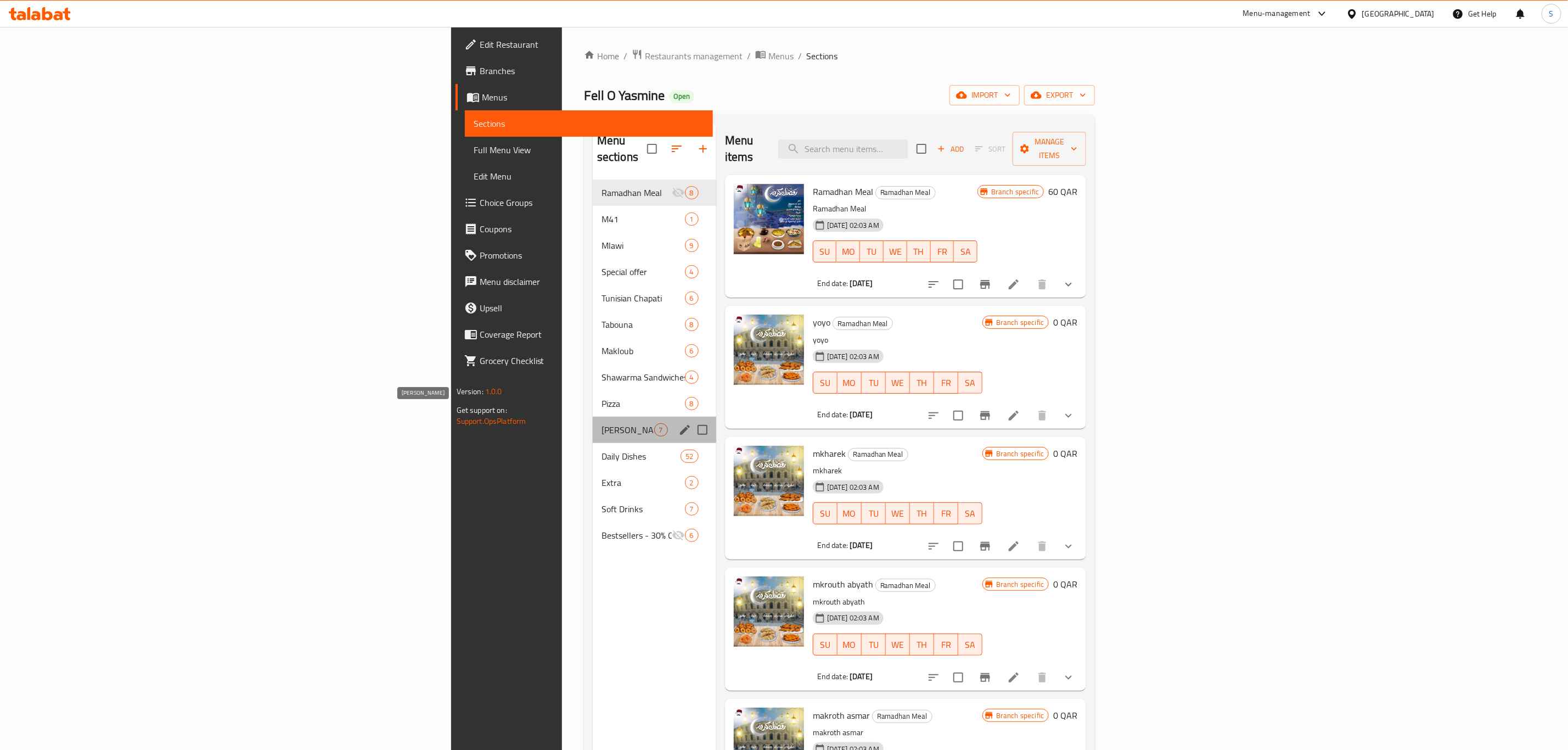
click at [601, 423] on span "[PERSON_NAME]" at bounding box center [628, 430] width 53 height 13
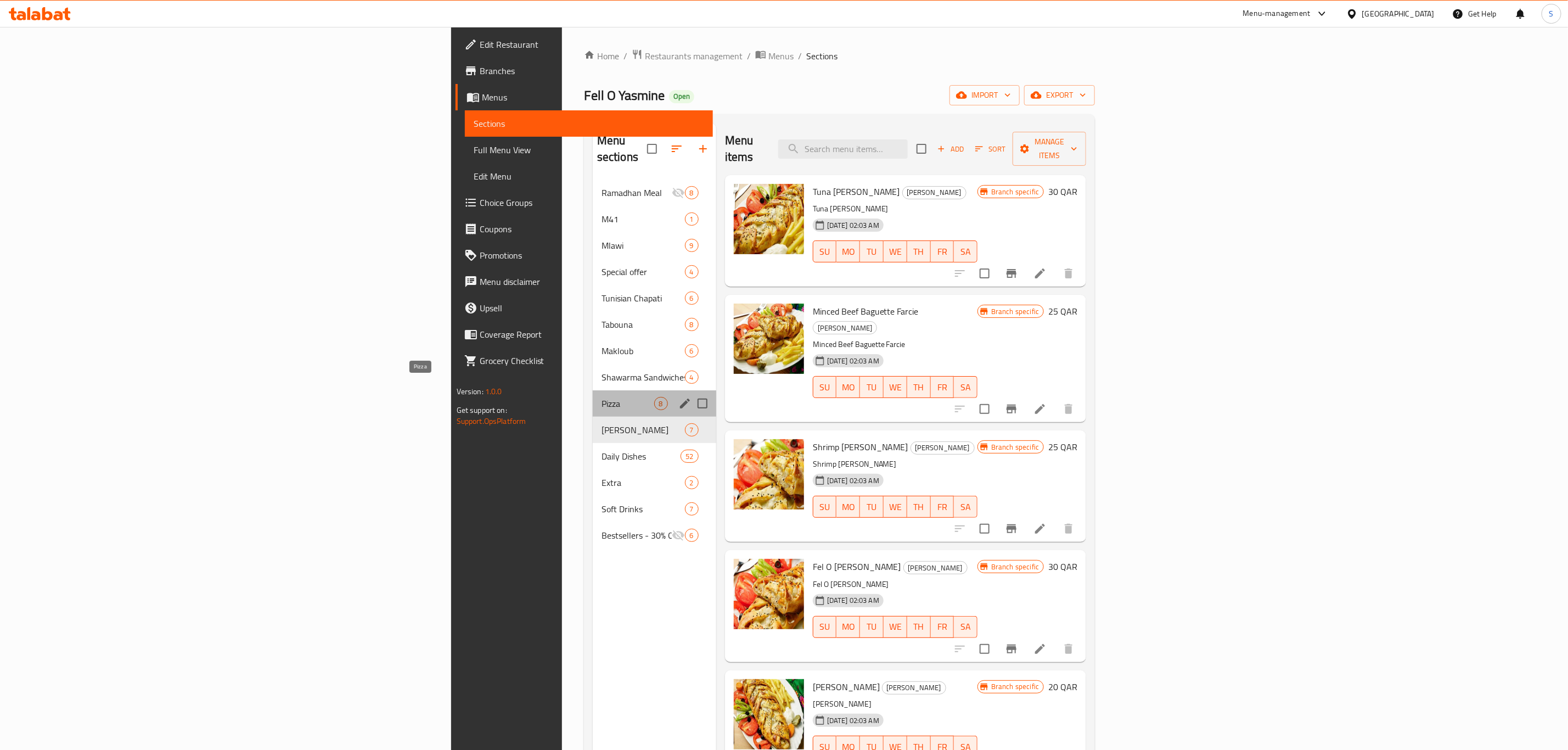
click at [601, 397] on span "Pizza" at bounding box center [628, 403] width 53 height 13
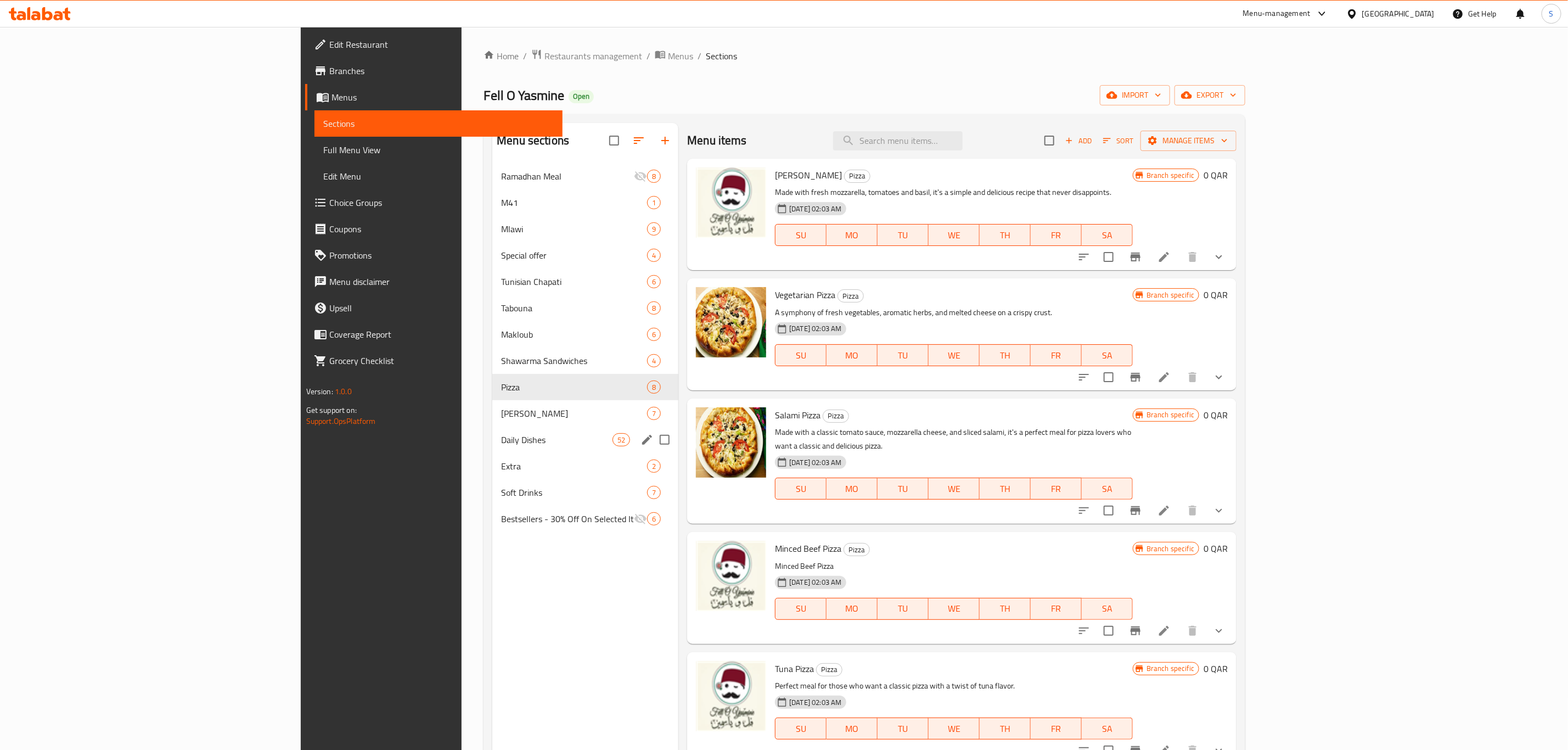
click at [492, 430] on div "Daily Dishes 52" at bounding box center [585, 439] width 186 height 26
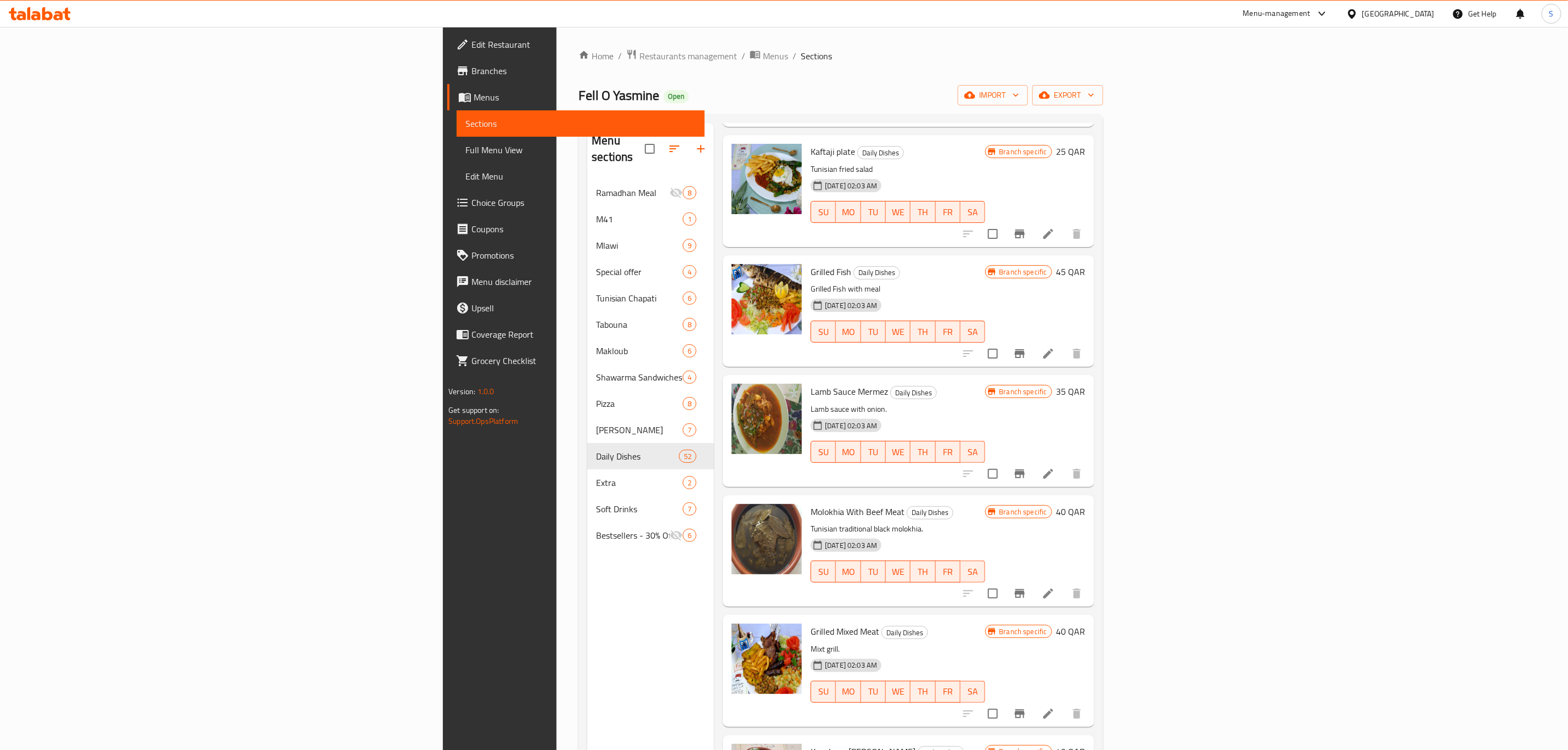
scroll to position [1730, 0]
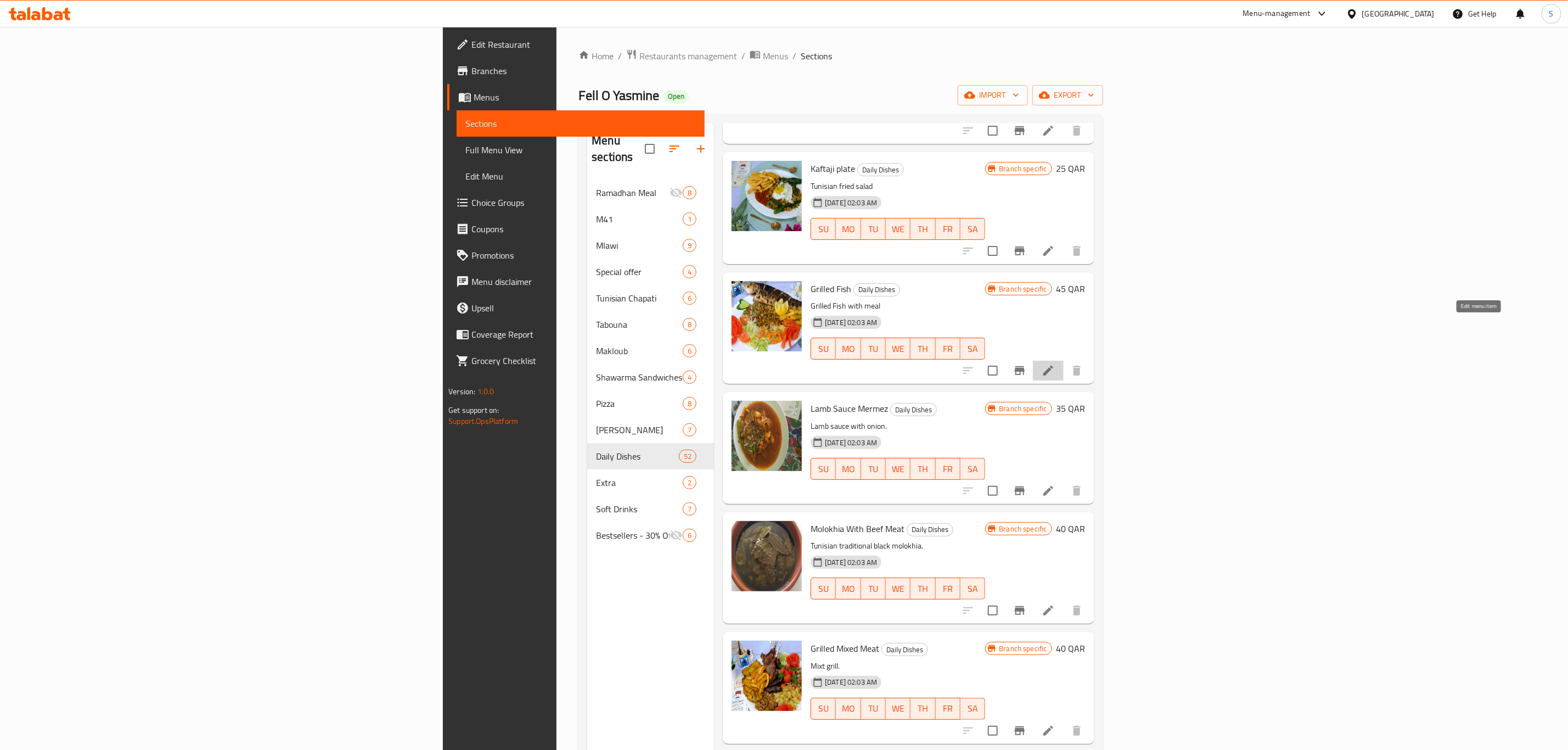
click at [1055, 364] on icon at bounding box center [1048, 370] width 13 height 13
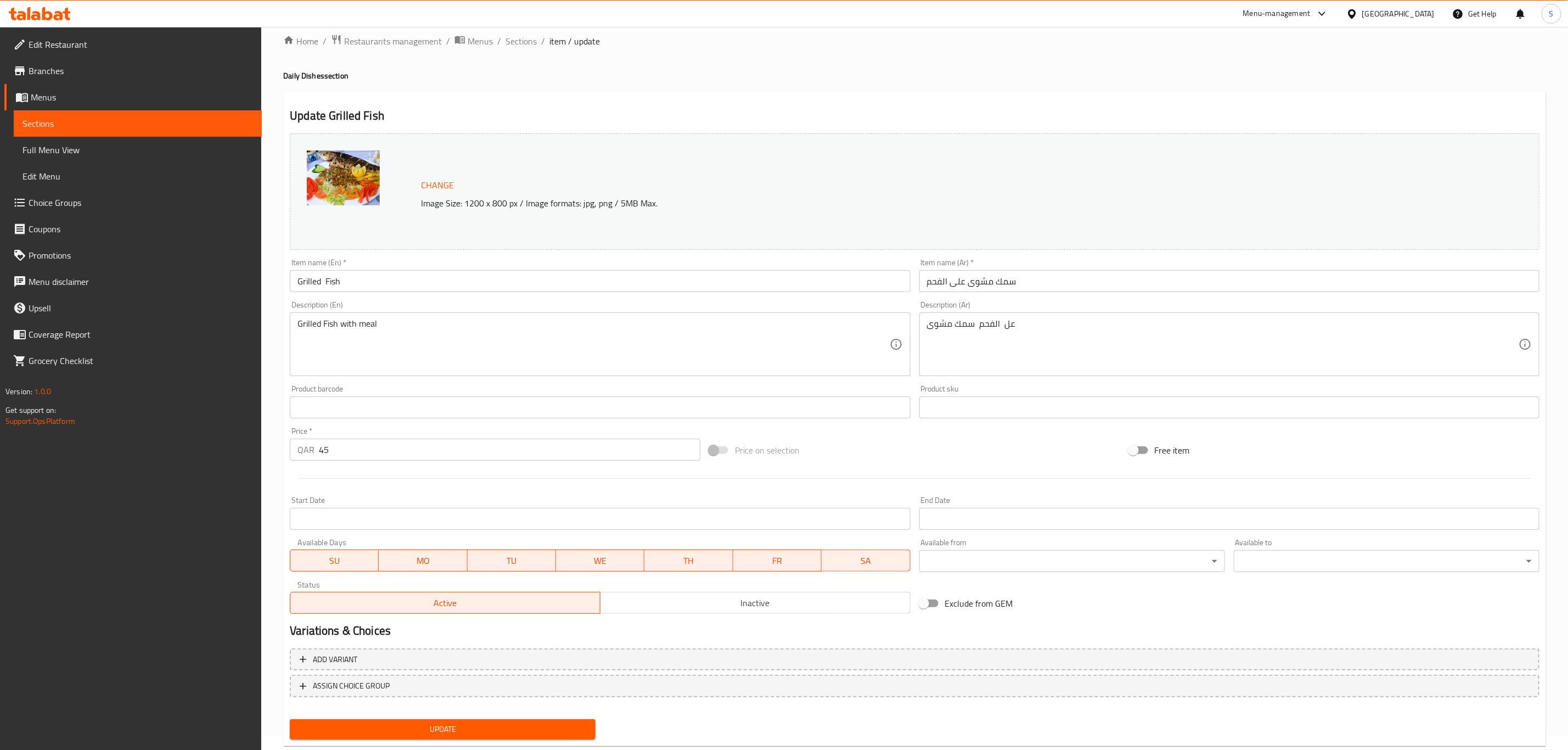
scroll to position [40, 0]
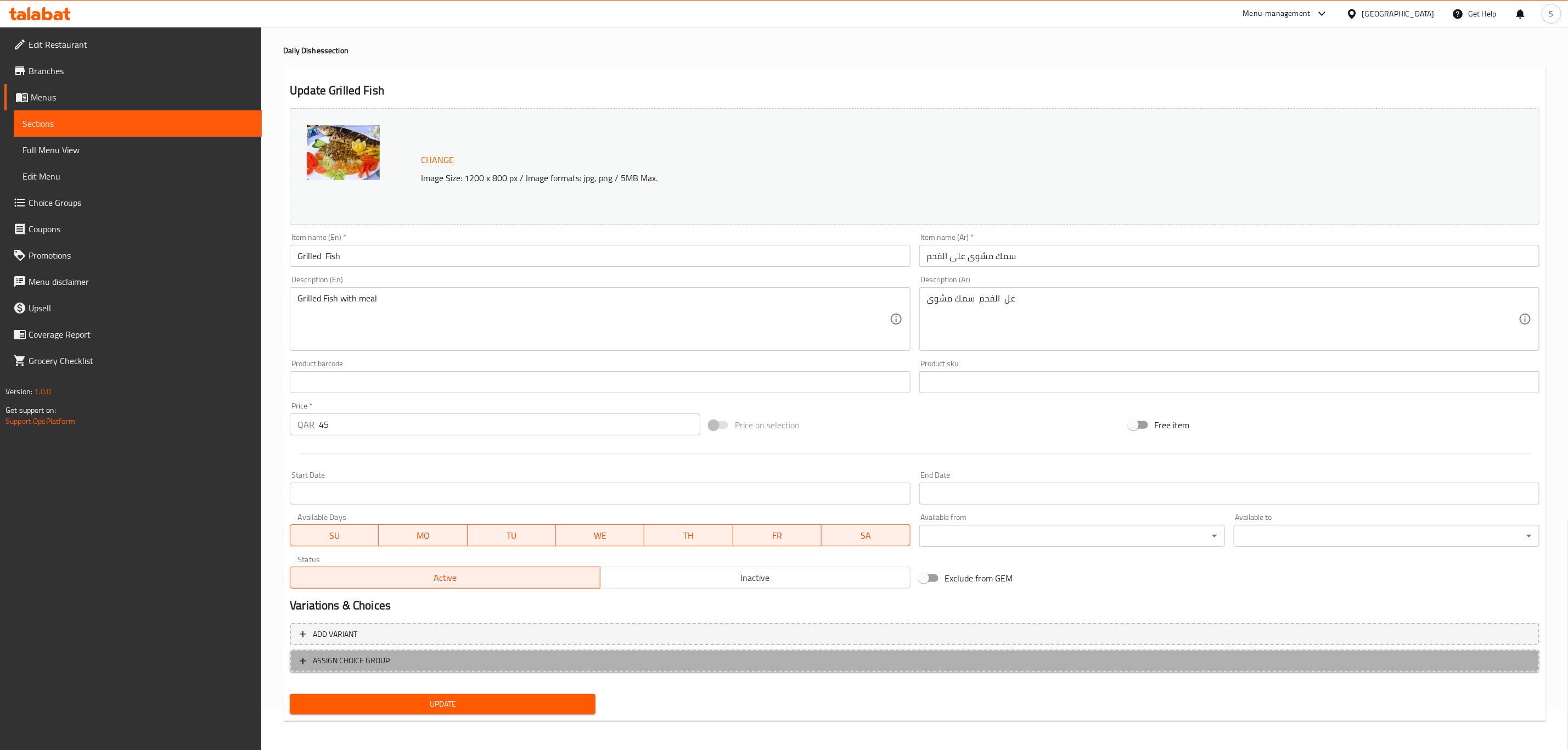
click at [444, 659] on span "ASSIGN CHOICE GROUP" at bounding box center [914, 660] width 1230 height 14
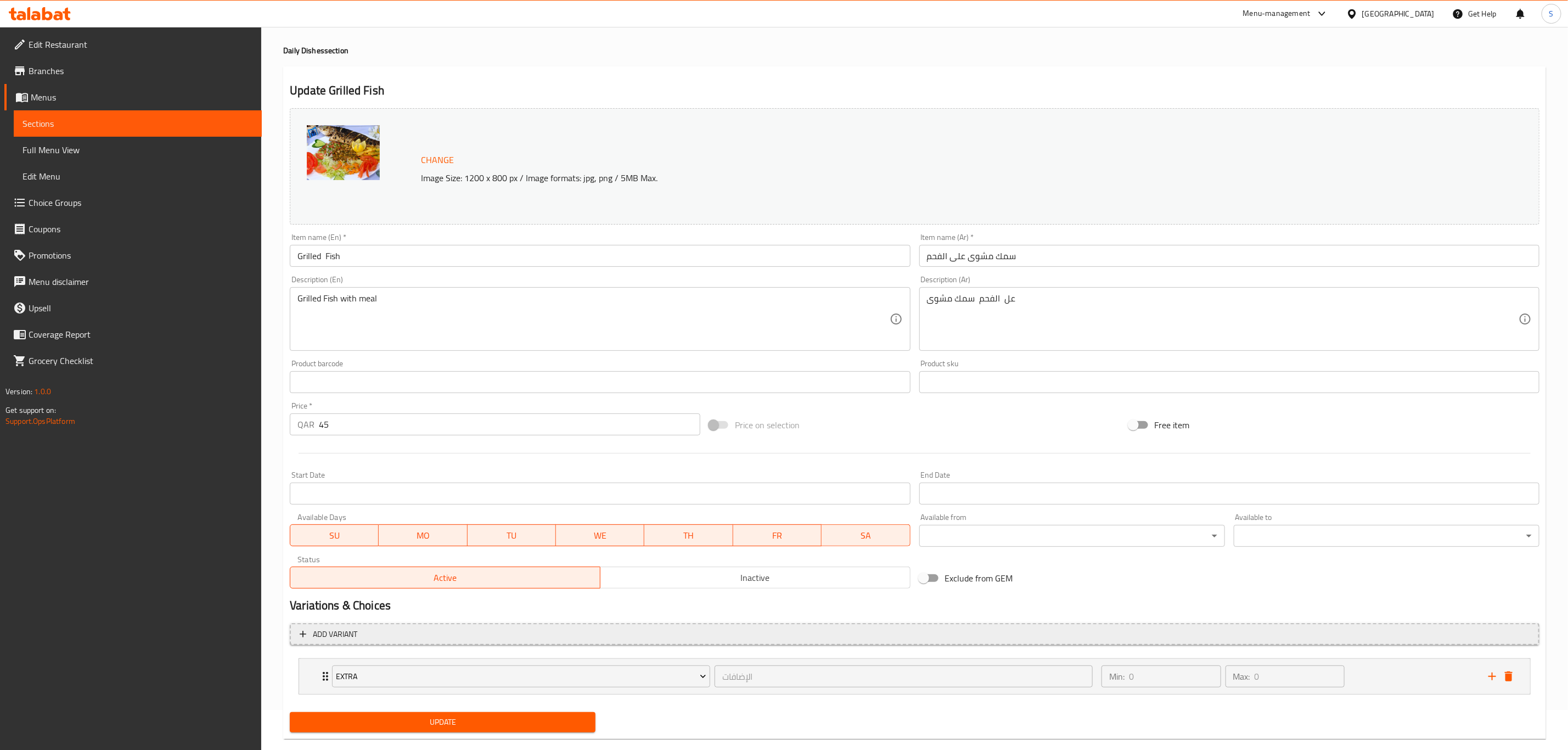
scroll to position [60, 0]
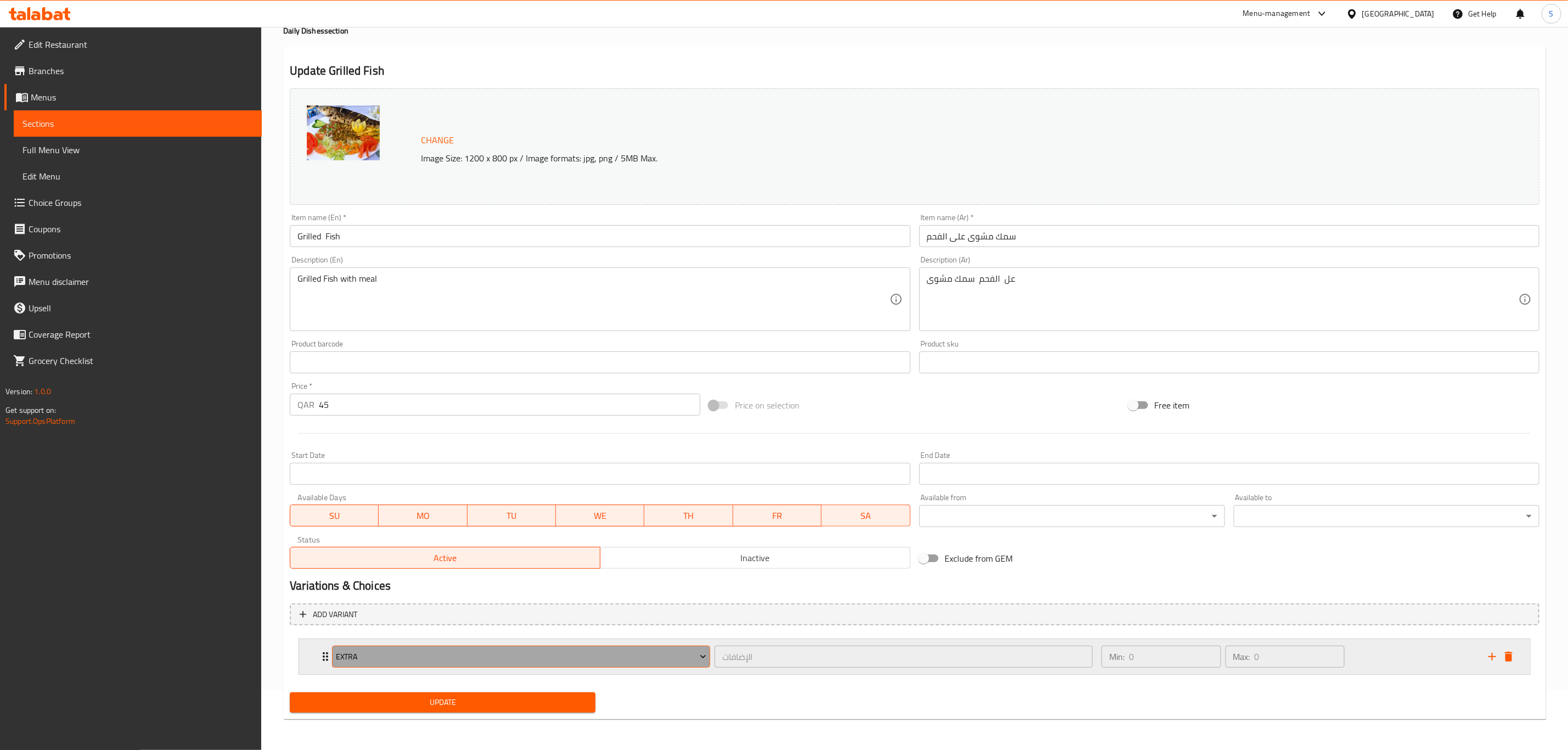
click at [547, 663] on button "Extra" at bounding box center [521, 657] width 378 height 22
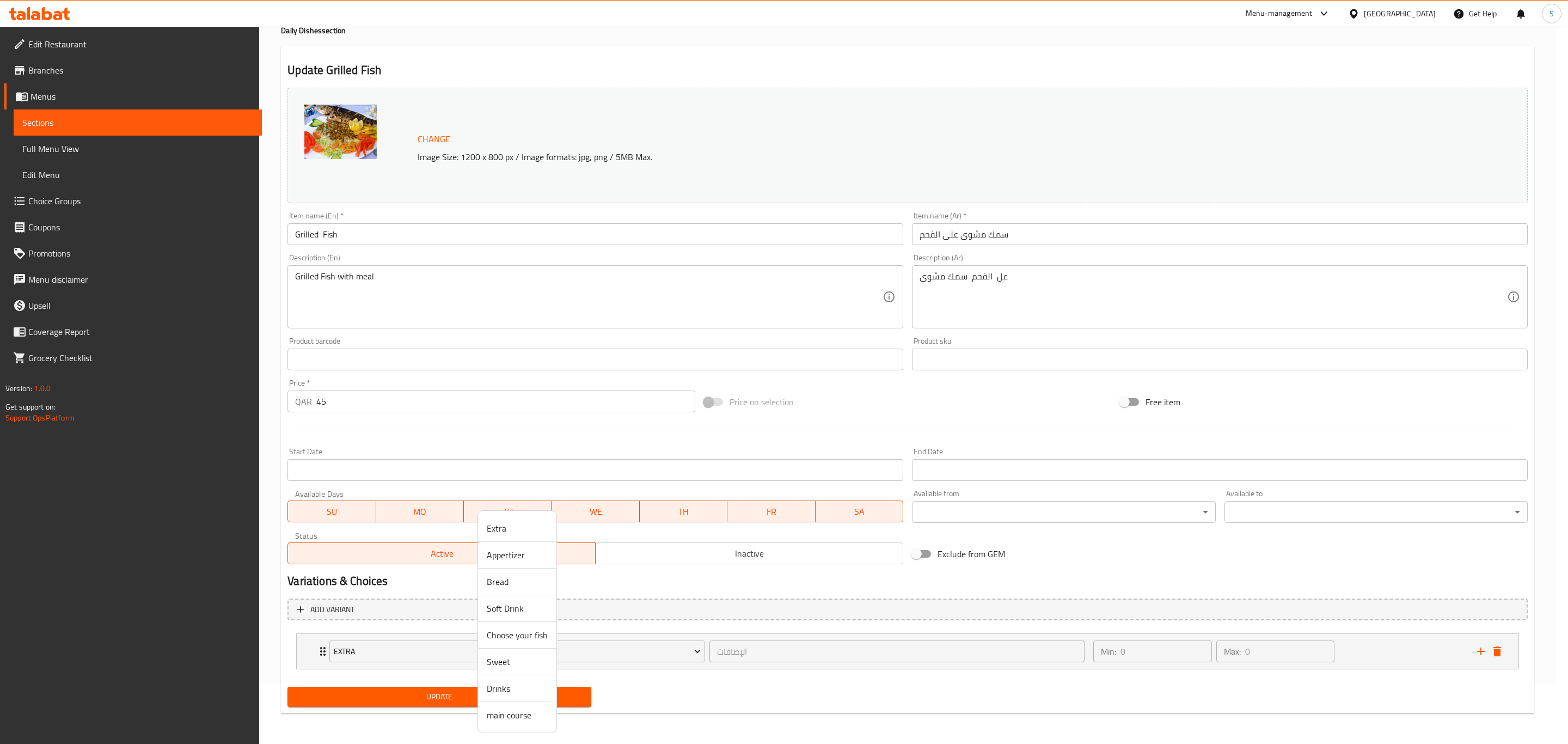
click at [517, 640] on span "Choose your fish" at bounding box center [517, 634] width 61 height 13
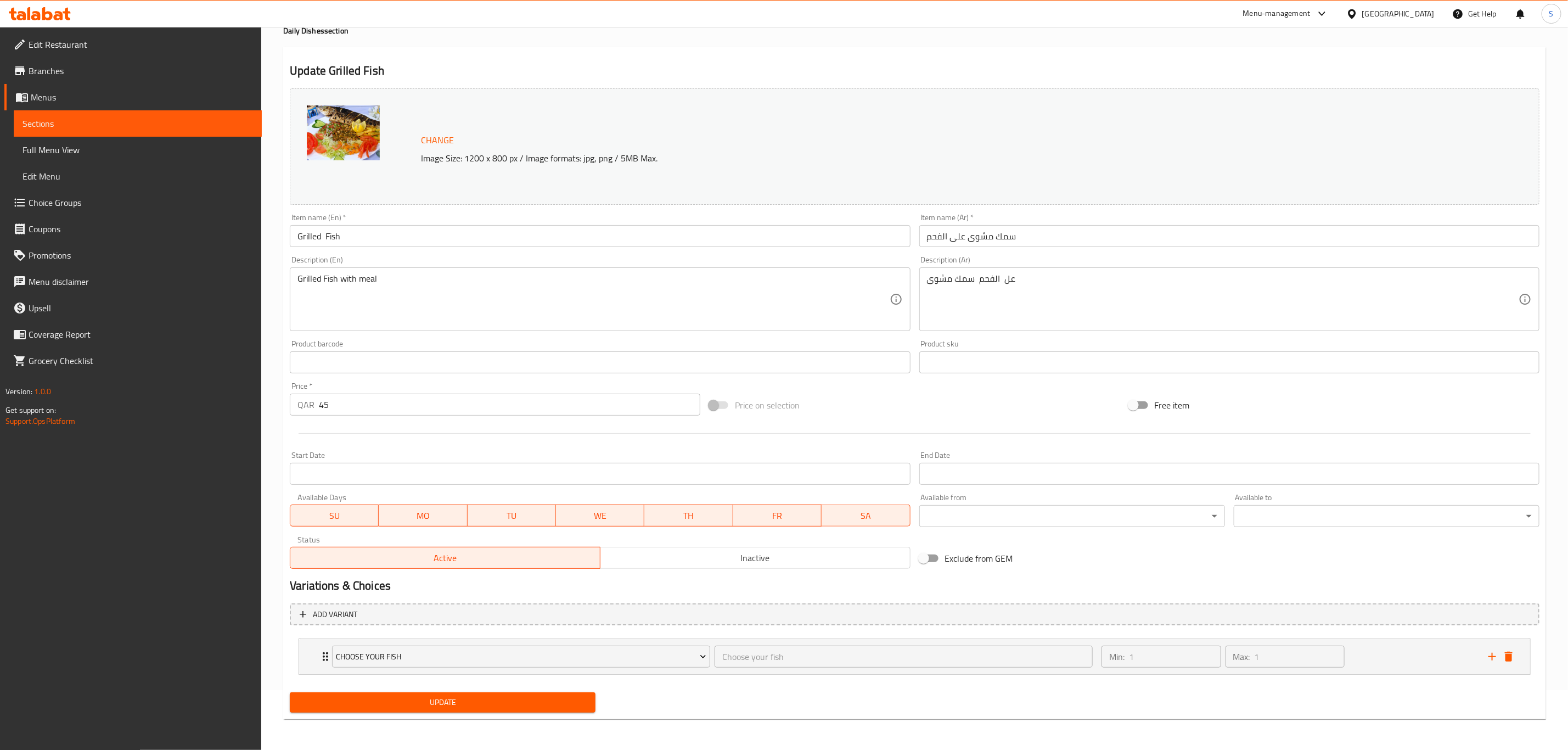
click at [523, 705] on span "Update" at bounding box center [443, 702] width 288 height 14
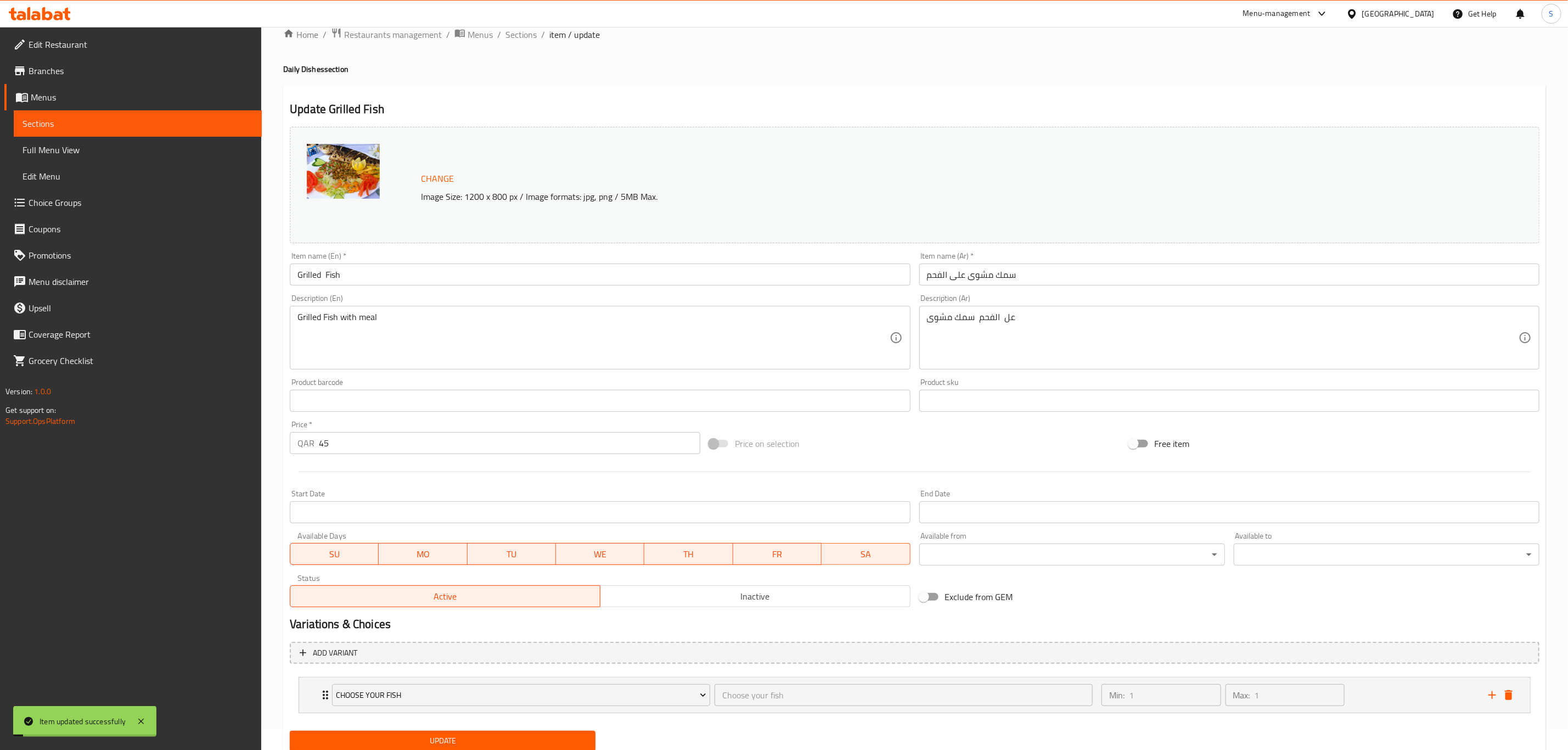
scroll to position [0, 0]
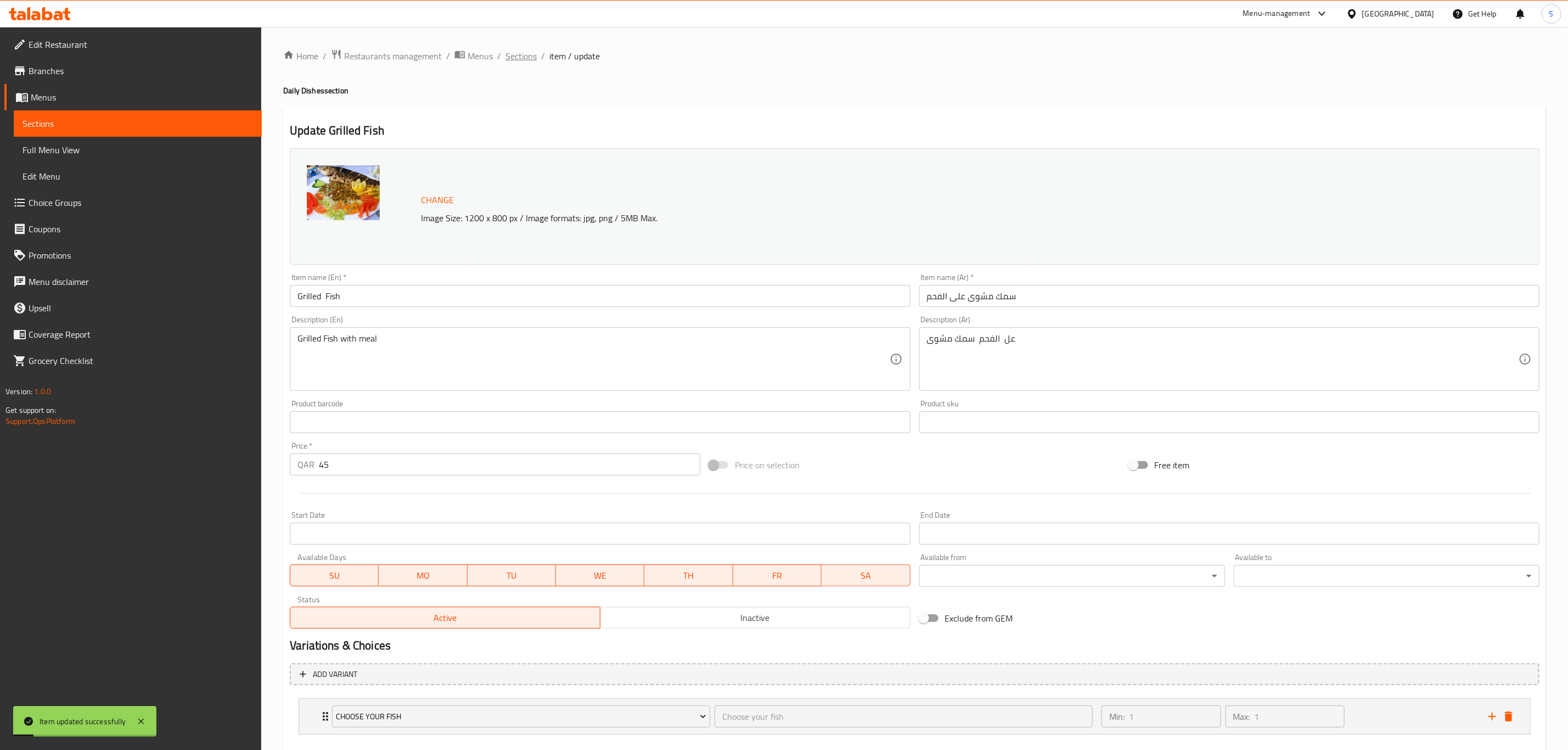
click at [512, 60] on span "Sections" at bounding box center [521, 55] width 31 height 13
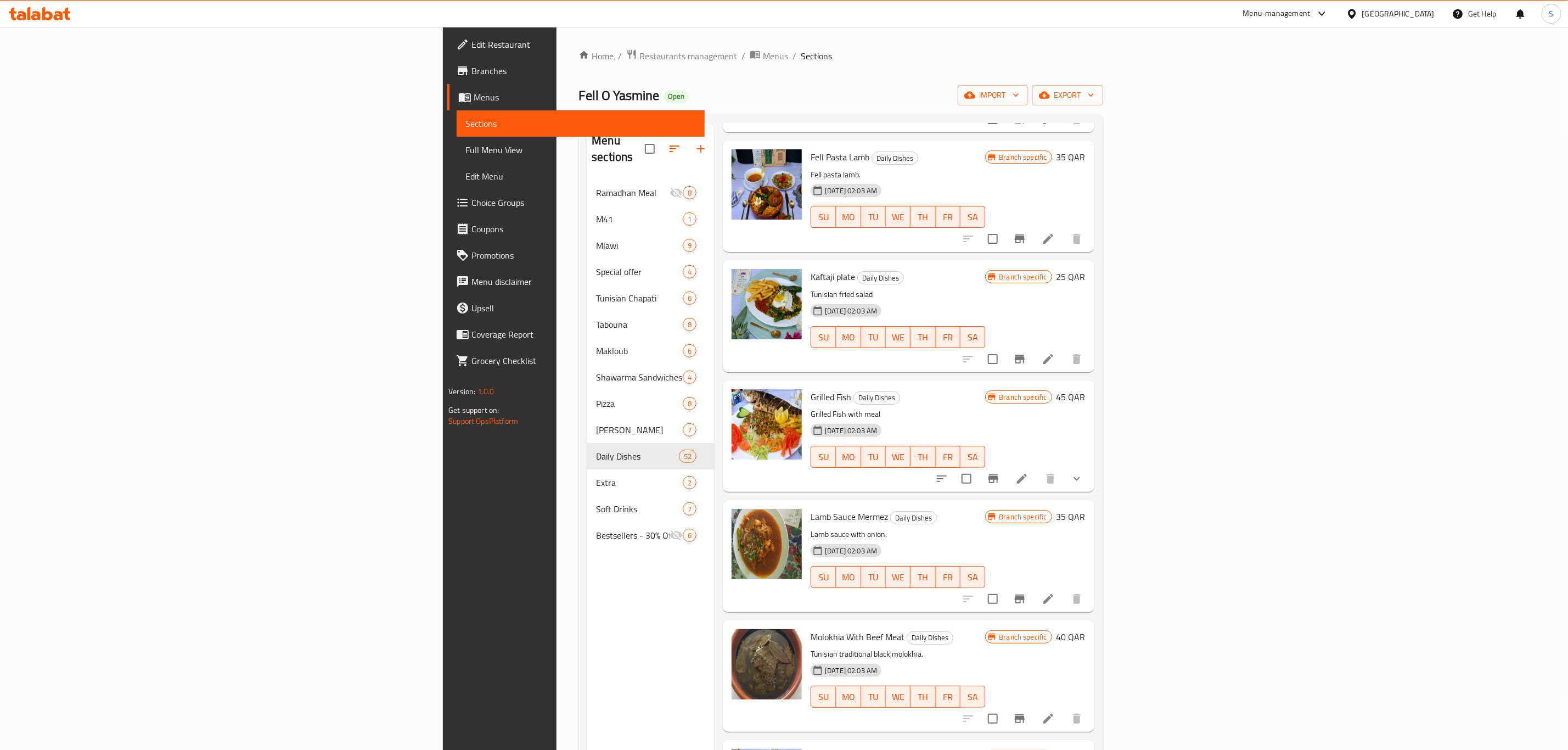
scroll to position [1564, 0]
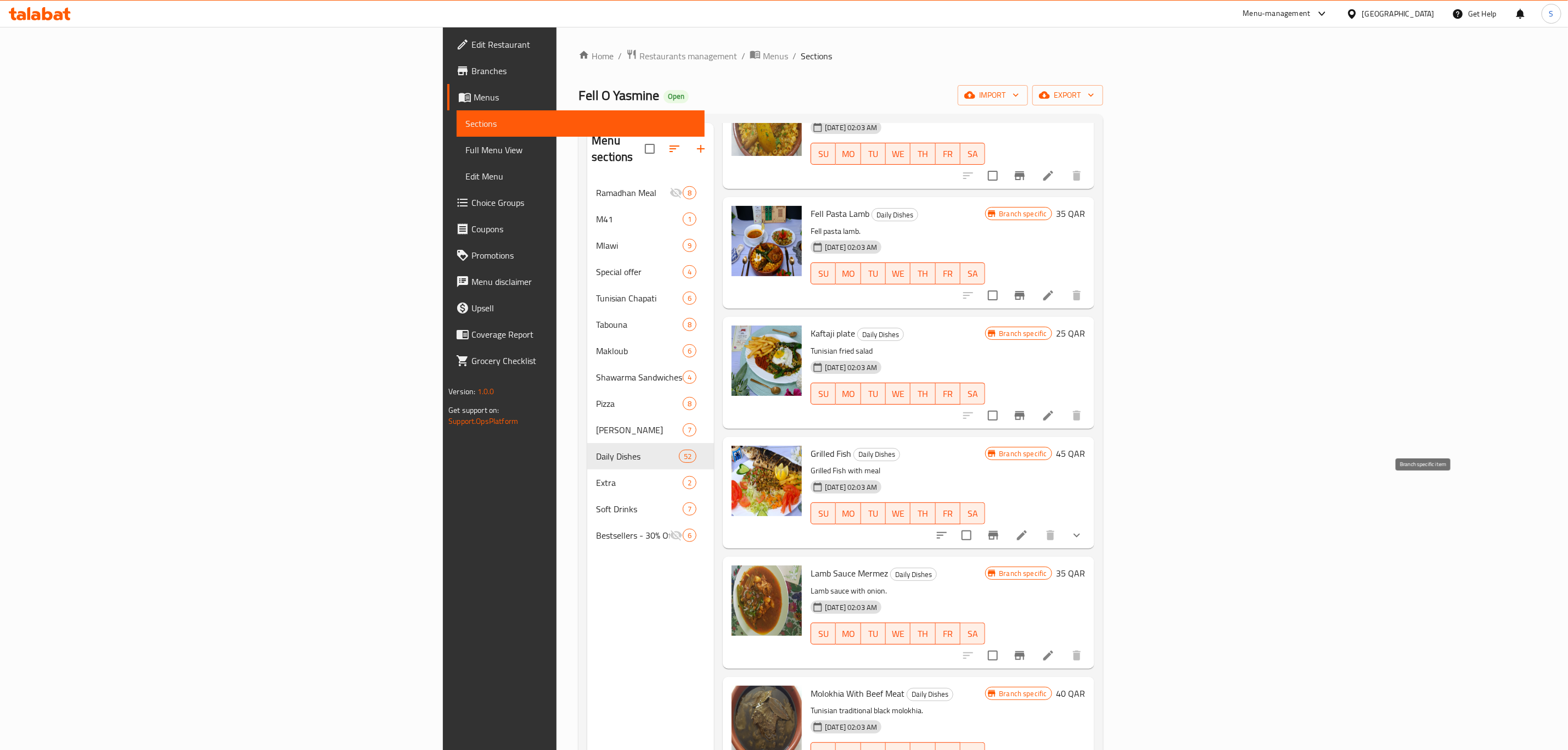
click at [1000, 528] on icon "Branch-specific-item" at bounding box center [993, 535] width 13 height 13
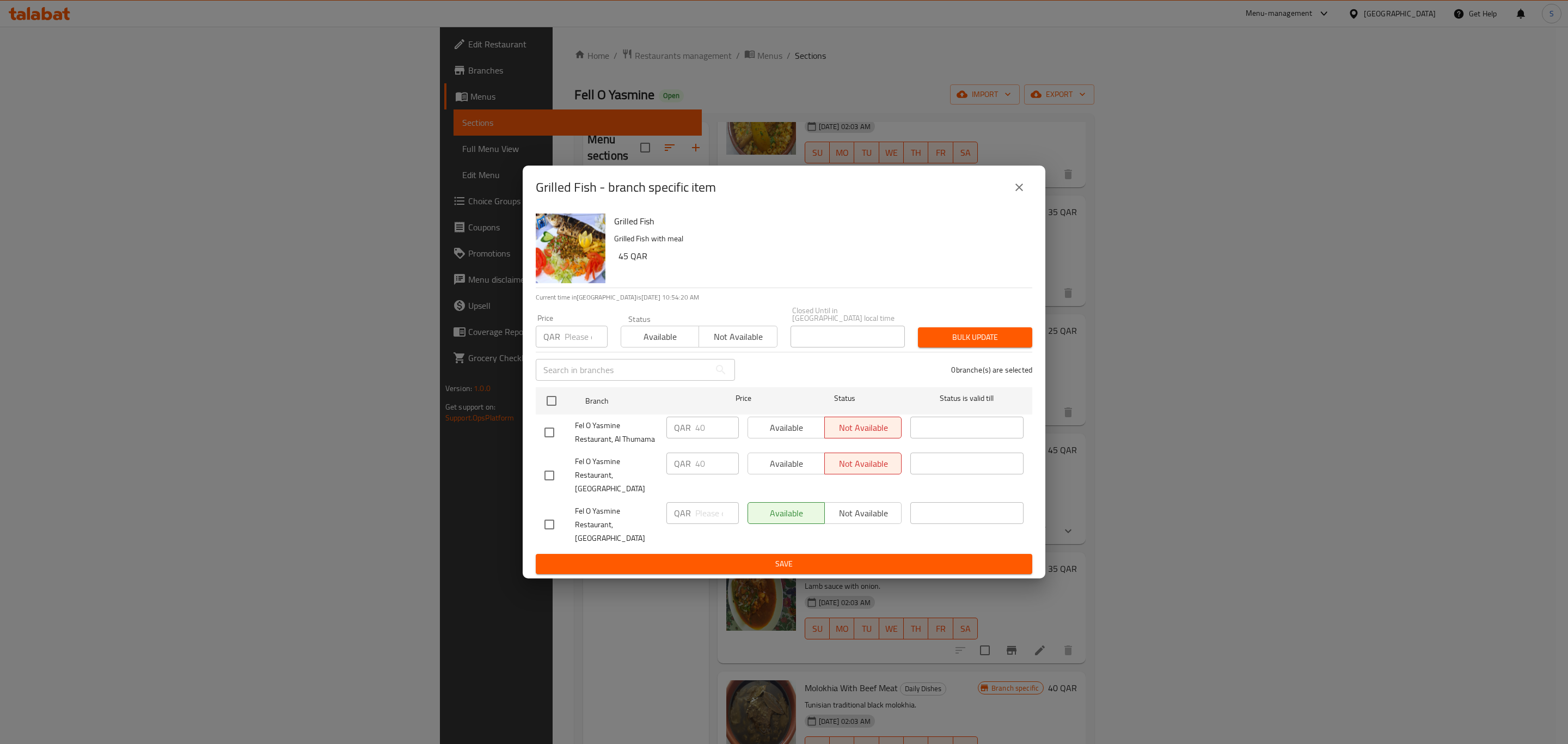
click at [548, 524] on input "checkbox" at bounding box center [550, 525] width 23 height 23
checkbox input "true"
click at [549, 476] on input "checkbox" at bounding box center [550, 476] width 23 height 23
checkbox input "true"
click at [549, 443] on input "checkbox" at bounding box center [550, 432] width 23 height 23
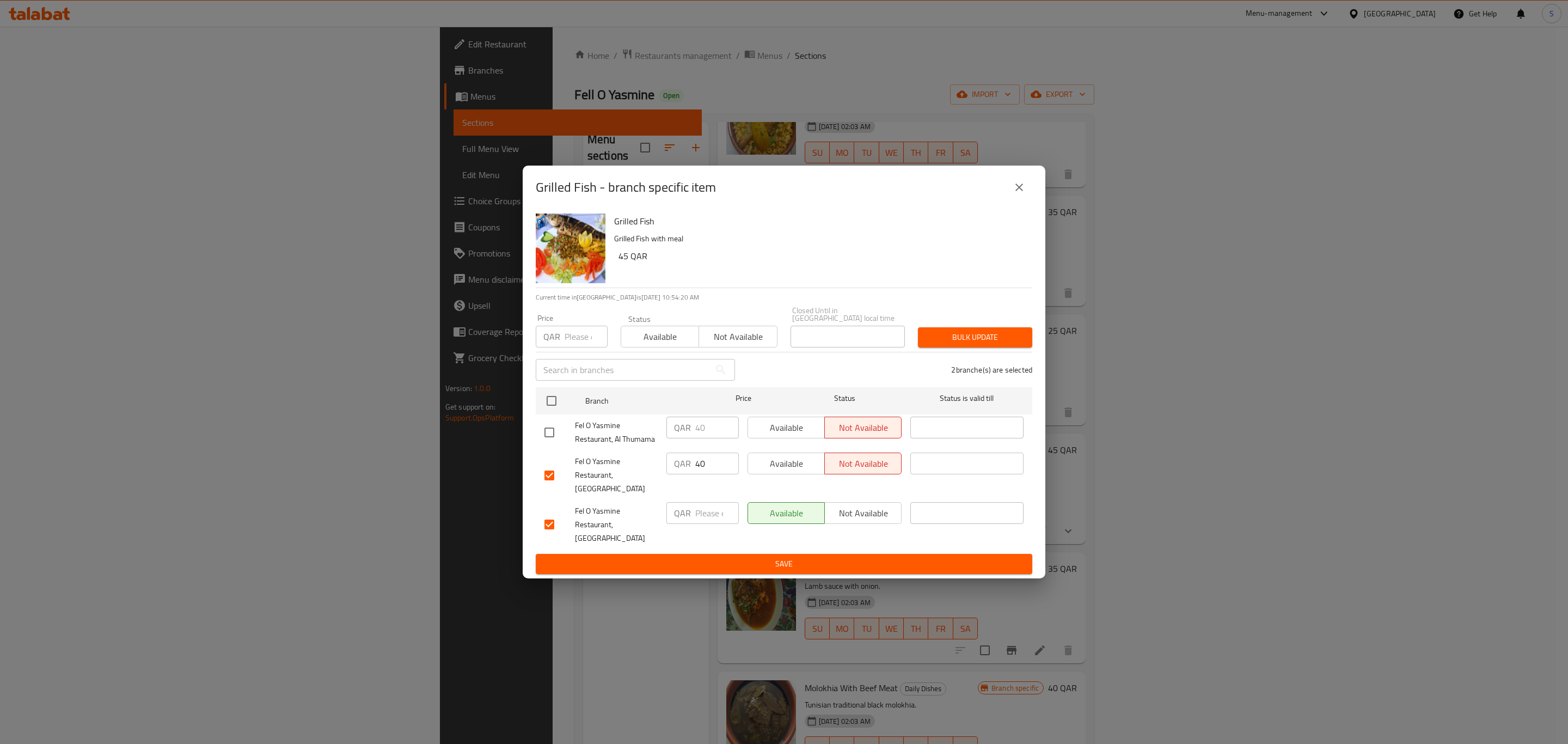
checkbox input "true"
drag, startPoint x: 660, startPoint y: 343, endPoint x: 749, endPoint y: 345, distance: 89.0
click at [665, 343] on span "Available" at bounding box center [660, 337] width 69 height 16
click at [993, 340] on span "Bulk update" at bounding box center [975, 337] width 97 height 13
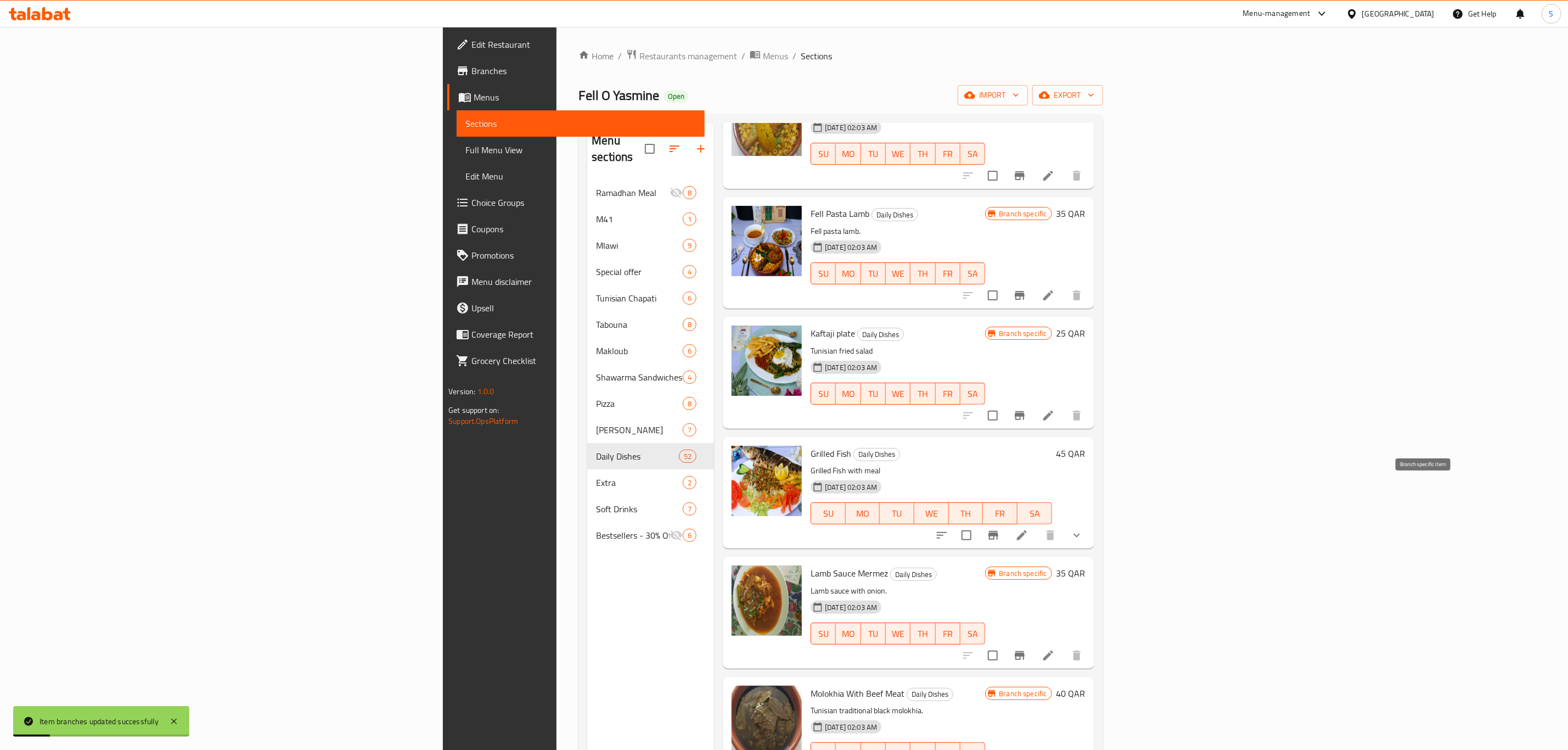
click at [1000, 528] on icon "Branch-specific-item" at bounding box center [993, 535] width 13 height 13
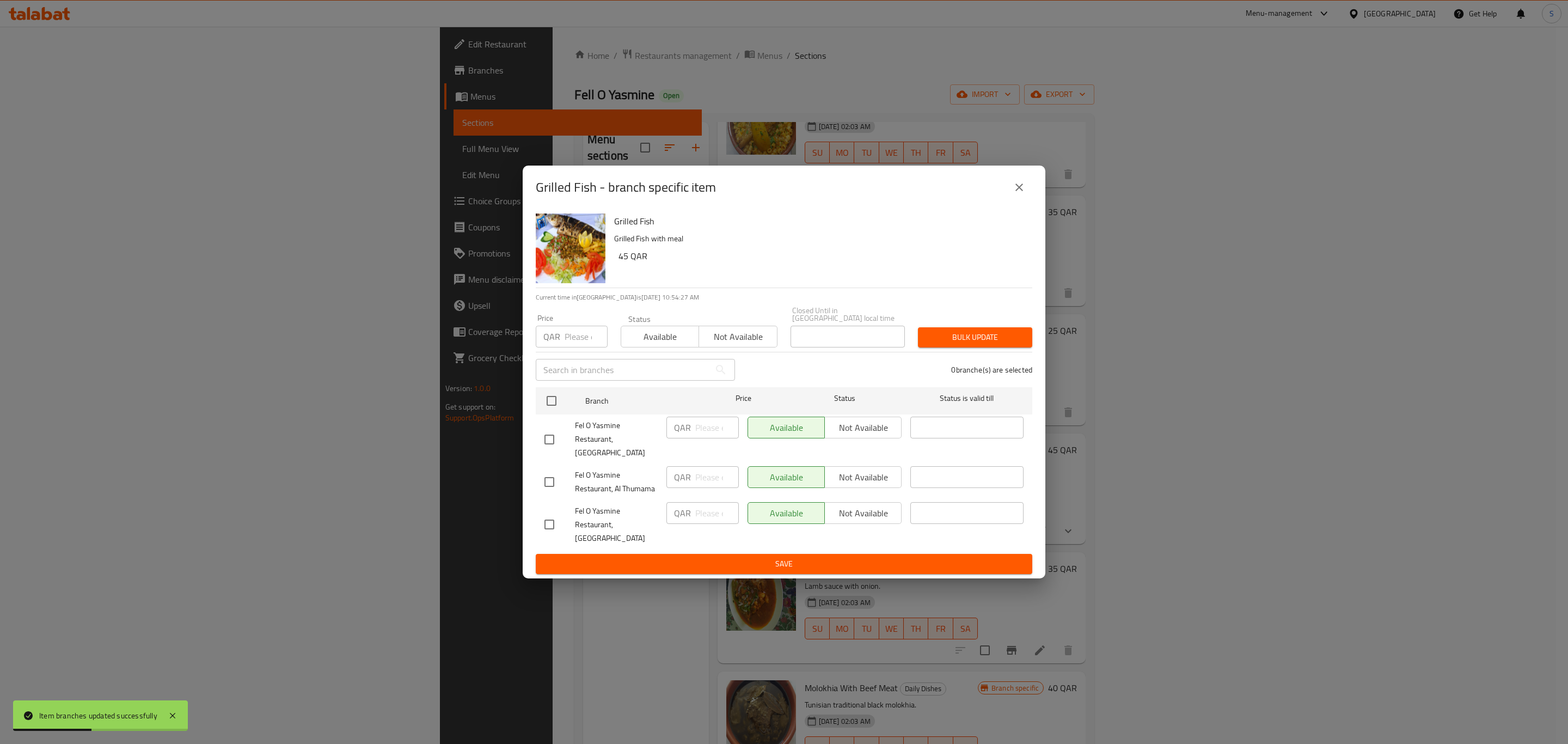
click at [1023, 194] on icon "close" at bounding box center [1019, 187] width 13 height 13
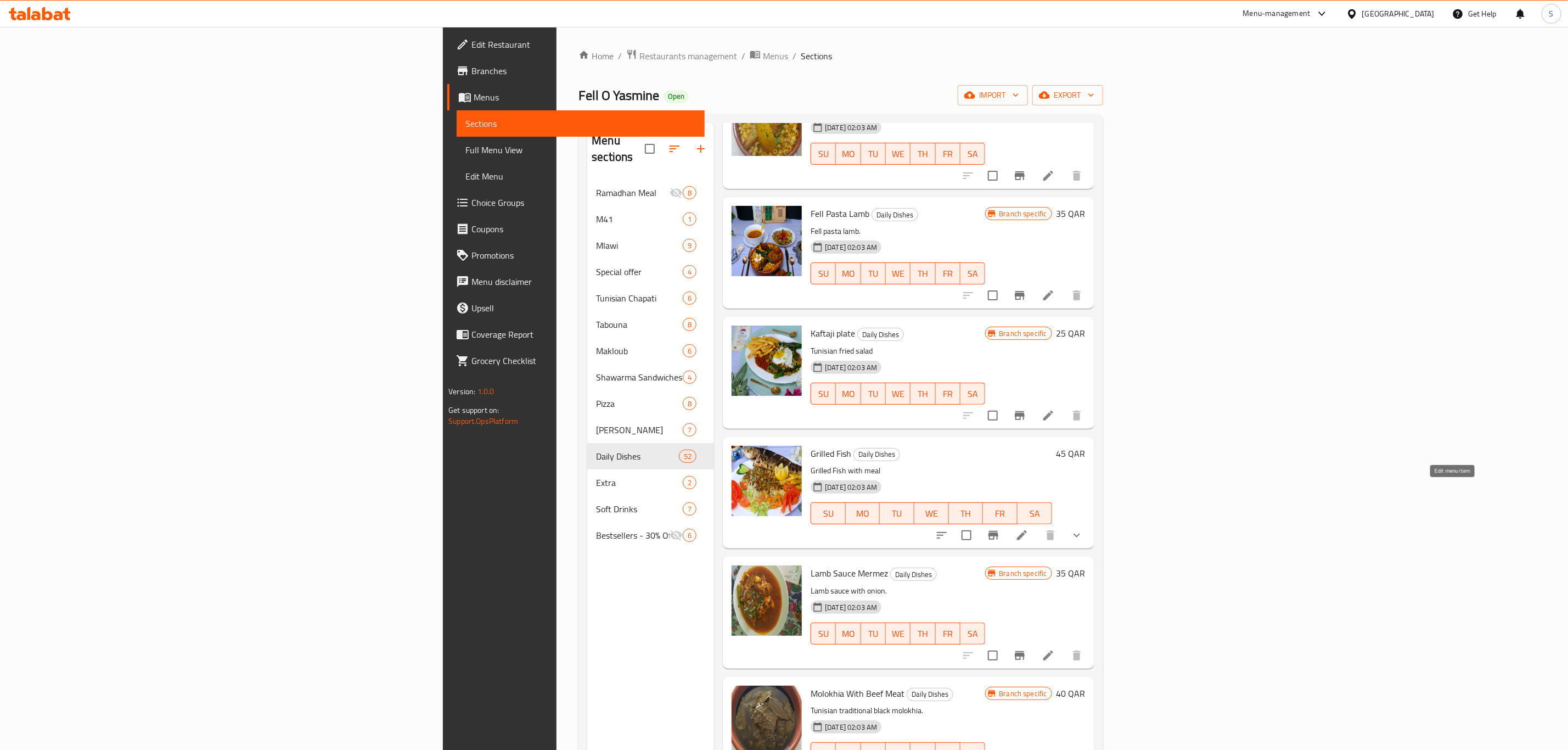
click at [1029, 528] on icon at bounding box center [1022, 535] width 13 height 13
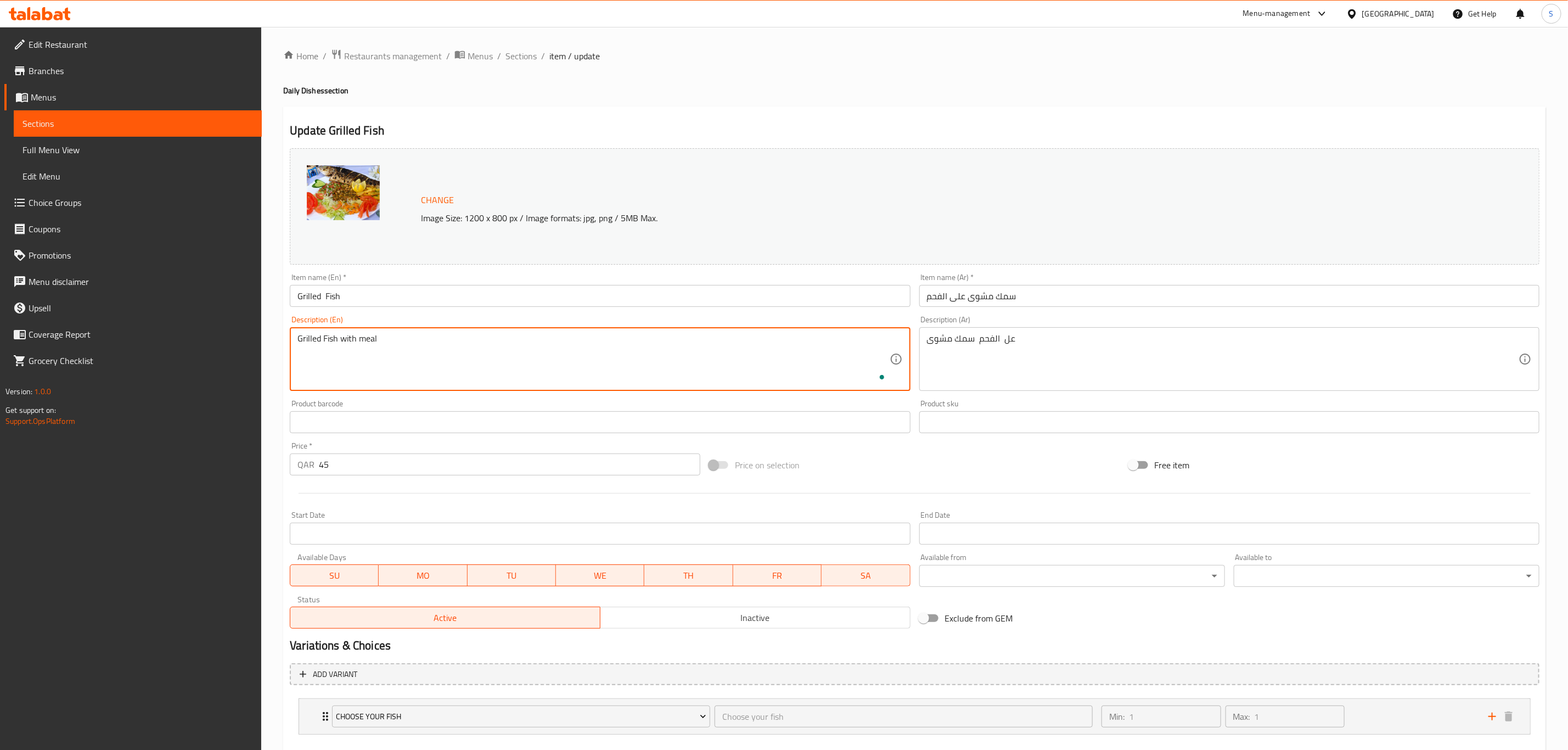
paste textarea "100% Tunisian products"
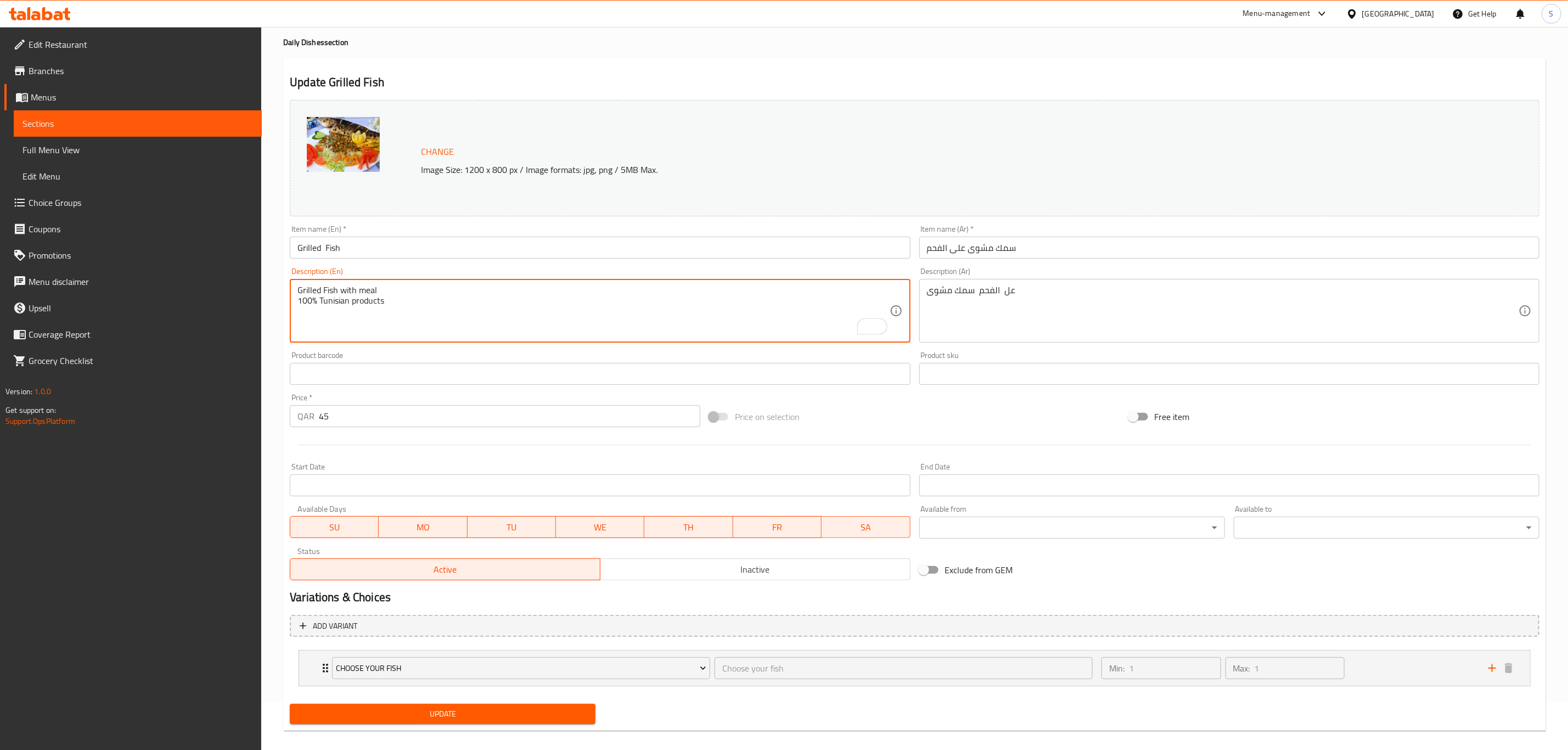
scroll to position [60, 0]
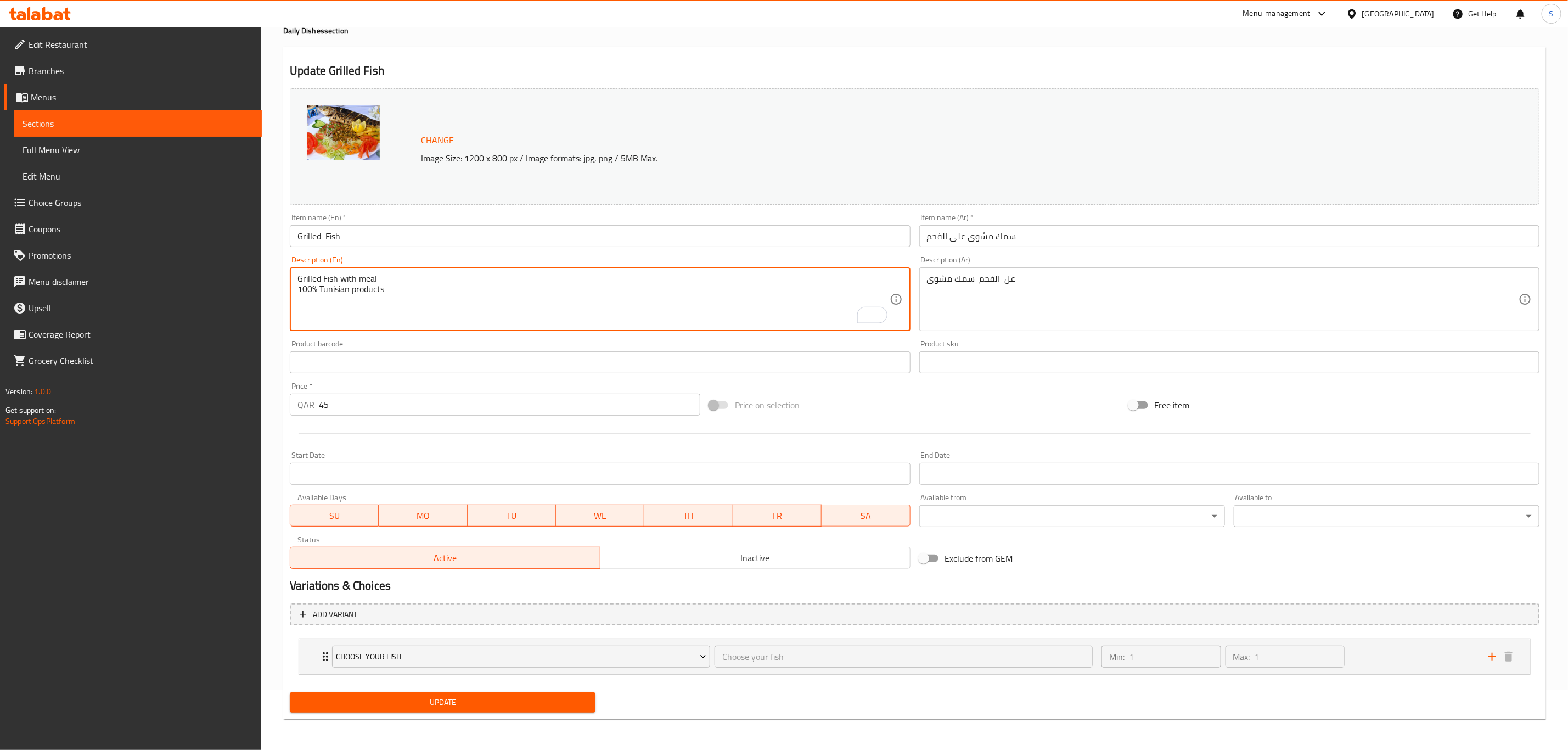
type textarea "Grilled Fish with meal 100% Tunisian products"
click at [511, 702] on span "Update" at bounding box center [443, 702] width 288 height 14
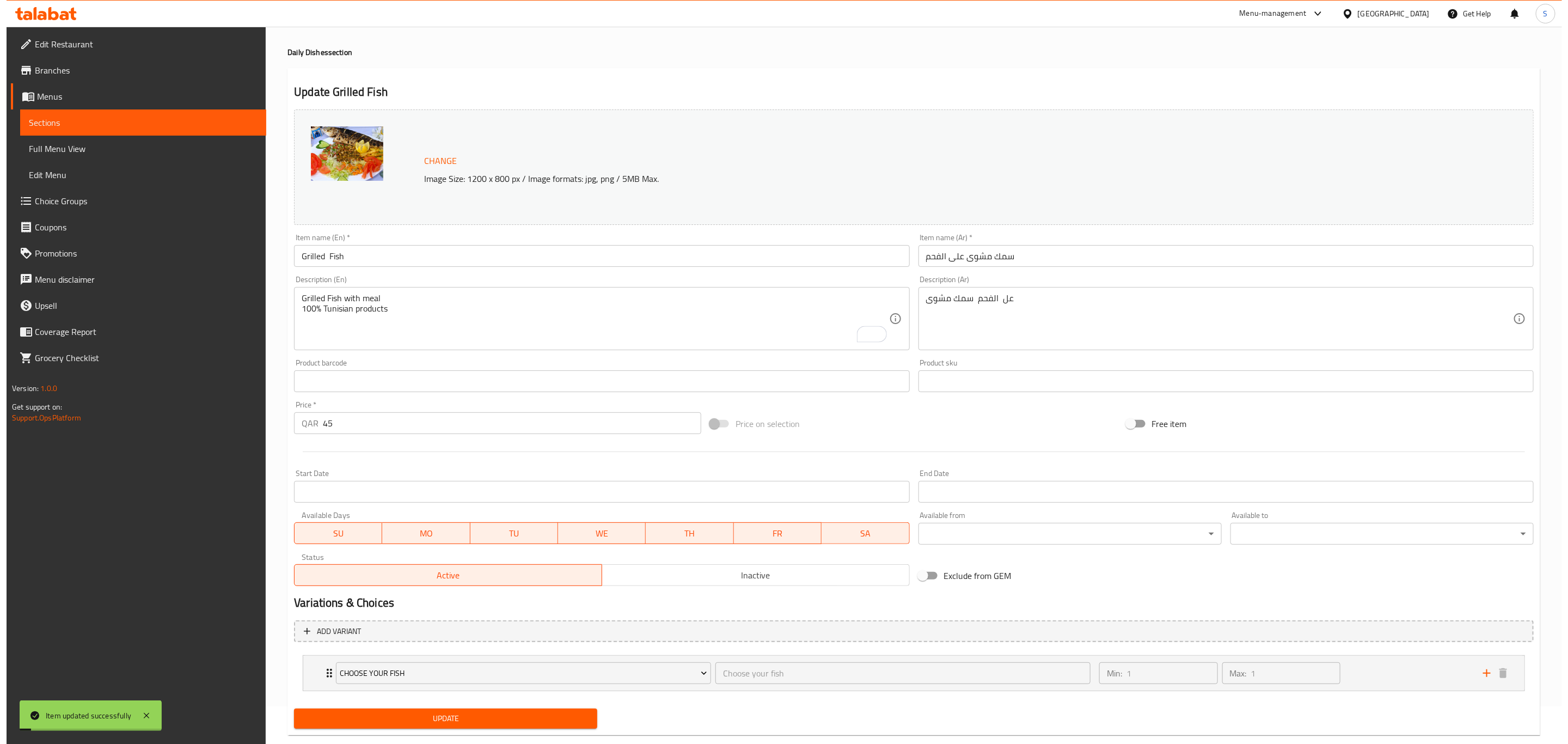
scroll to position [0, 0]
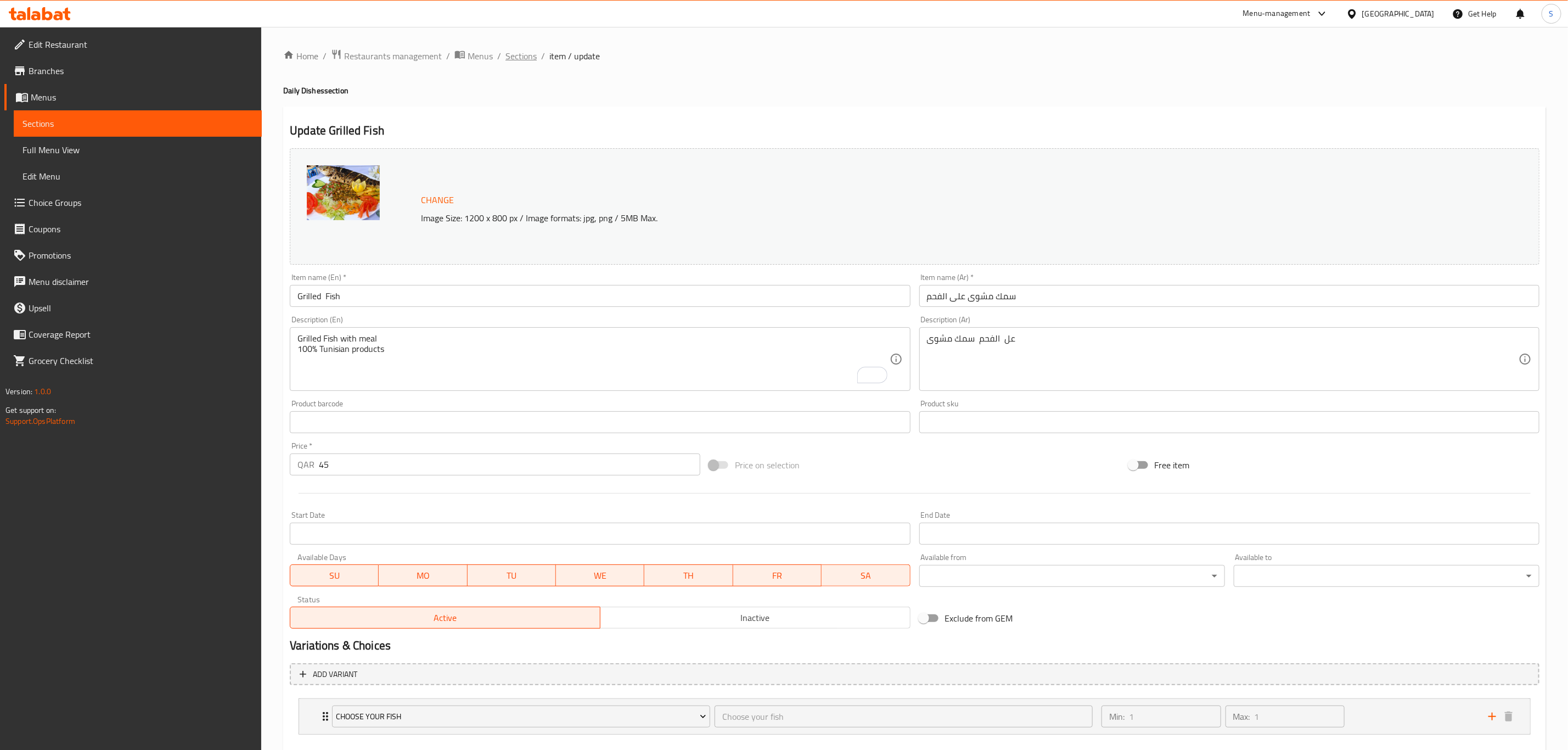
click at [523, 51] on span "Sections" at bounding box center [521, 55] width 31 height 13
